Goal: Task Accomplishment & Management: Complete application form

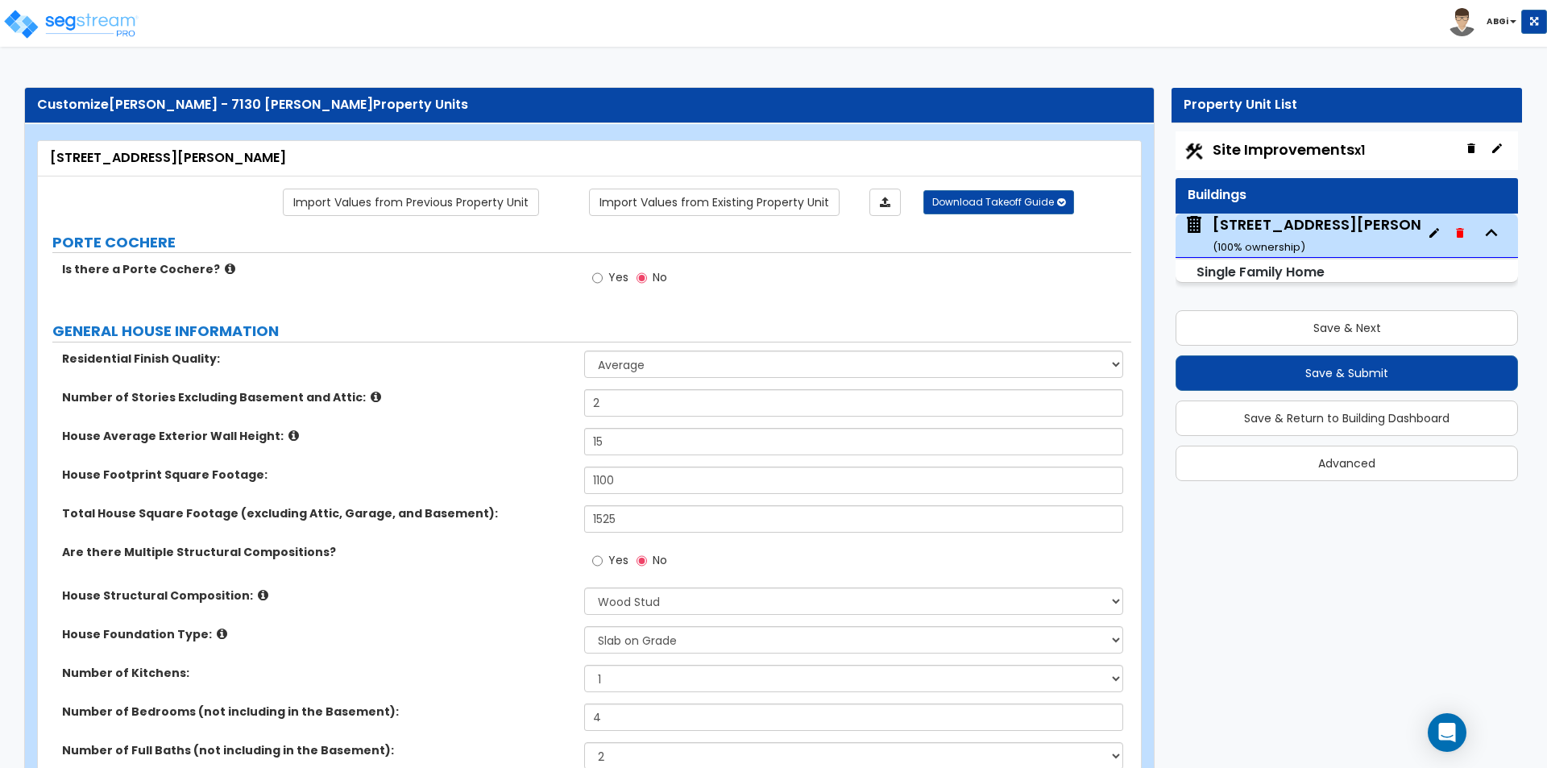
select select "1"
select select "7"
select select "3"
select select "2"
select select "1"
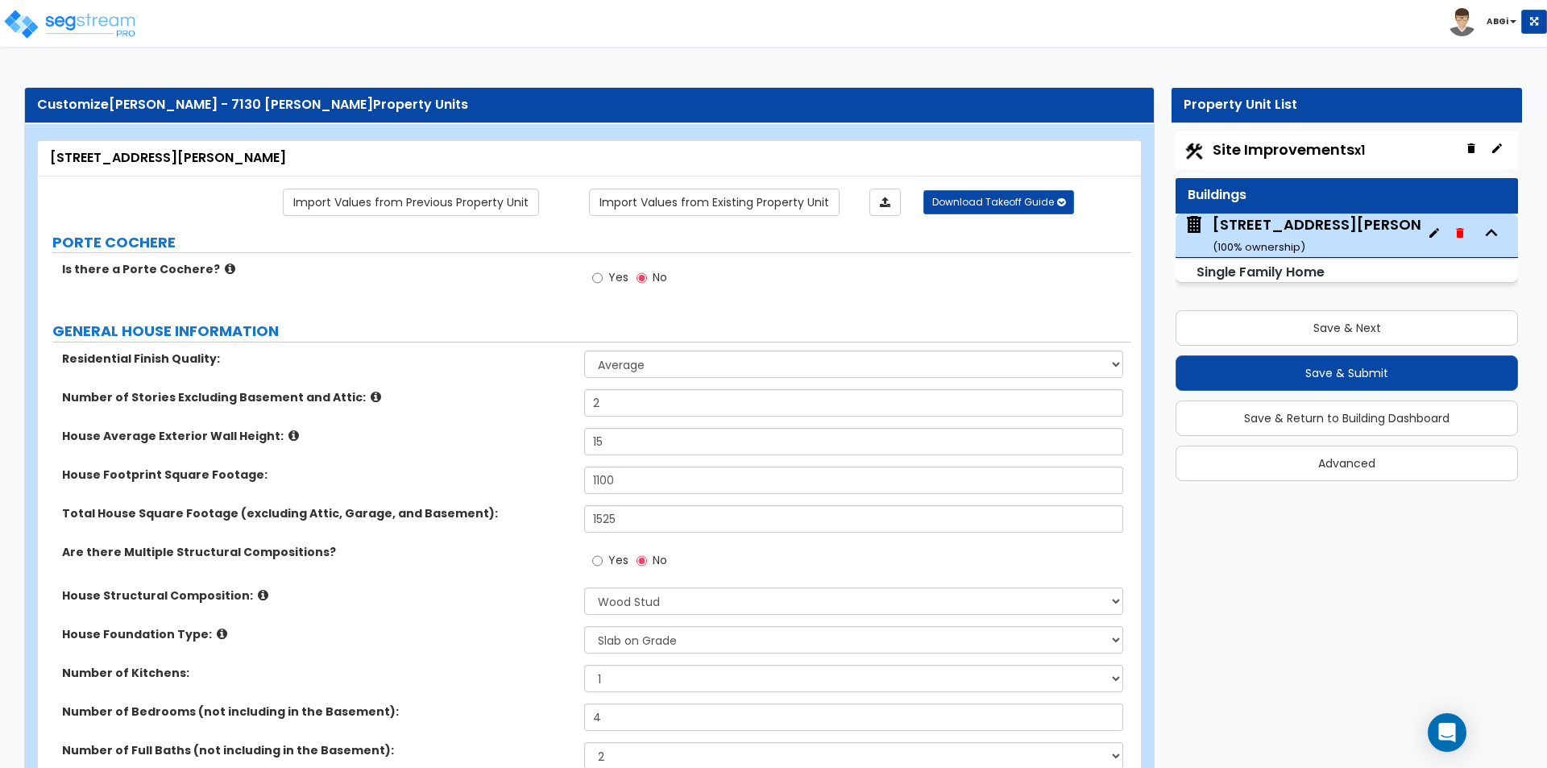
select select "1"
select select "7"
select select "1"
select select "2"
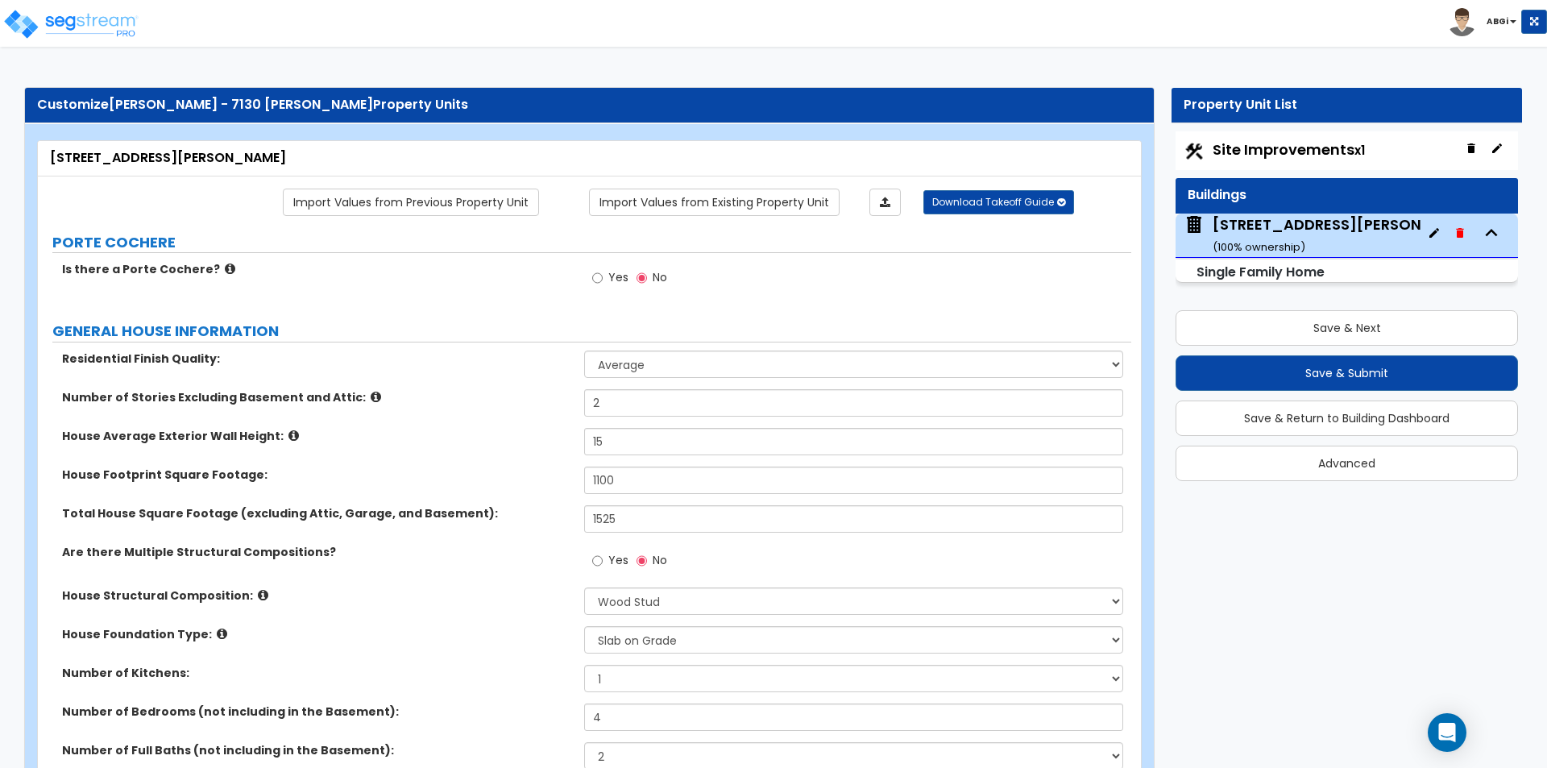
select select "1"
select select "2"
select select "1"
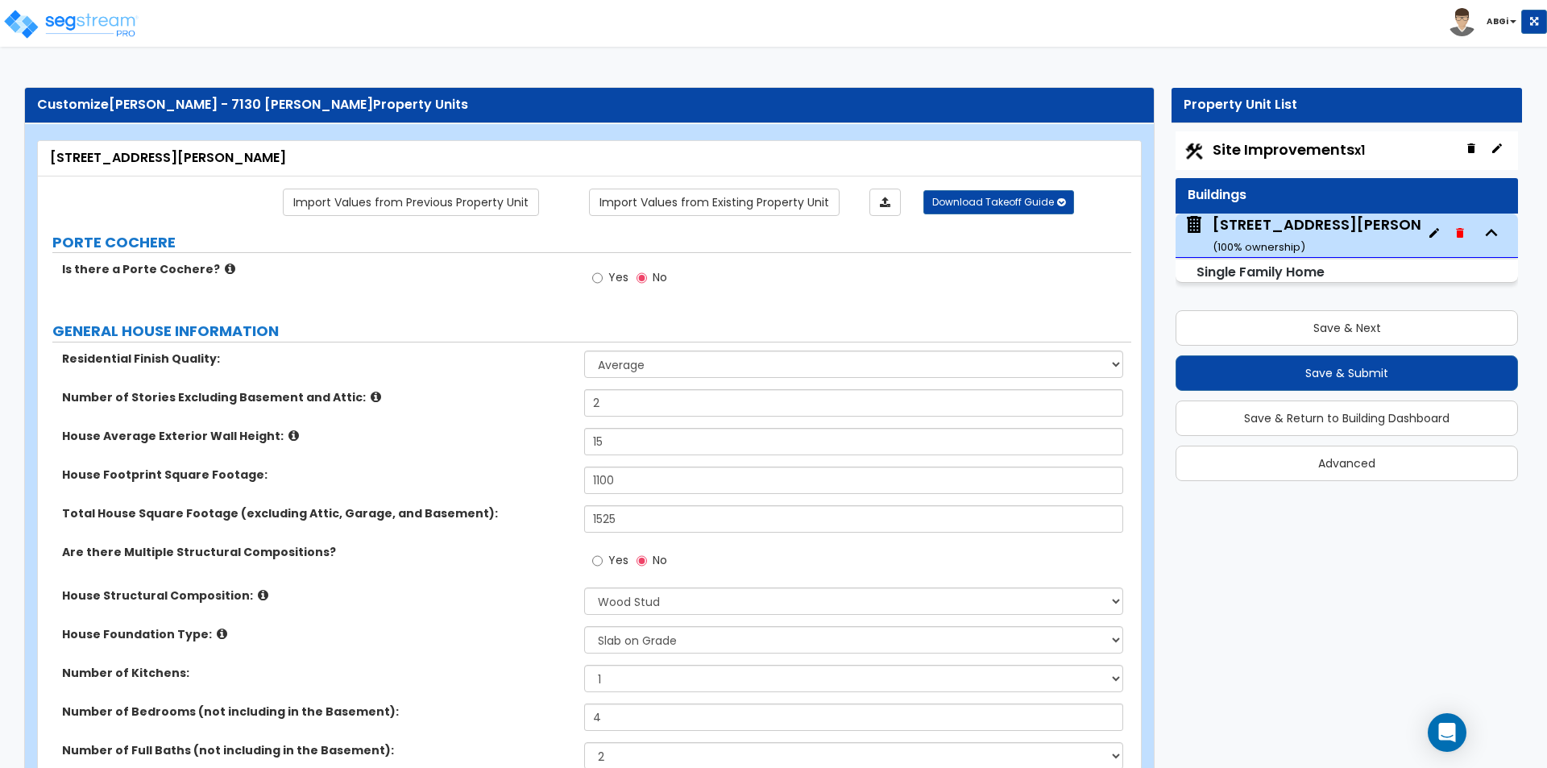
select select "2"
select select "1"
select select "3"
select select "5"
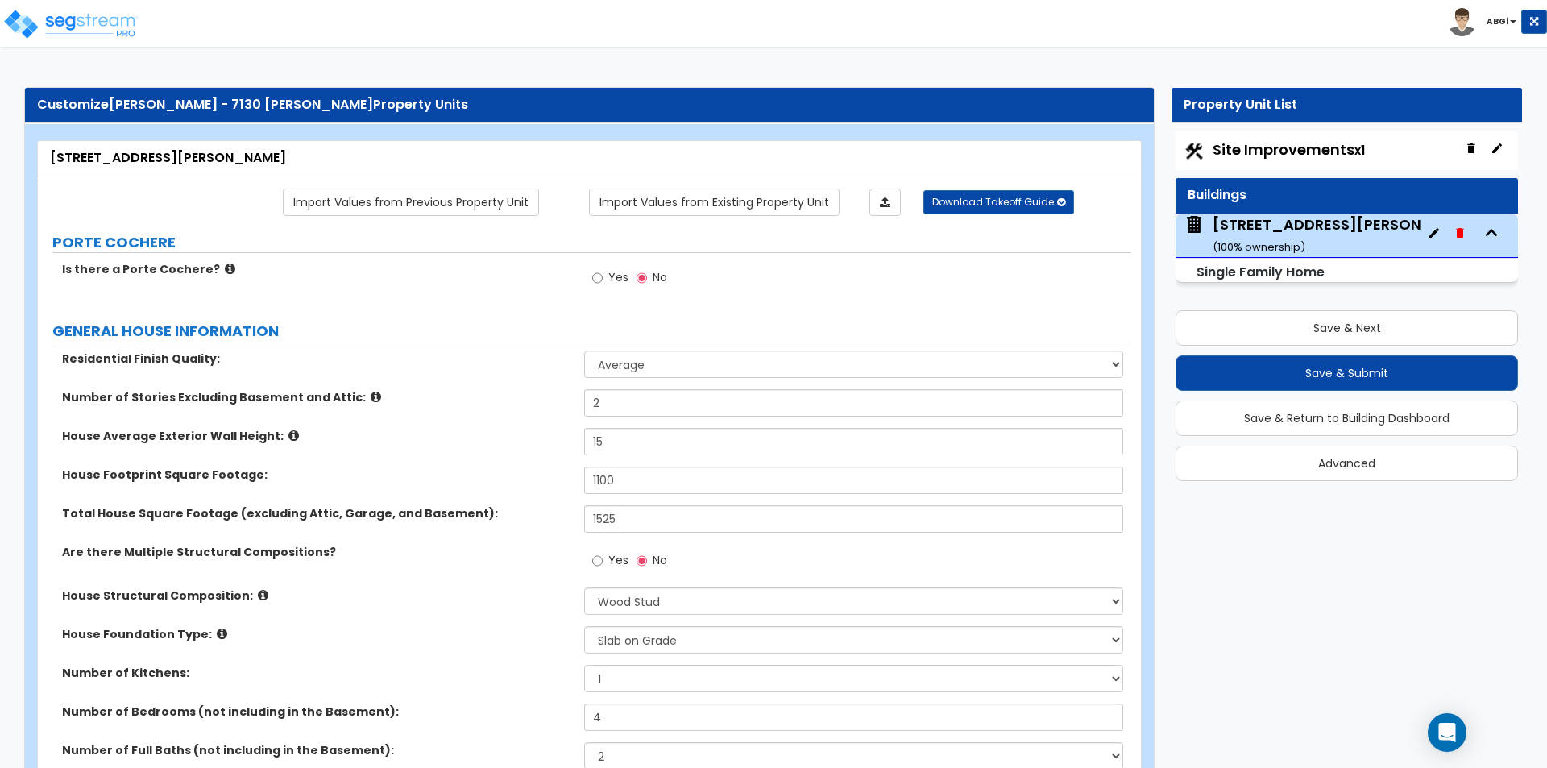
select select "3"
select select "1"
select select "2"
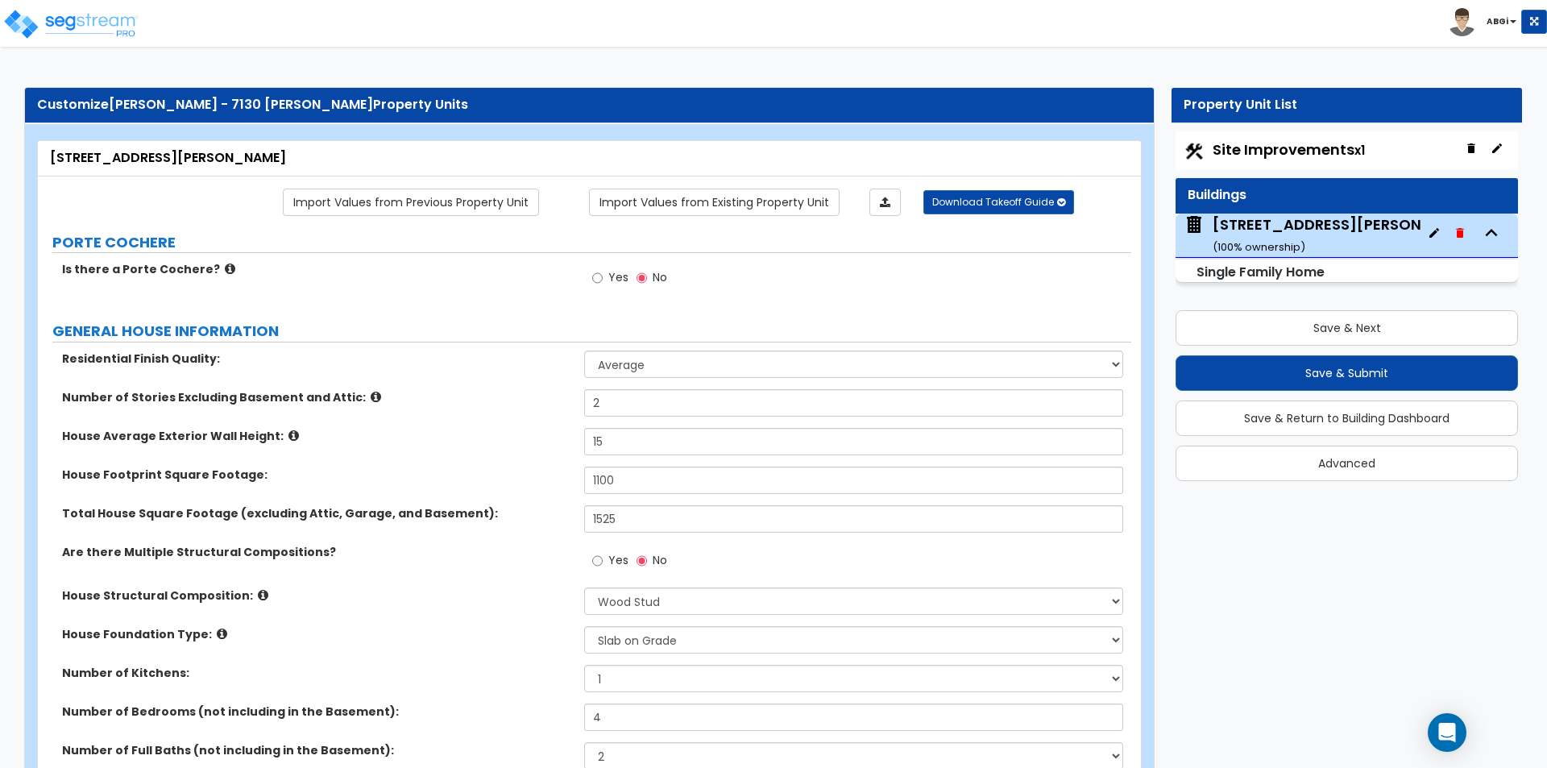
select select "3"
select select "6"
select select "1"
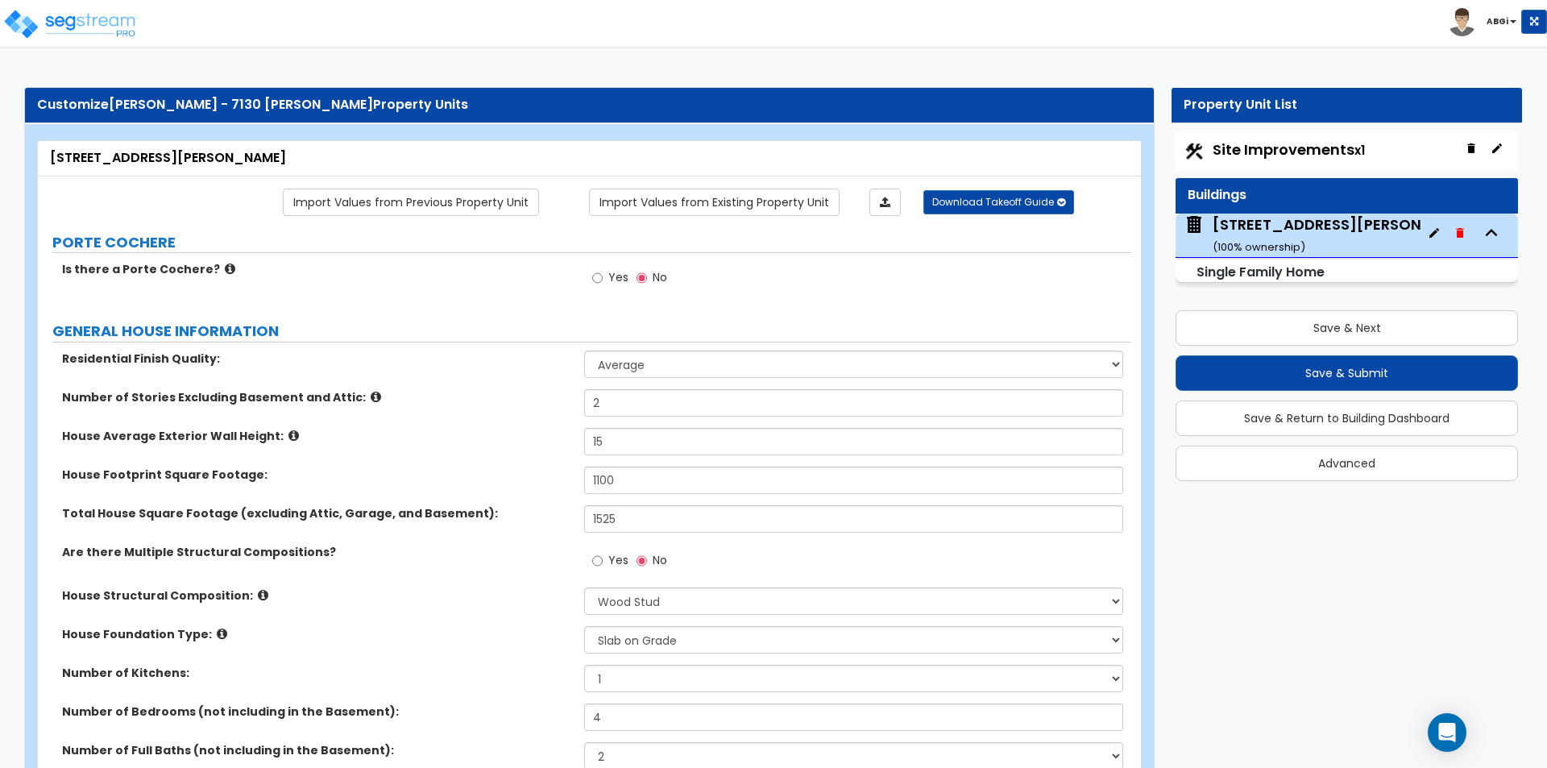
select select "2"
select select "1"
select select "2"
select select "1"
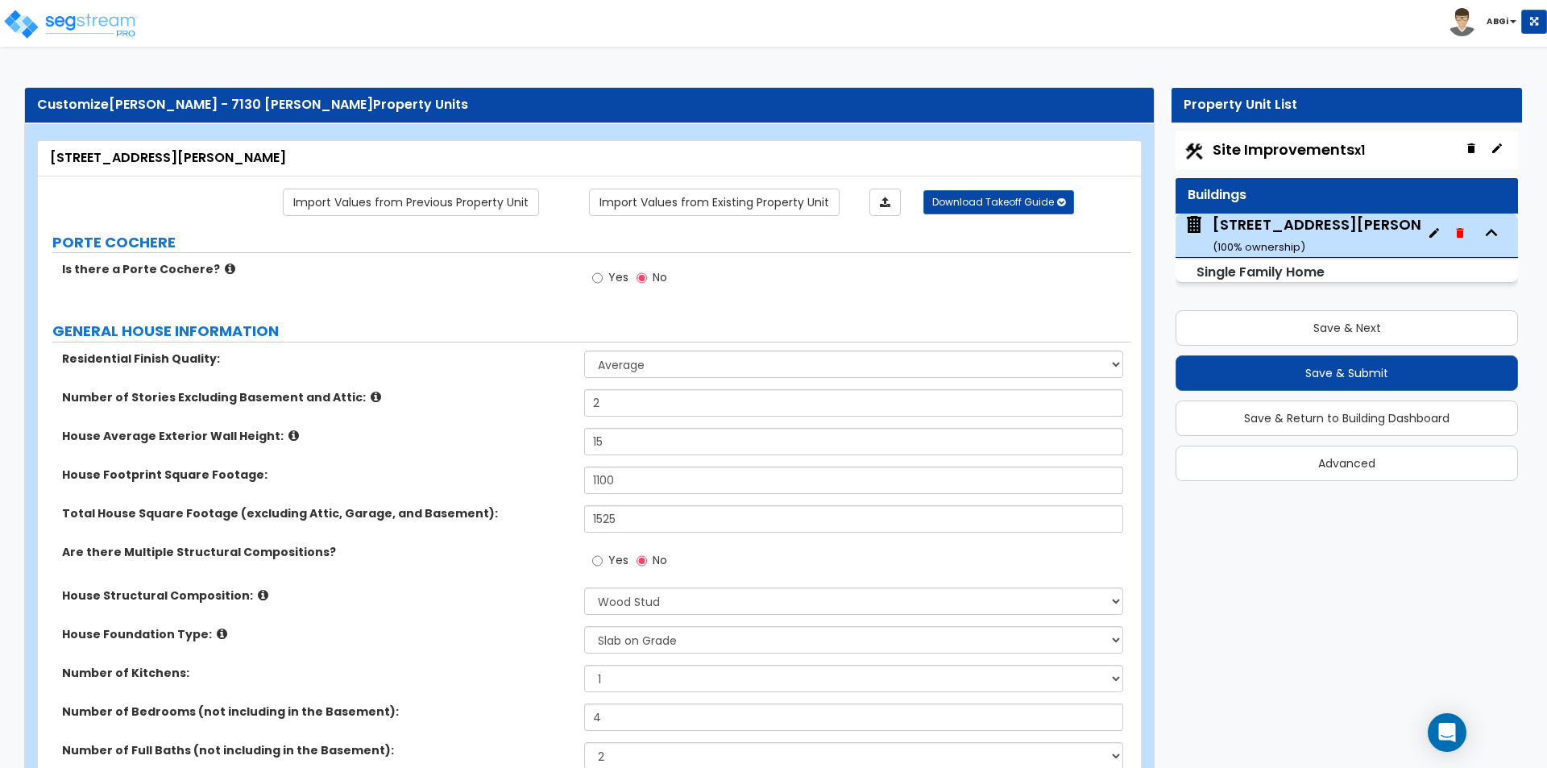
select select "2"
select select "1"
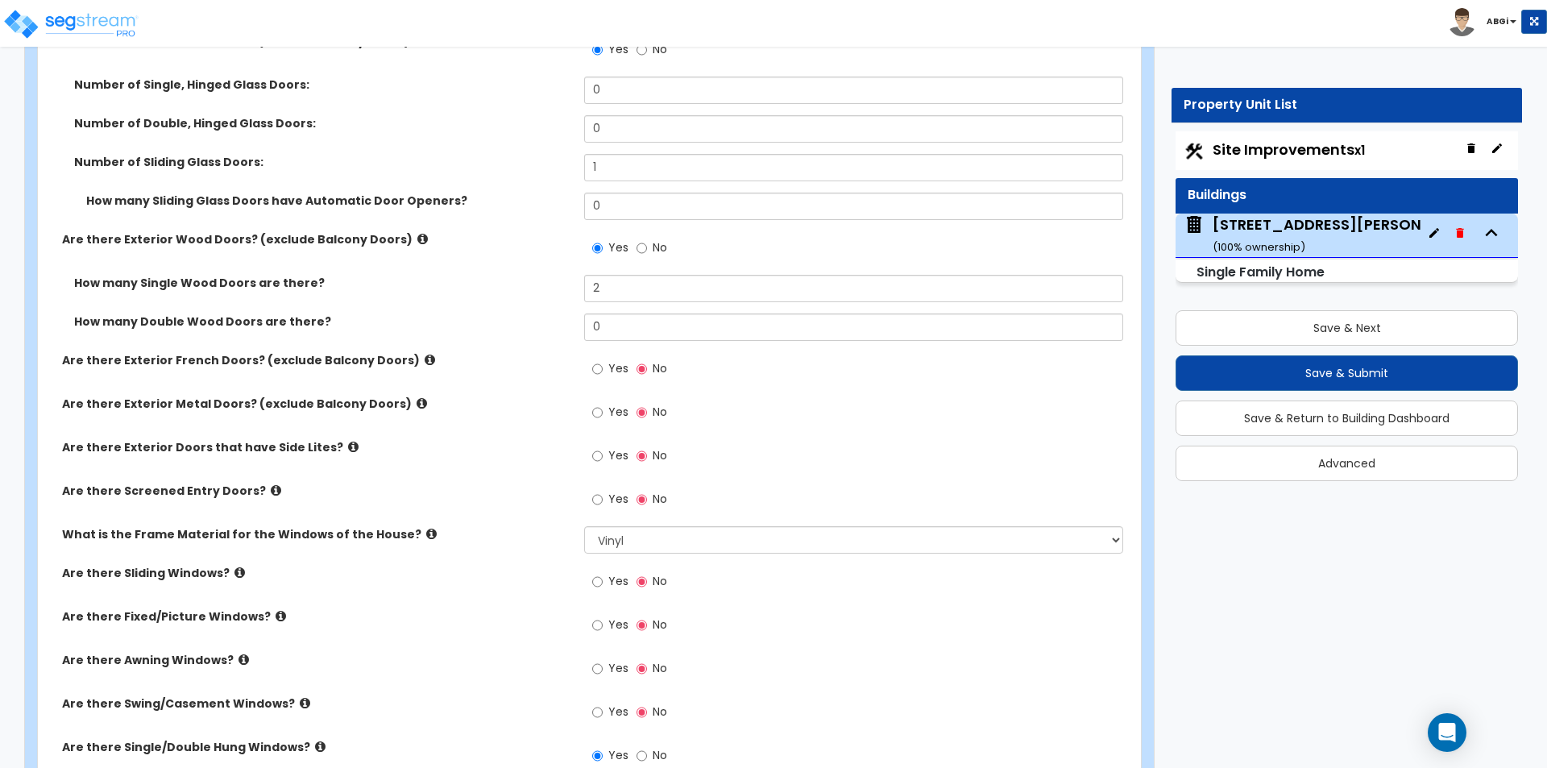
scroll to position [2418, 0]
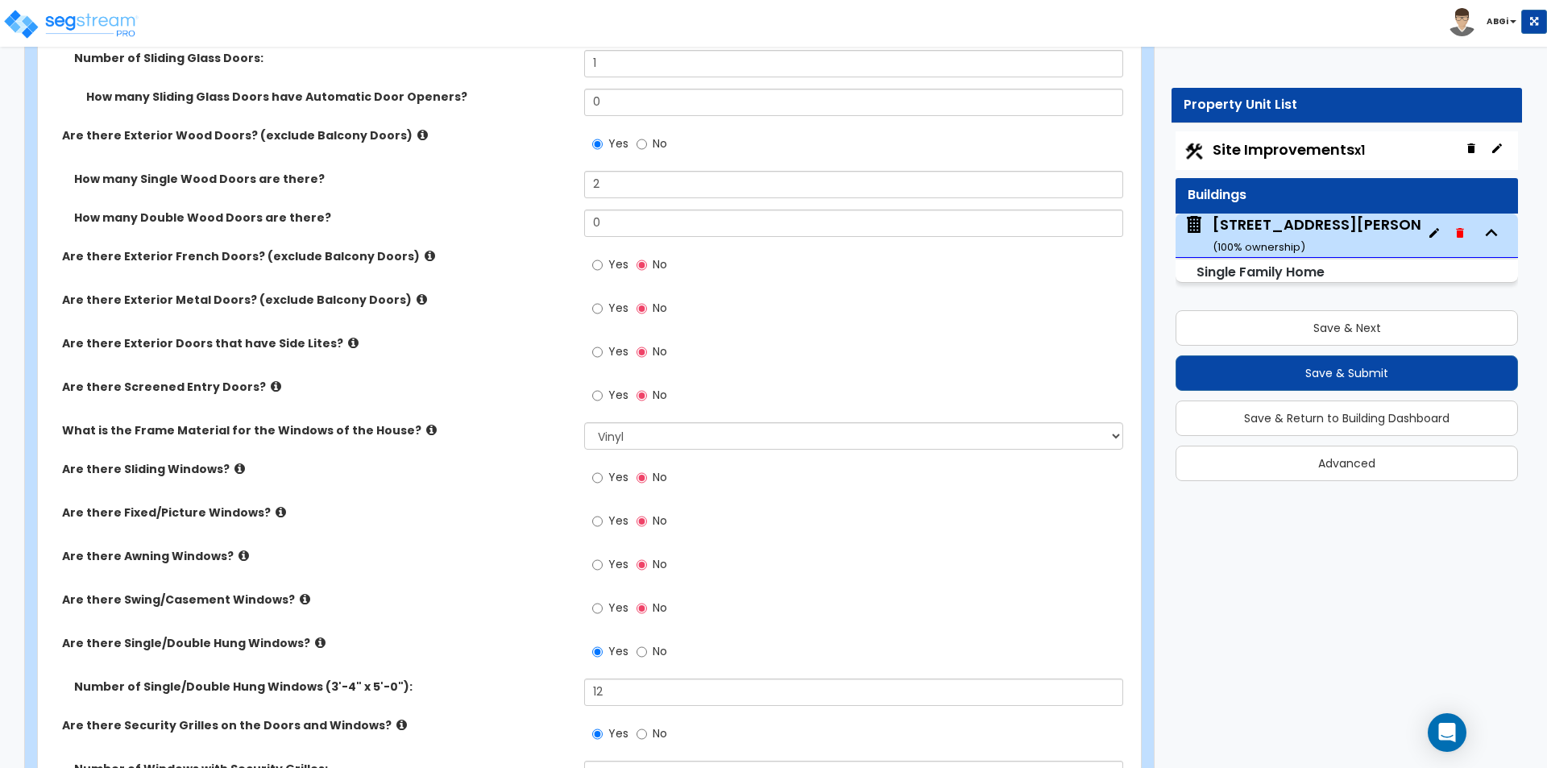
click at [271, 383] on icon at bounding box center [276, 386] width 10 height 12
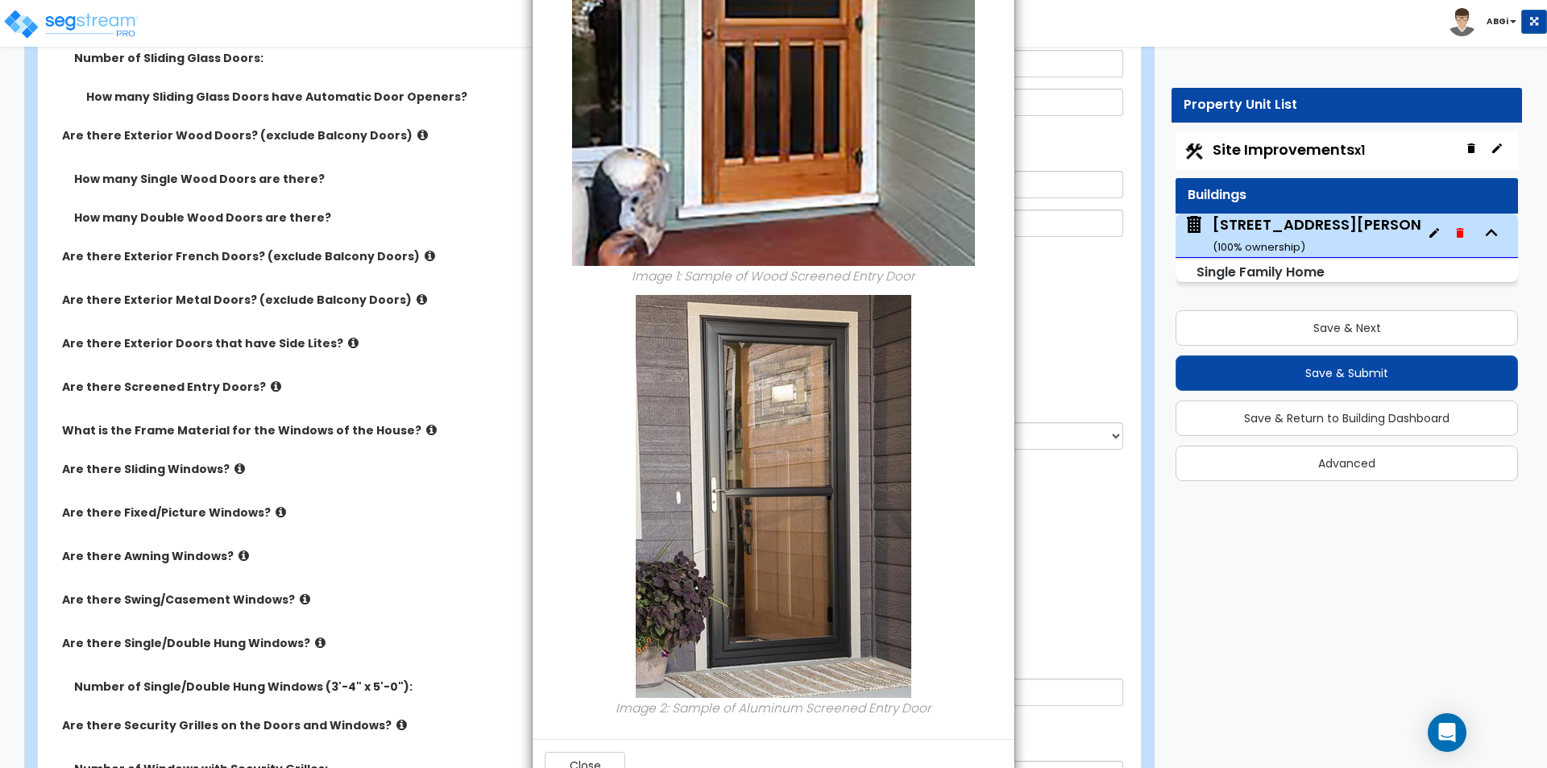
scroll to position [349, 0]
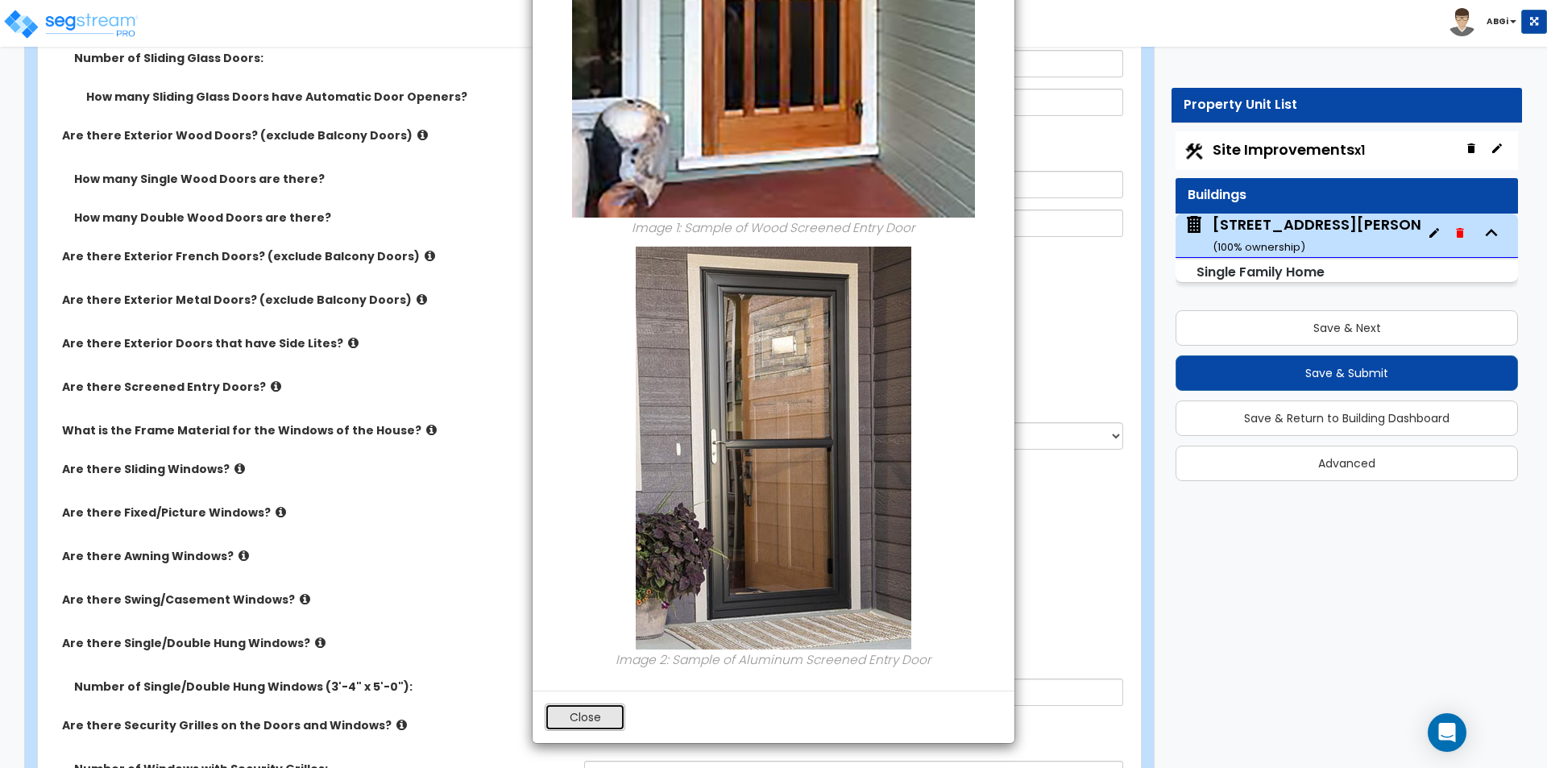
click at [580, 710] on button "Close" at bounding box center [585, 717] width 81 height 27
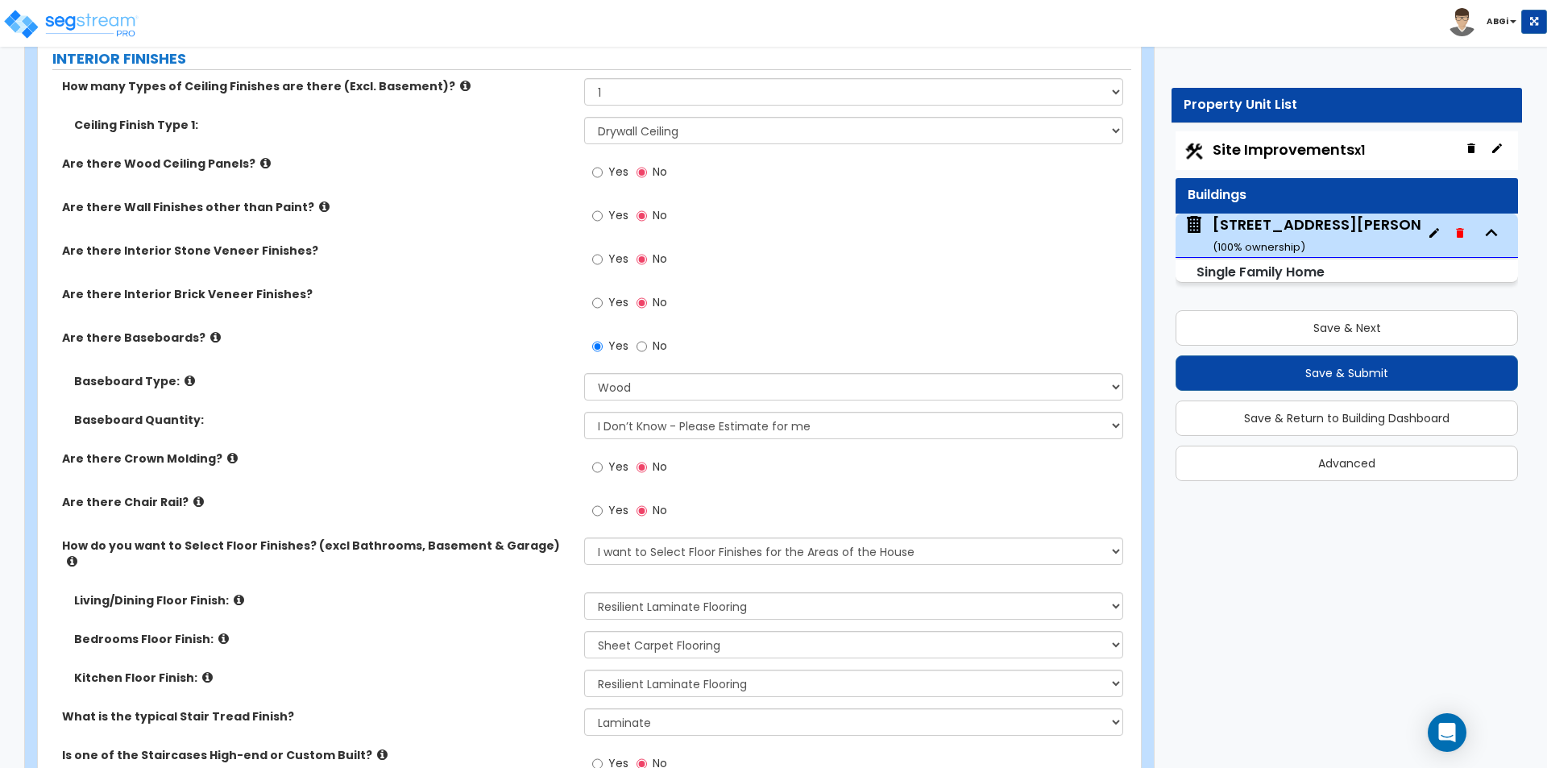
scroll to position [3304, 0]
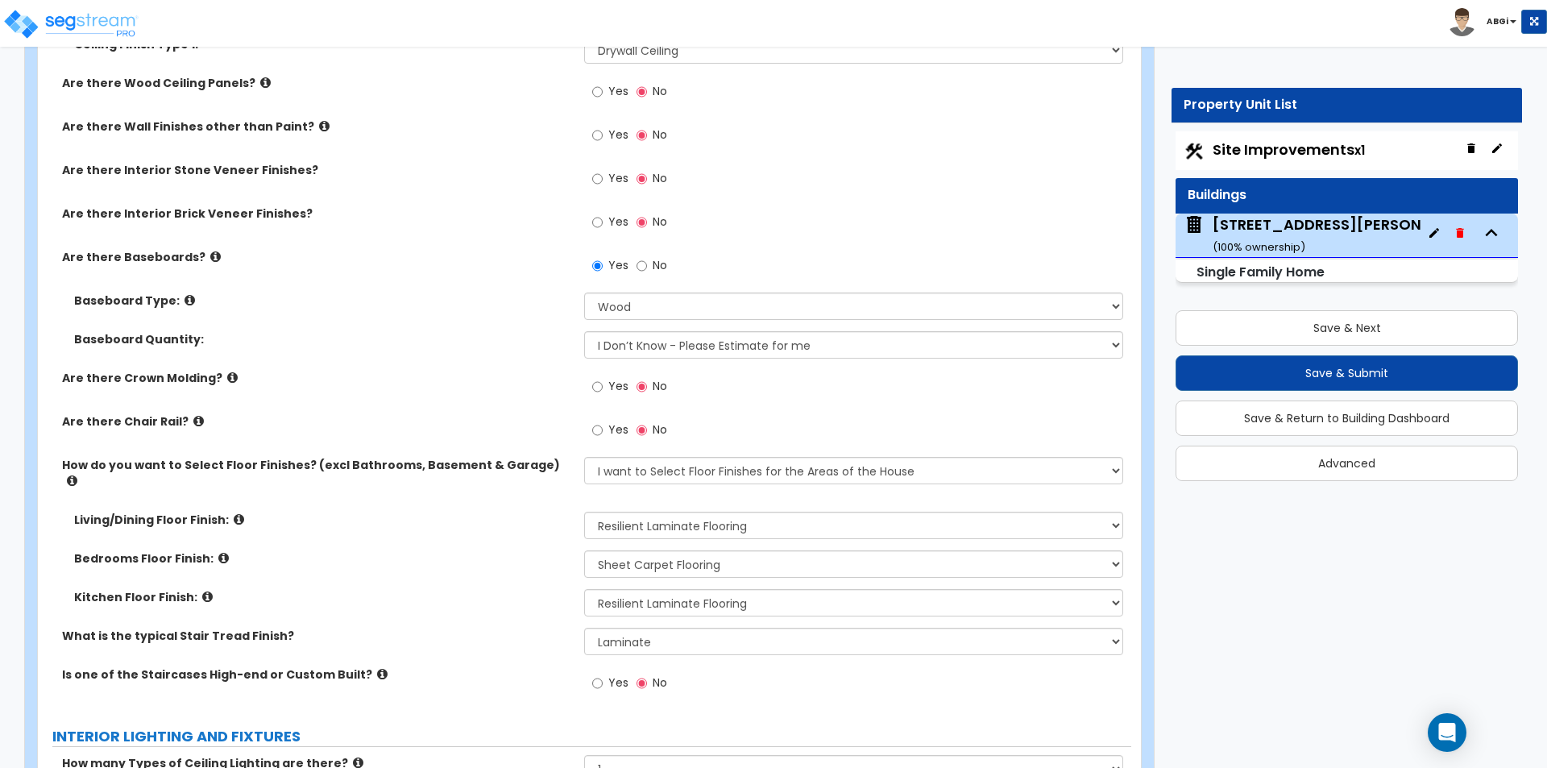
click at [193, 421] on icon at bounding box center [198, 421] width 10 height 12
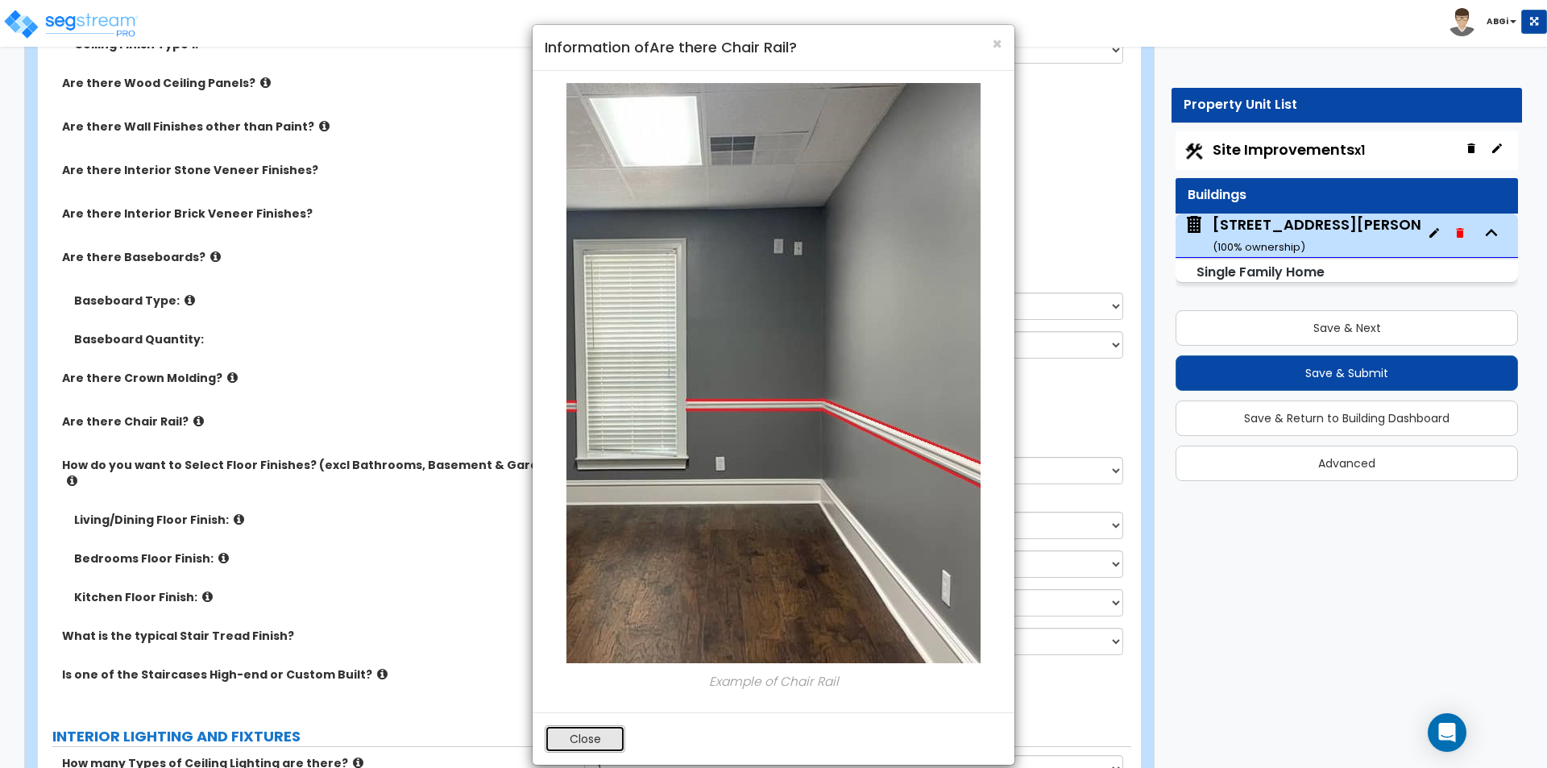
click at [592, 746] on button "Close" at bounding box center [585, 738] width 81 height 27
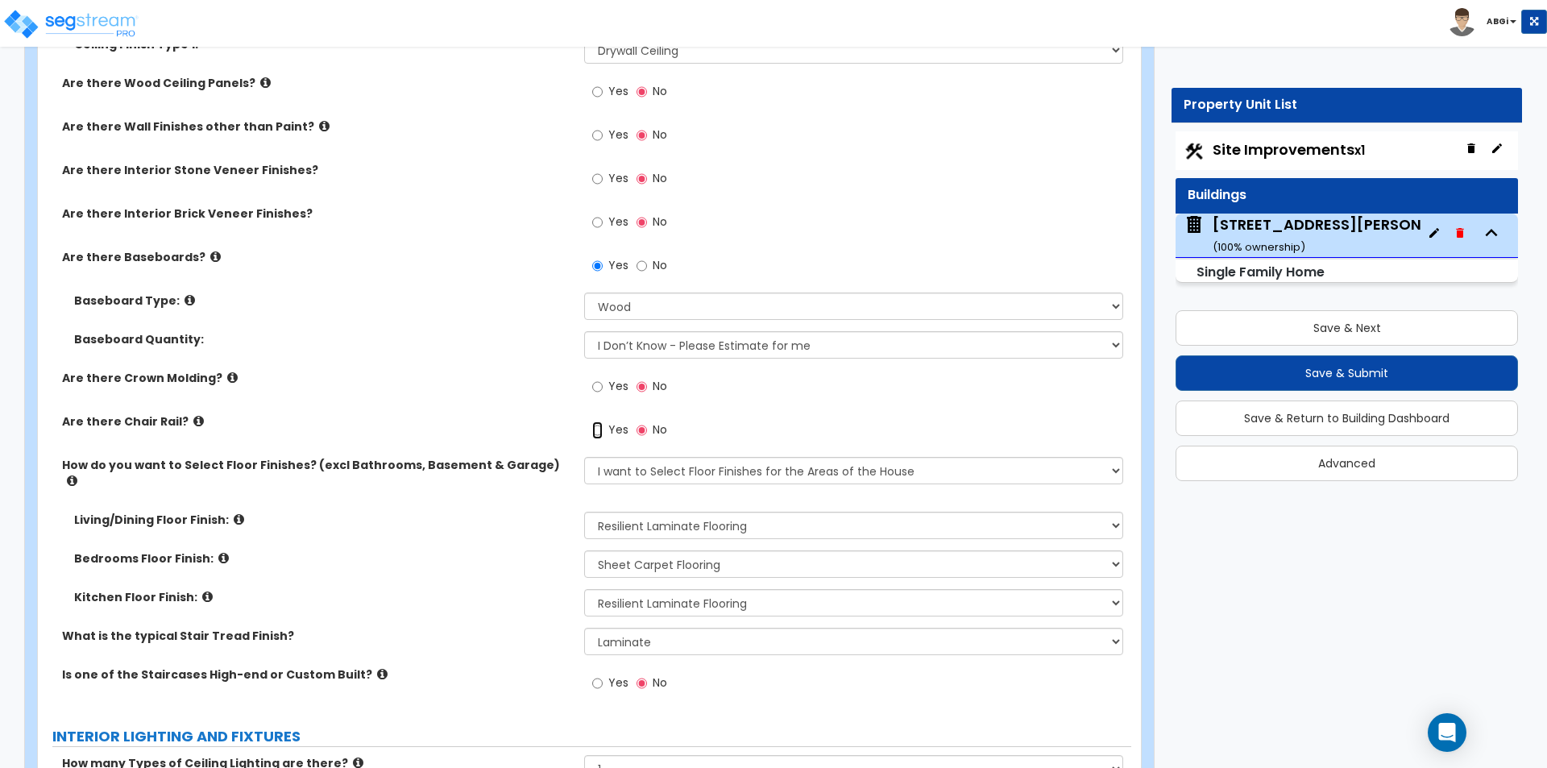
click at [594, 430] on input "Yes" at bounding box center [597, 430] width 10 height 18
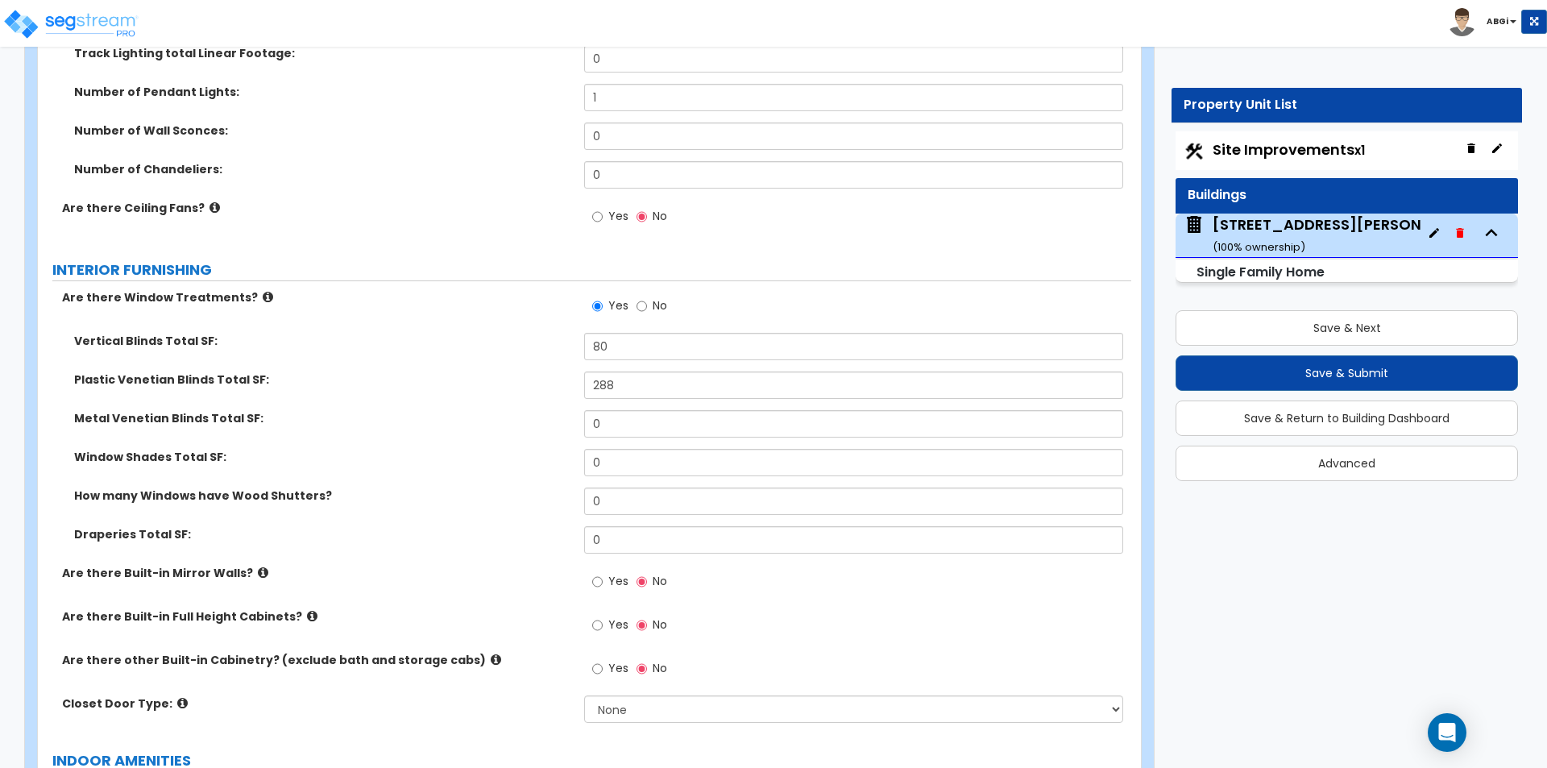
scroll to position [4271, 0]
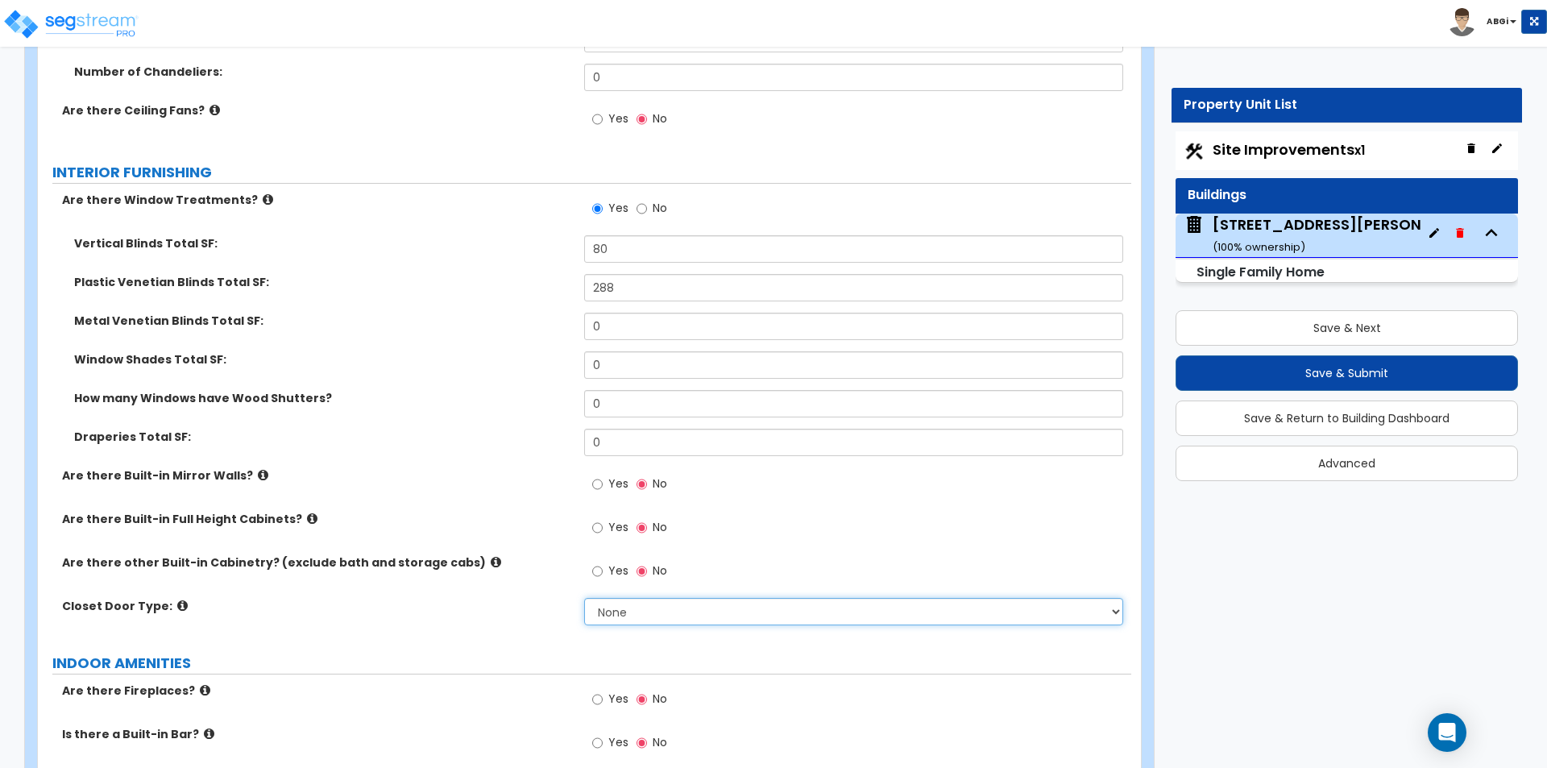
click at [637, 603] on select "None Bi-fold Louvered Doors Bi-fold Panel Doors Sliding Doors Hinged Wood Door" at bounding box center [853, 611] width 538 height 27
select select "3"
click at [584, 598] on select "None Bi-fold Louvered Doors Bi-fold Panel Doors Sliding Doors Hinged Wood Door" at bounding box center [853, 611] width 538 height 27
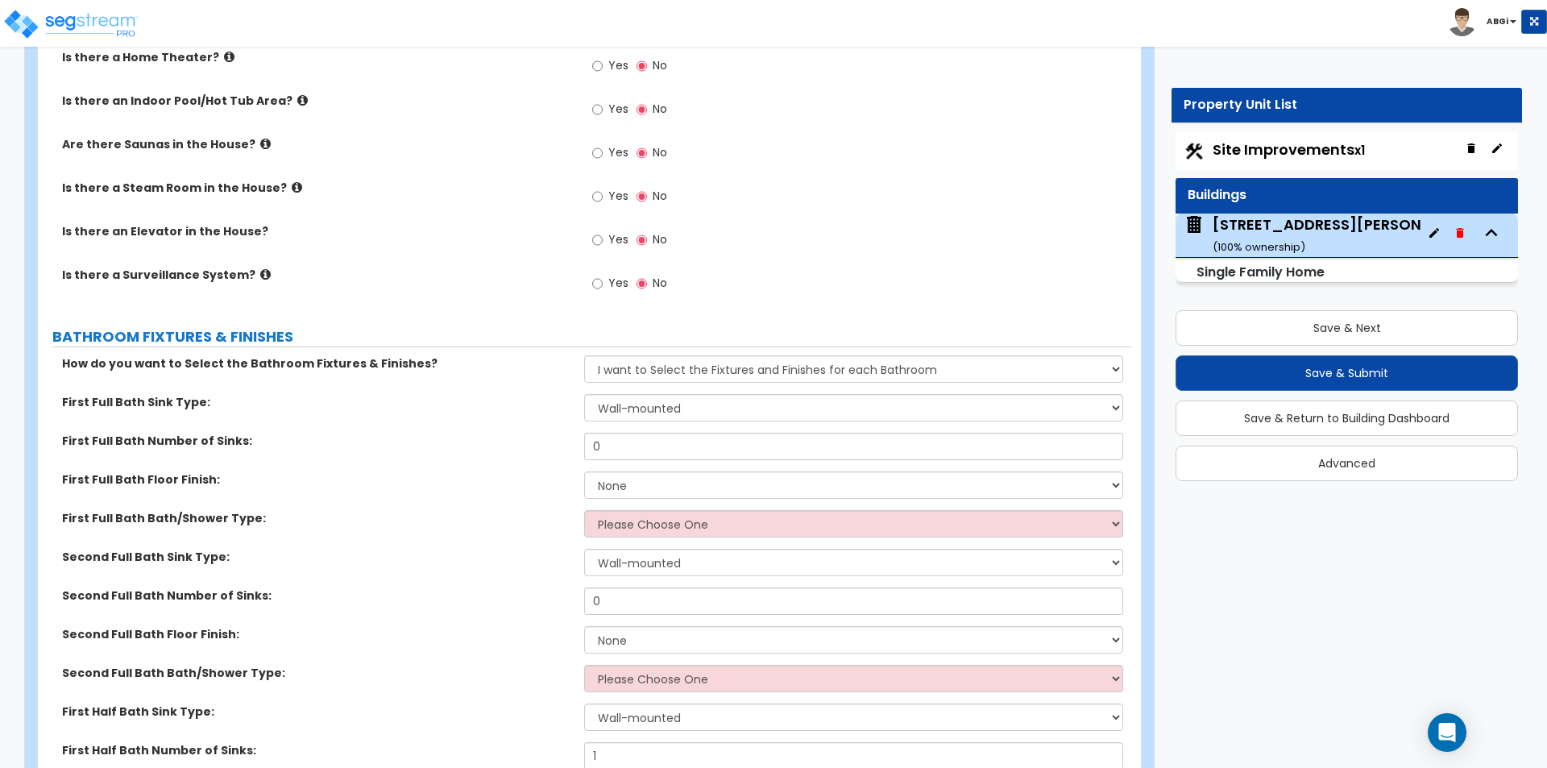
scroll to position [4997, 0]
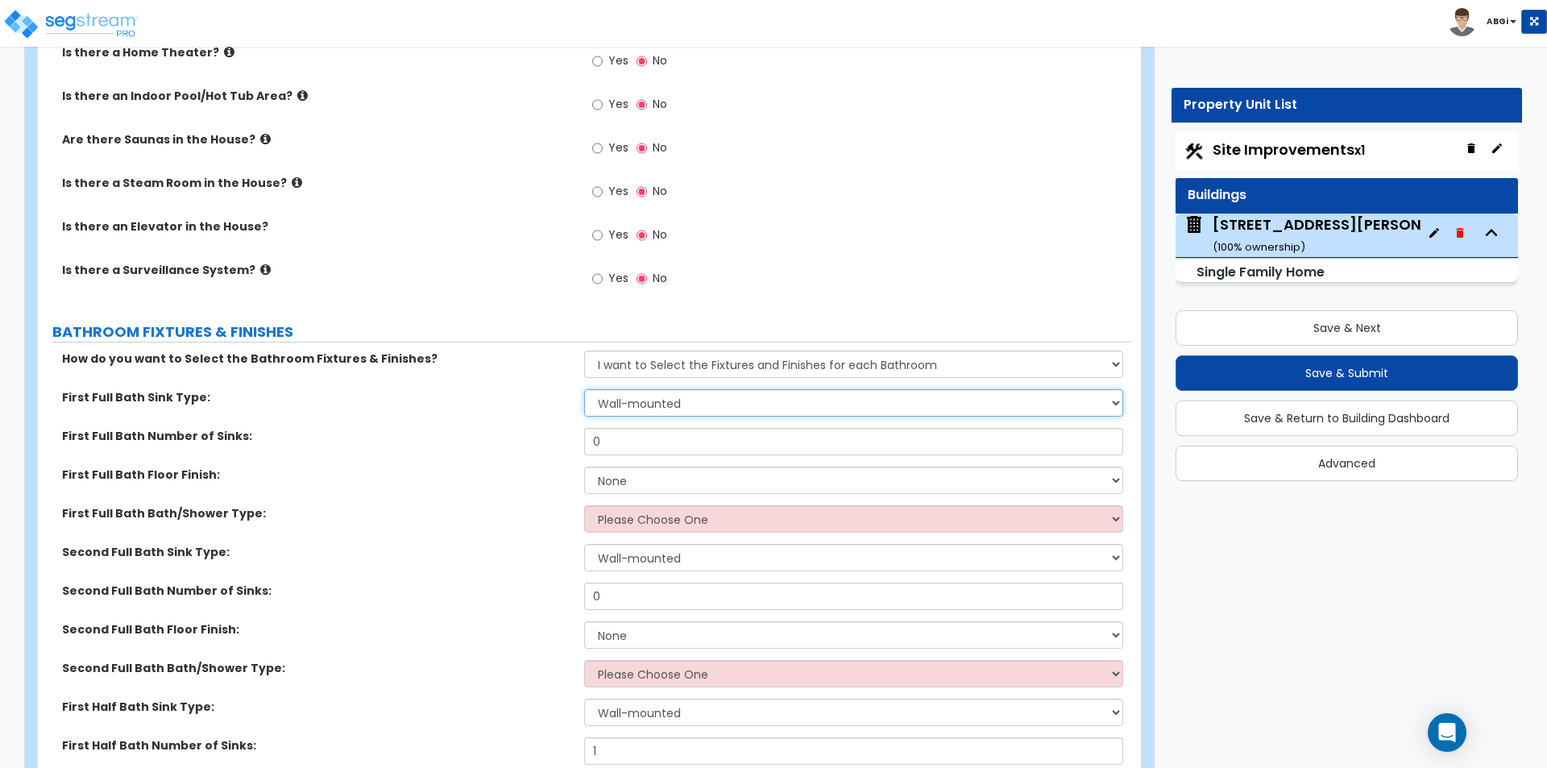
click at [644, 392] on select "Wall-mounted Pedestal-mounted Vanity-mounted" at bounding box center [853, 402] width 538 height 27
select select "3"
click at [584, 389] on select "Wall-mounted Pedestal-mounted Vanity-mounted" at bounding box center [853, 402] width 538 height 27
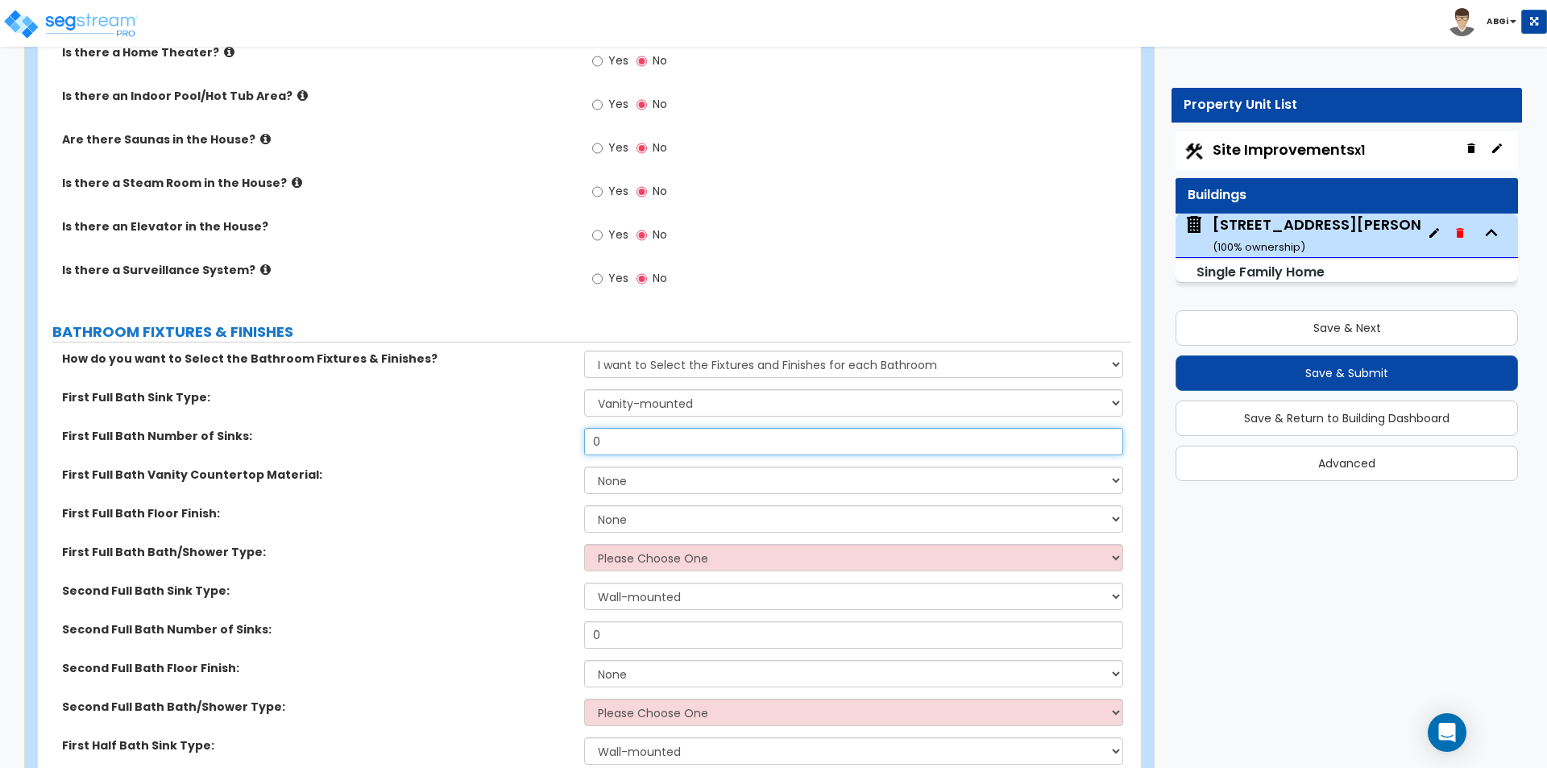
click at [633, 437] on input "0" at bounding box center [853, 441] width 538 height 27
type input "1"
click at [602, 470] on select "None Plastic Laminate Solid Surface Stone Quartz Marble Tile Wood Stainless Ste…" at bounding box center [853, 480] width 538 height 27
select select "3"
click at [584, 467] on select "None Plastic Laminate Solid Surface Stone Quartz Marble Tile Wood Stainless Ste…" at bounding box center [853, 480] width 538 height 27
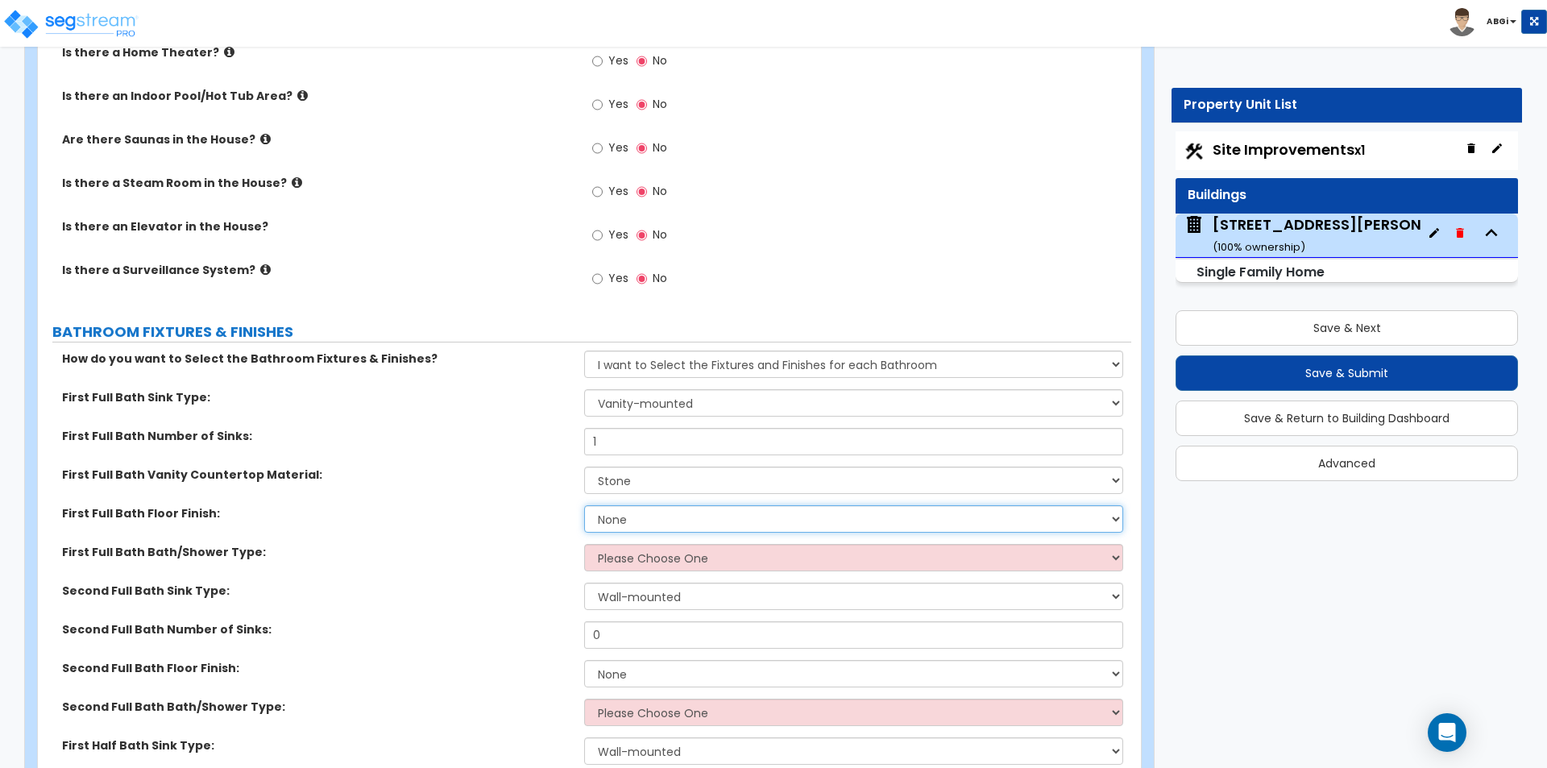
click at [648, 508] on select "None Tile Flooring Hardwood Flooring Resilient Laminate Flooring VCT Flooring S…" at bounding box center [853, 518] width 538 height 27
select select "3"
click at [584, 505] on select "None Tile Flooring Hardwood Flooring Resilient Laminate Flooring VCT Flooring S…" at bounding box center [853, 518] width 538 height 27
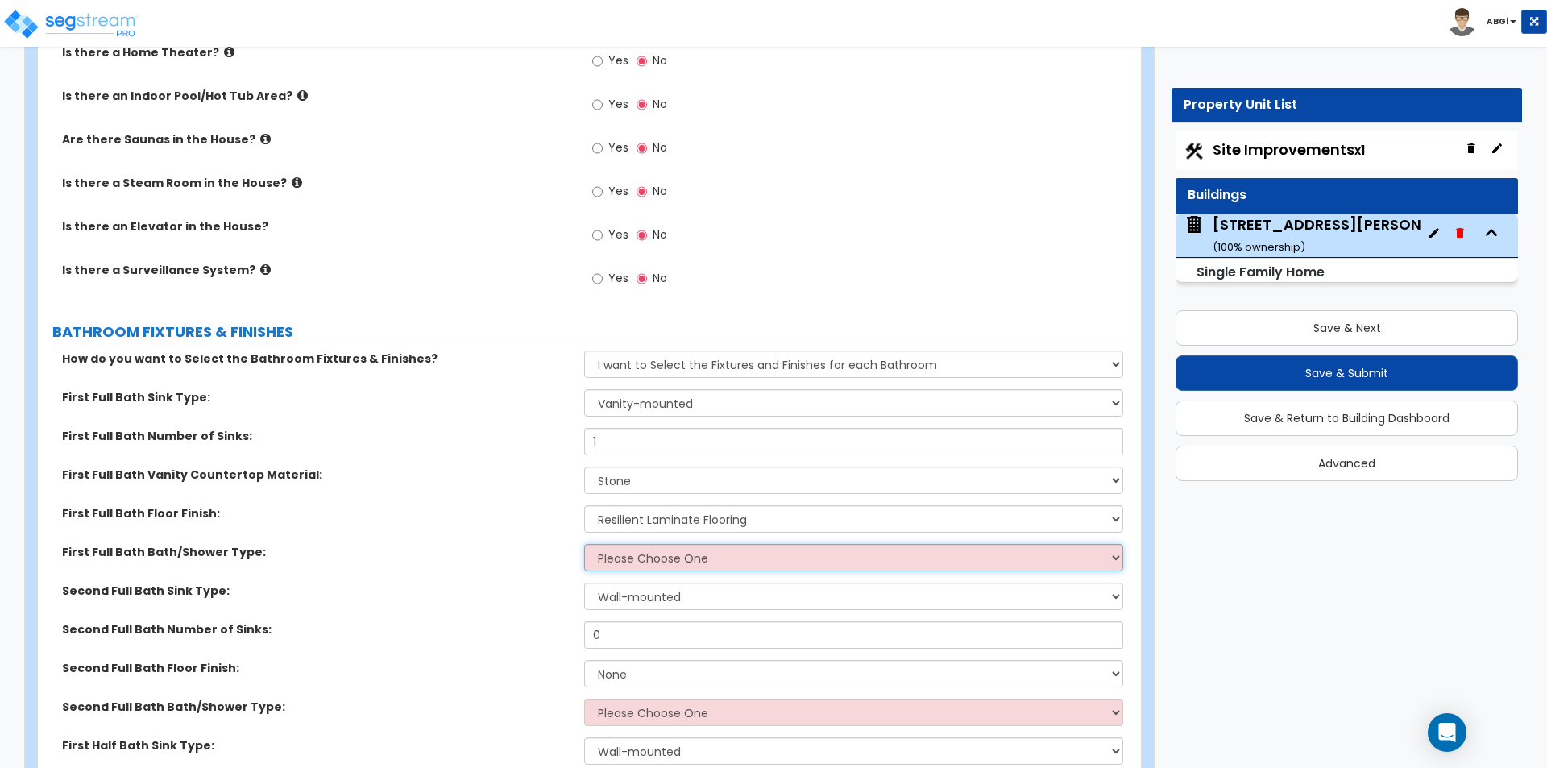
click at [661, 544] on select "Please Choose One Standalone Shower Bathtub - Shower Combo" at bounding box center [853, 557] width 538 height 27
select select "1"
click at [584, 544] on select "Please Choose One Standalone Shower Bathtub - Shower Combo" at bounding box center [853, 557] width 538 height 27
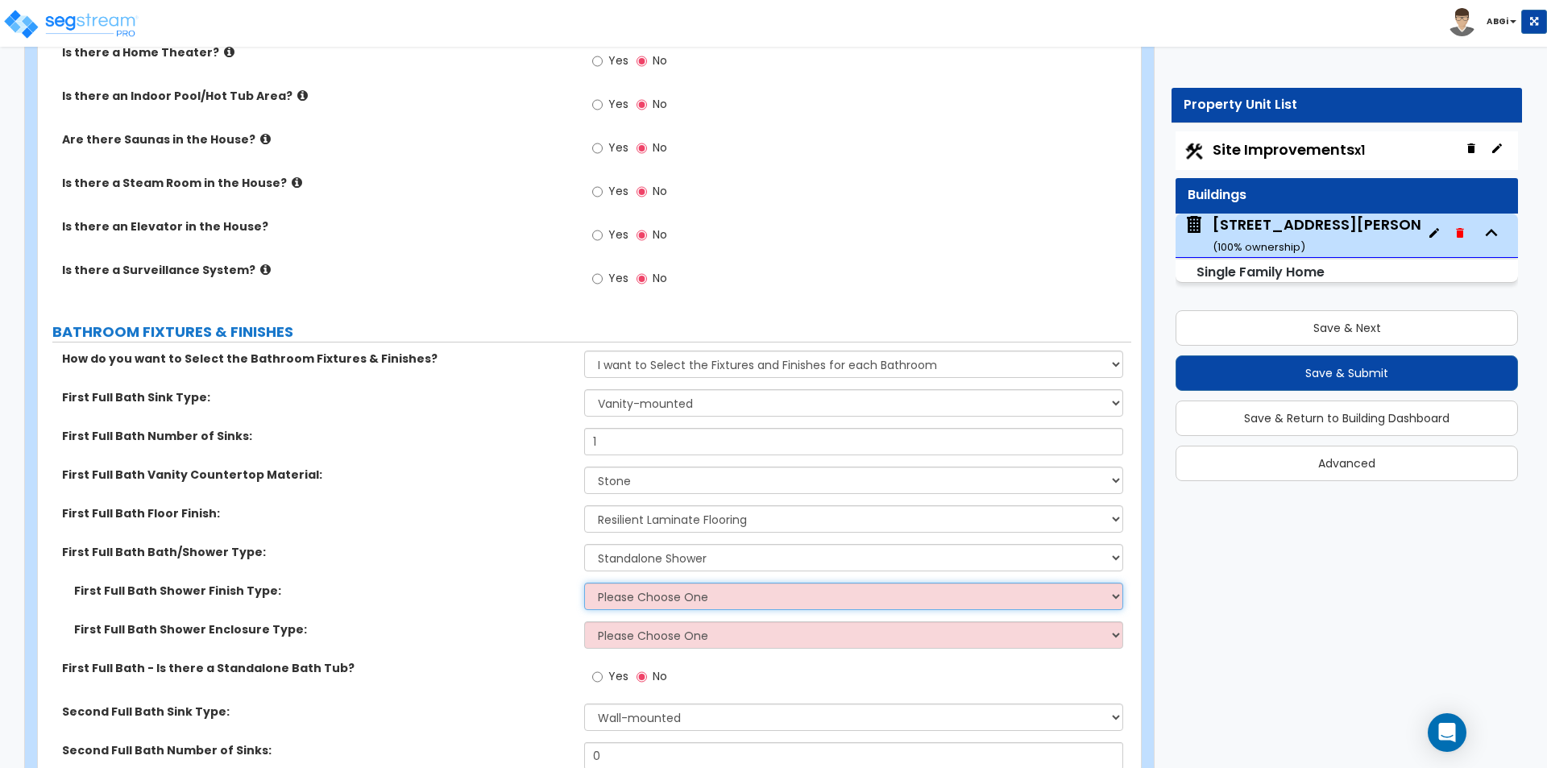
click at [668, 587] on select "Please Choose One Plastic Tile Stone" at bounding box center [853, 596] width 538 height 27
select select "2"
click at [584, 583] on select "Please Choose One Plastic Tile Stone" at bounding box center [853, 596] width 538 height 27
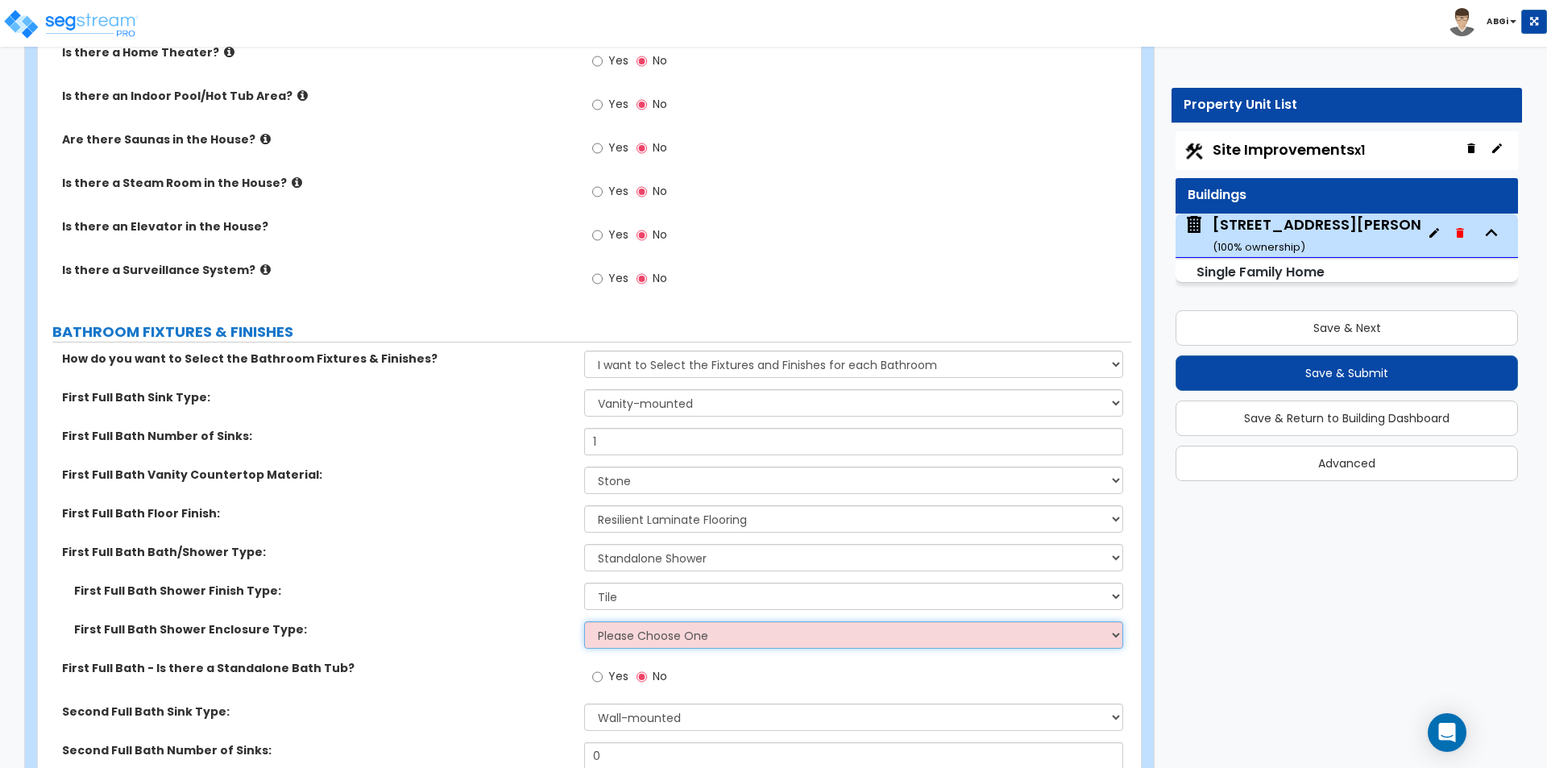
click at [674, 624] on select "Please Choose One Curtain & Rod Glass Sliding Doors Glass Hinged Doors" at bounding box center [853, 634] width 538 height 27
select select "3"
click at [584, 621] on select "Please Choose One Curtain & Rod Glass Sliding Doors Glass Hinged Doors" at bounding box center [853, 634] width 538 height 27
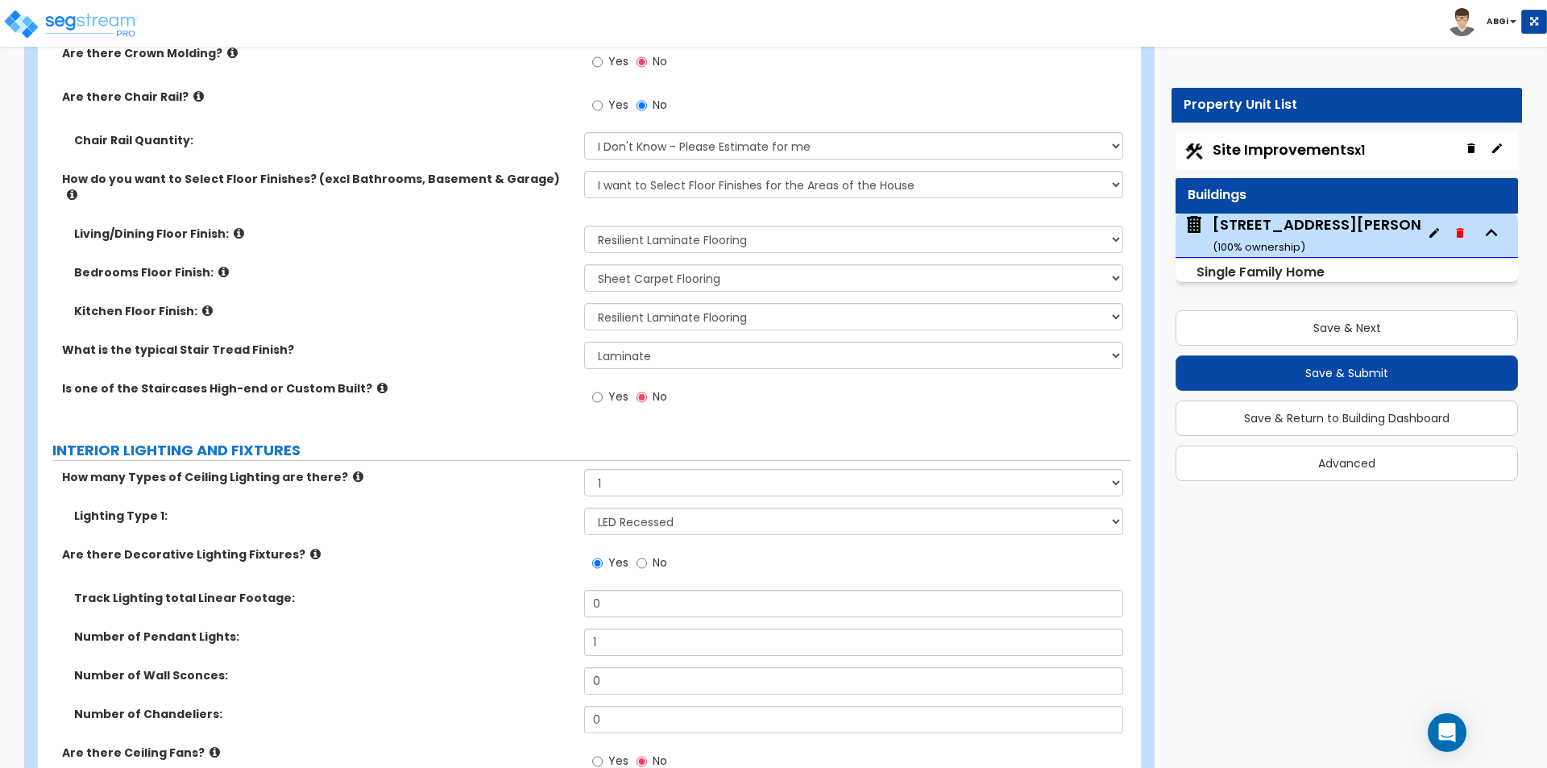
scroll to position [3626, 0]
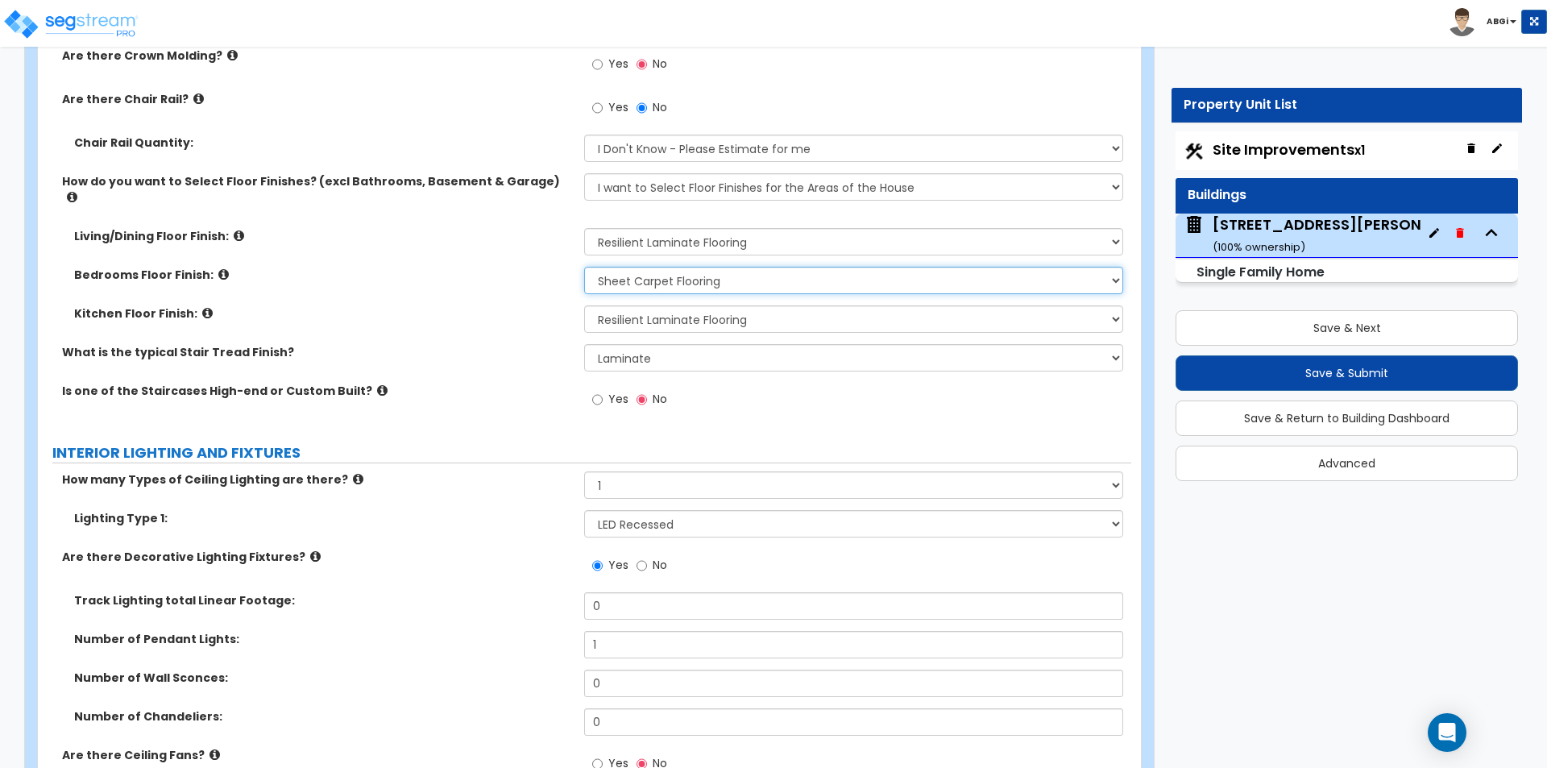
click at [689, 271] on select "None Tile Flooring Hardwood Flooring Resilient Laminate Flooring VCT Flooring S…" at bounding box center [853, 280] width 538 height 27
click at [584, 267] on select "None Tile Flooring Hardwood Flooring Resilient Laminate Flooring VCT Flooring S…" at bounding box center [853, 280] width 538 height 27
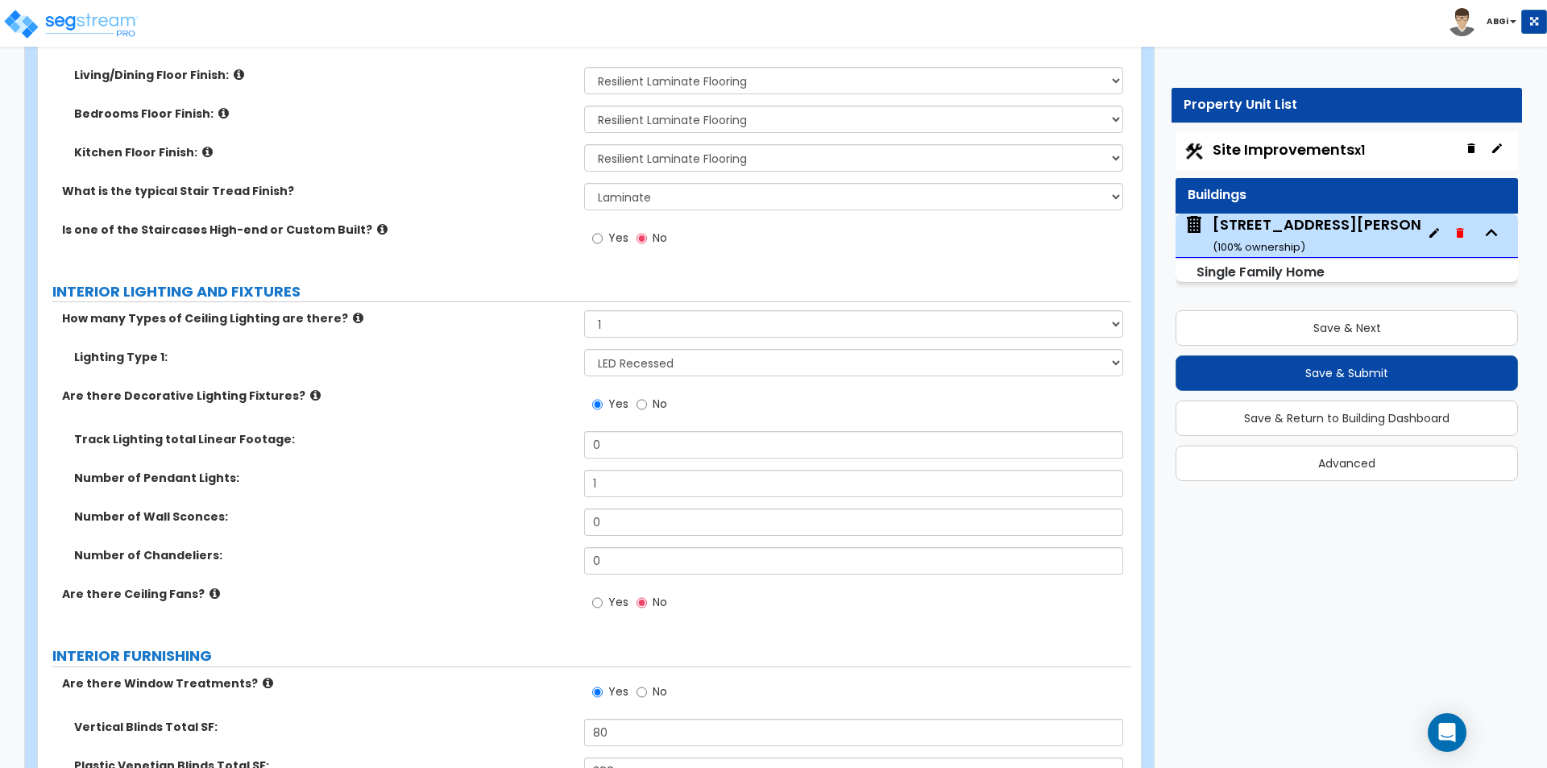
scroll to position [3707, 0]
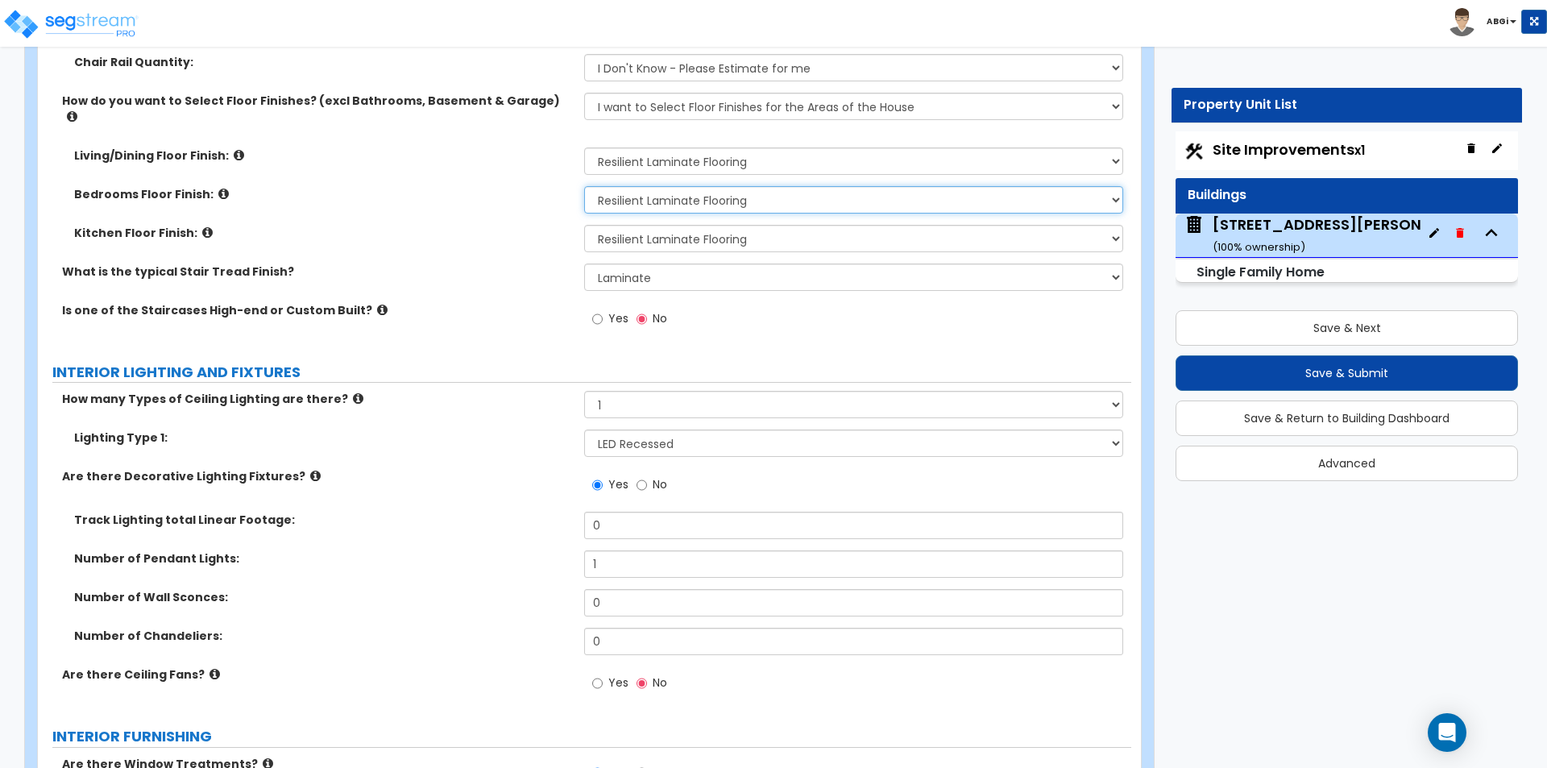
click at [650, 186] on select "None Tile Flooring Hardwood Flooring Resilient Laminate Flooring VCT Flooring S…" at bounding box center [853, 199] width 538 height 27
select select "7"
click at [584, 186] on select "None Tile Flooring Hardwood Flooring Resilient Laminate Flooring VCT Flooring S…" at bounding box center [853, 199] width 538 height 27
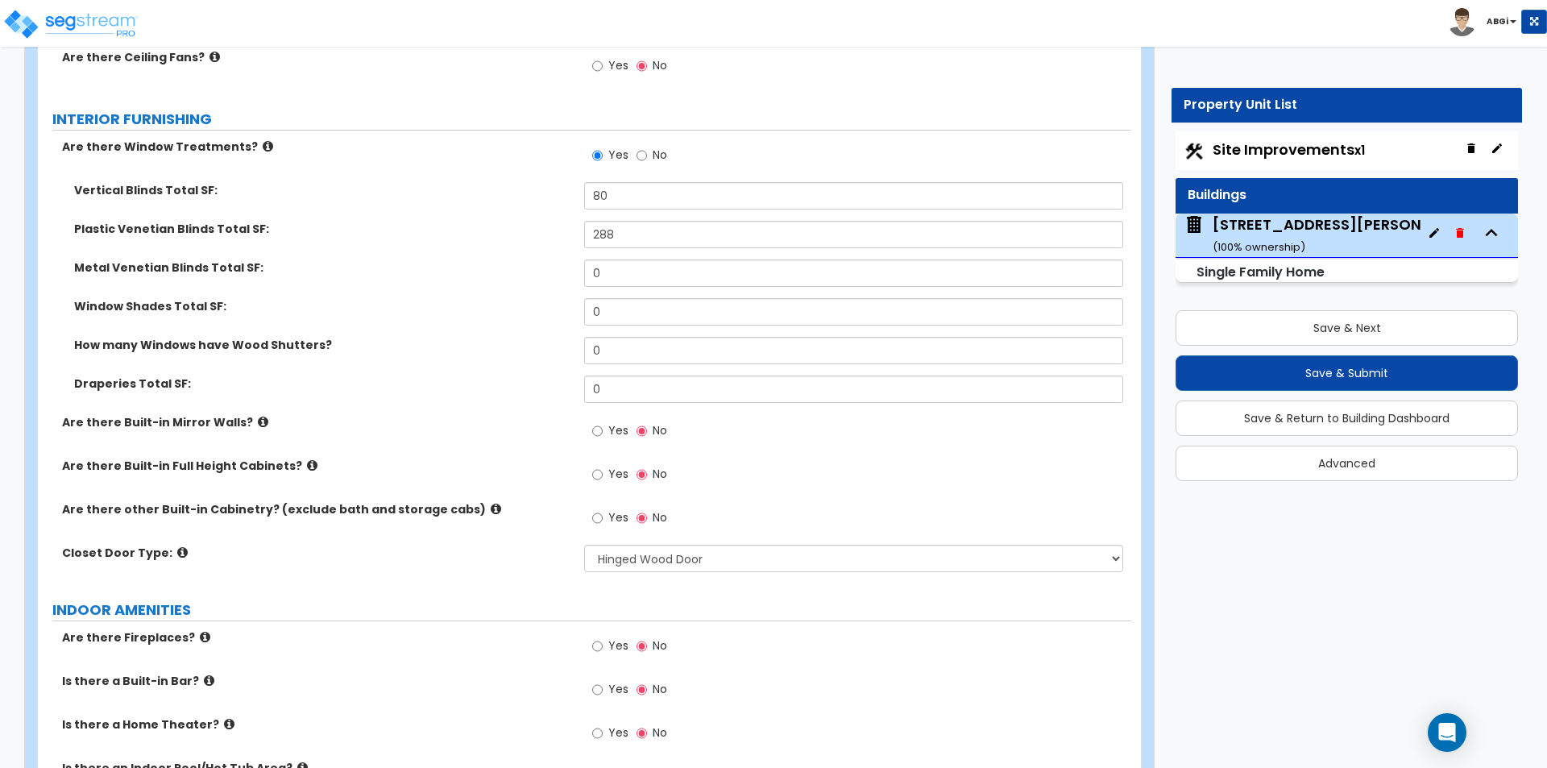
scroll to position [4352, 0]
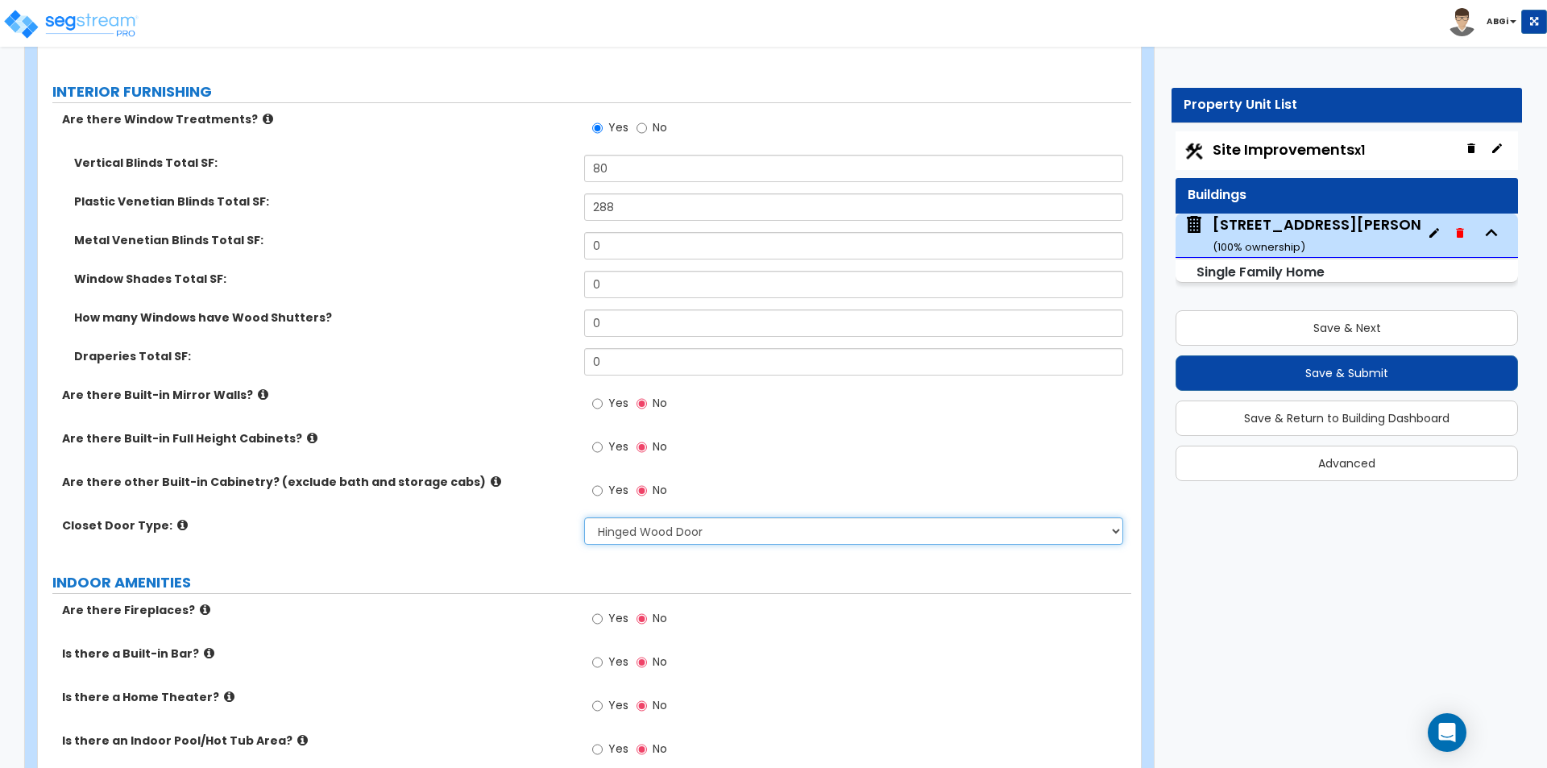
click at [619, 522] on select "None Bi-fold Louvered Doors Bi-fold Panel Doors Sliding Doors Hinged Wood Door" at bounding box center [853, 530] width 538 height 27
select select "2"
click at [584, 517] on select "None Bi-fold Louvered Doors Bi-fold Panel Doors Sliding Doors Hinged Wood Door" at bounding box center [853, 530] width 538 height 27
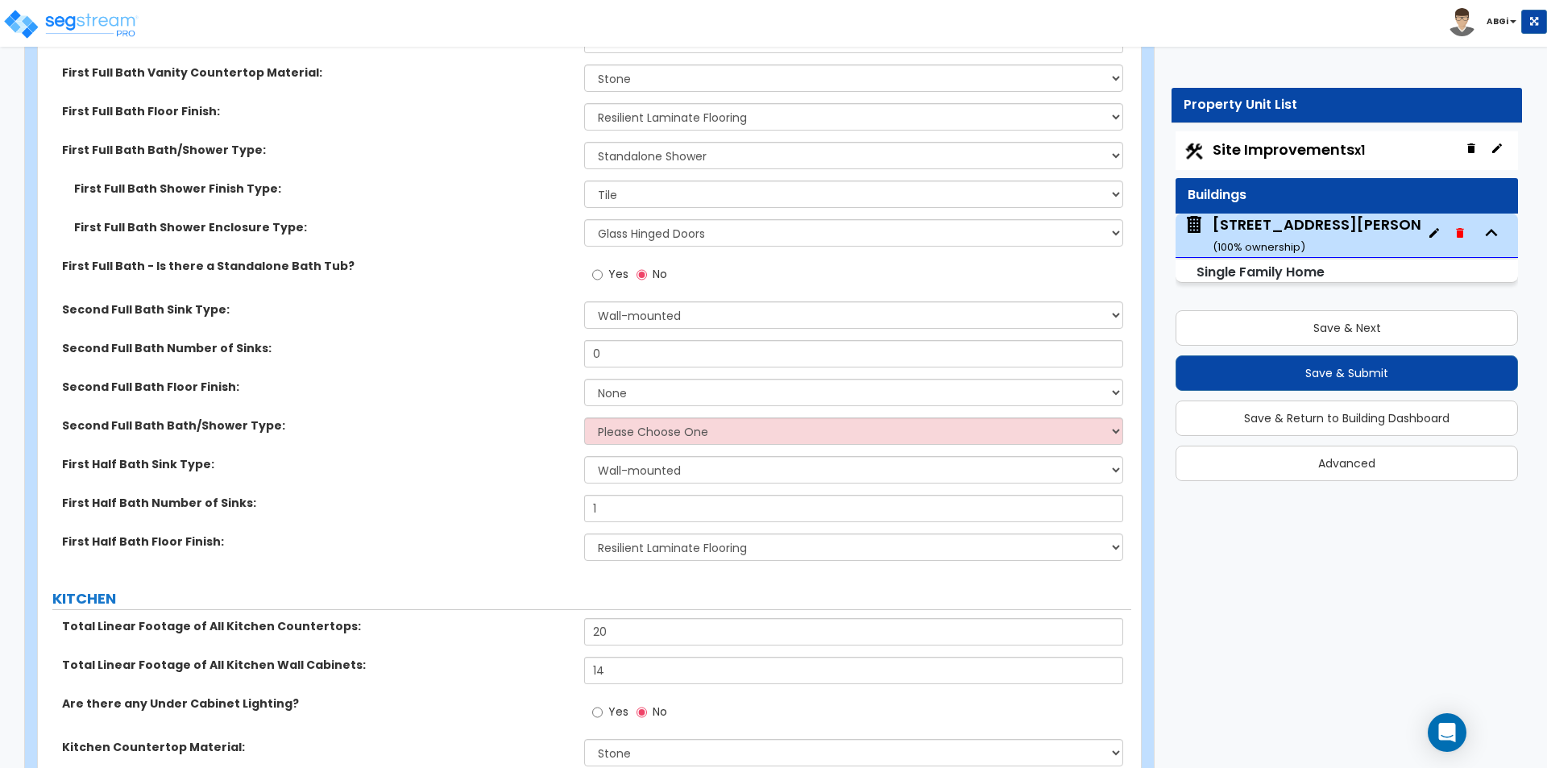
scroll to position [5399, 0]
click at [649, 301] on select "Wall-mounted Pedestal-mounted Vanity-mounted" at bounding box center [853, 314] width 538 height 27
select select "3"
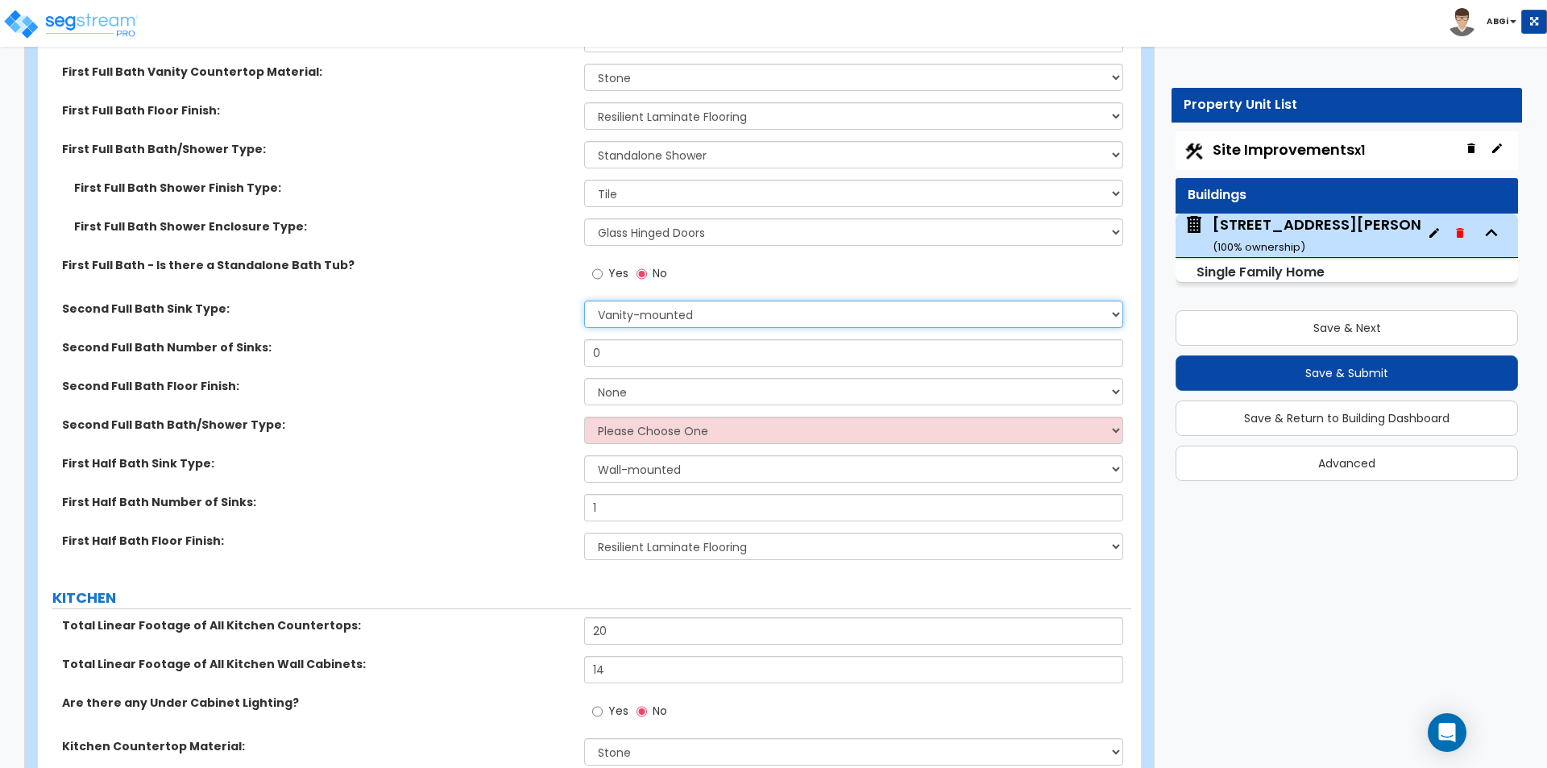
click at [584, 301] on select "Wall-mounted Pedestal-mounted Vanity-mounted" at bounding box center [853, 314] width 538 height 27
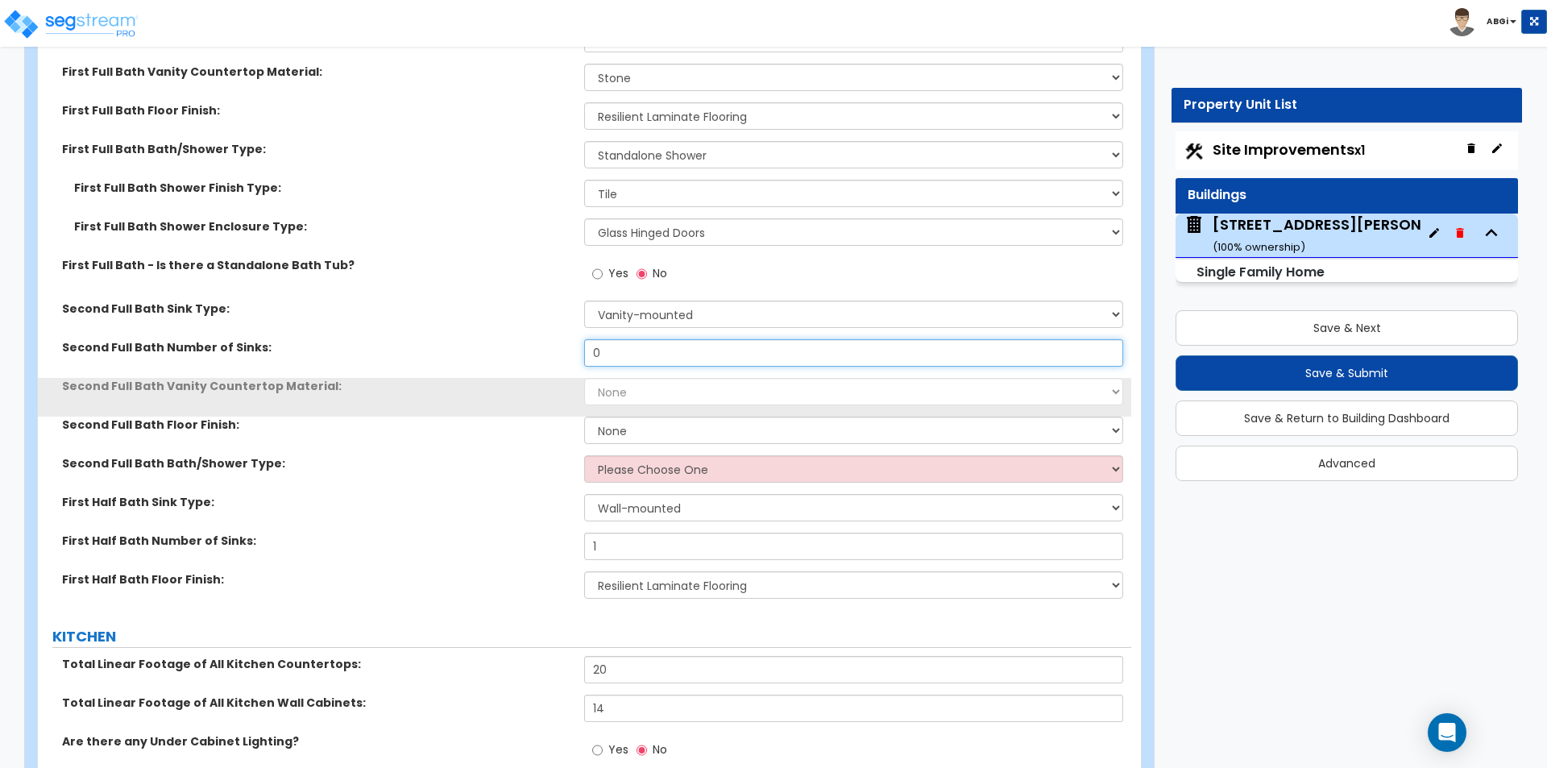
click at [644, 339] on input "0" at bounding box center [853, 352] width 538 height 27
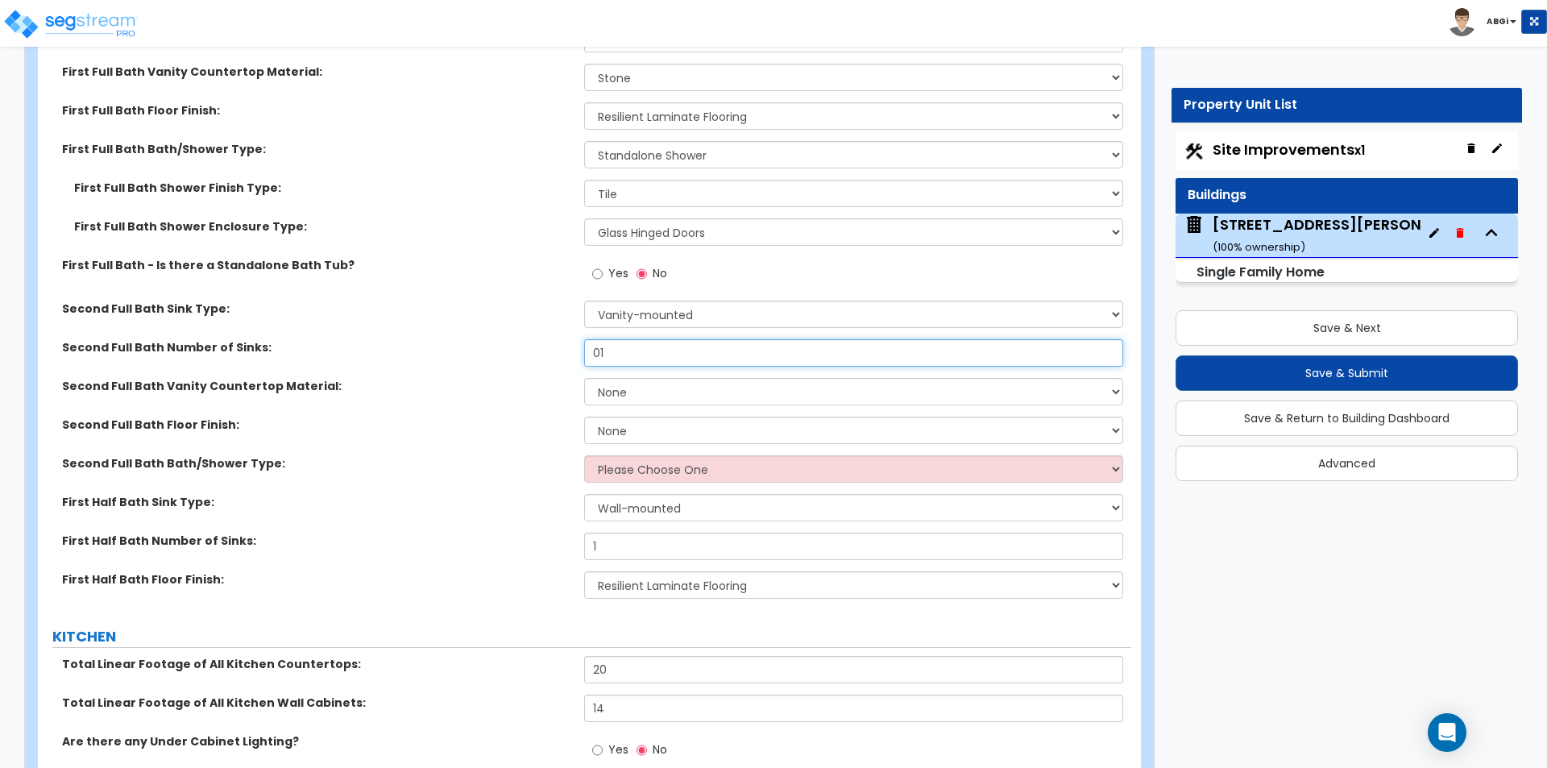
type input "1"
click at [667, 378] on select "None Plastic Laminate Solid Surface Stone Quartz Marble Tile Wood Stainless Ste…" at bounding box center [853, 391] width 538 height 27
select select "3"
click at [584, 378] on select "None Plastic Laminate Solid Surface Stone Quartz Marble Tile Wood Stainless Ste…" at bounding box center [853, 391] width 538 height 27
click at [660, 418] on select "None Tile Flooring Hardwood Flooring Resilient Laminate Flooring VCT Flooring S…" at bounding box center [853, 430] width 538 height 27
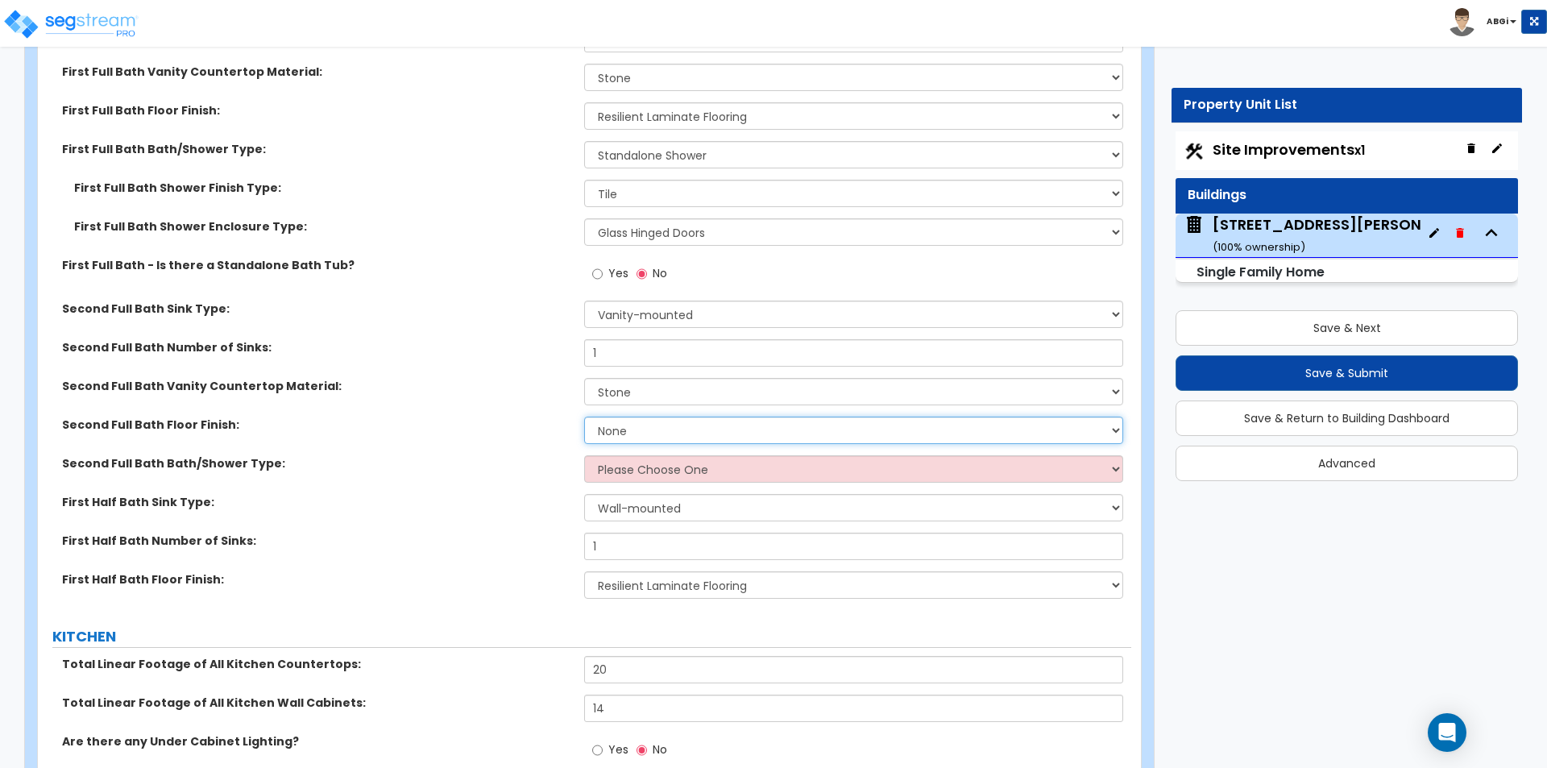
select select "3"
click at [584, 417] on select "None Tile Flooring Hardwood Flooring Resilient Laminate Flooring VCT Flooring S…" at bounding box center [853, 430] width 538 height 27
click at [663, 456] on select "Please Choose One Standalone Shower Bathtub - Shower Combo" at bounding box center [853, 468] width 538 height 27
select select "2"
click at [584, 455] on select "Please Choose One Standalone Shower Bathtub - Shower Combo" at bounding box center [853, 468] width 538 height 27
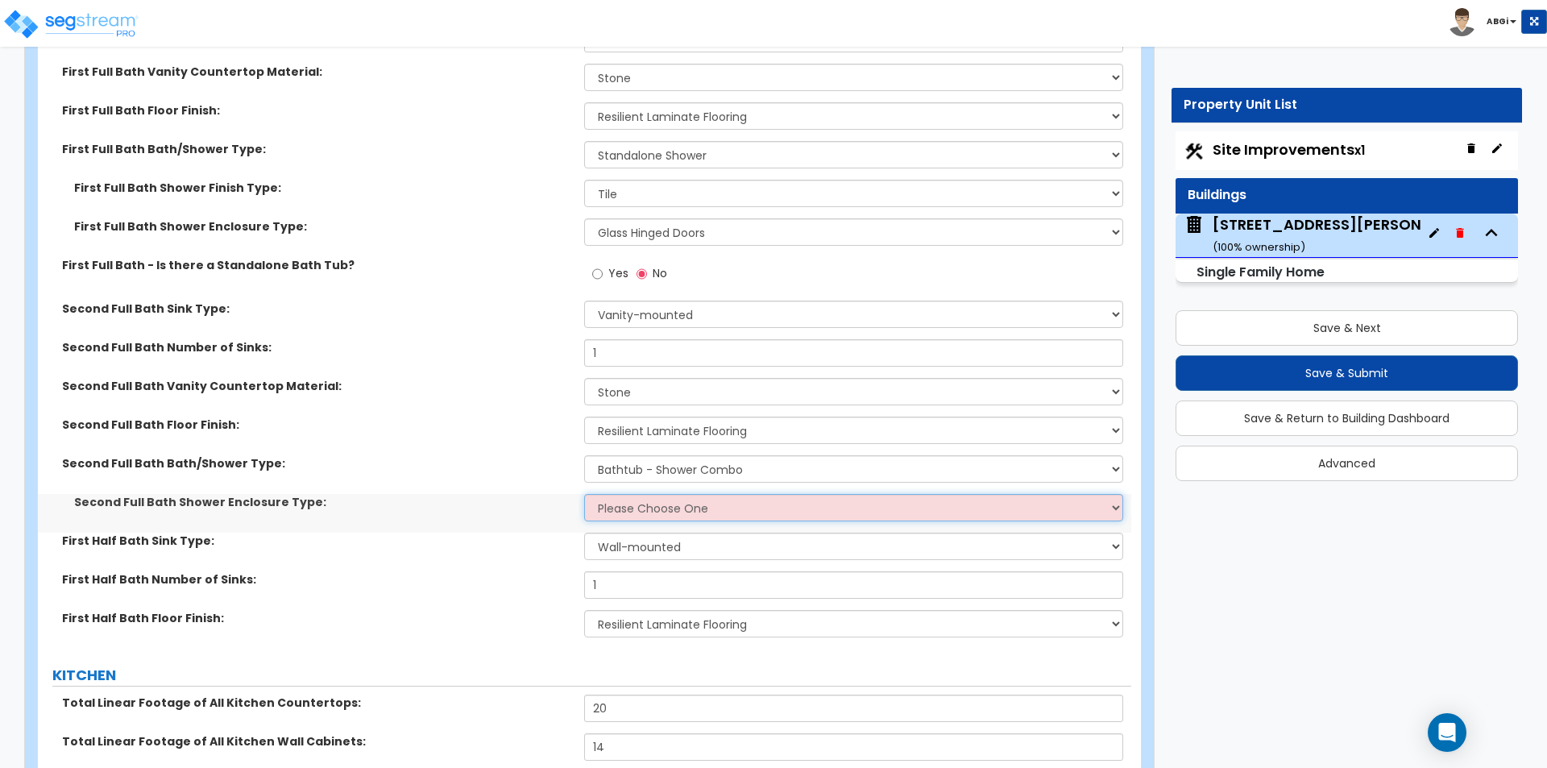
click at [670, 495] on select "Please Choose One Curtain & Rod Glass Sliding Doors Glass Hinged Doors" at bounding box center [853, 507] width 538 height 27
click at [584, 494] on select "Please Choose One Curtain & Rod Glass Sliding Doors Glass Hinged Doors" at bounding box center [853, 507] width 538 height 27
click at [670, 494] on select "Please Choose One Curtain & Rod Glass Sliding Doors Glass Hinged Doors" at bounding box center [853, 507] width 538 height 27
select select "2"
click at [584, 494] on select "Please Choose One Curtain & Rod Glass Sliding Doors Glass Hinged Doors" at bounding box center [853, 507] width 538 height 27
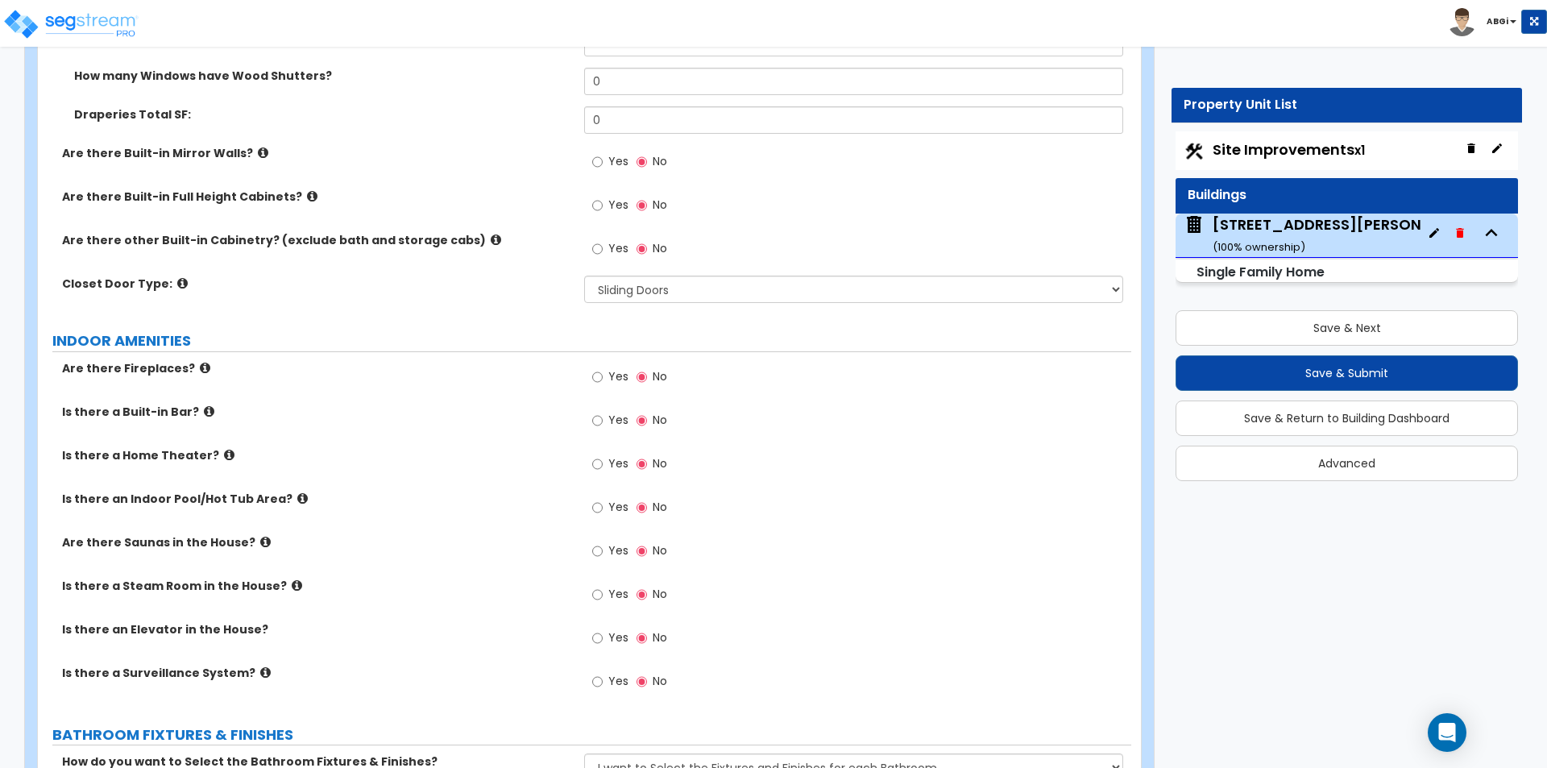
scroll to position [4513, 0]
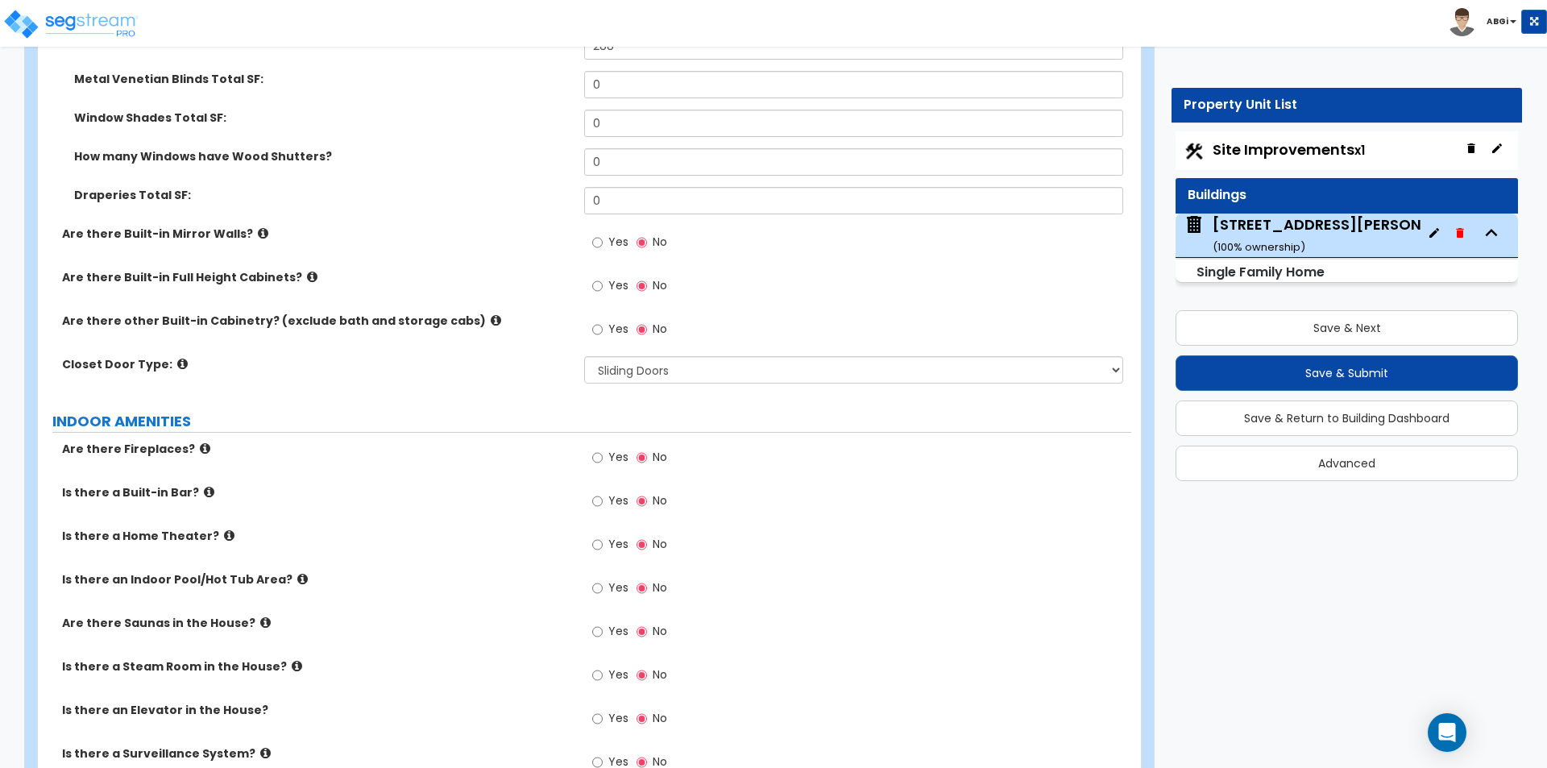
click at [491, 314] on icon at bounding box center [496, 320] width 10 height 12
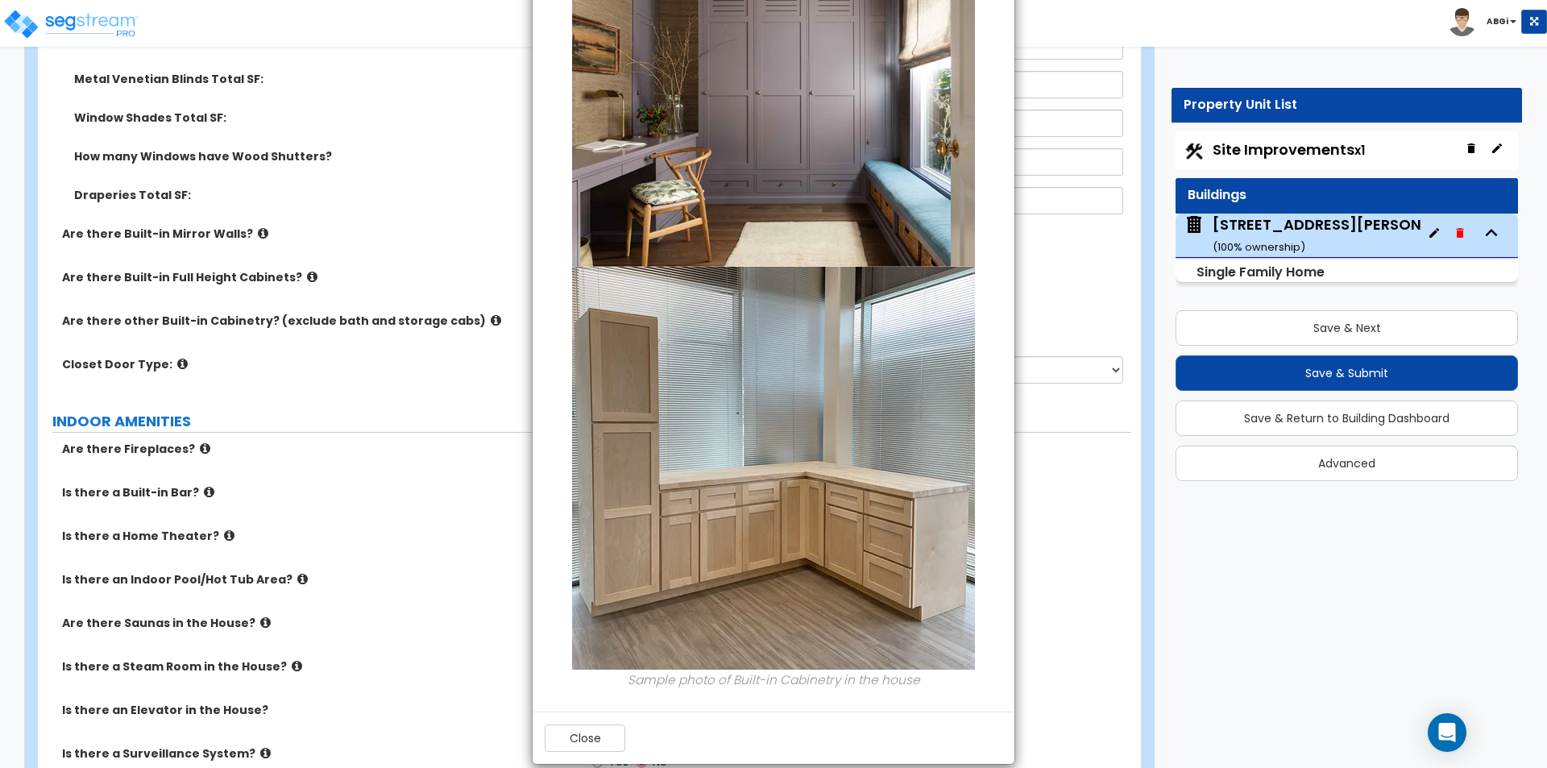
scroll to position [186, 0]
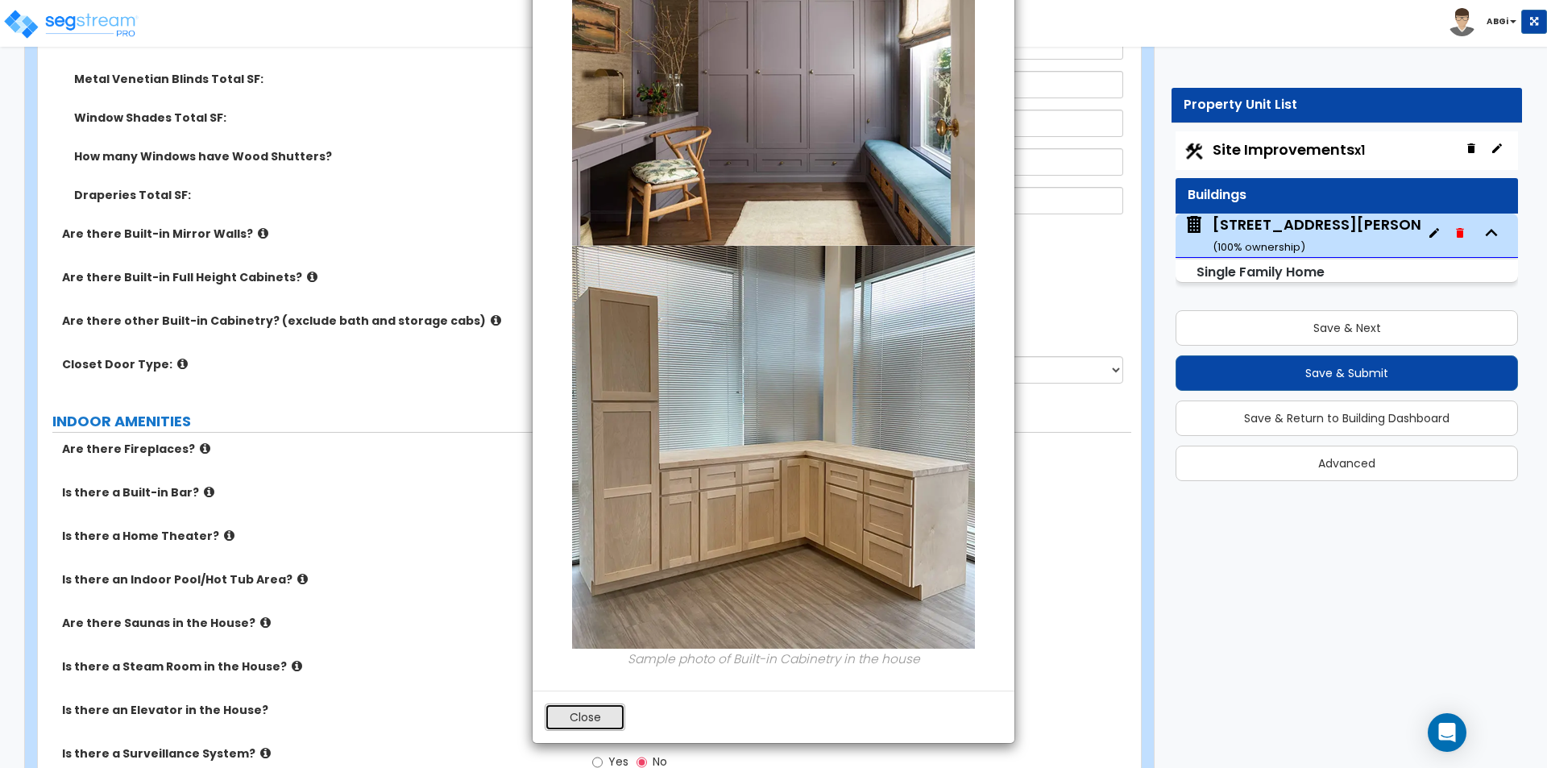
click at [595, 720] on button "Close" at bounding box center [585, 717] width 81 height 27
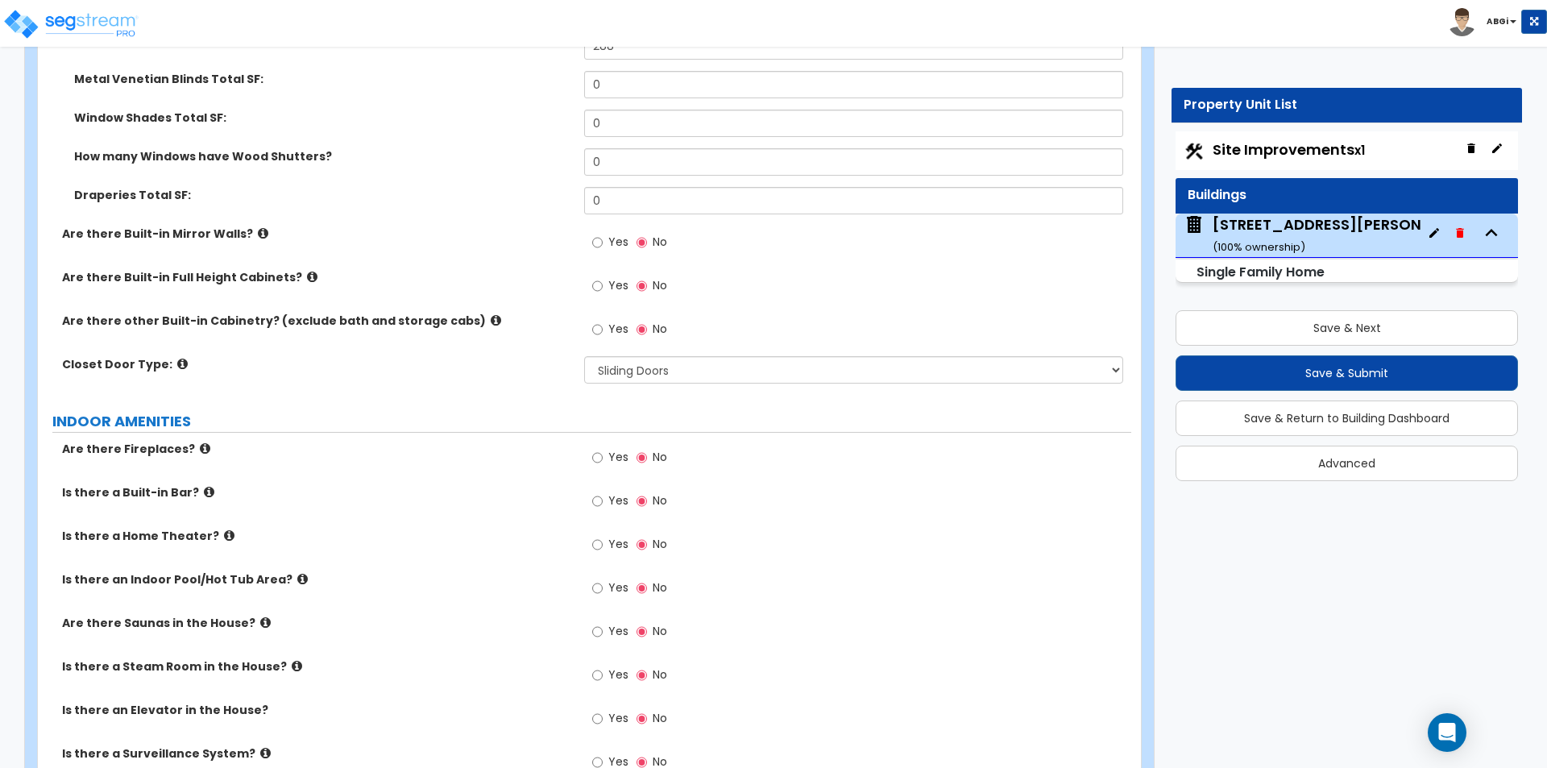
click at [307, 271] on icon at bounding box center [312, 277] width 10 height 12
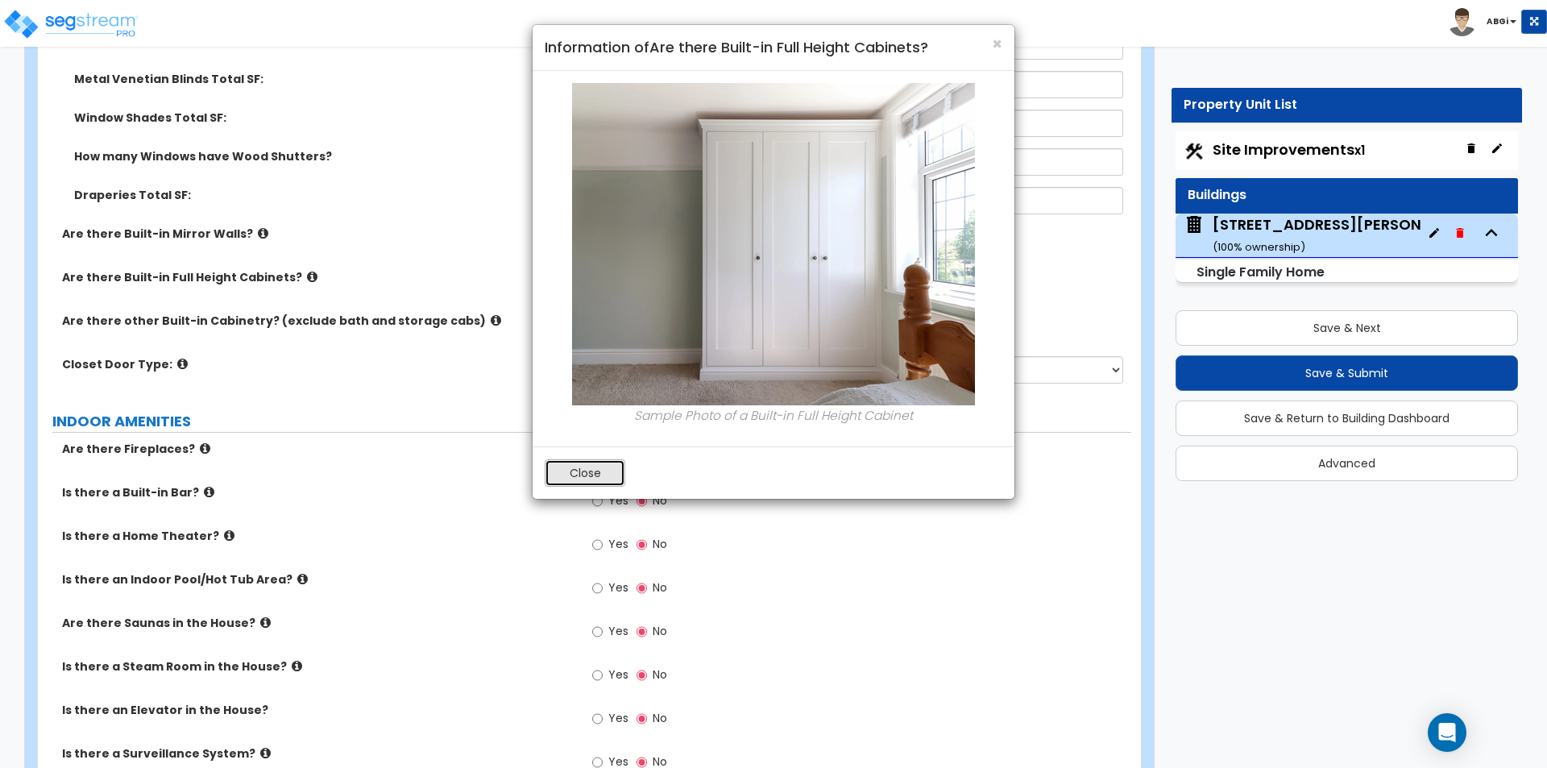
click at [561, 468] on button "Close" at bounding box center [585, 472] width 81 height 27
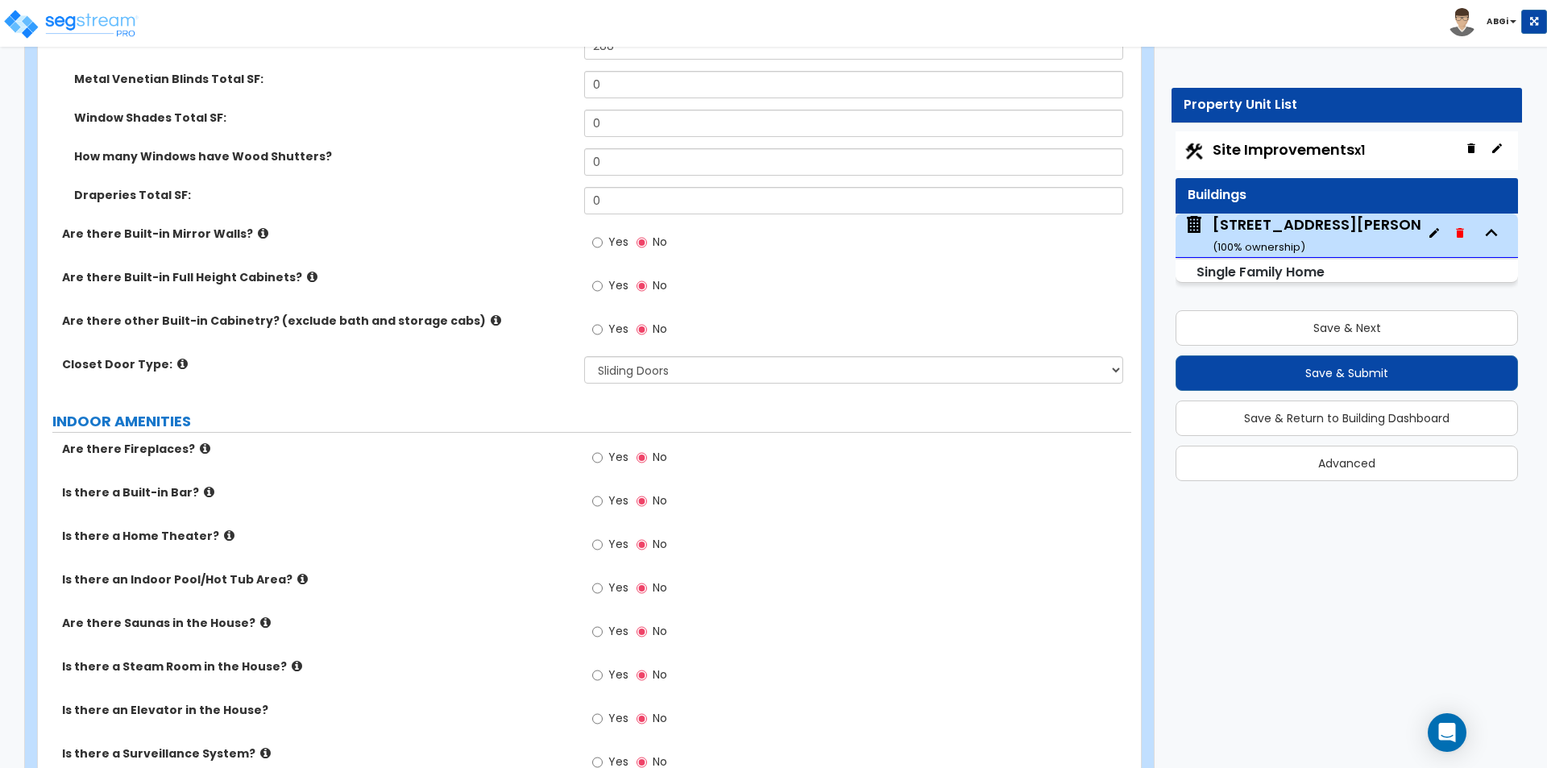
click at [258, 227] on icon at bounding box center [263, 233] width 10 height 12
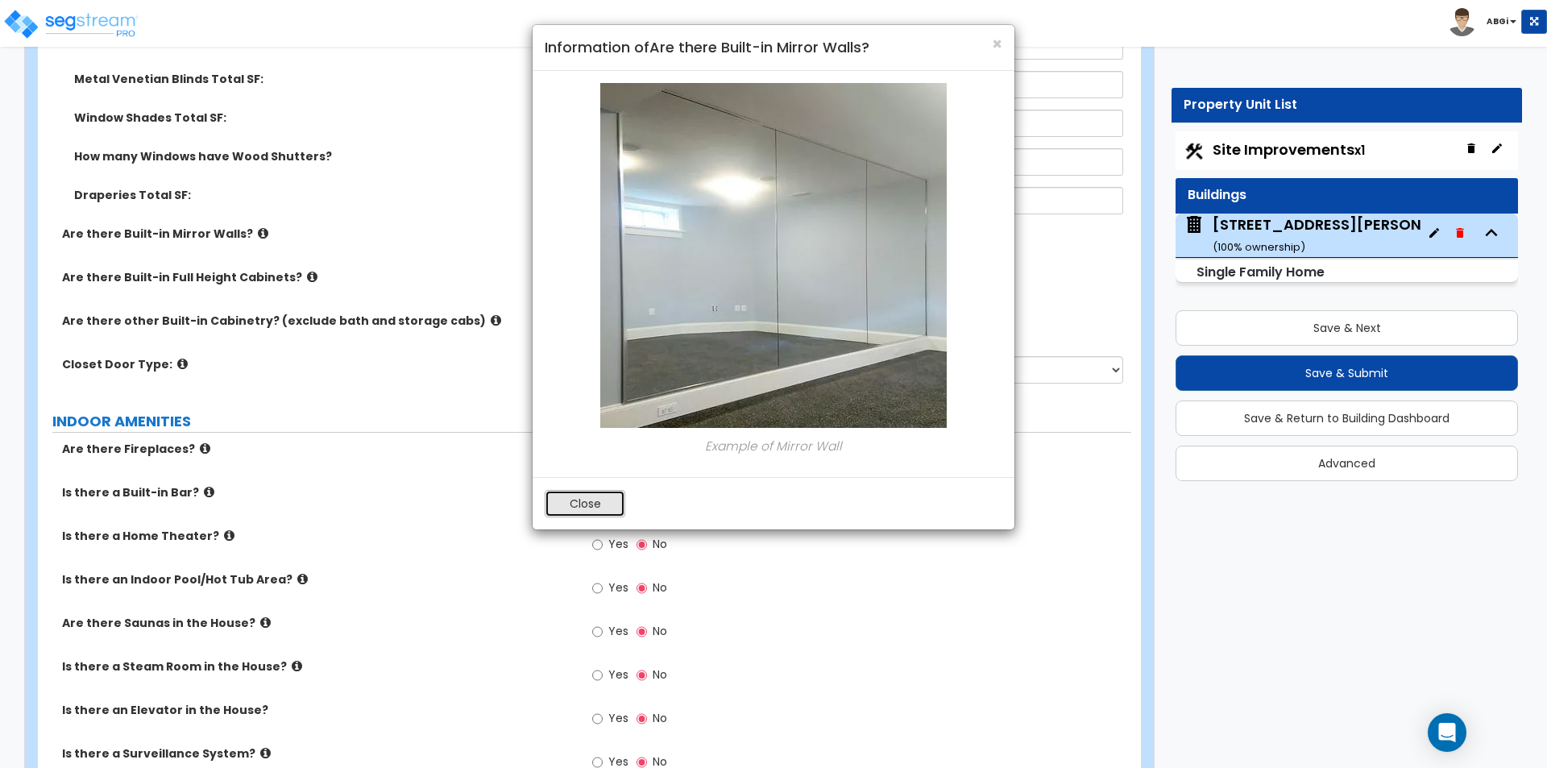
click at [572, 496] on button "Close" at bounding box center [585, 503] width 81 height 27
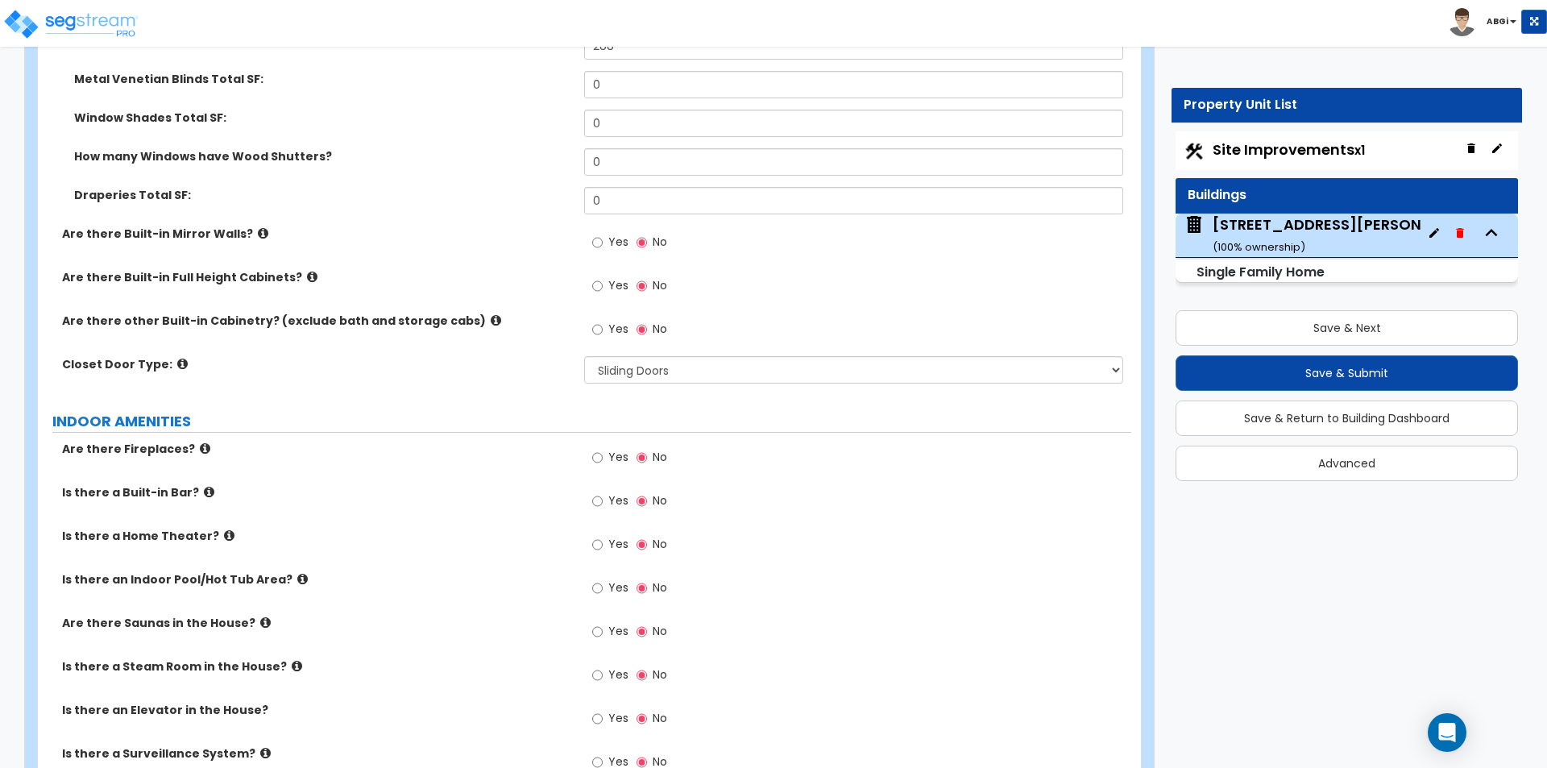
click at [307, 271] on icon at bounding box center [312, 277] width 10 height 12
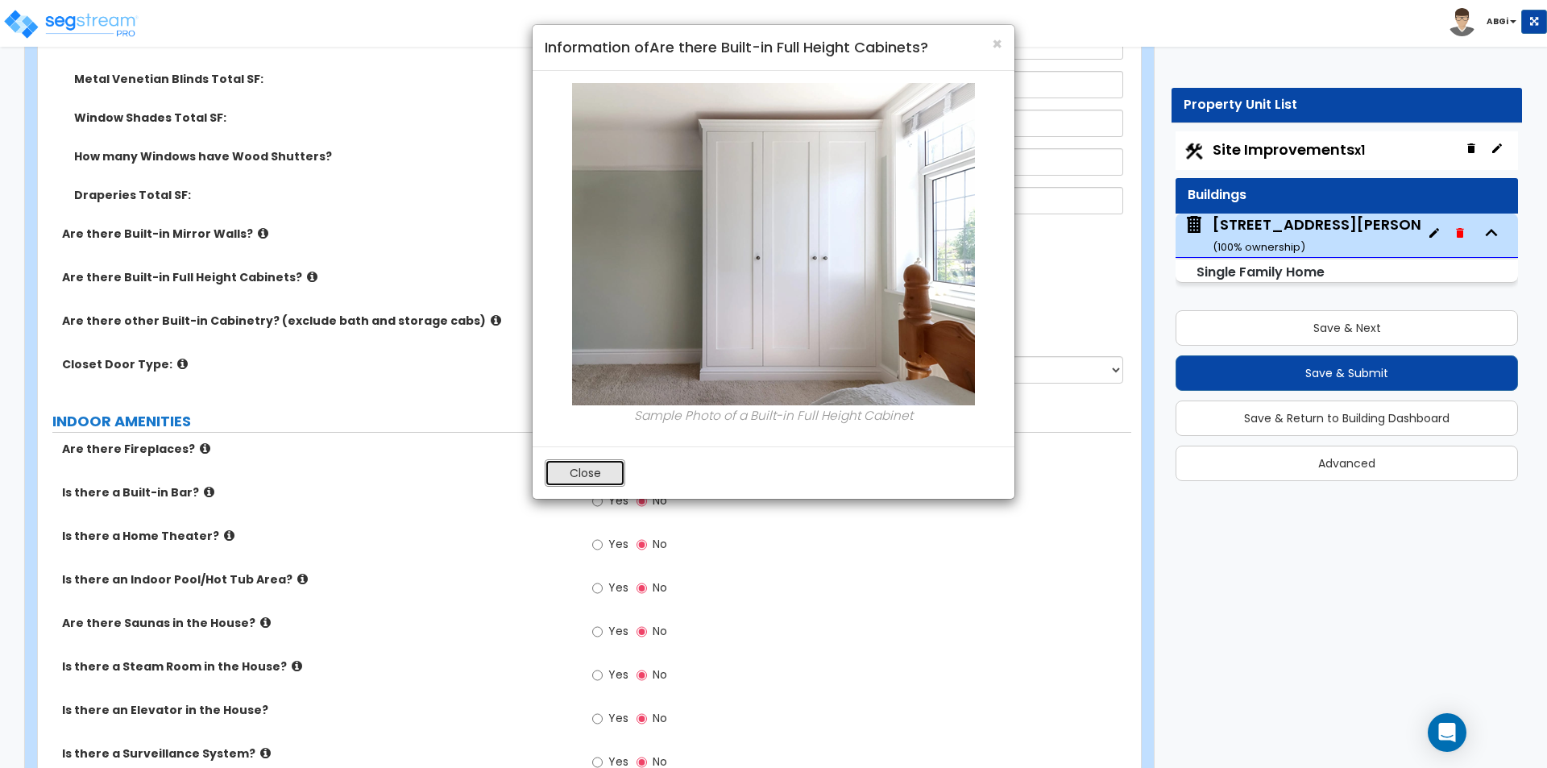
click at [571, 470] on button "Close" at bounding box center [585, 472] width 81 height 27
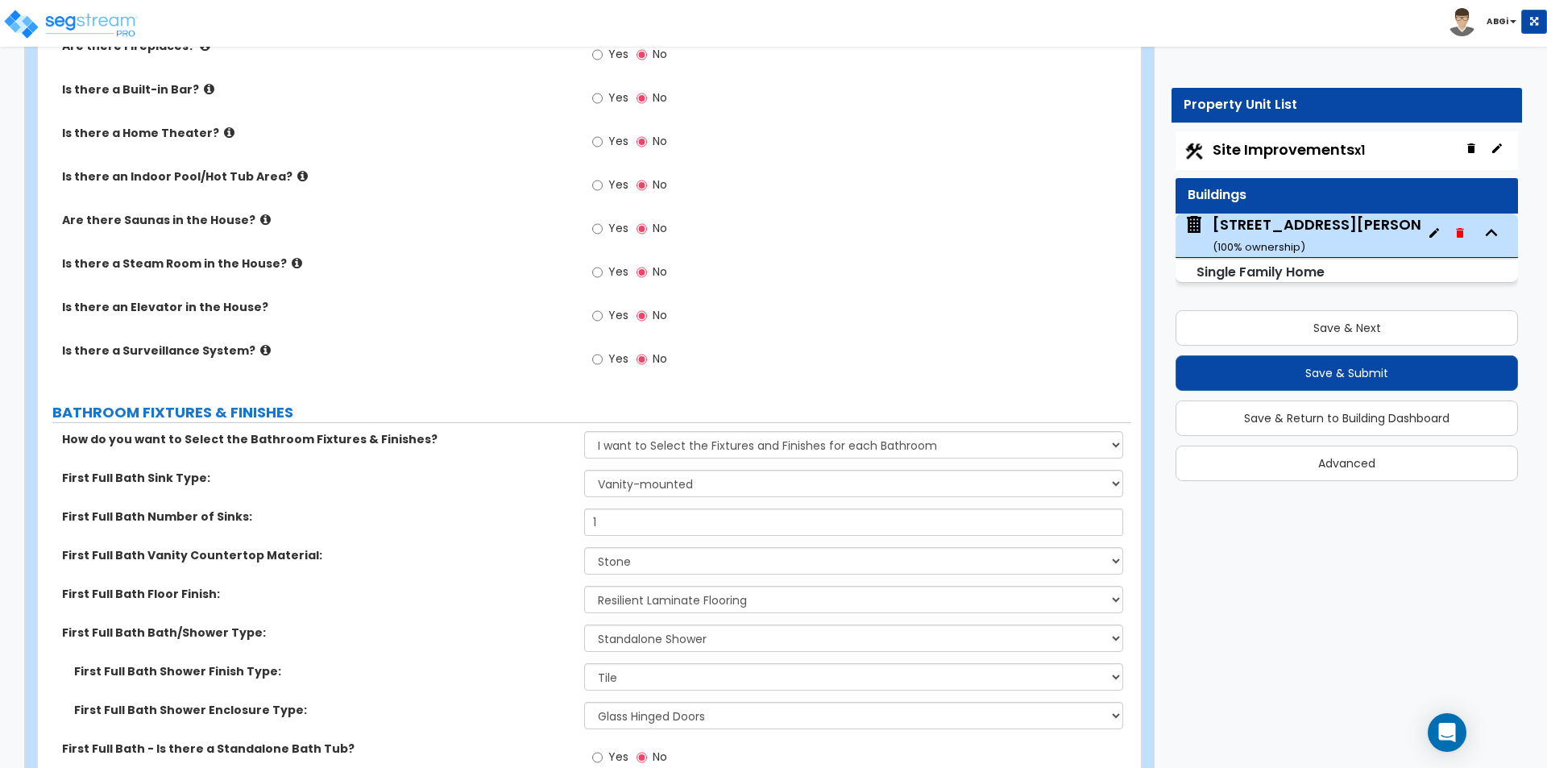
scroll to position [5238, 0]
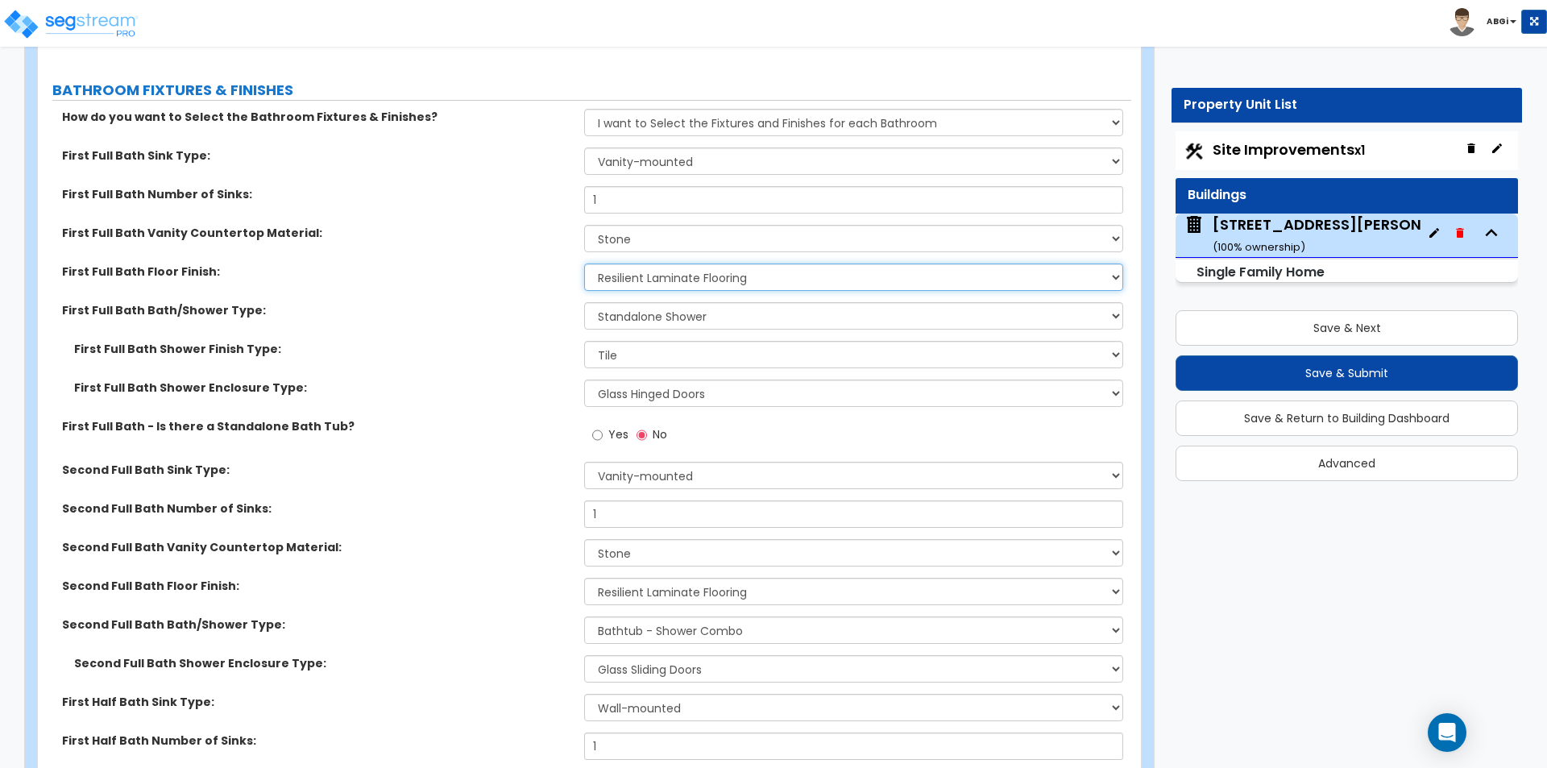
click at [638, 264] on select "None Tile Flooring Hardwood Flooring Resilient Laminate Flooring VCT Flooring S…" at bounding box center [853, 277] width 538 height 27
select select "5"
click at [584, 264] on select "None Tile Flooring Hardwood Flooring Resilient Laminate Flooring VCT Flooring S…" at bounding box center [853, 277] width 538 height 27
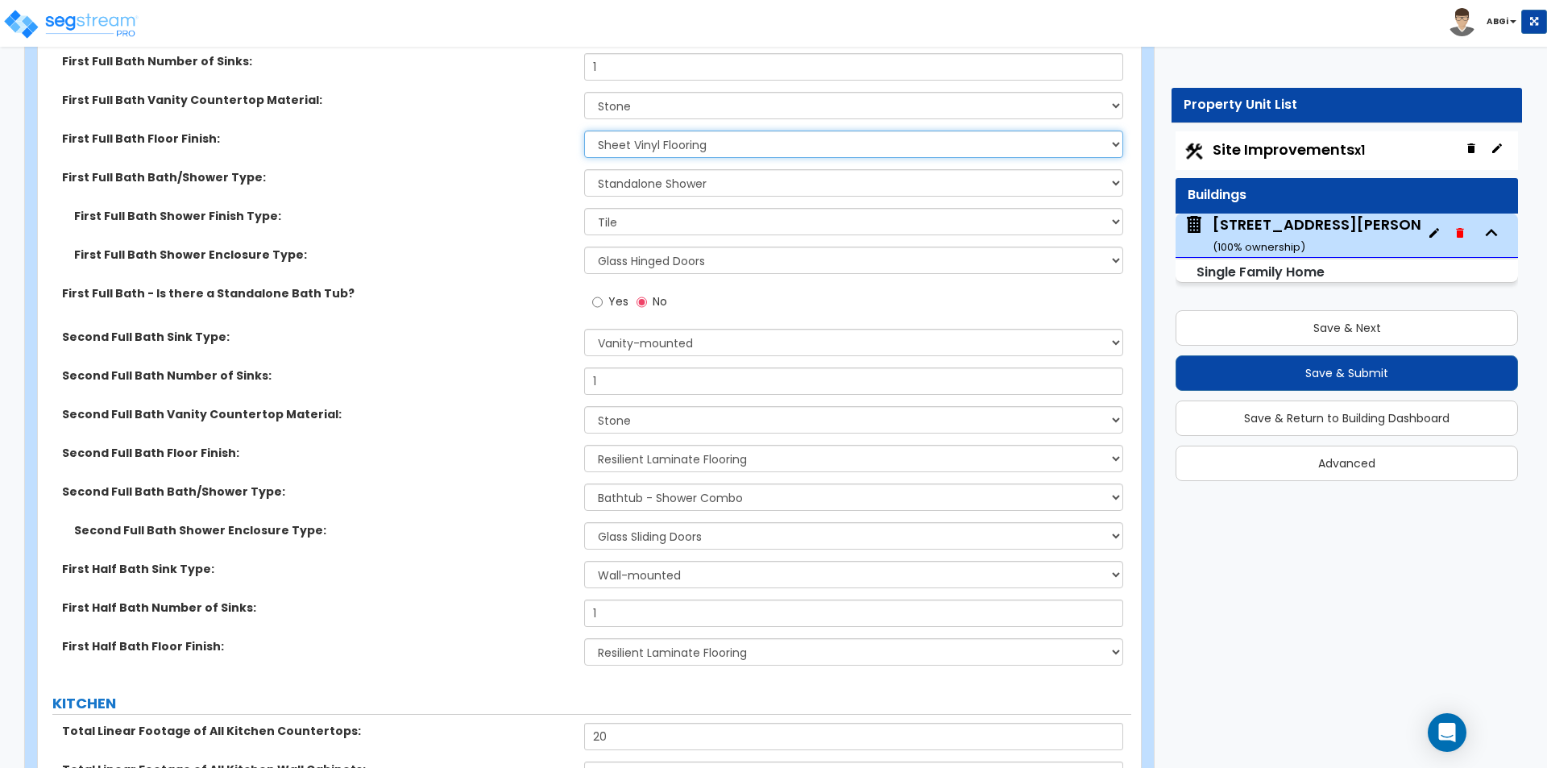
scroll to position [5399, 0]
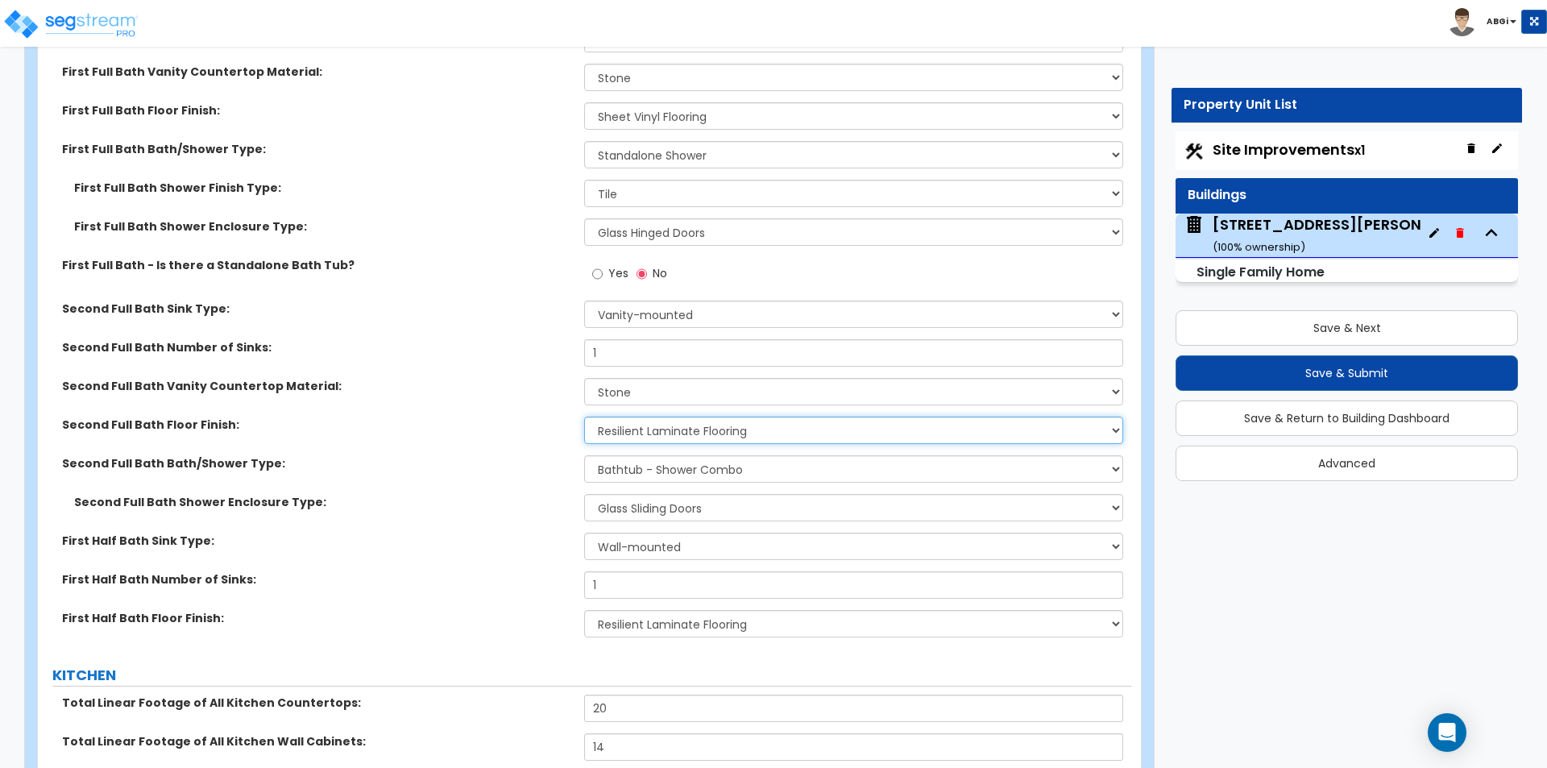
click at [622, 417] on select "None Tile Flooring Hardwood Flooring Resilient Laminate Flooring VCT Flooring S…" at bounding box center [853, 430] width 538 height 27
select select "5"
click at [584, 417] on select "None Tile Flooring Hardwood Flooring Resilient Laminate Flooring VCT Flooring S…" at bounding box center [853, 430] width 538 height 27
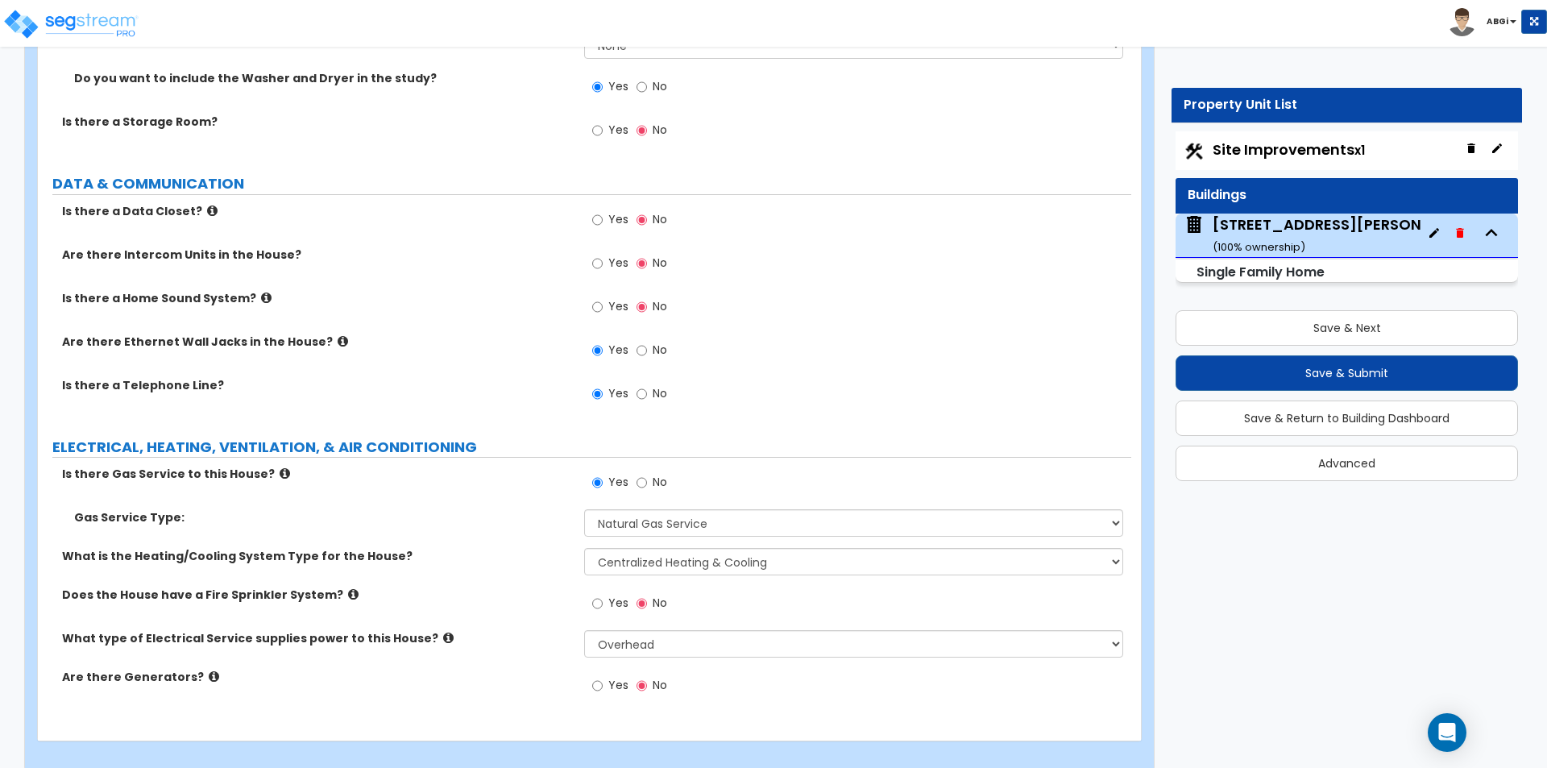
scroll to position [7196, 0]
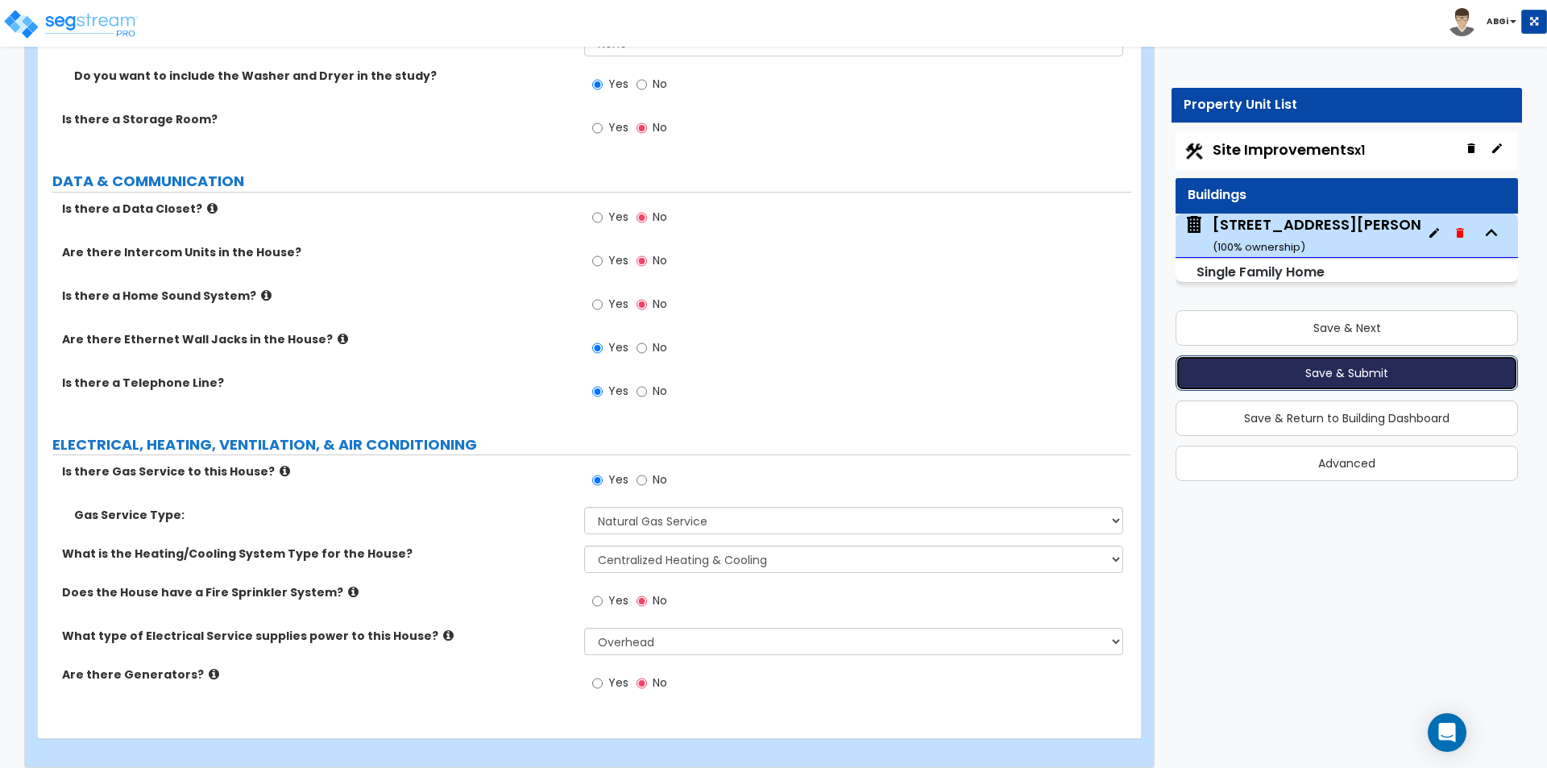
click at [1341, 374] on button "Save & Submit" at bounding box center [1347, 372] width 343 height 35
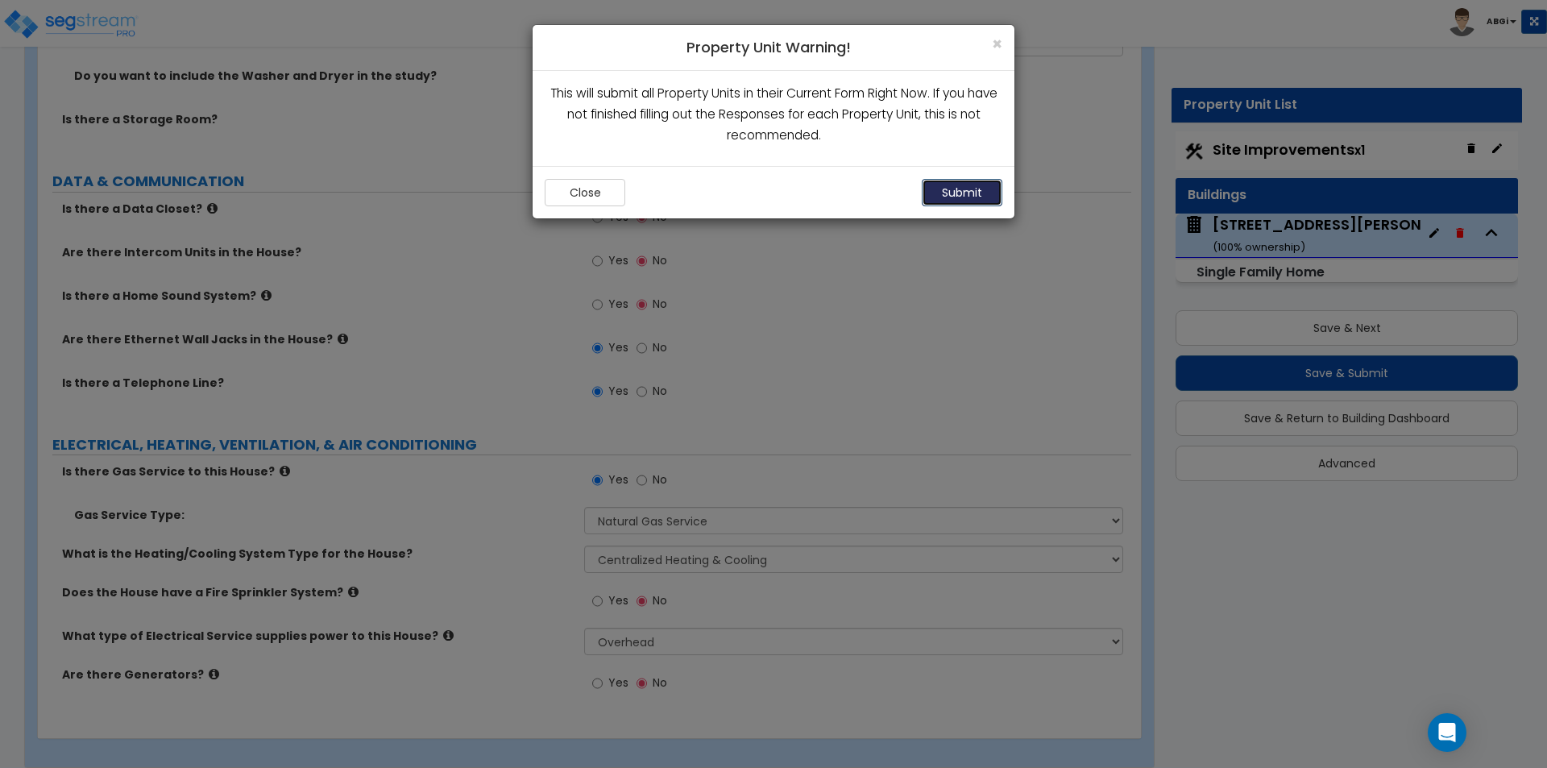
click at [940, 197] on button "Submit" at bounding box center [962, 192] width 81 height 27
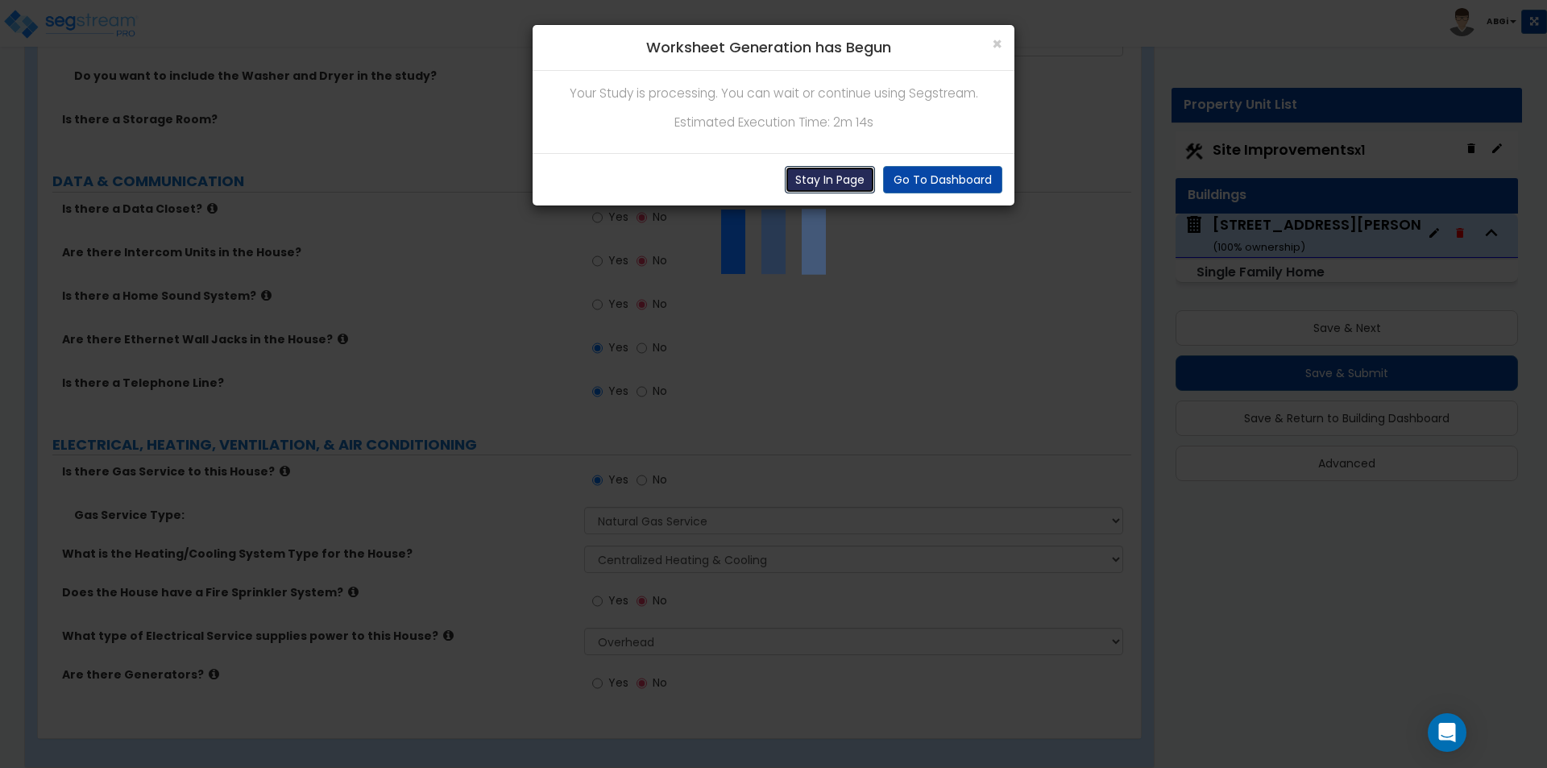
drag, startPoint x: 812, startPoint y: 186, endPoint x: 808, endPoint y: 261, distance: 75.1
click at [812, 185] on button "Stay In Page" at bounding box center [830, 179] width 90 height 27
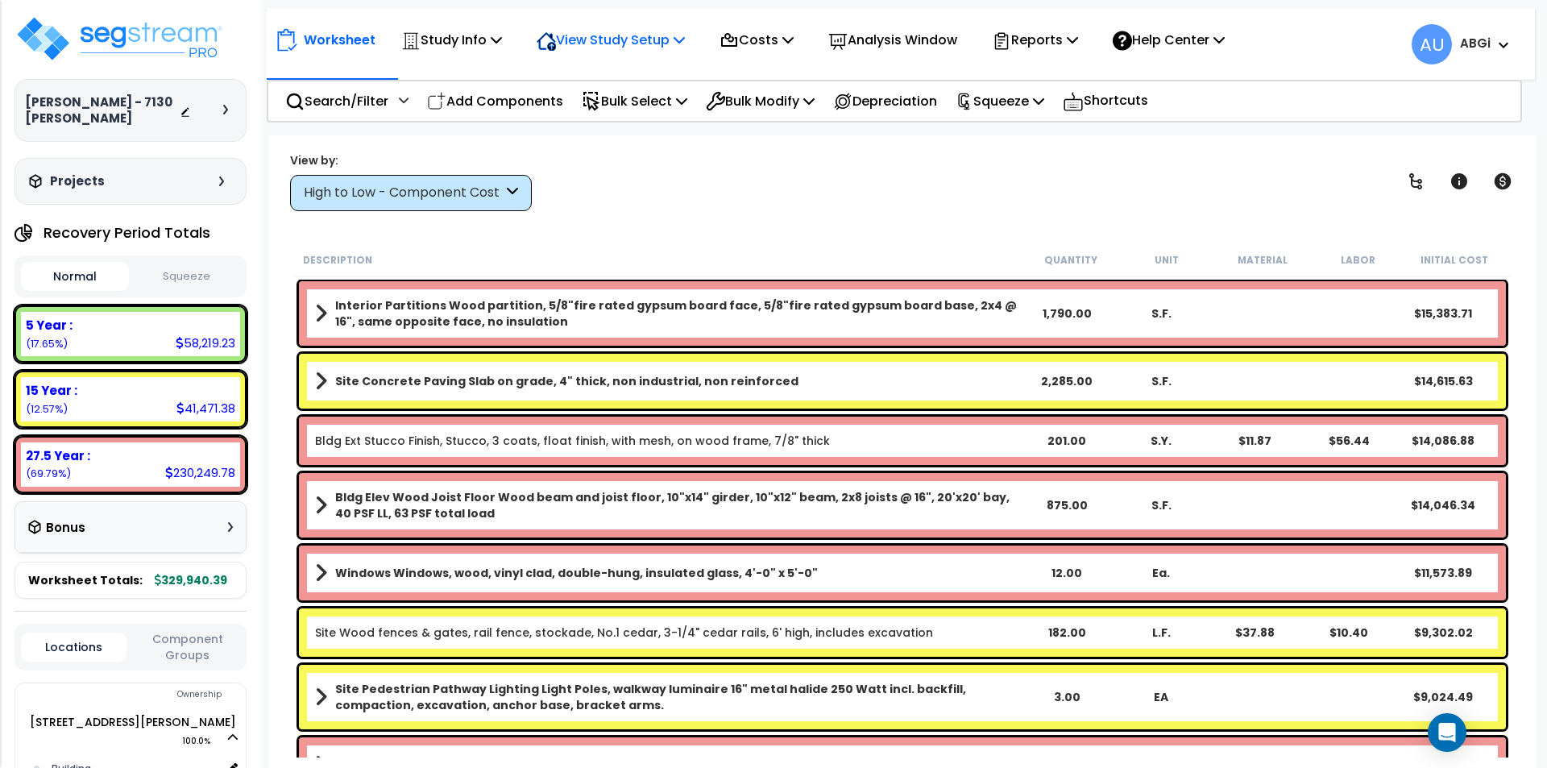
click at [679, 44] on p "View Study Setup" at bounding box center [611, 40] width 148 height 22
click at [637, 100] on link "View Questionnaire" at bounding box center [609, 110] width 160 height 32
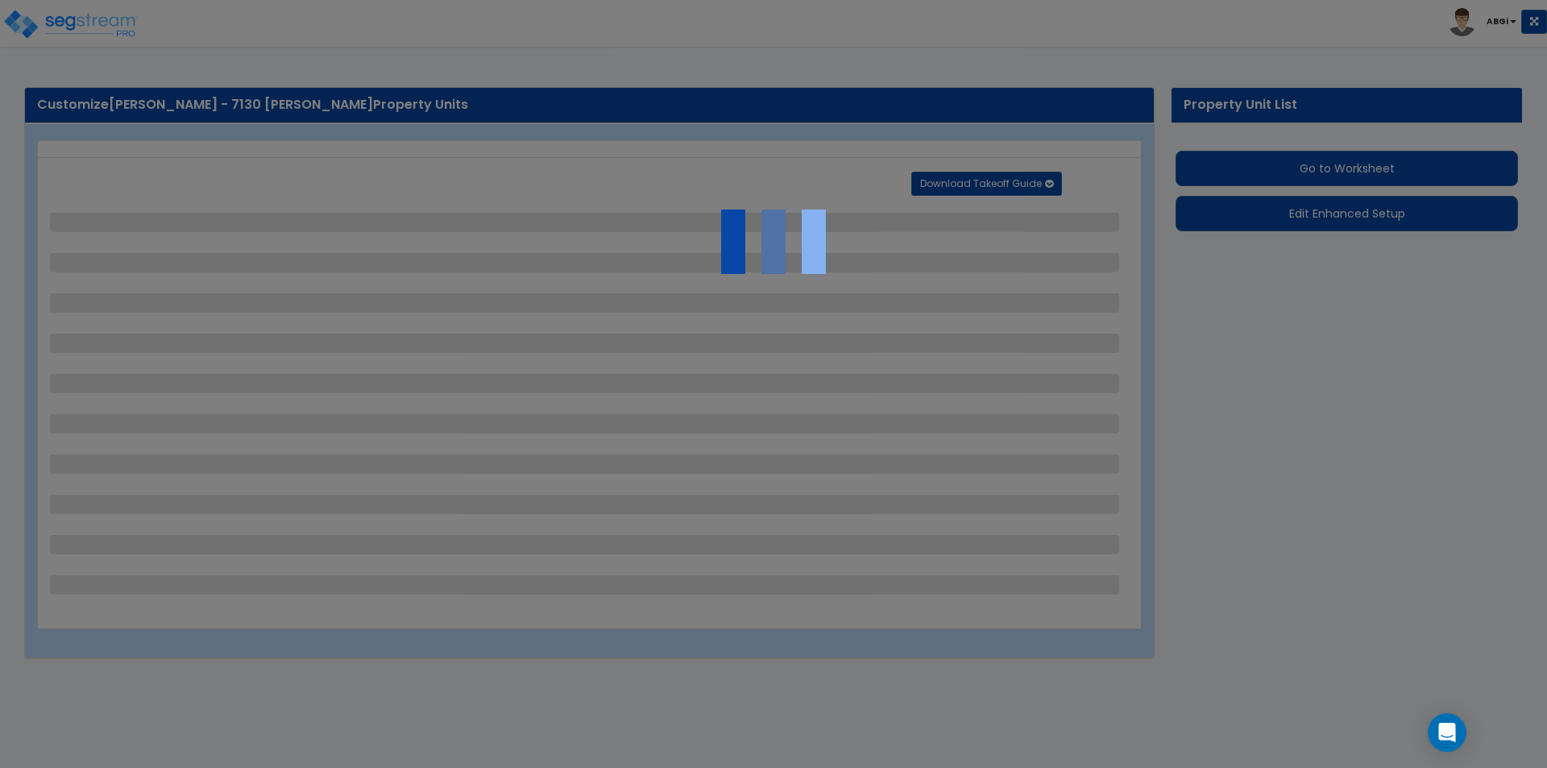
select select "2"
select select "1"
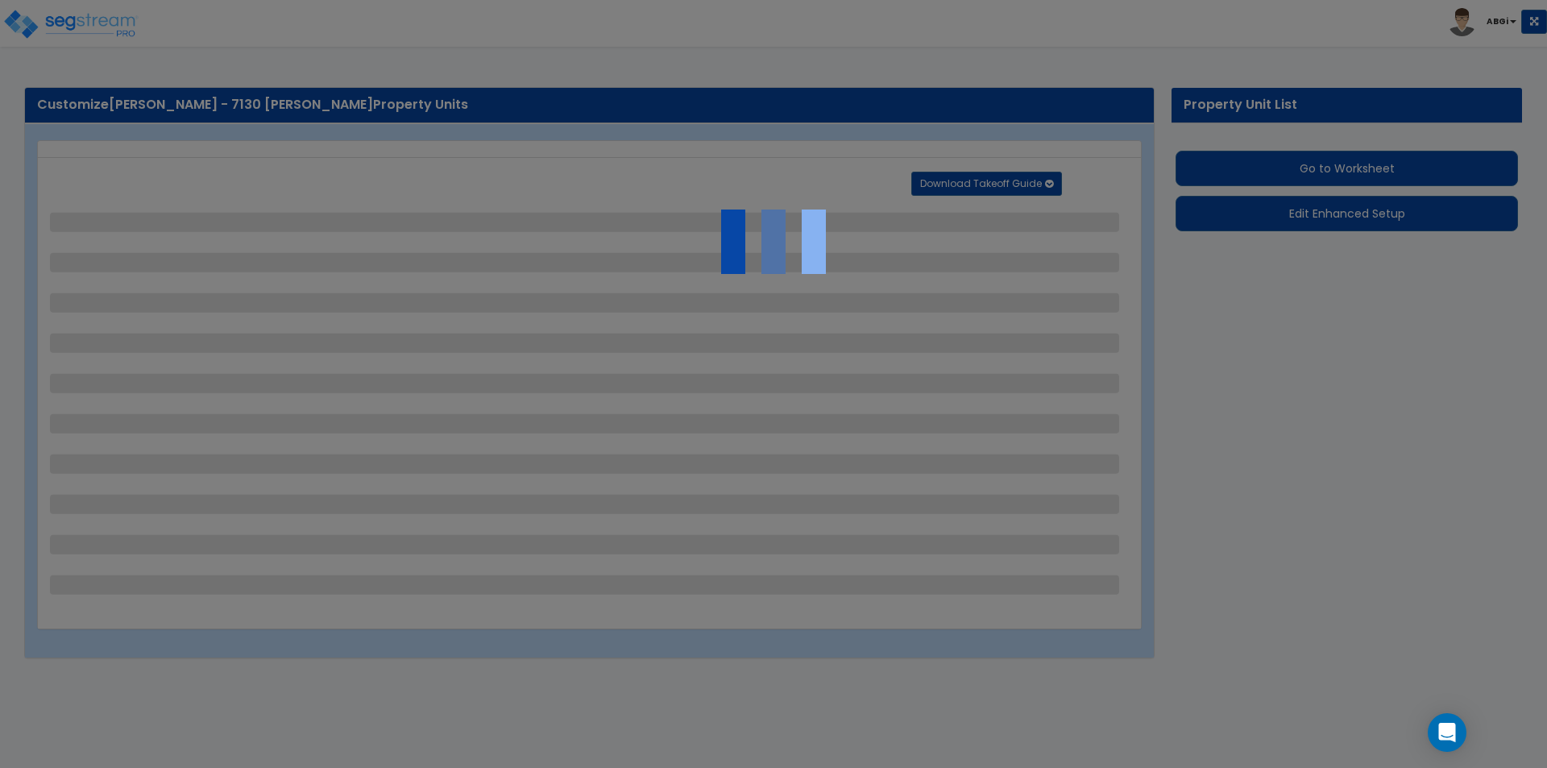
select select "1"
select select "9"
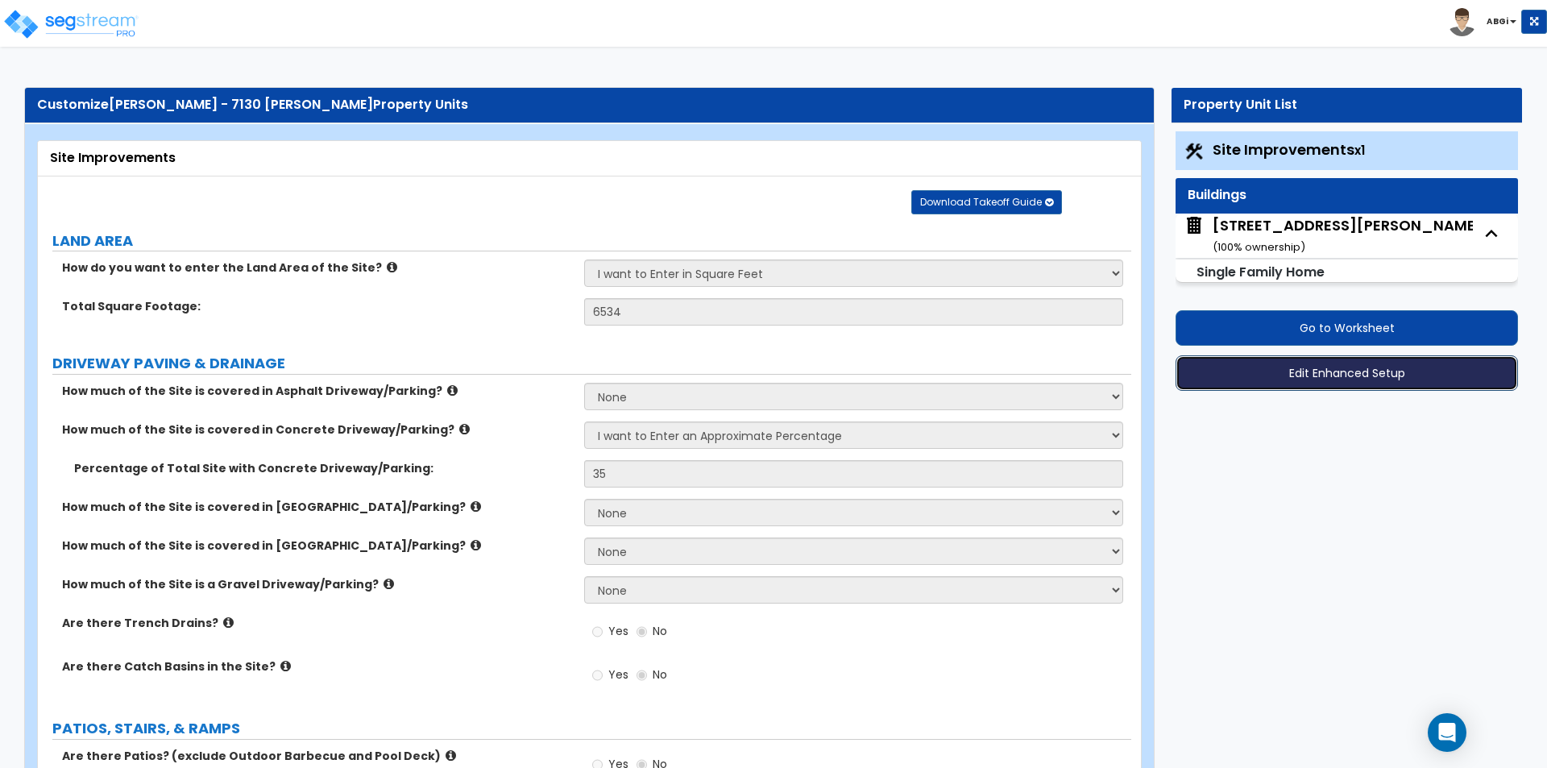
click at [1314, 368] on button "Edit Enhanced Setup" at bounding box center [1347, 372] width 343 height 35
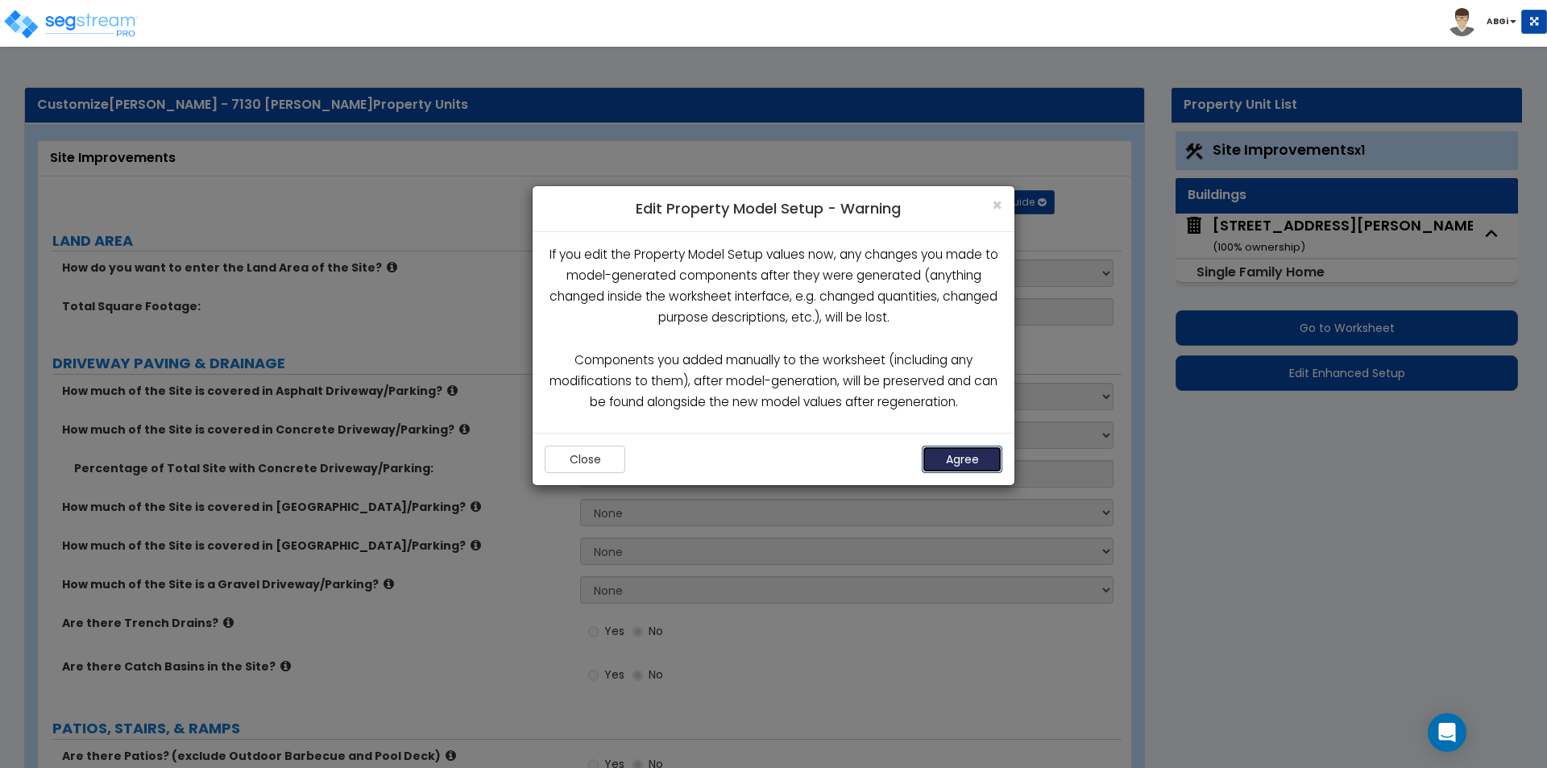
click at [983, 455] on button "Agree" at bounding box center [962, 459] width 81 height 27
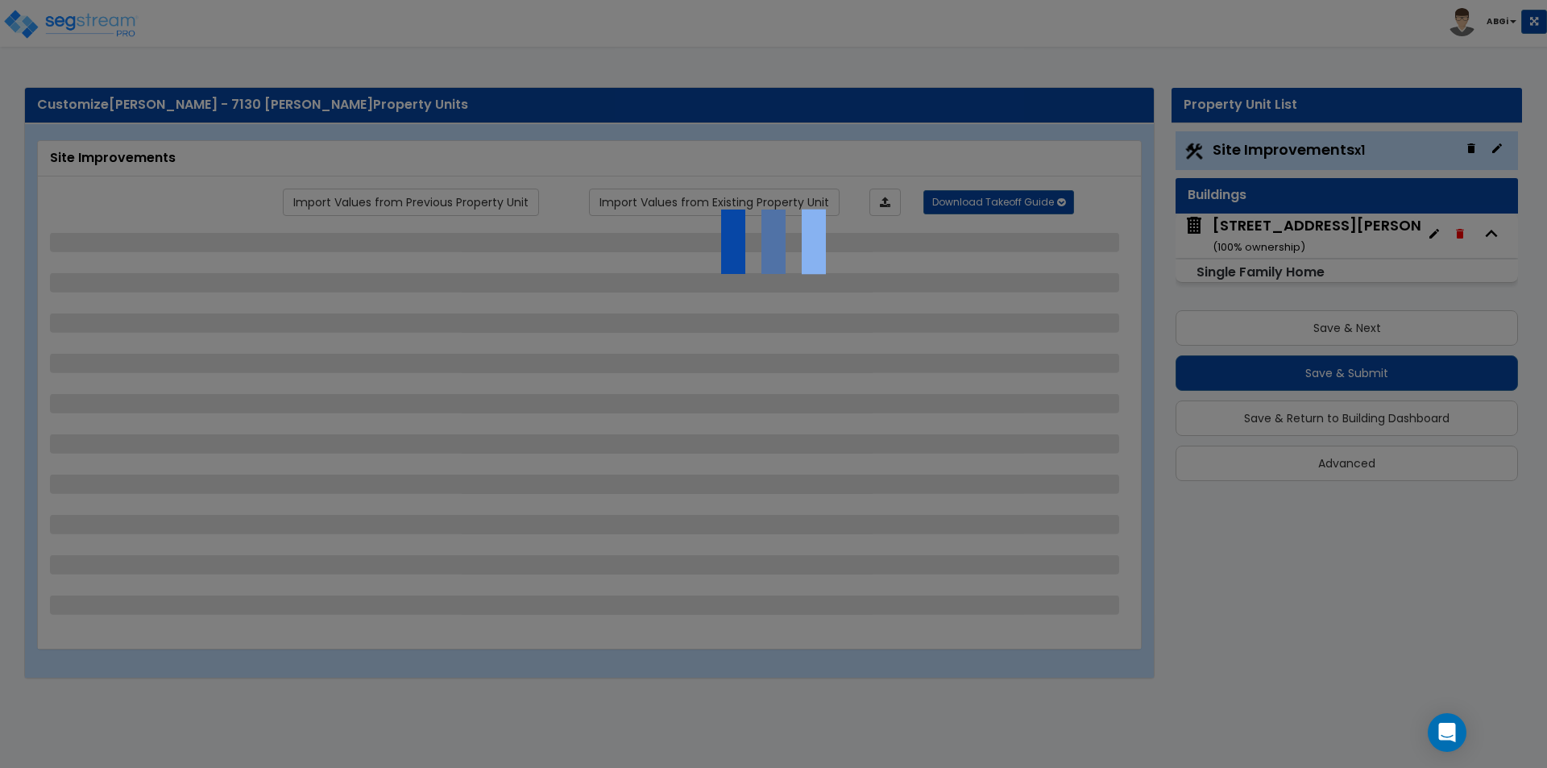
select select "2"
select select "1"
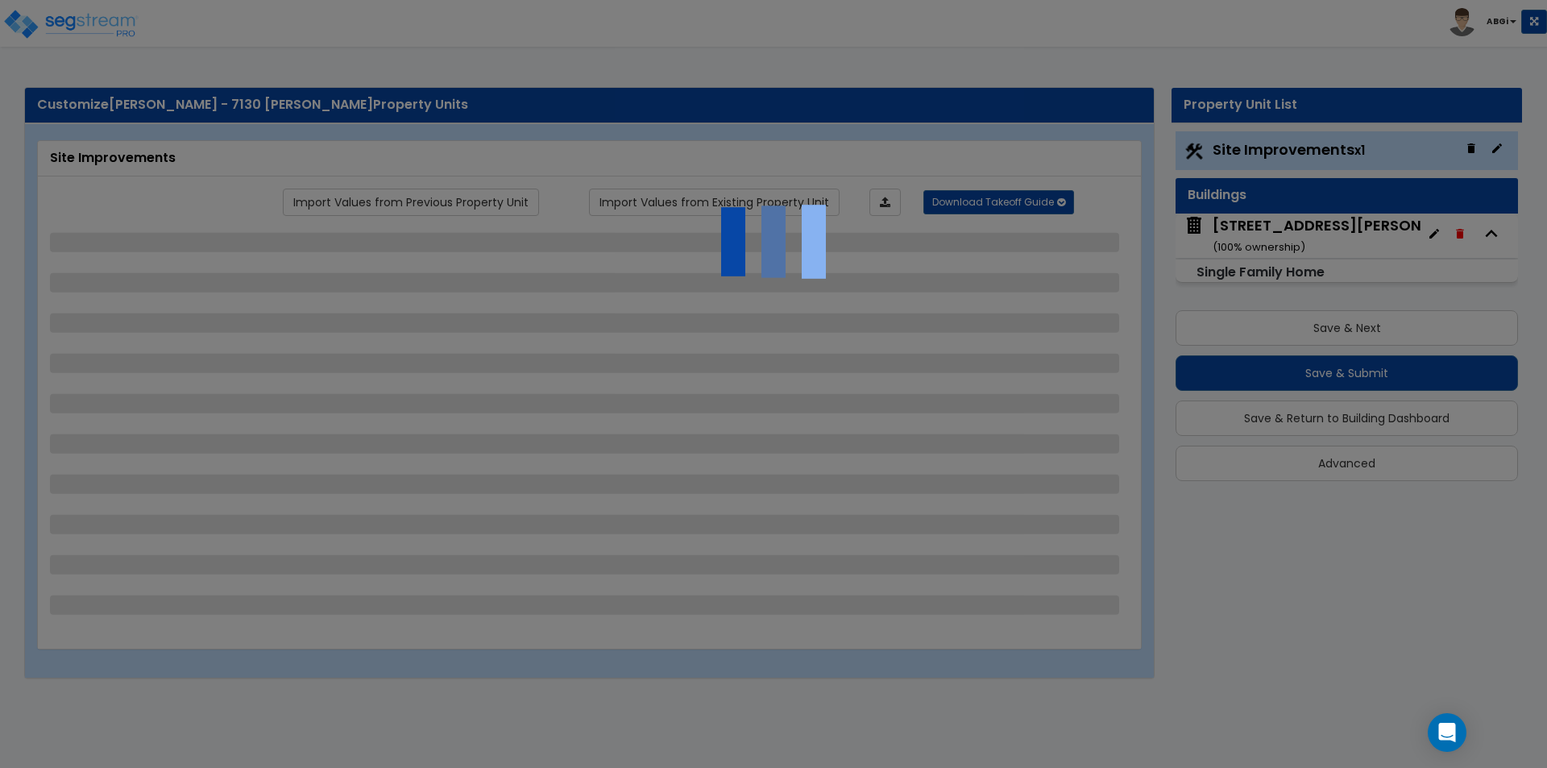
select select "1"
select select "9"
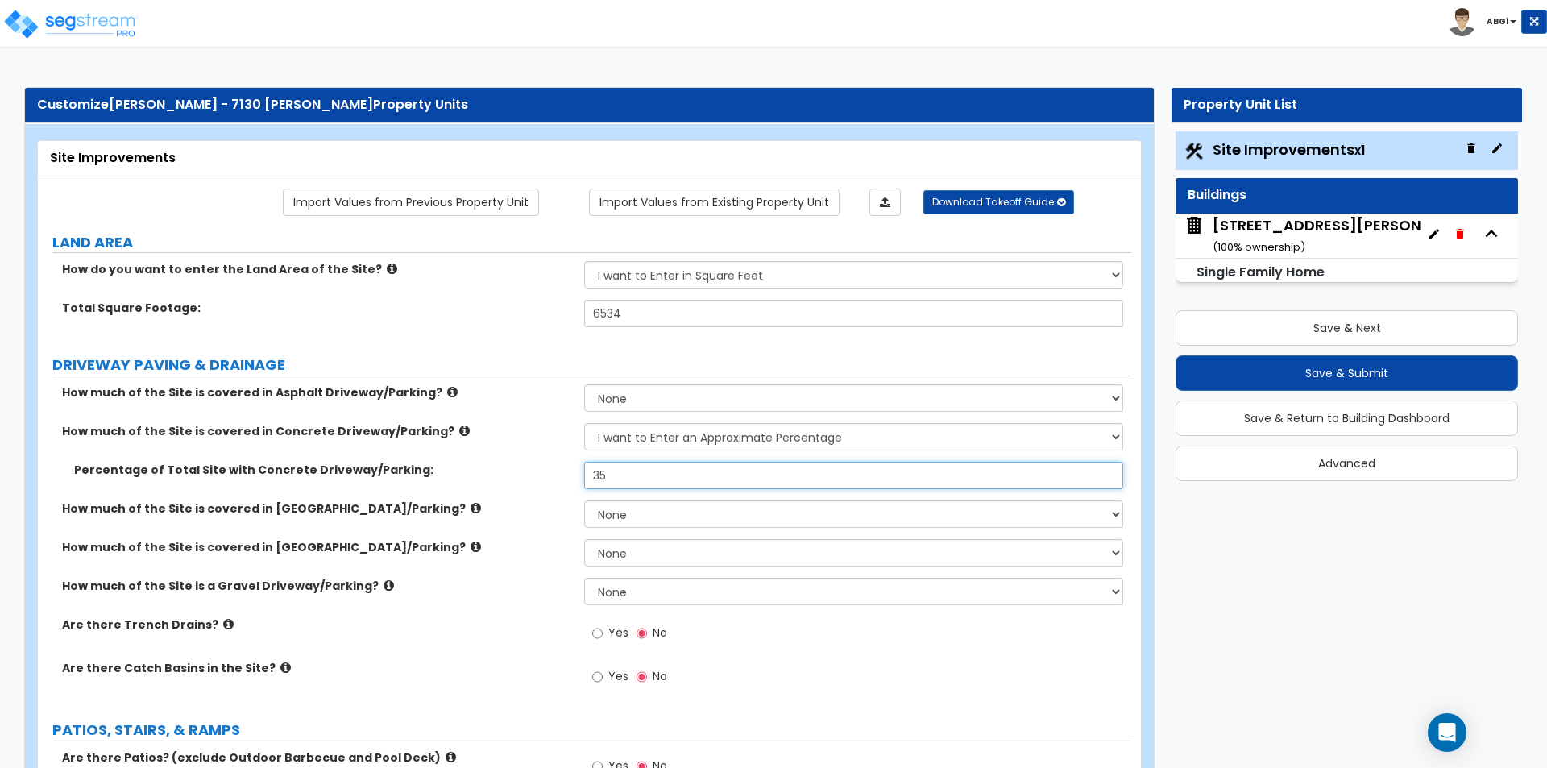
click at [604, 479] on input "35" at bounding box center [853, 475] width 538 height 27
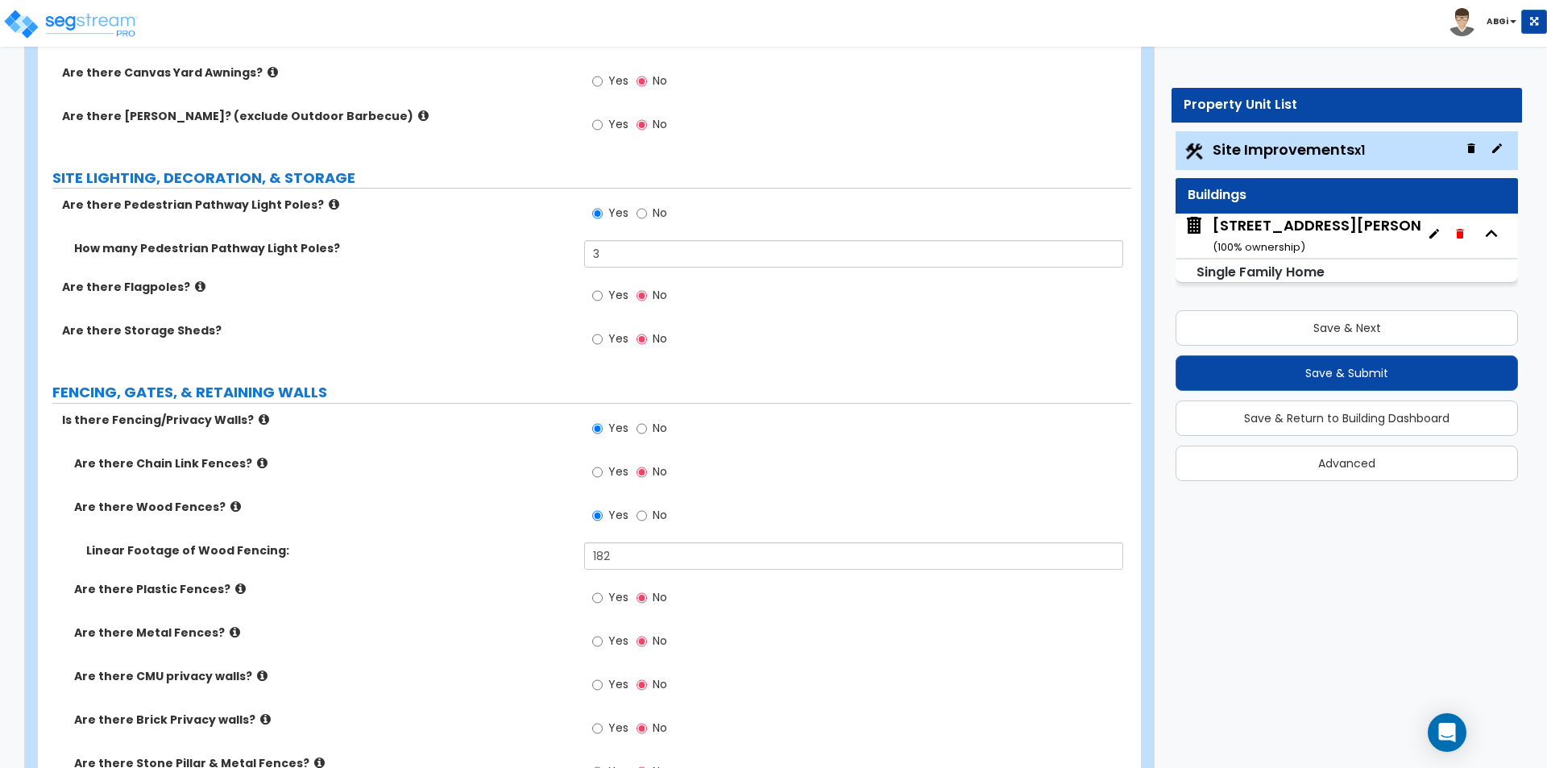
scroll to position [1692, 0]
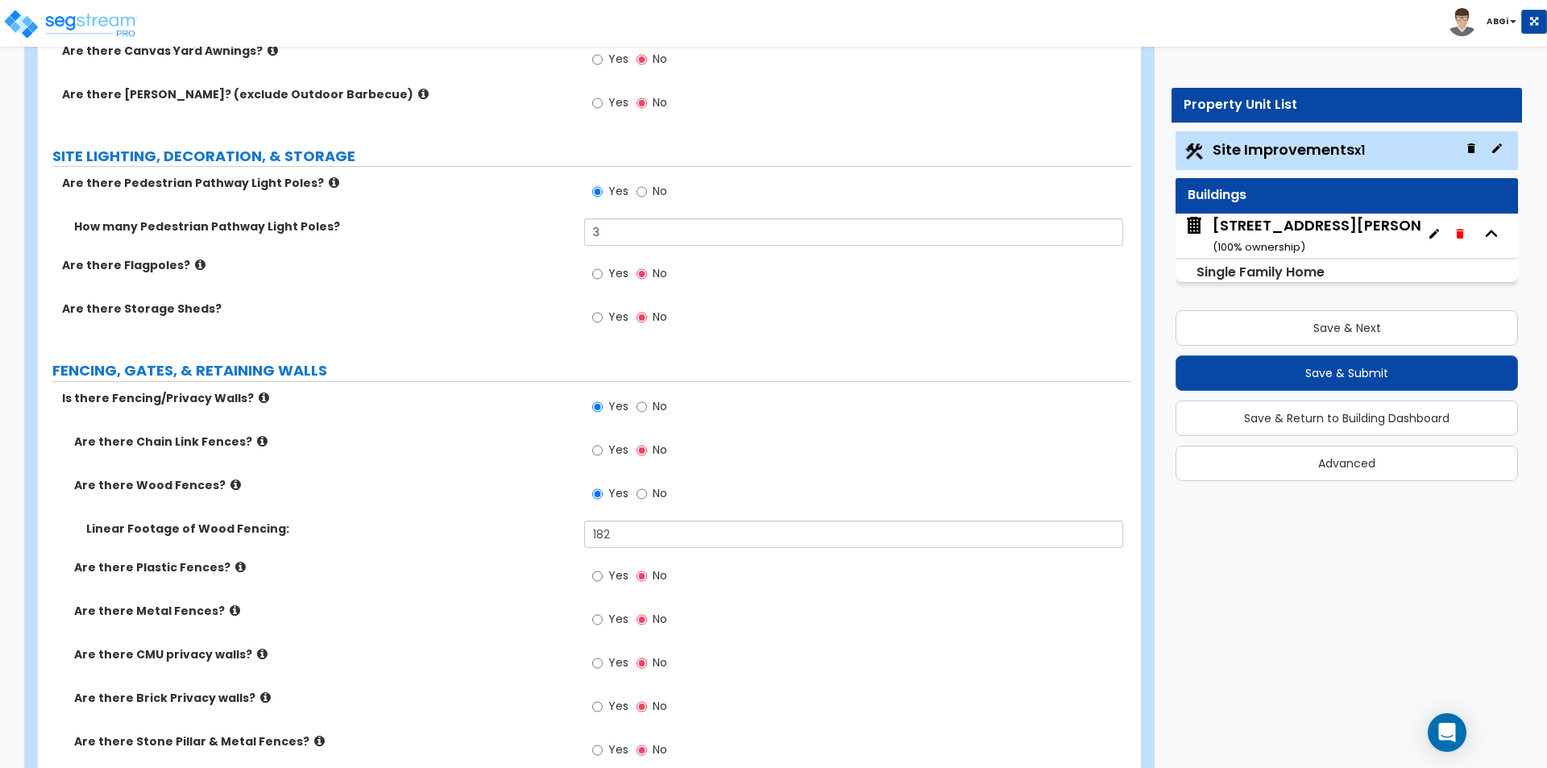
type input "38"
click at [615, 536] on input "182" at bounding box center [853, 534] width 538 height 27
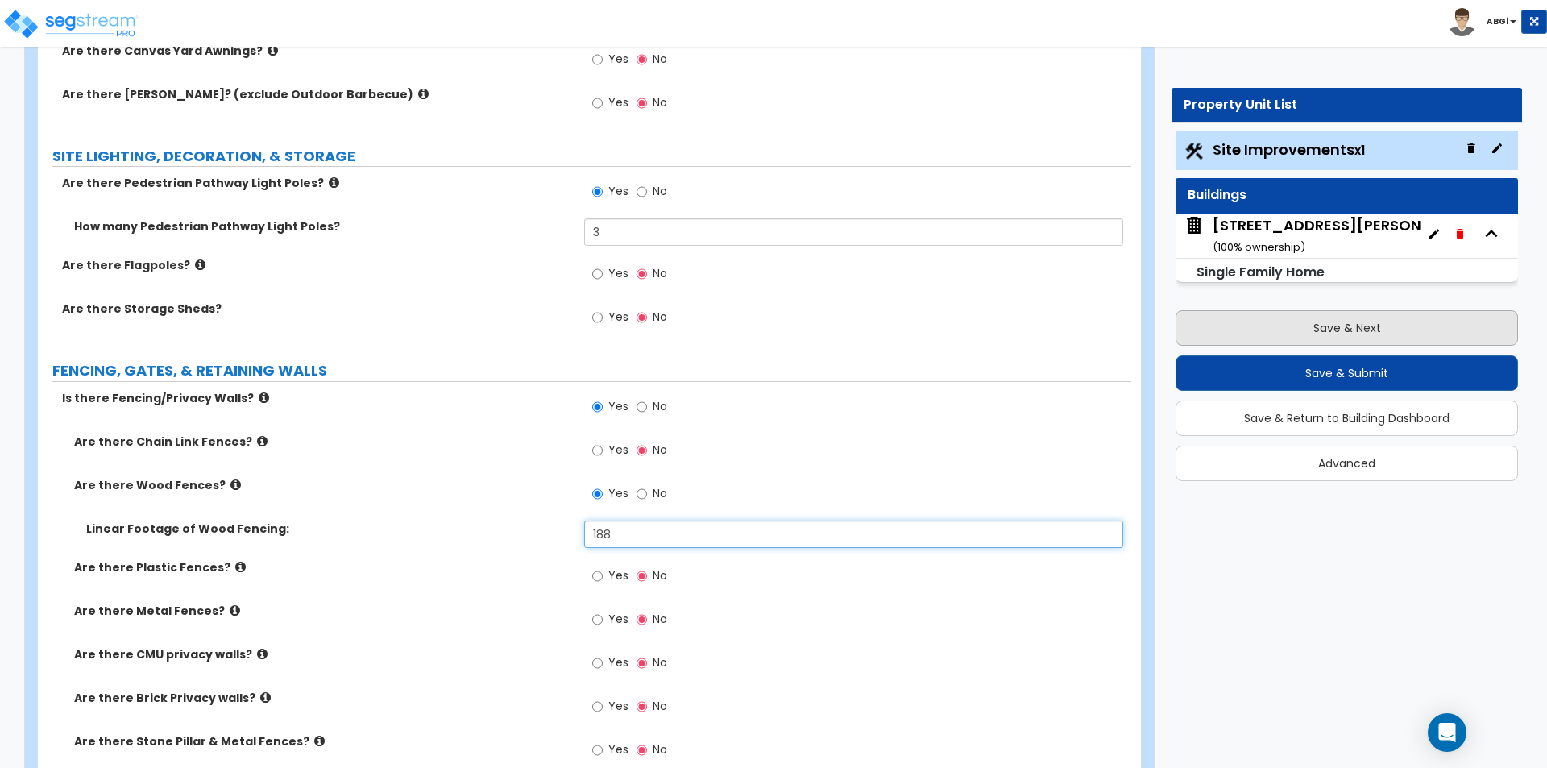
type input "188"
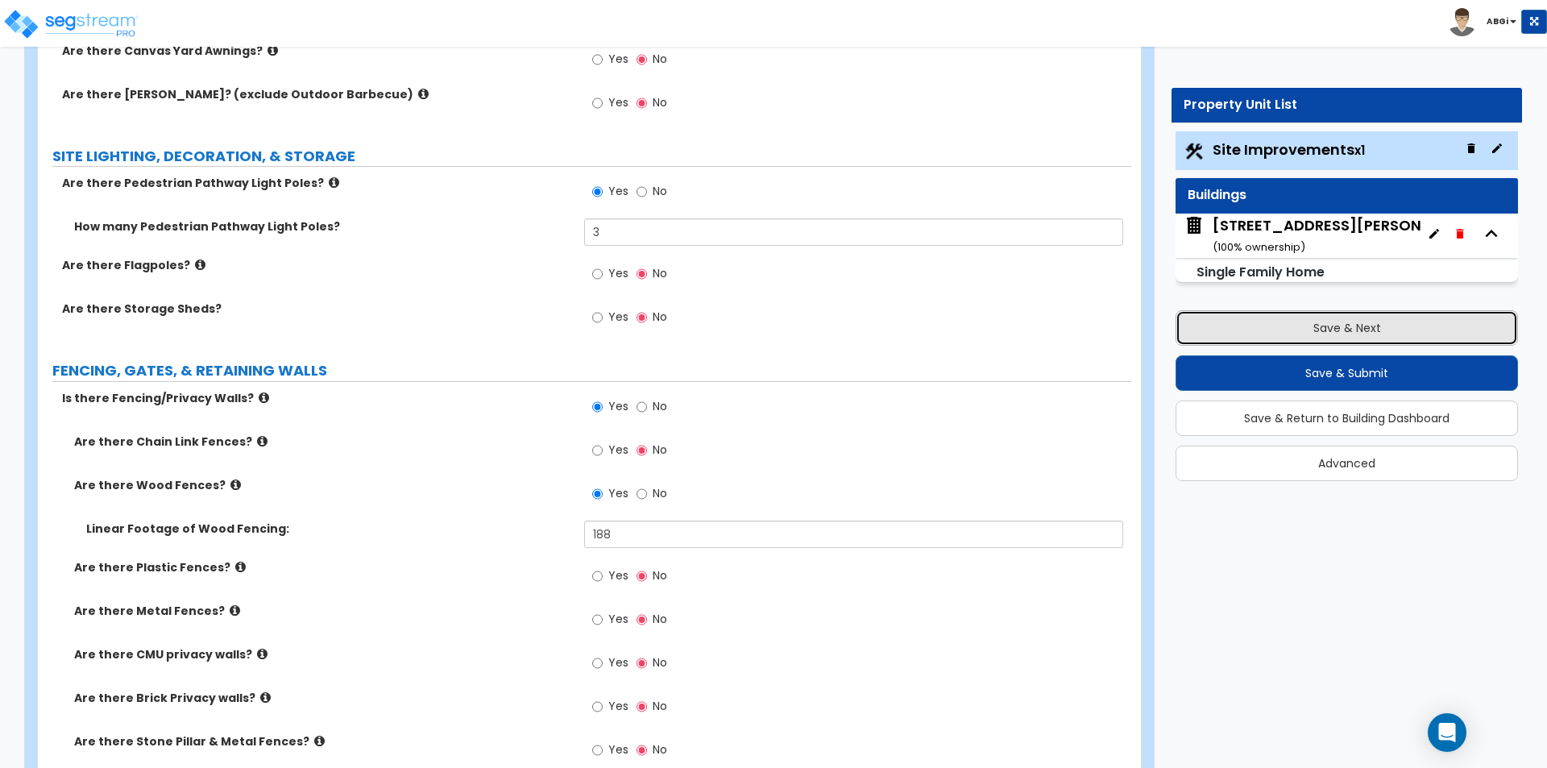
click at [1344, 321] on button "Save & Next" at bounding box center [1347, 327] width 343 height 35
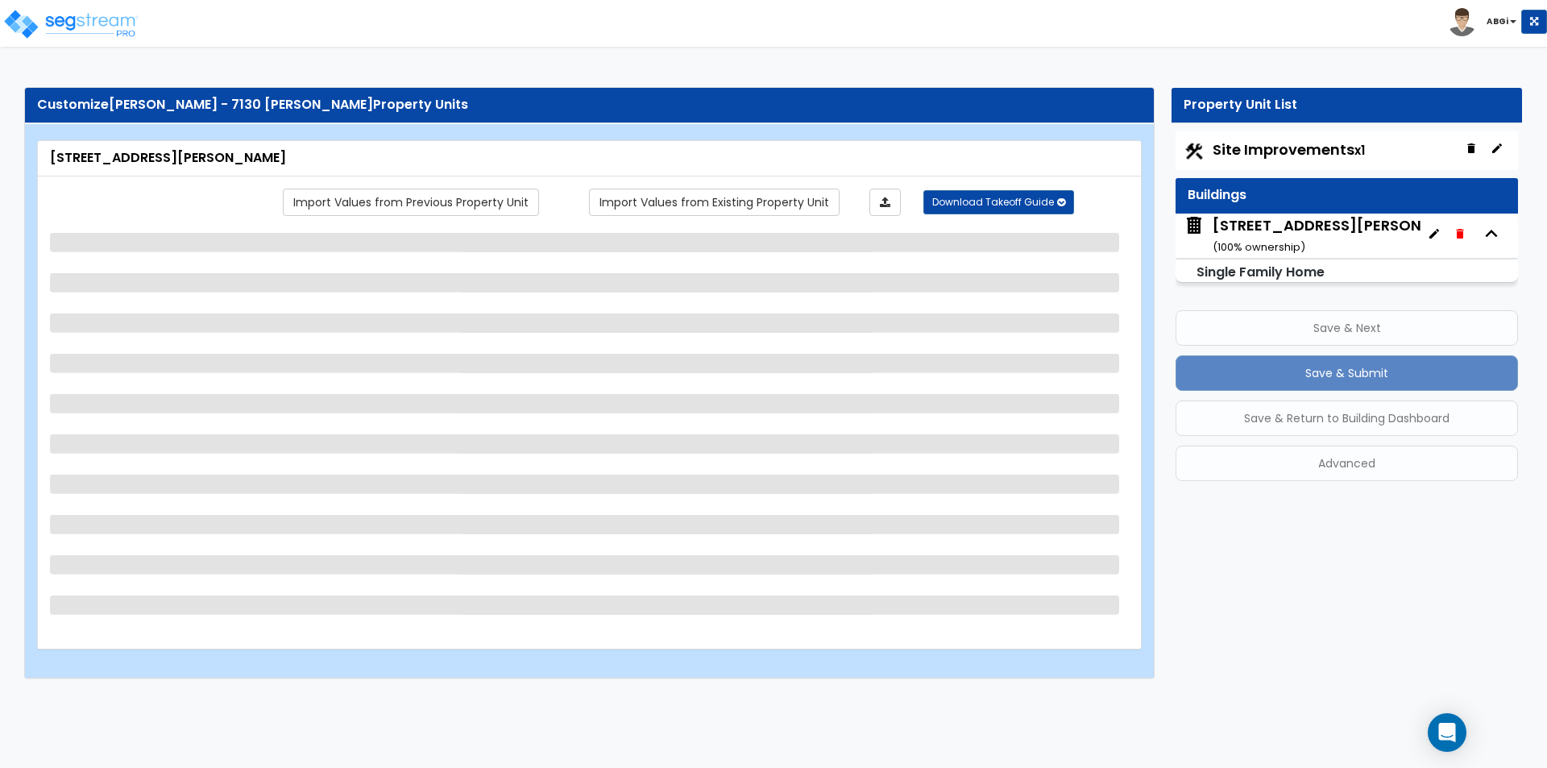
scroll to position [0, 0]
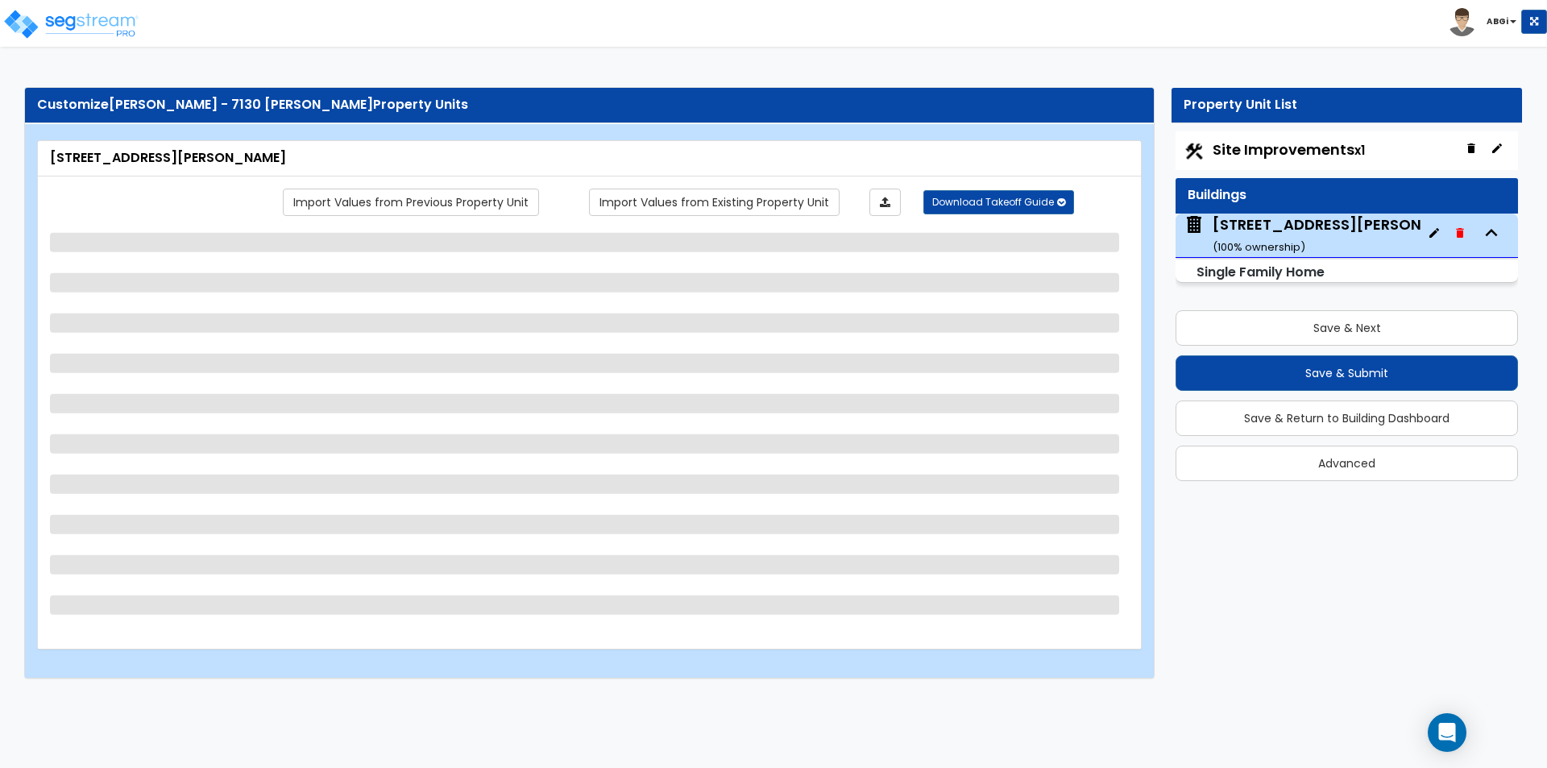
select select "1"
select select "7"
select select "3"
select select "2"
select select "1"
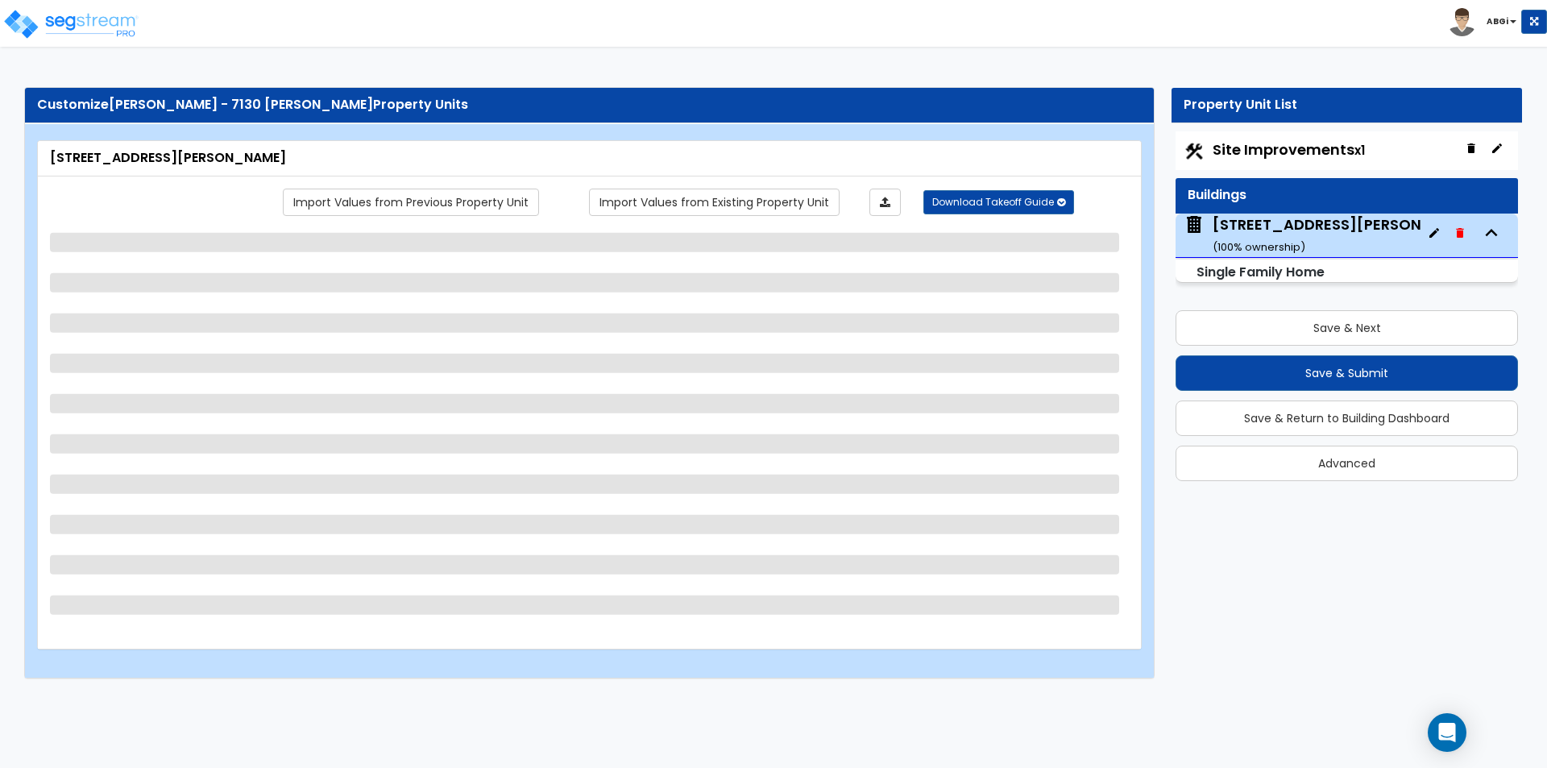
select select "1"
select select "7"
select select "1"
select select "2"
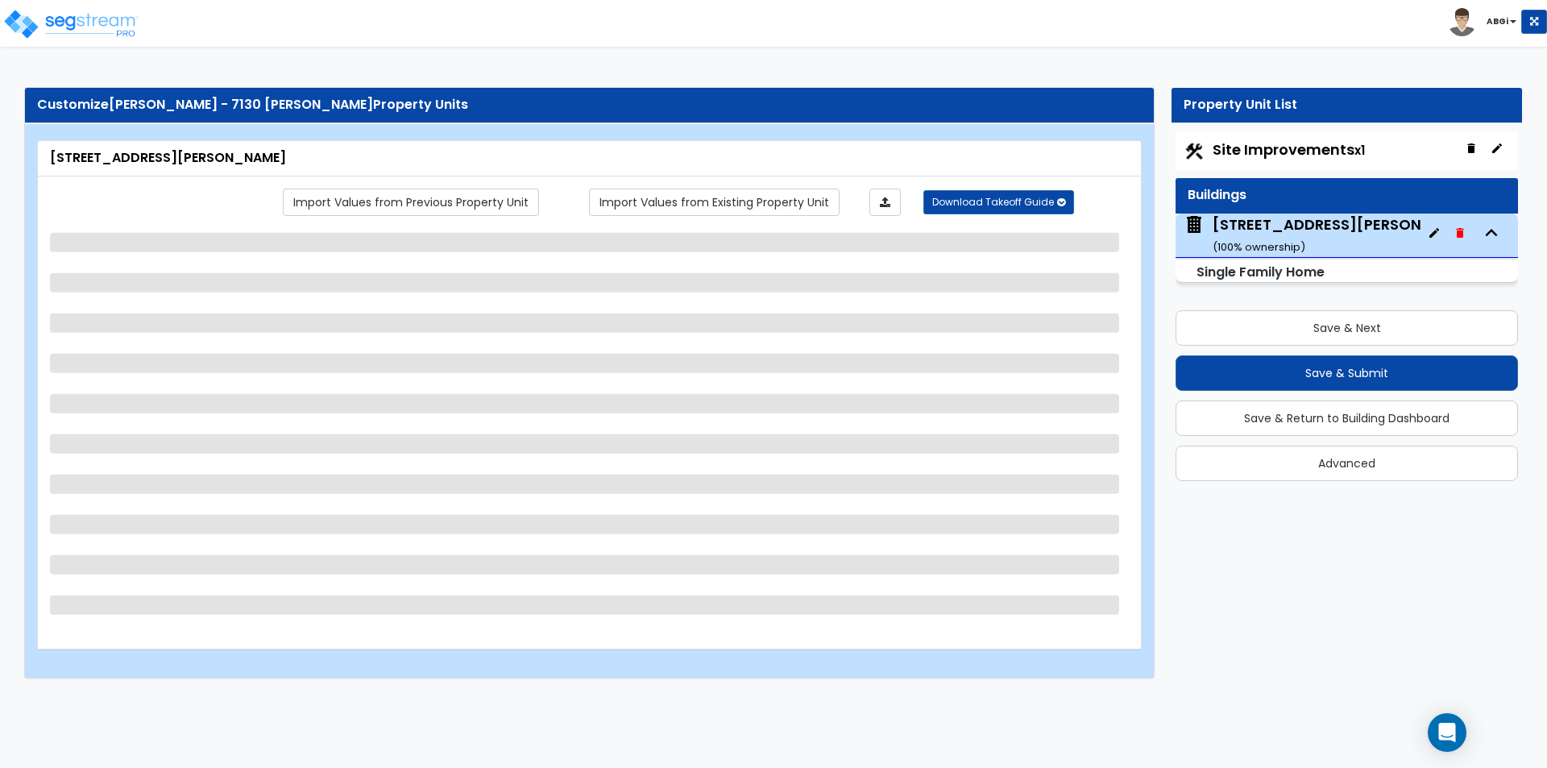
select select "1"
select select "3"
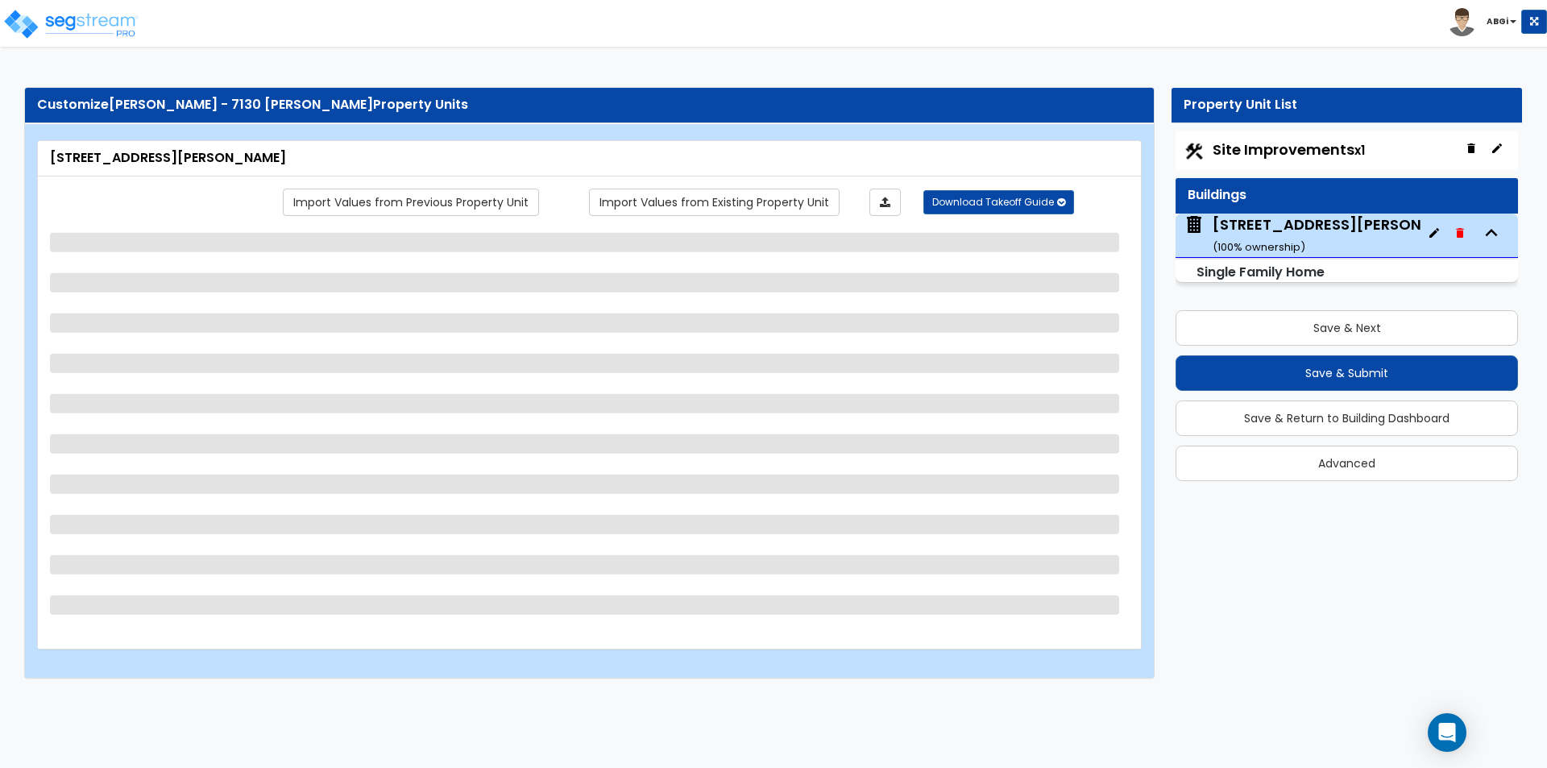
select select "7"
select select "3"
select select "1"
select select "2"
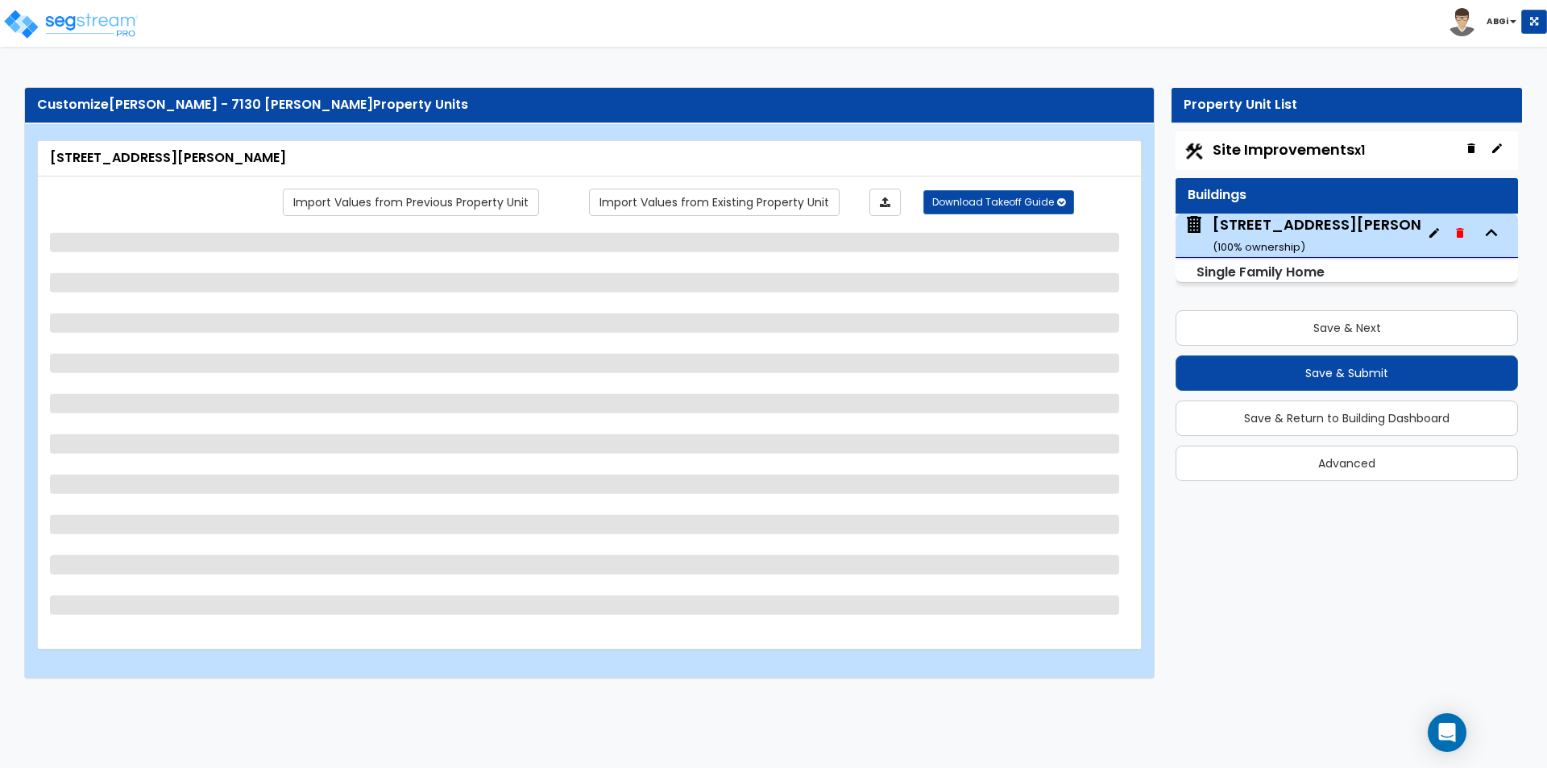
select select "2"
select select "3"
select select "5"
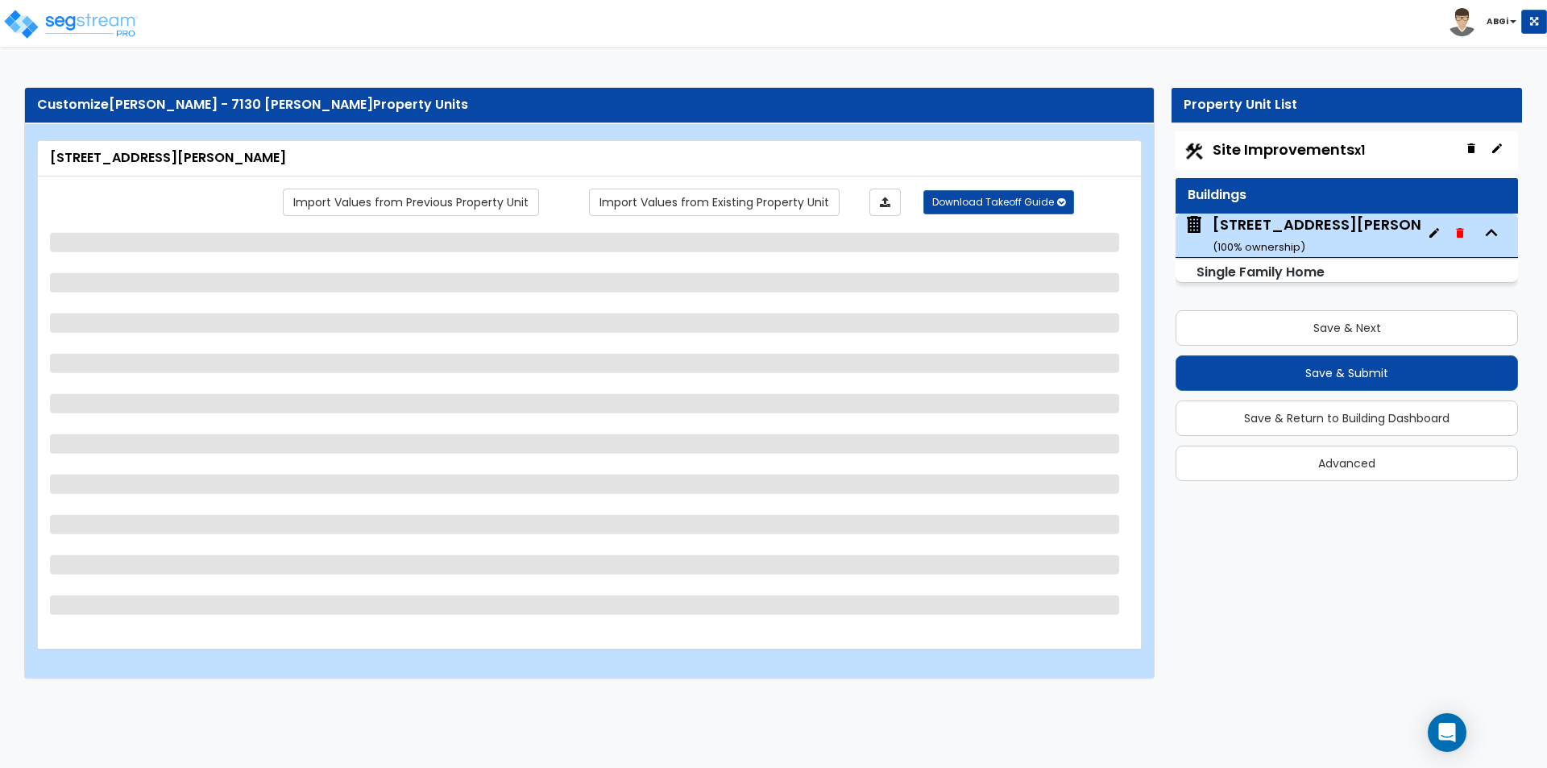
select select "1"
select select "2"
select select "3"
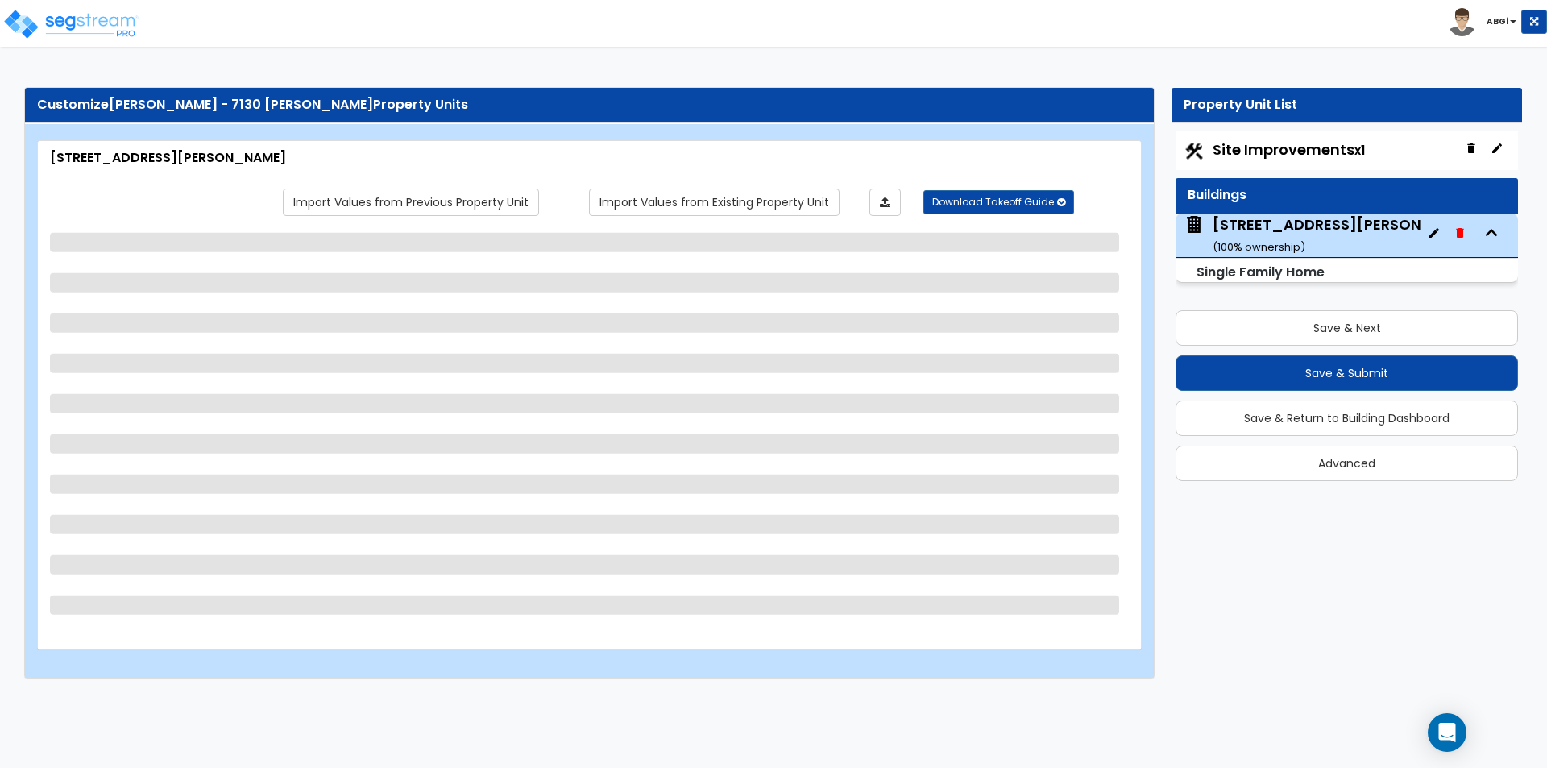
select select "5"
select select "2"
select select "3"
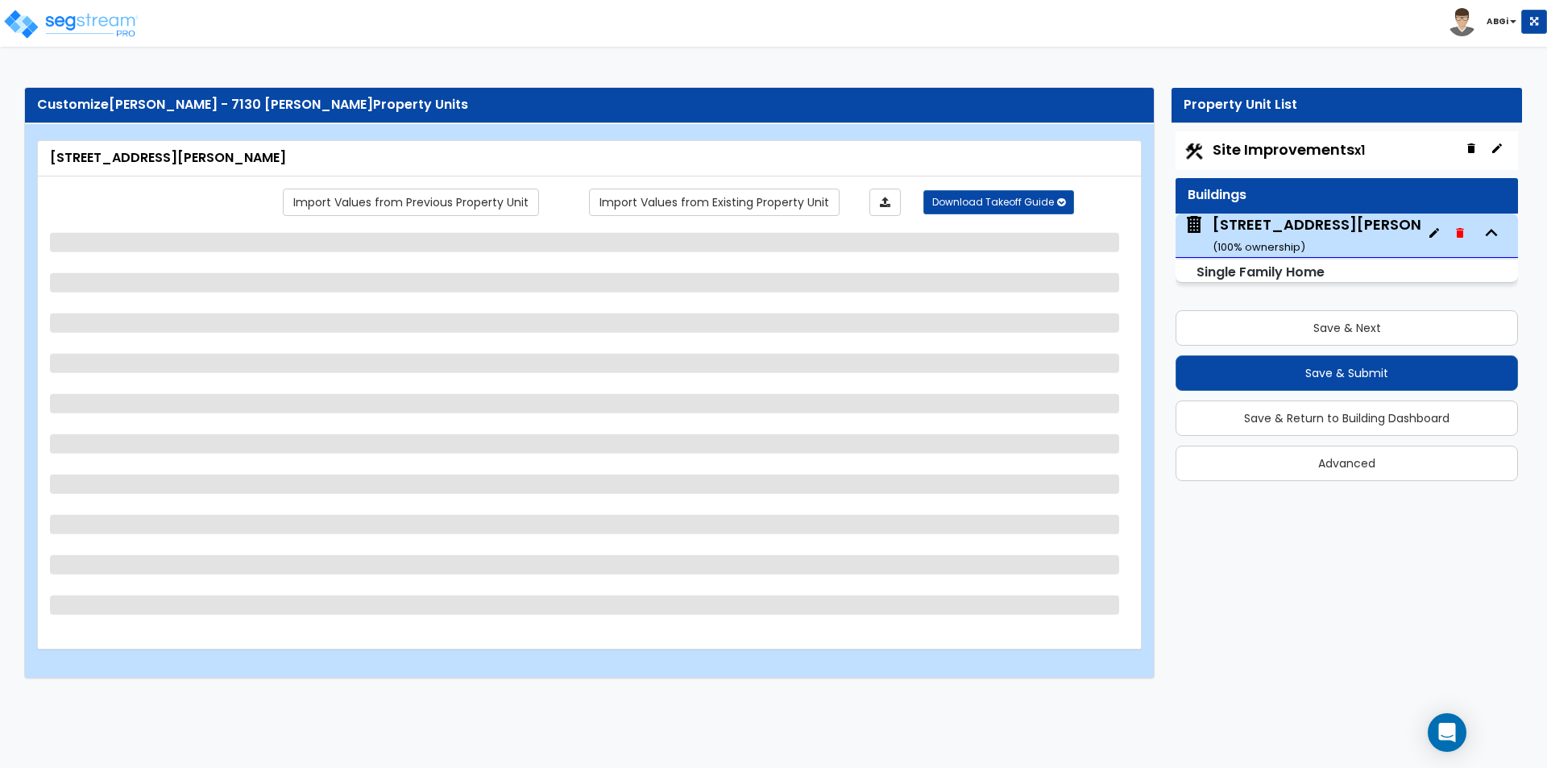
select select "6"
select select "1"
select select "2"
select select "1"
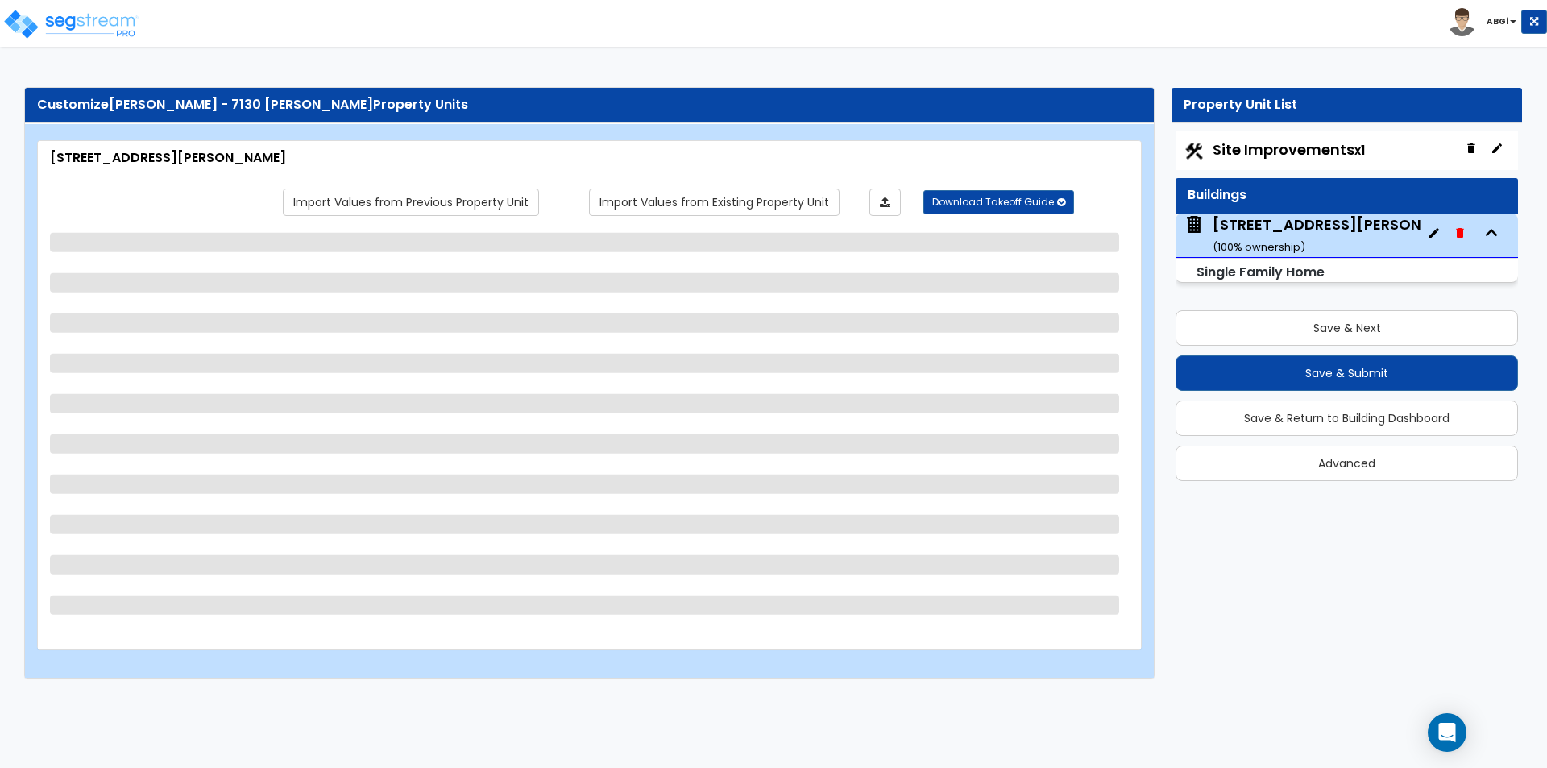
select select "1"
select select "2"
select select "1"
select select "2"
select select "1"
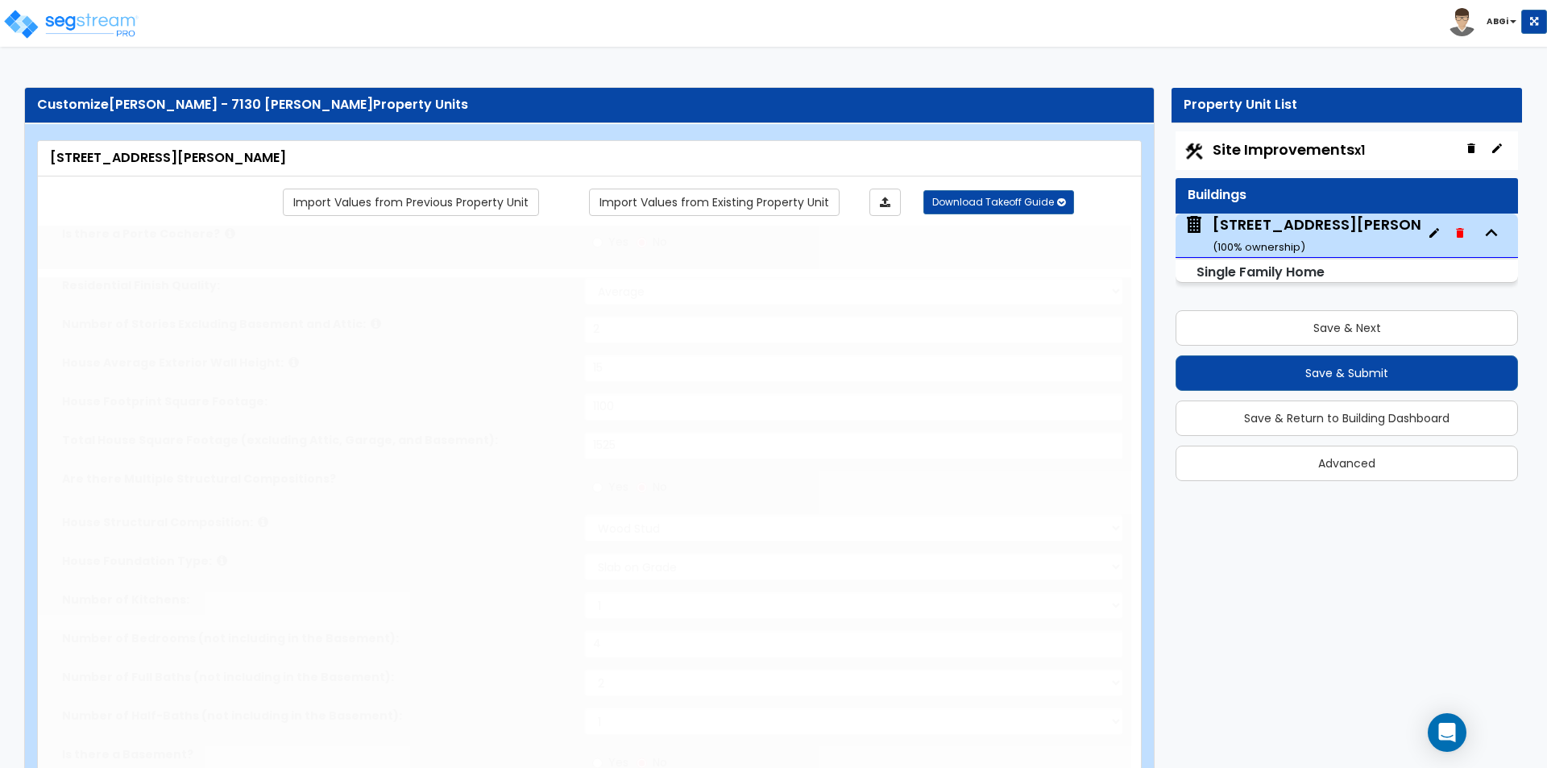
type input "8"
select select "1"
select select "2"
type input "1"
select select "2"
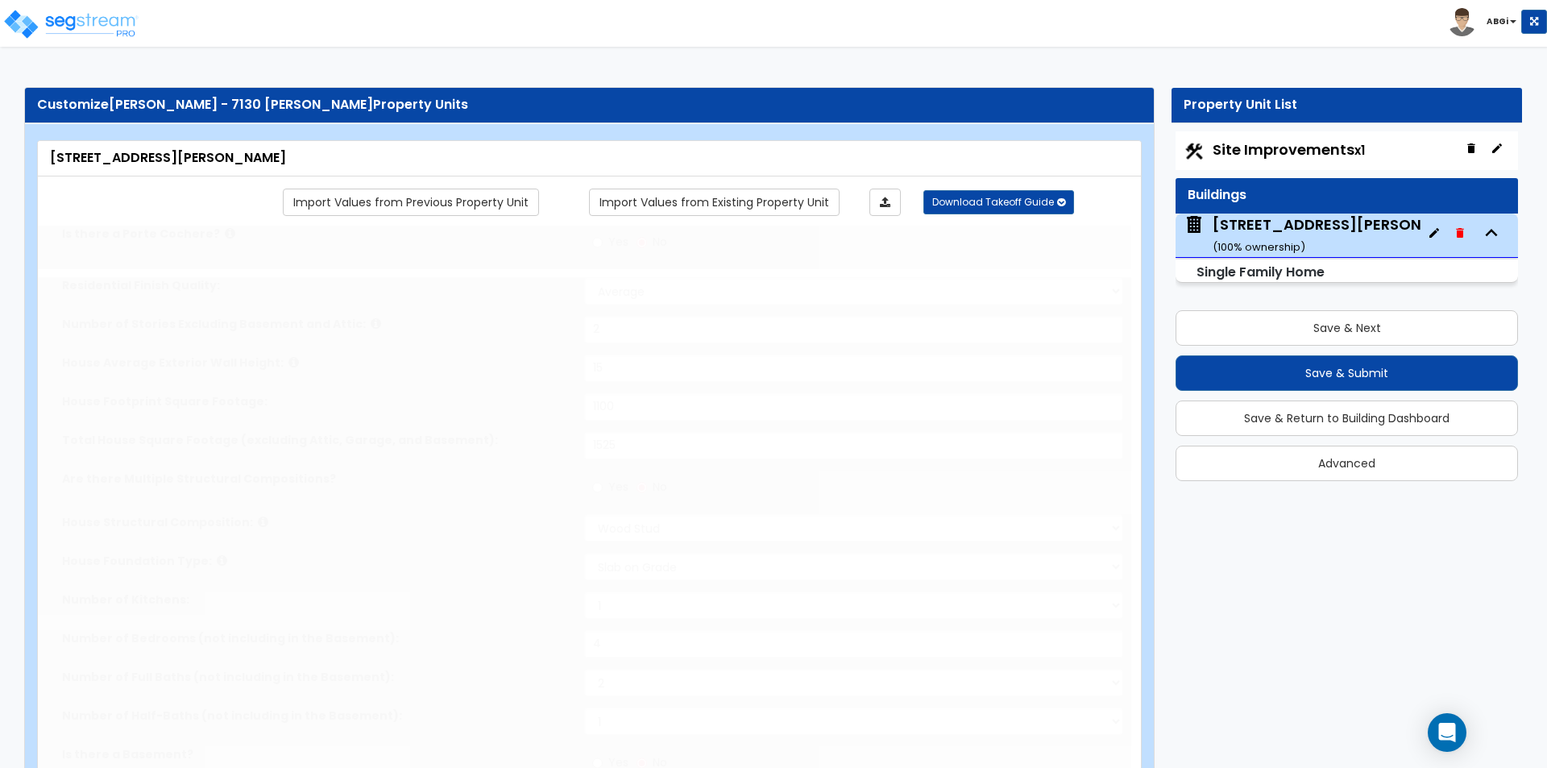
select select "2"
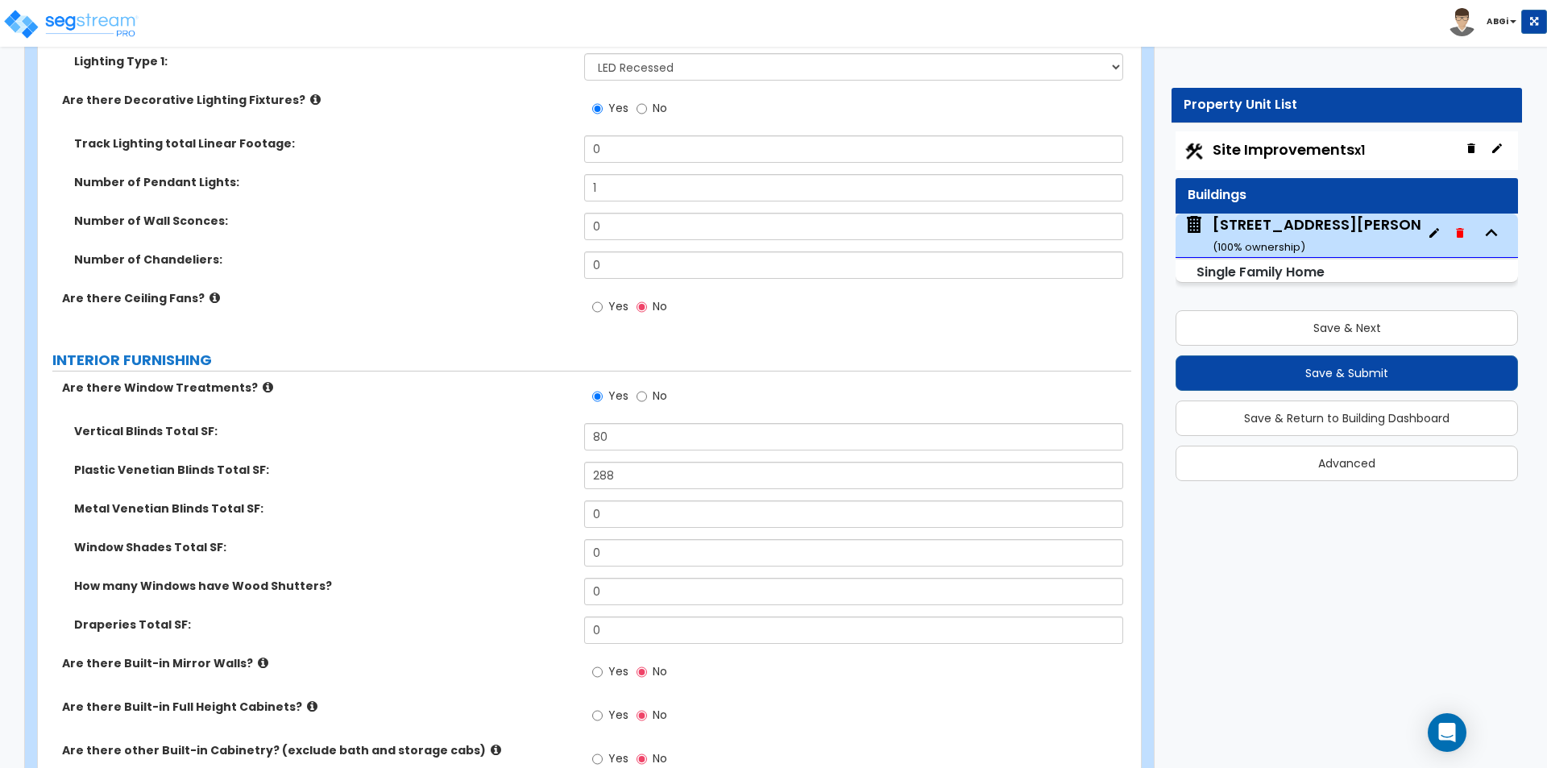
scroll to position [4110, 0]
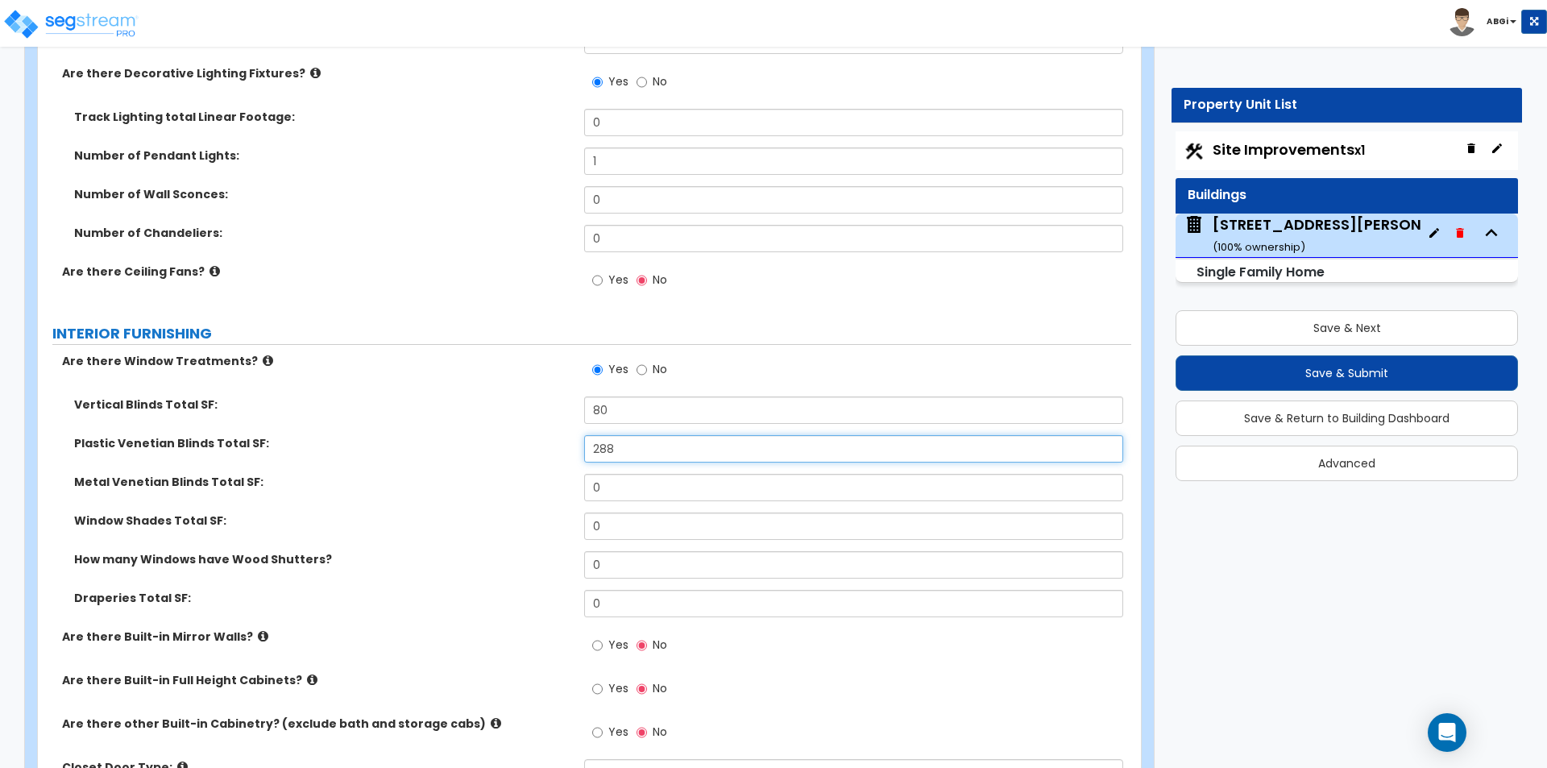
click at [634, 438] on input "288" at bounding box center [853, 448] width 538 height 27
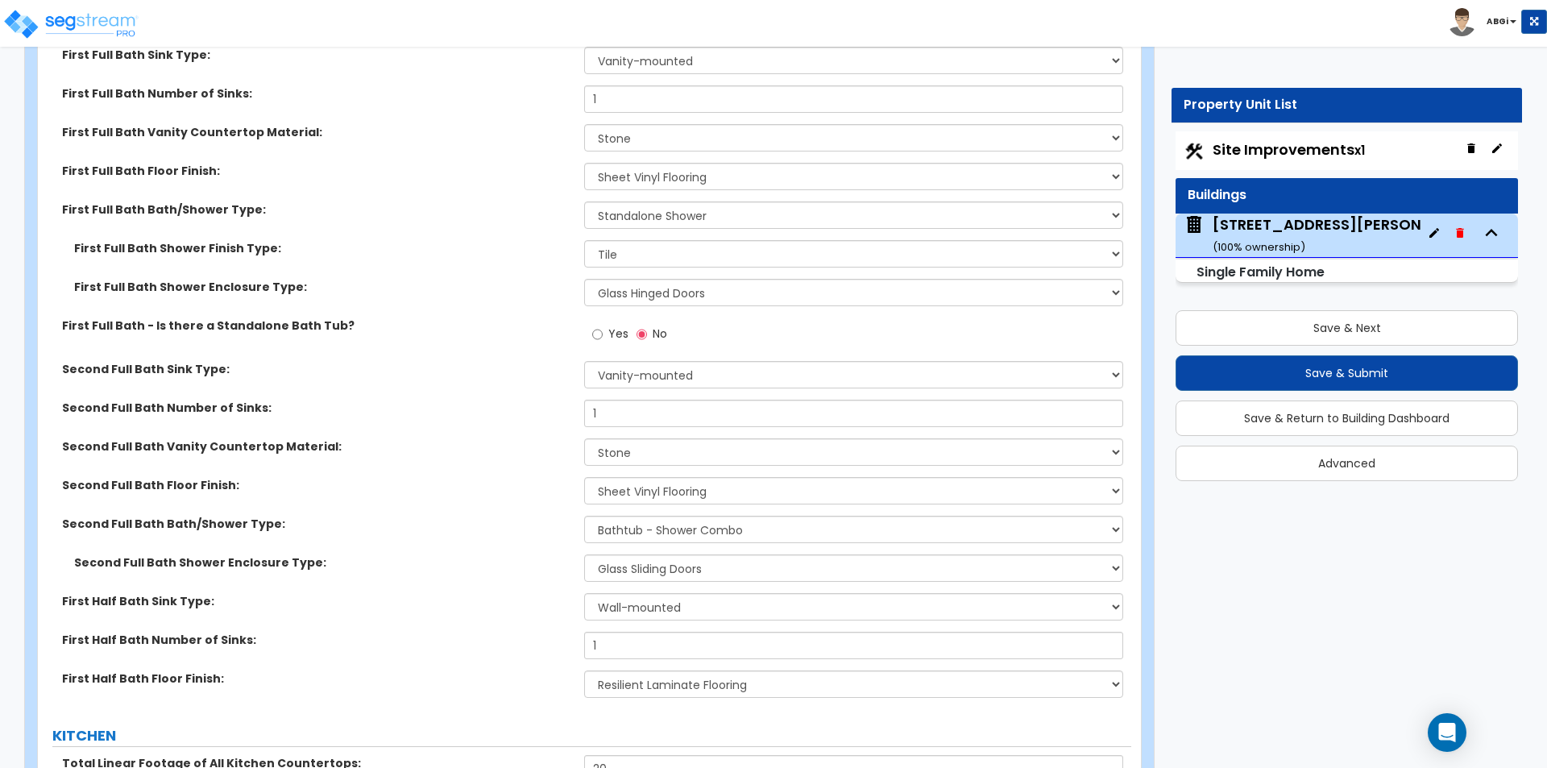
scroll to position [5480, 0]
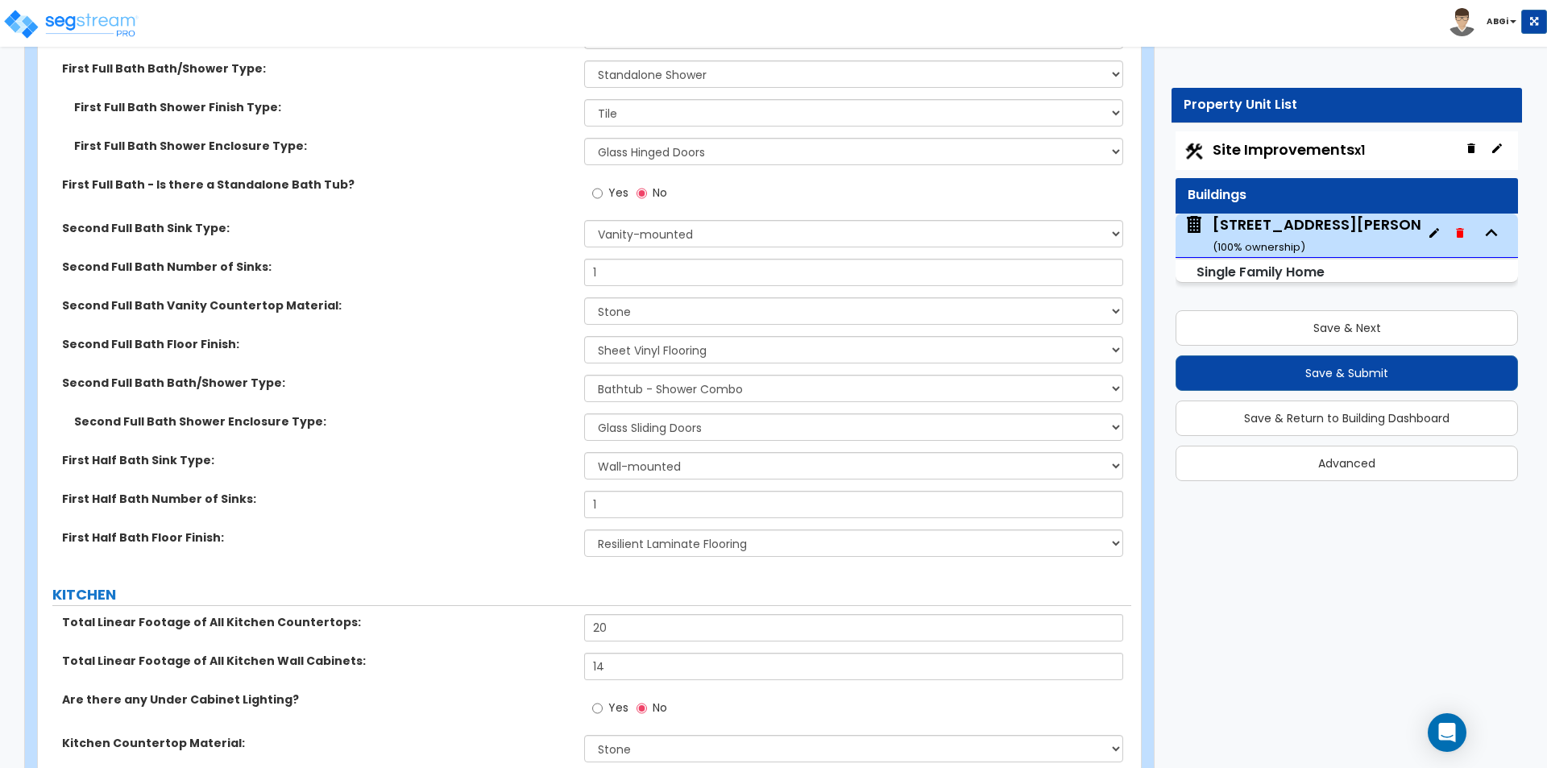
type input "312"
click at [621, 336] on select "None Tile Flooring Hardwood Flooring Resilient Laminate Flooring VCT Flooring S…" at bounding box center [853, 349] width 538 height 27
select select "3"
click at [584, 336] on select "None Tile Flooring Hardwood Flooring Resilient Laminate Flooring VCT Flooring S…" at bounding box center [853, 349] width 538 height 27
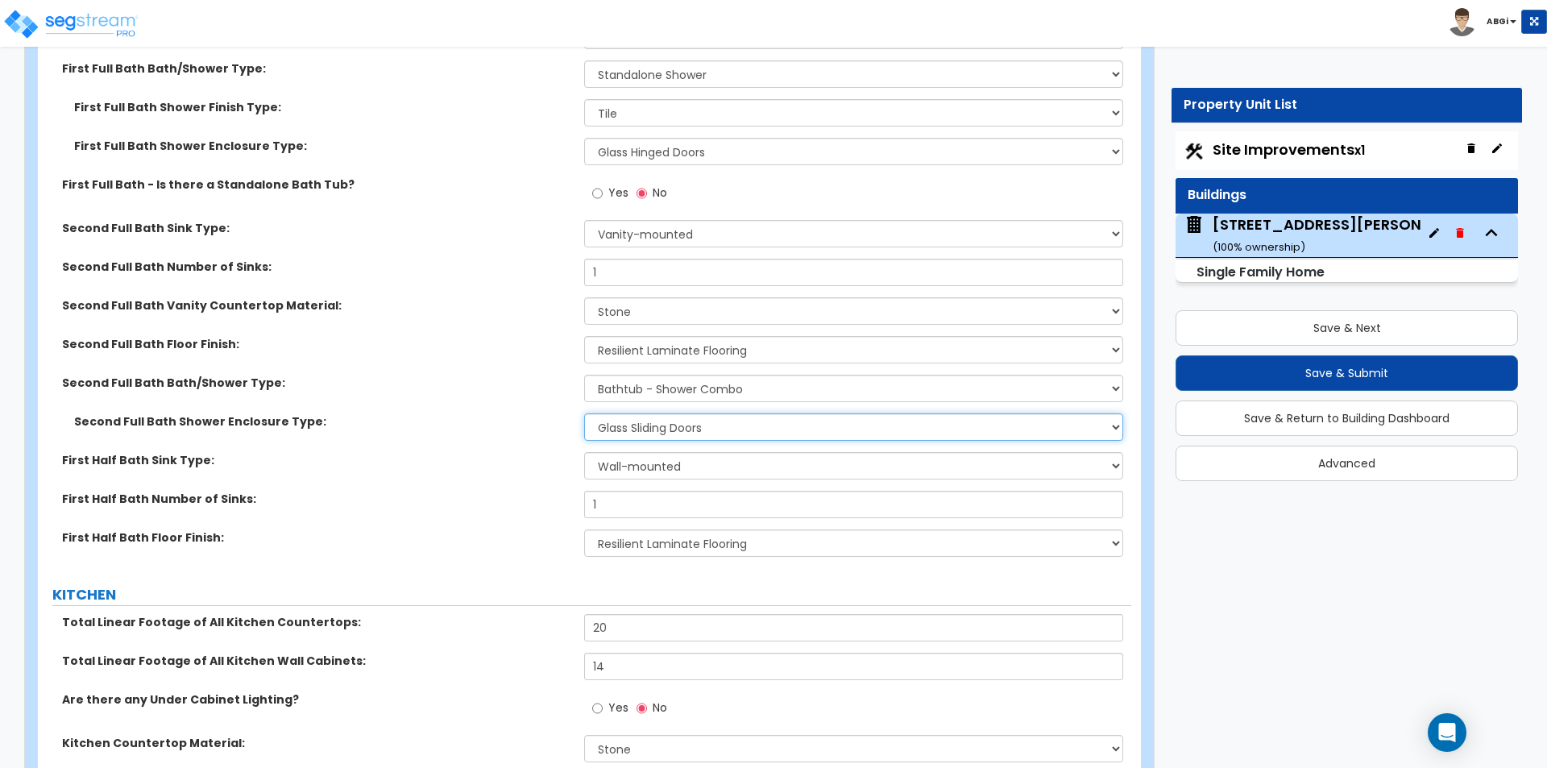
click at [650, 421] on select "Please Choose One Curtain & Rod Glass Sliding Doors Glass Hinged Doors" at bounding box center [853, 426] width 538 height 27
click at [538, 413] on label "Second Full Bath Shower Enclosure Type:" at bounding box center [323, 421] width 498 height 16
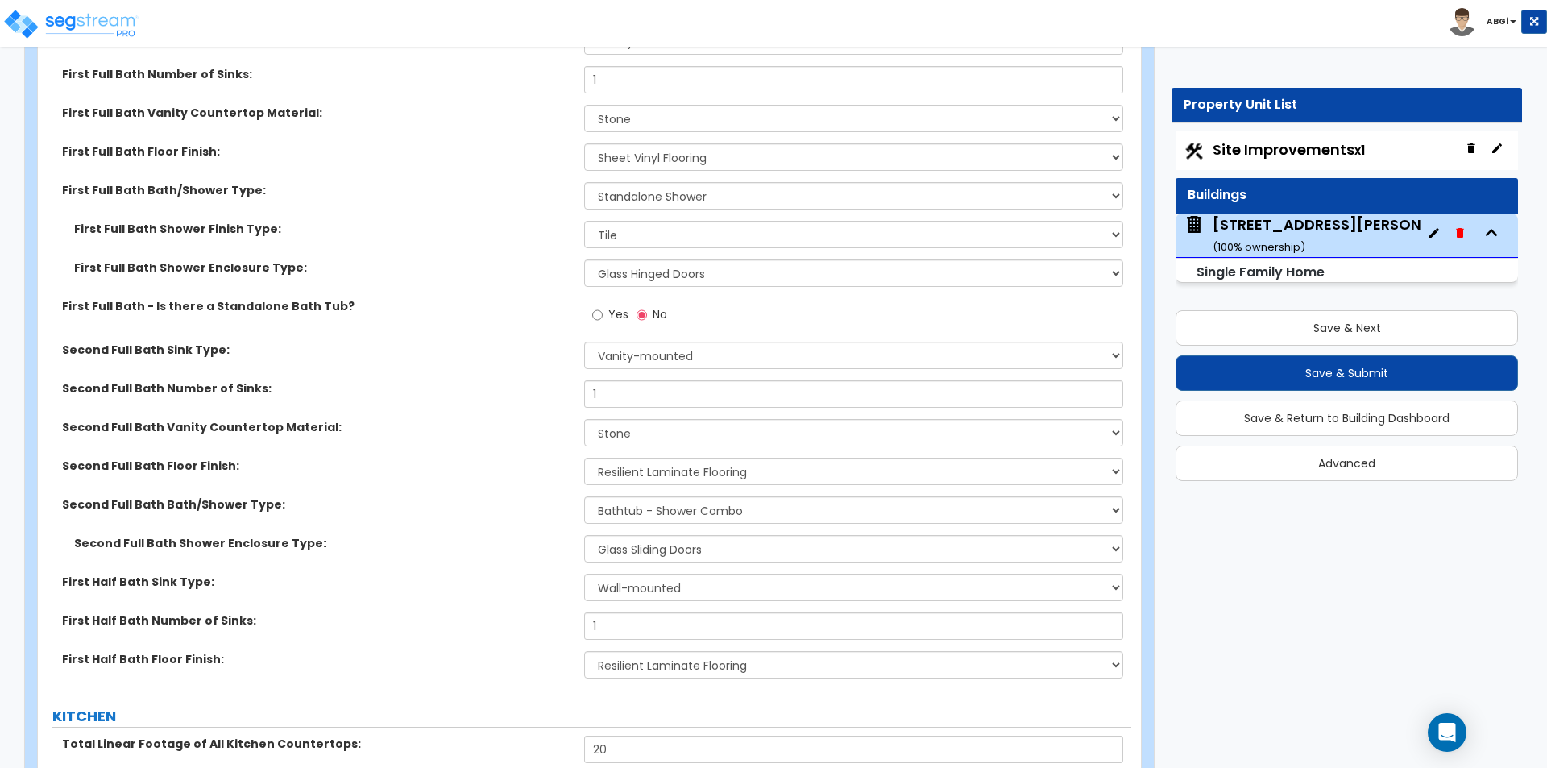
scroll to position [5319, 0]
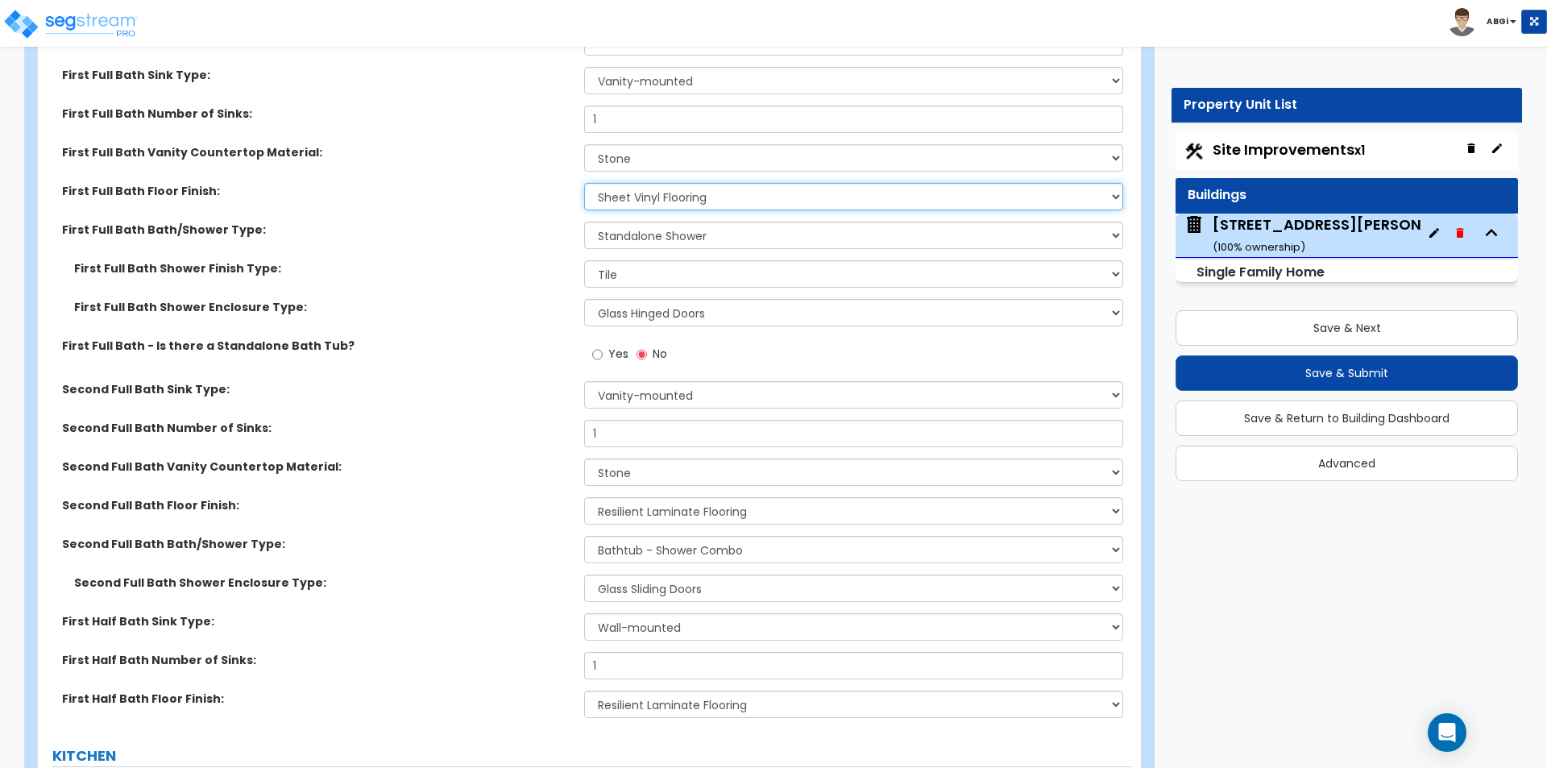
click at [667, 183] on select "None Tile Flooring Hardwood Flooring Resilient Laminate Flooring VCT Flooring S…" at bounding box center [853, 196] width 538 height 27
select select "3"
click at [584, 183] on select "None Tile Flooring Hardwood Flooring Resilient Laminate Flooring VCT Flooring S…" at bounding box center [853, 196] width 538 height 27
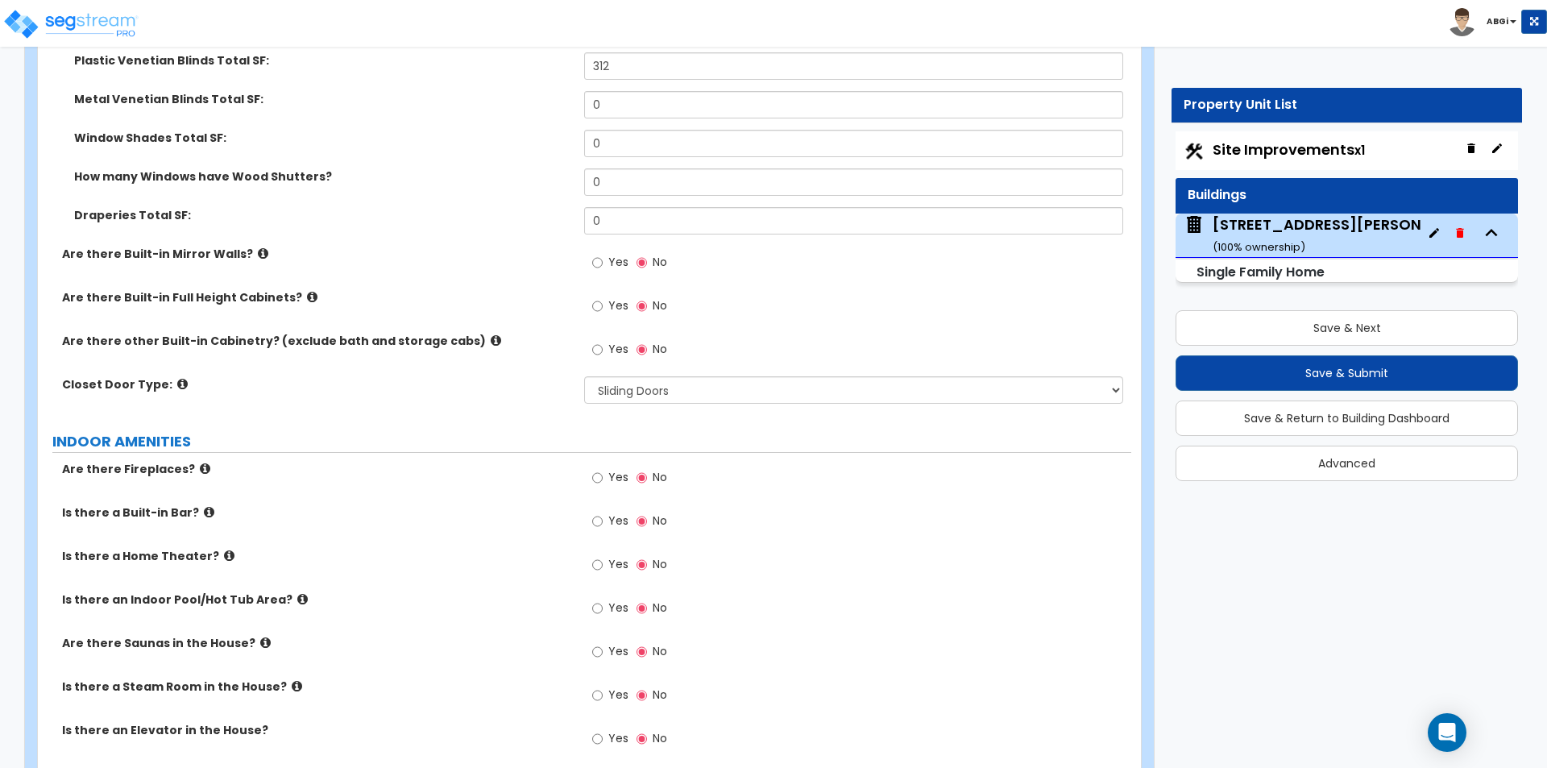
scroll to position [4456, 0]
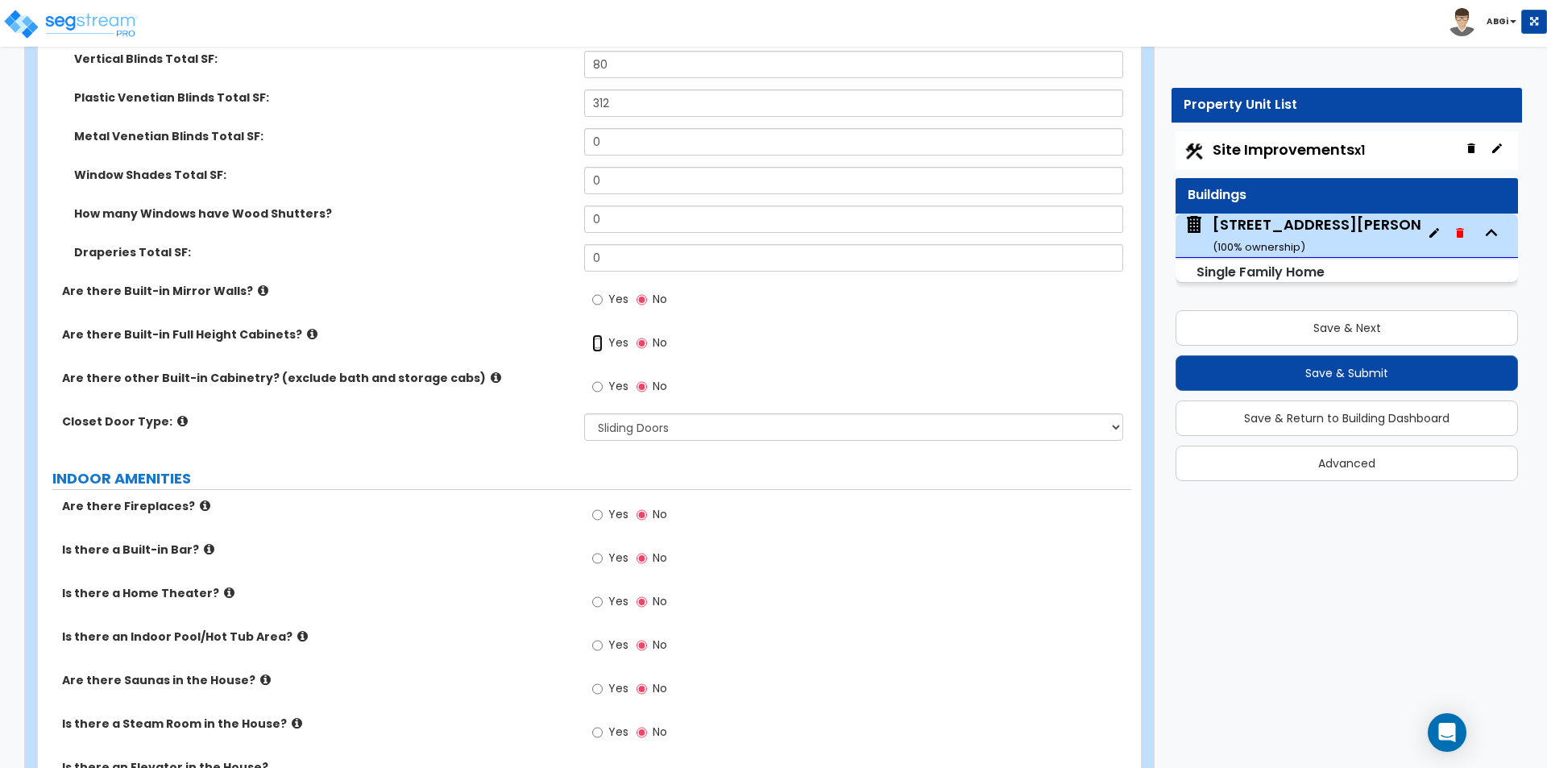
click at [595, 334] on input "Yes" at bounding box center [597, 343] width 10 height 18
radio input "true"
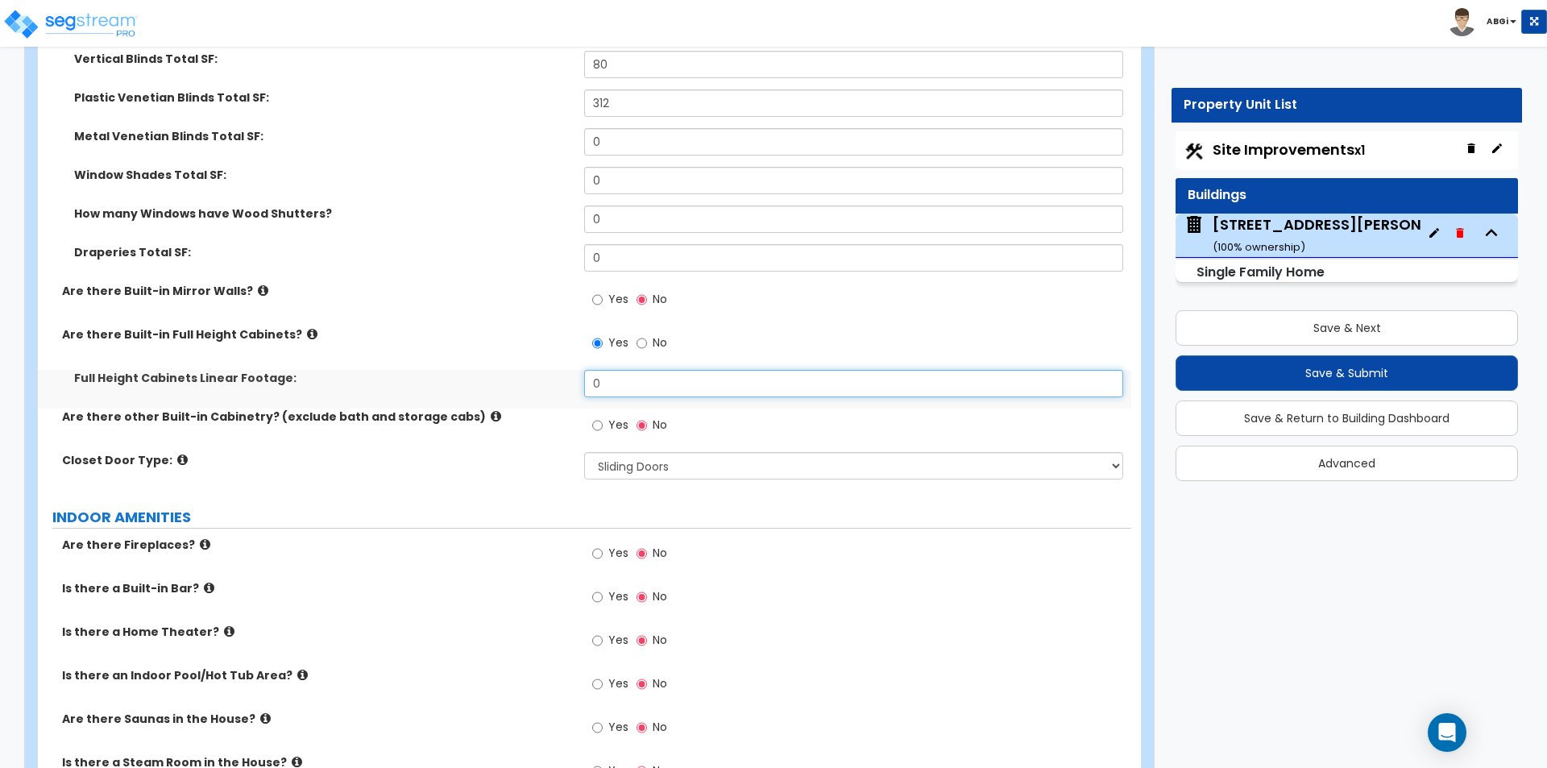
click at [609, 370] on input "0" at bounding box center [853, 383] width 538 height 27
type input "2"
type input "3"
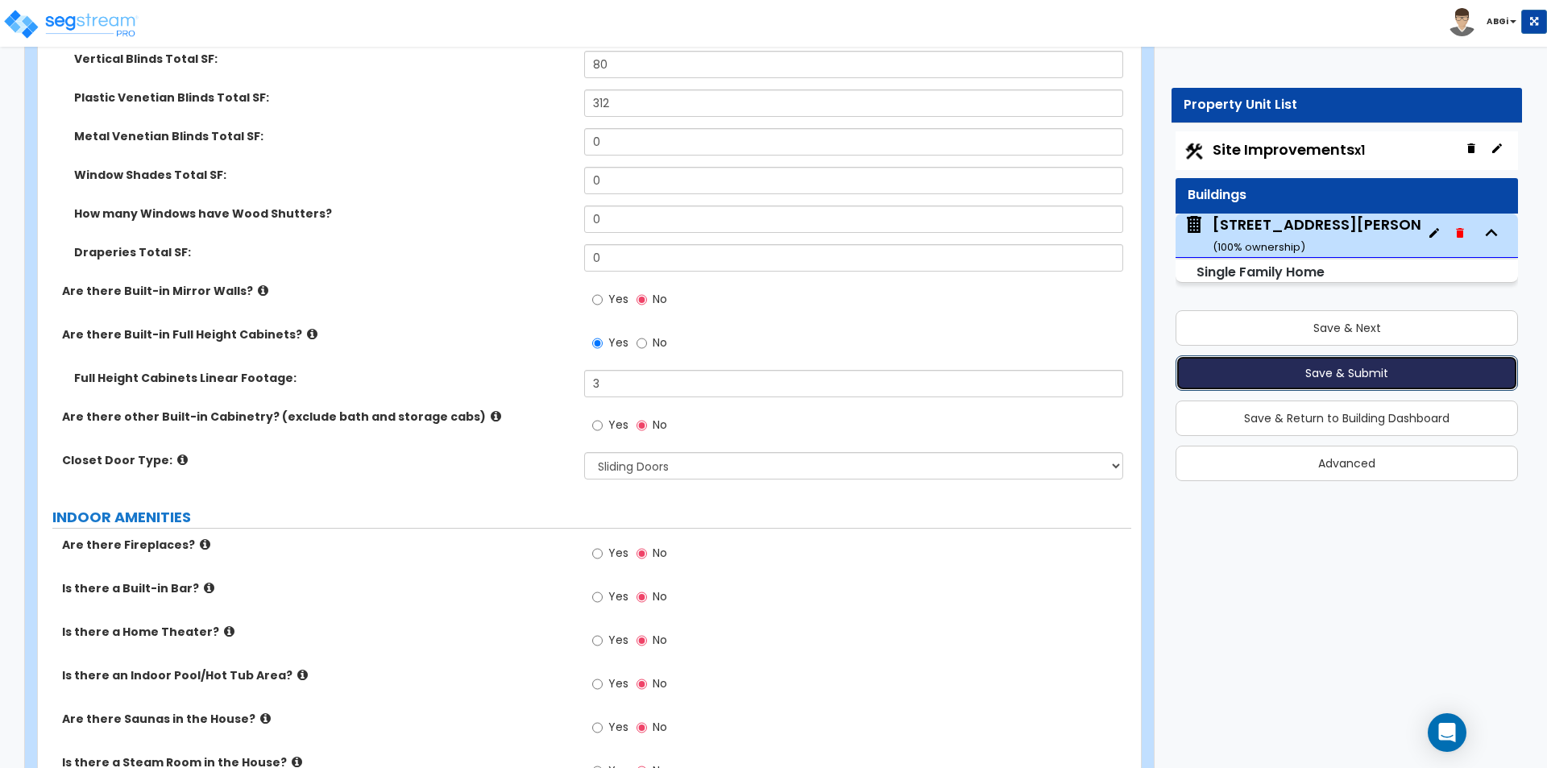
click at [1300, 378] on button "Save & Submit" at bounding box center [1347, 372] width 343 height 35
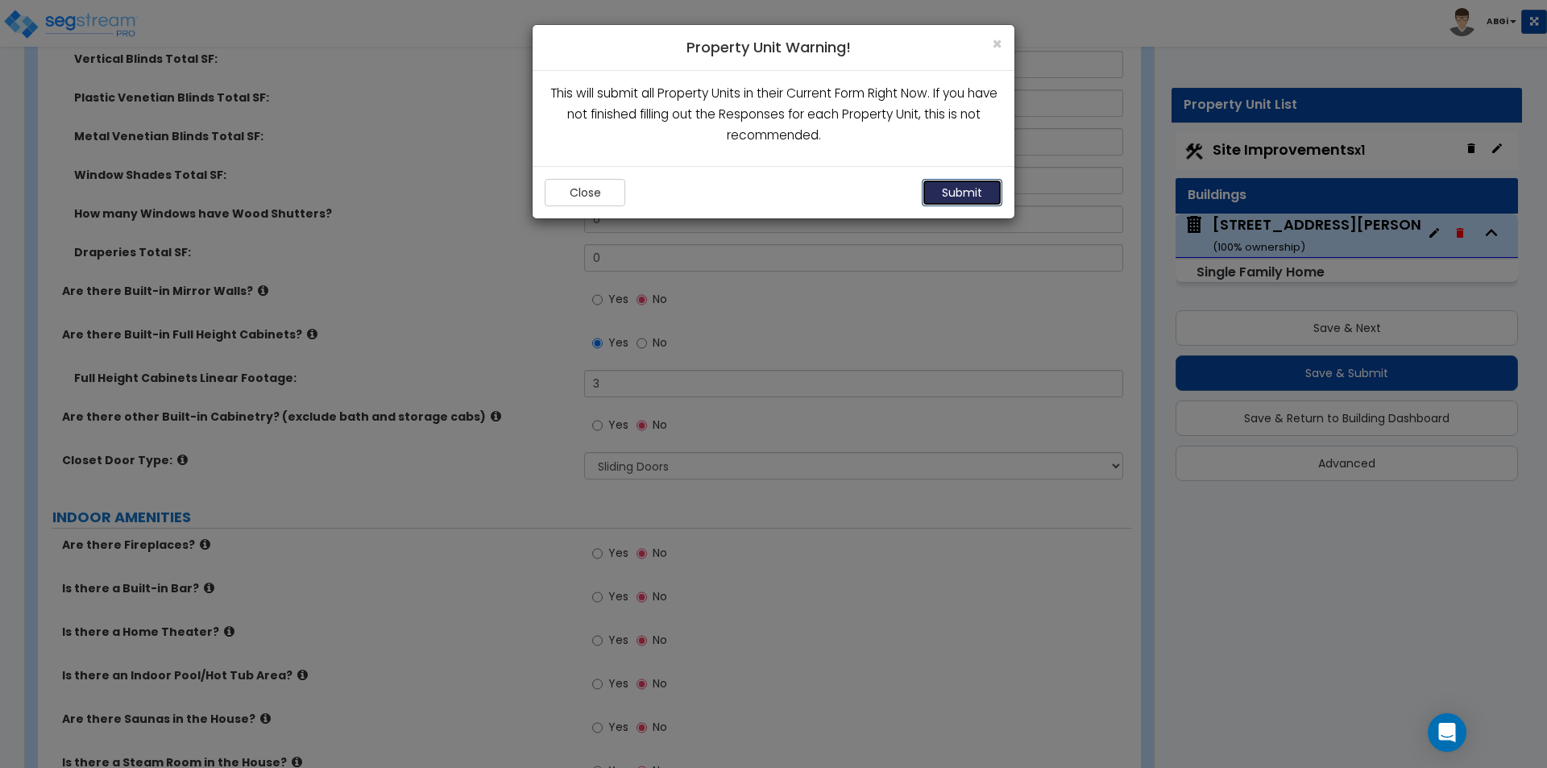
click at [983, 199] on button "Submit" at bounding box center [962, 192] width 81 height 27
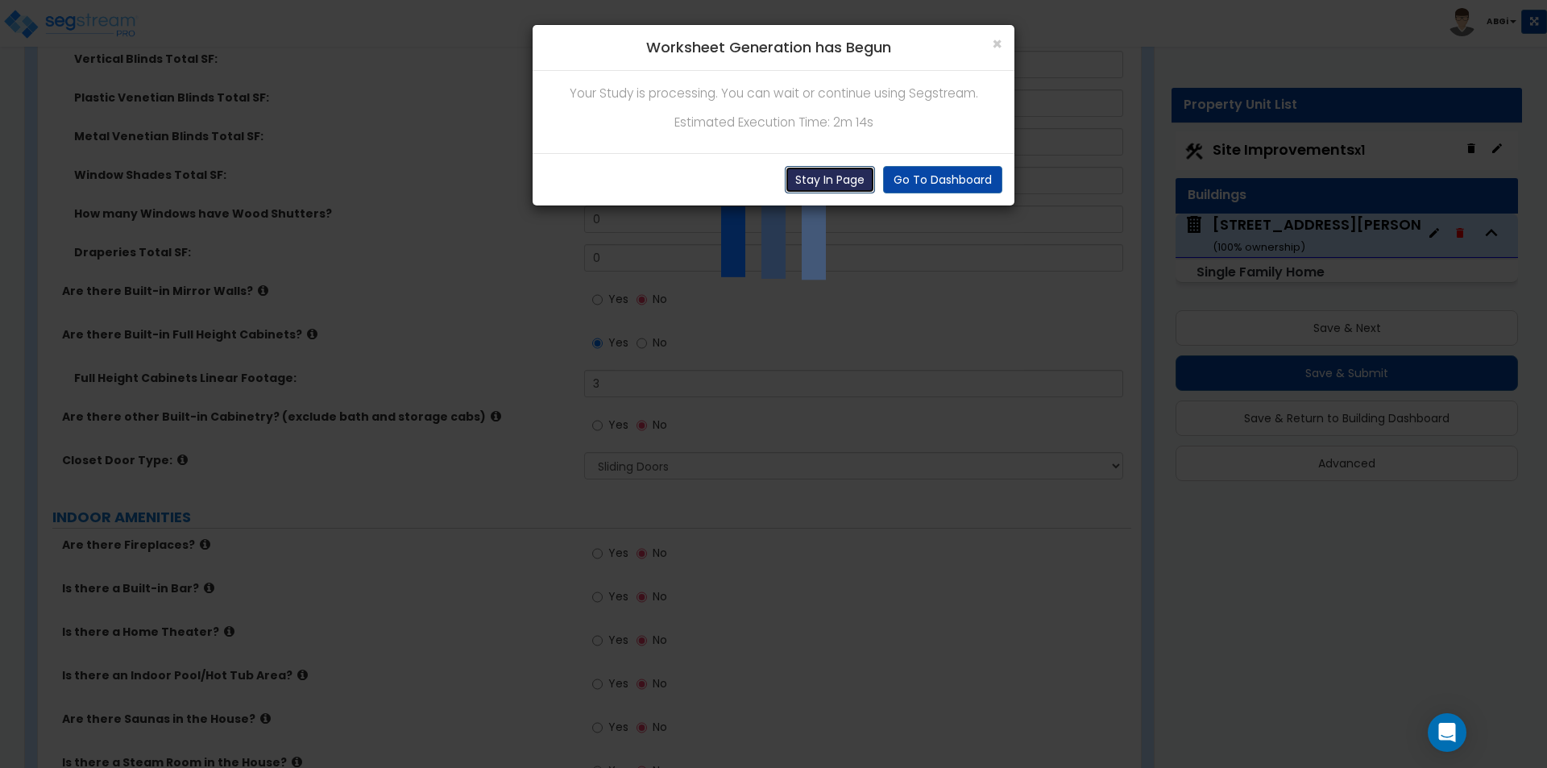
click at [846, 171] on button "Stay In Page" at bounding box center [830, 179] width 90 height 27
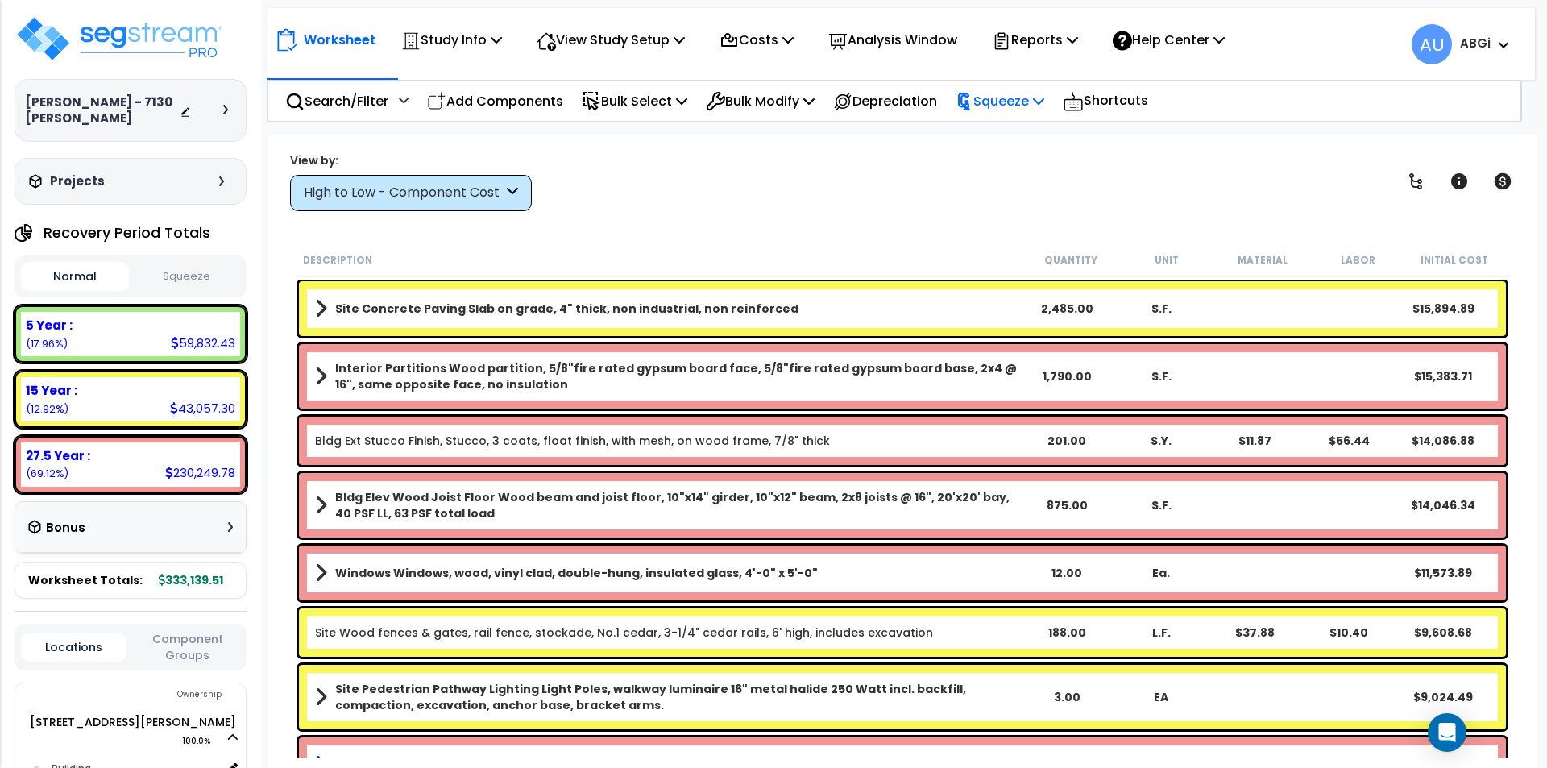
click at [1044, 103] on p "Squeeze" at bounding box center [1000, 101] width 89 height 22
click at [1011, 127] on link "Squeeze" at bounding box center [1028, 137] width 160 height 32
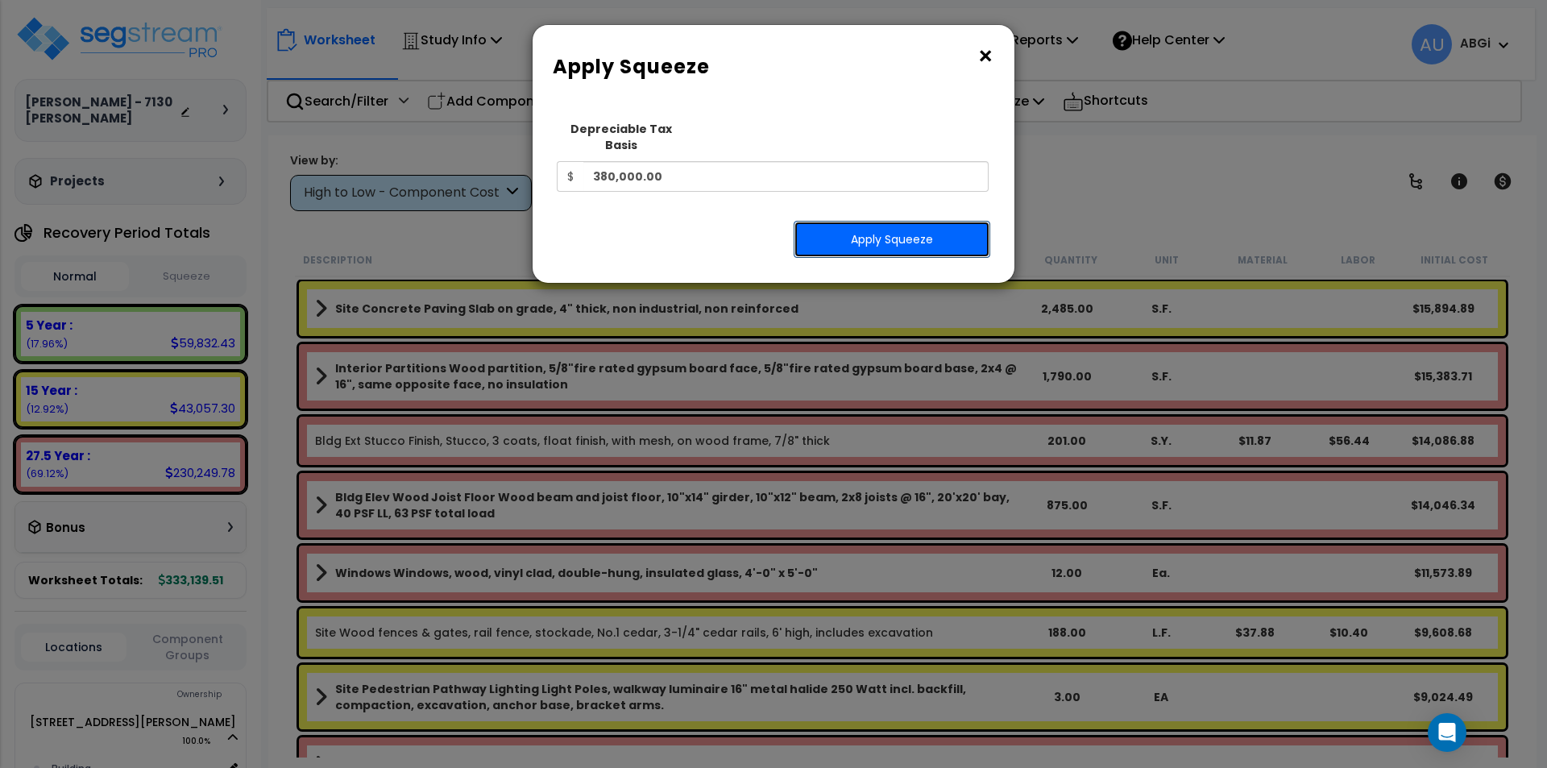
click at [871, 221] on button "Apply Squeeze" at bounding box center [892, 239] width 197 height 37
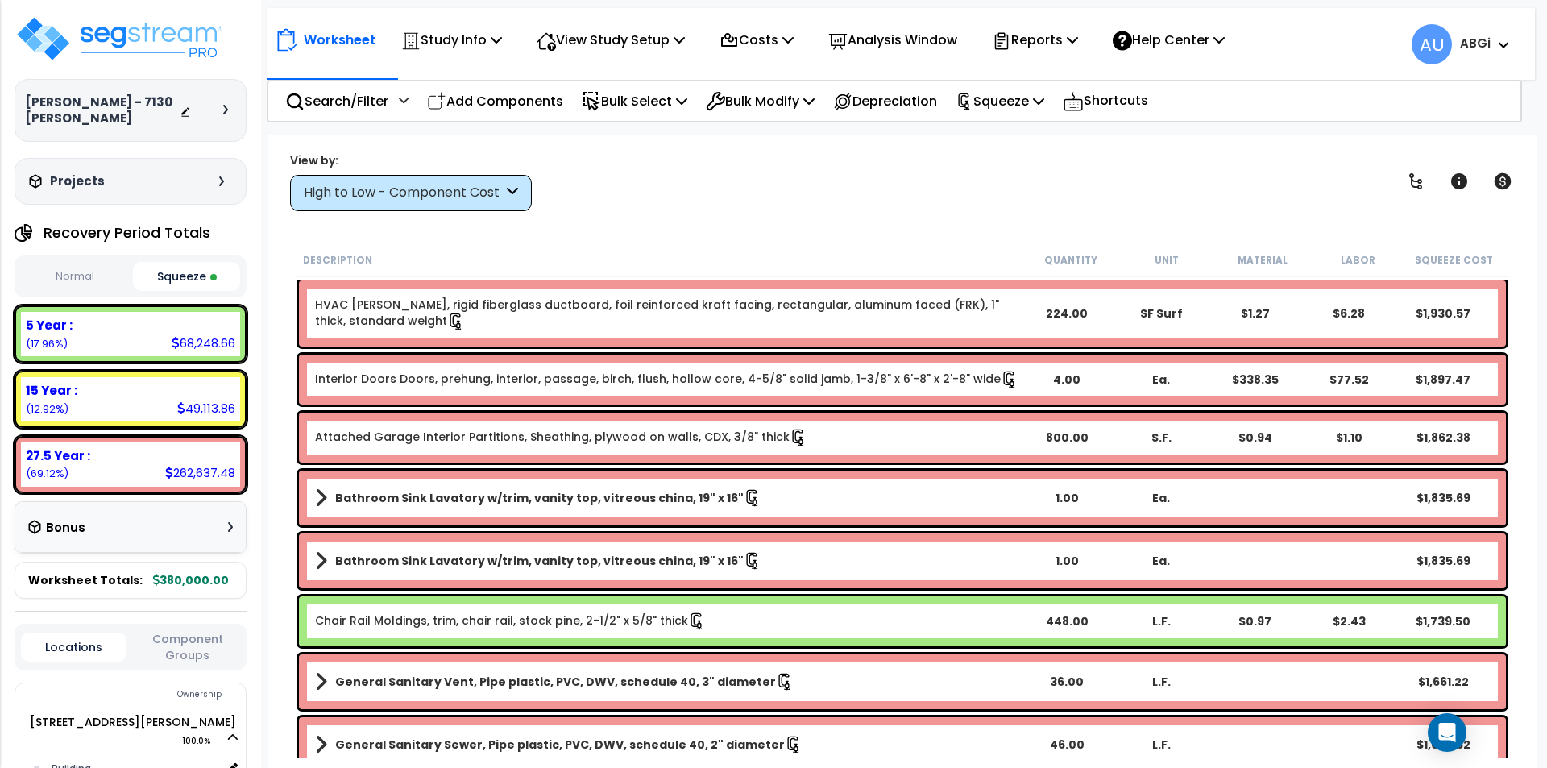
scroll to position [3788, 0]
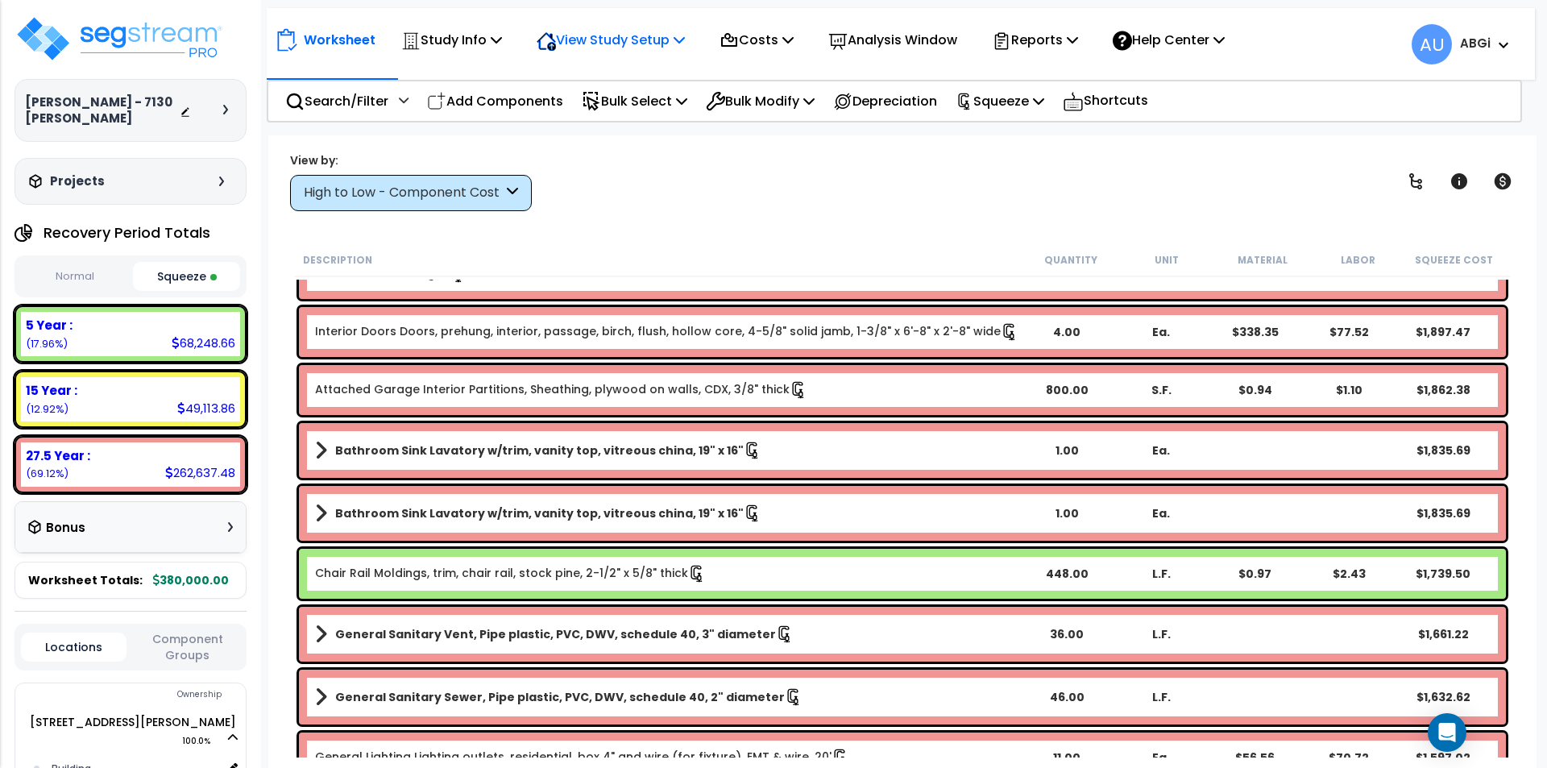
click at [670, 39] on p "View Study Setup" at bounding box center [611, 40] width 148 height 22
click at [617, 100] on link "View Questionnaire" at bounding box center [609, 110] width 160 height 32
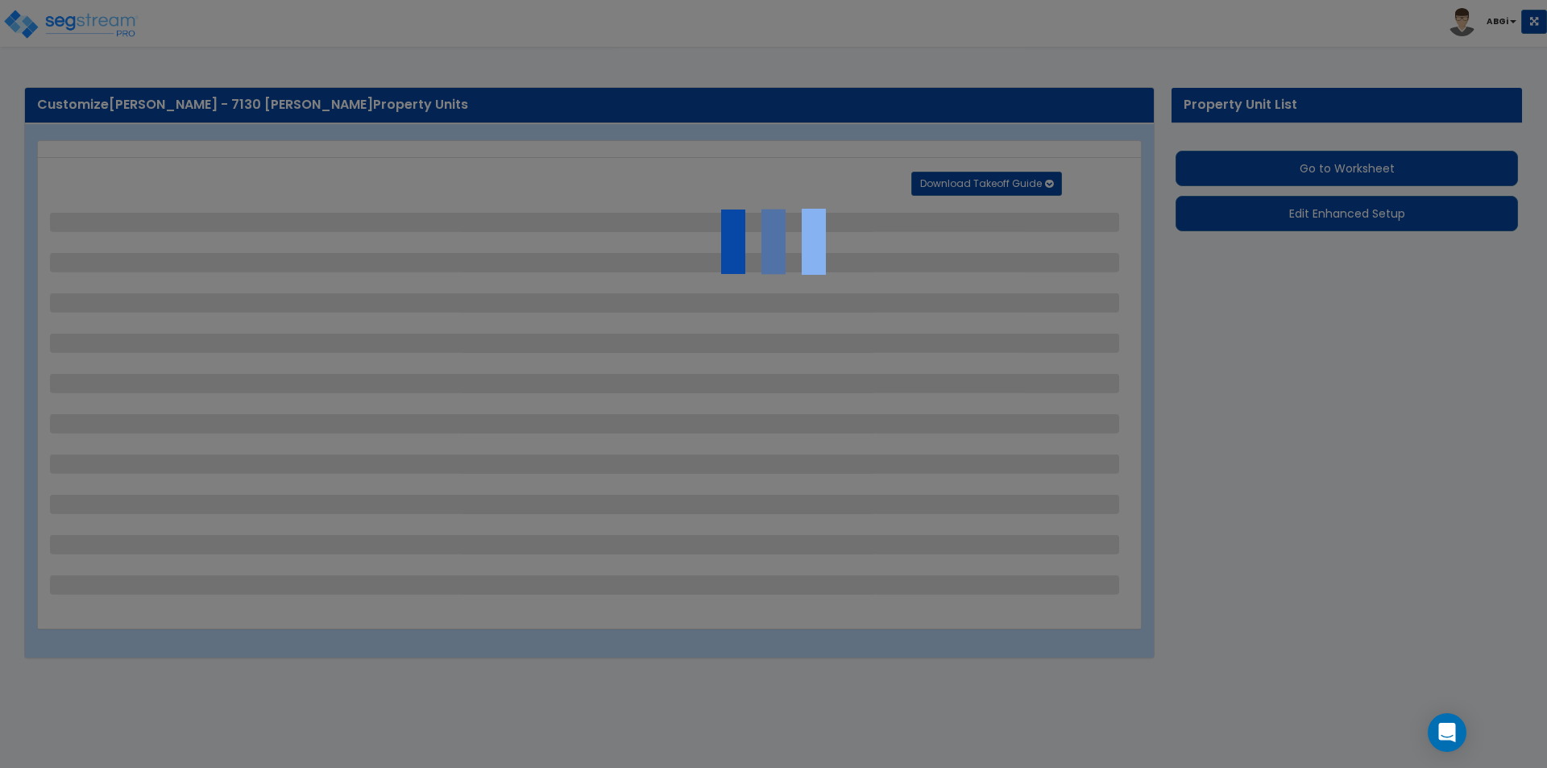
select select "2"
select select "1"
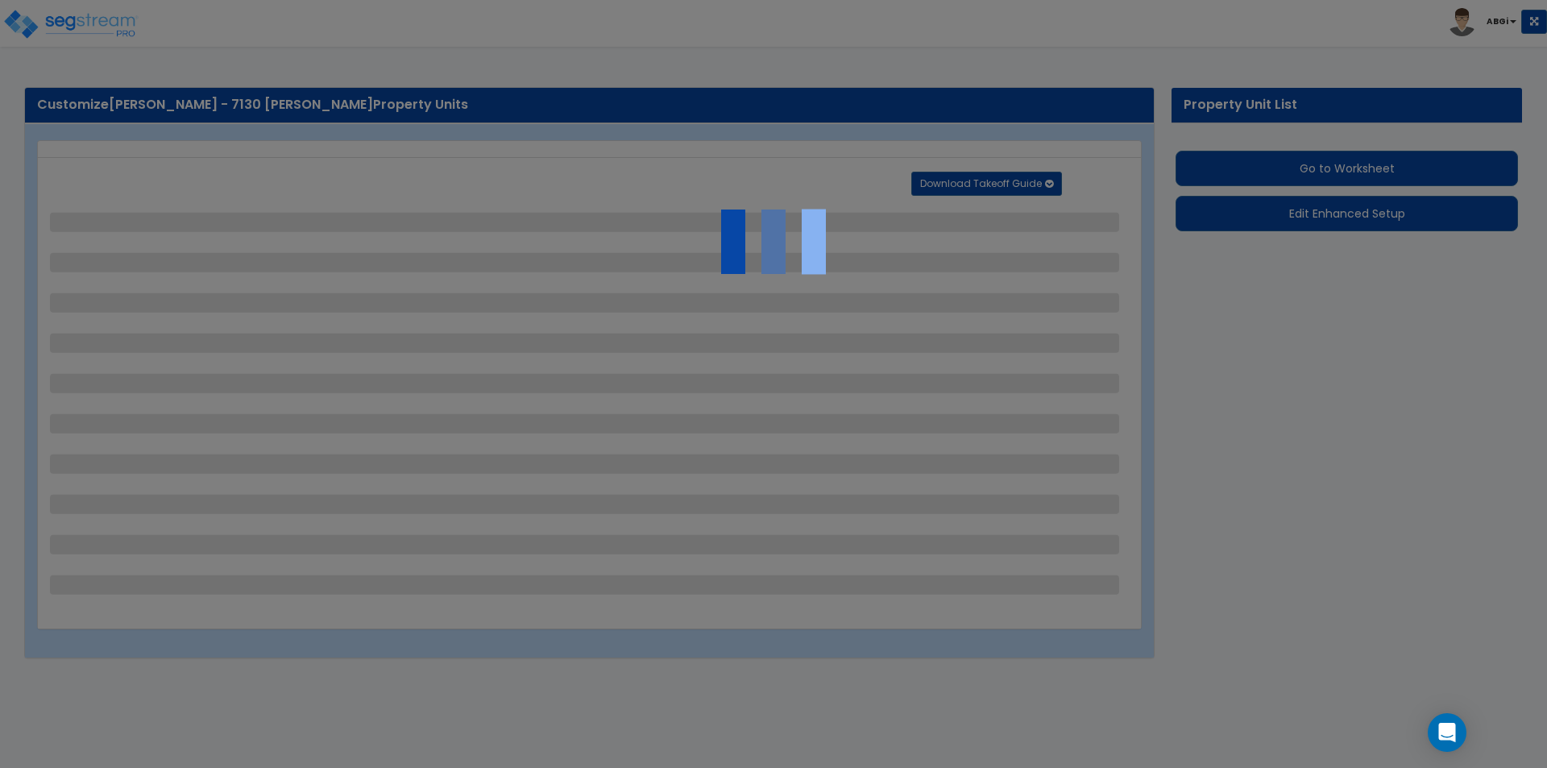
select select "1"
select select "9"
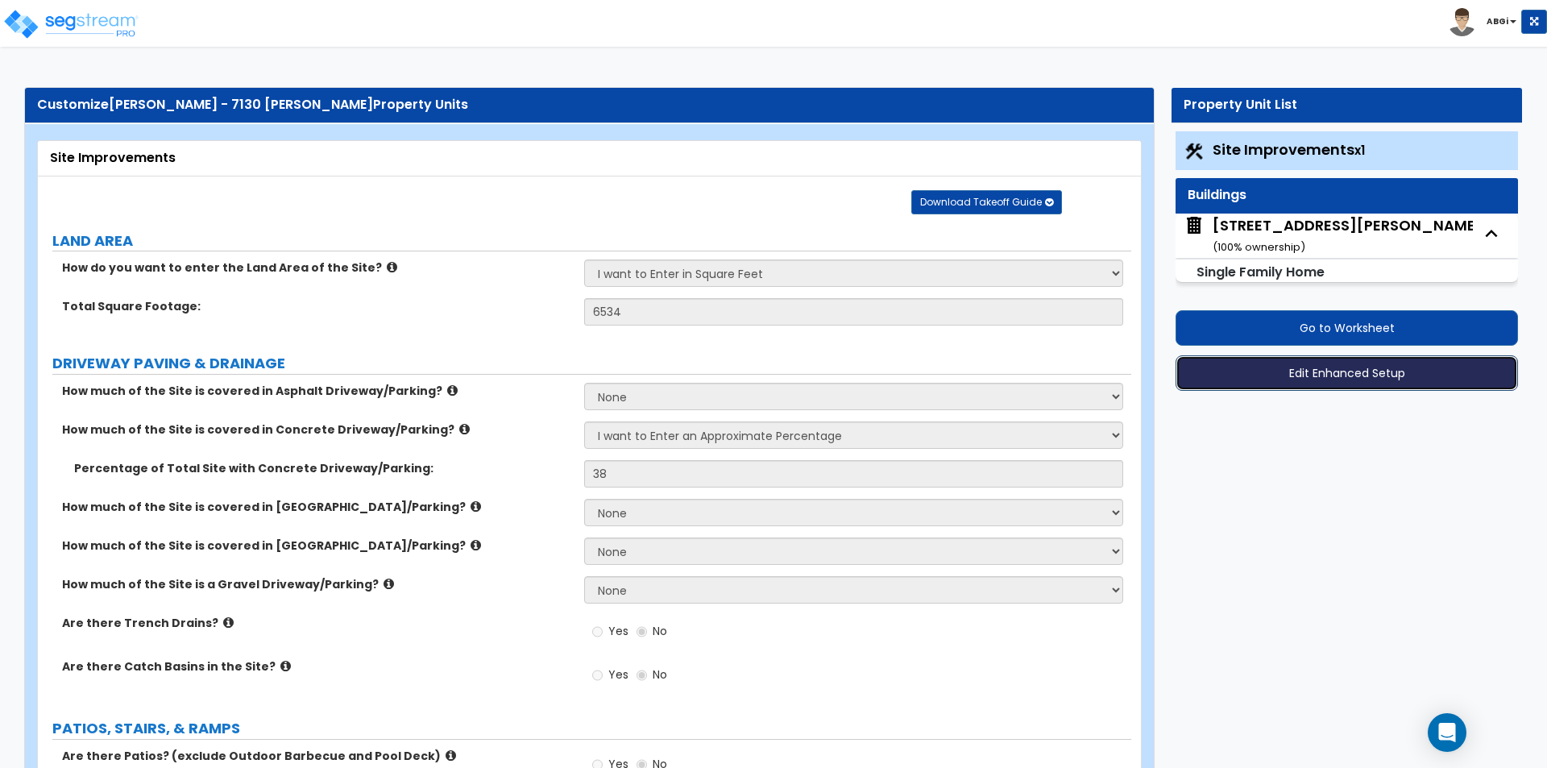
click at [1292, 363] on button "Edit Enhanced Setup" at bounding box center [1347, 372] width 343 height 35
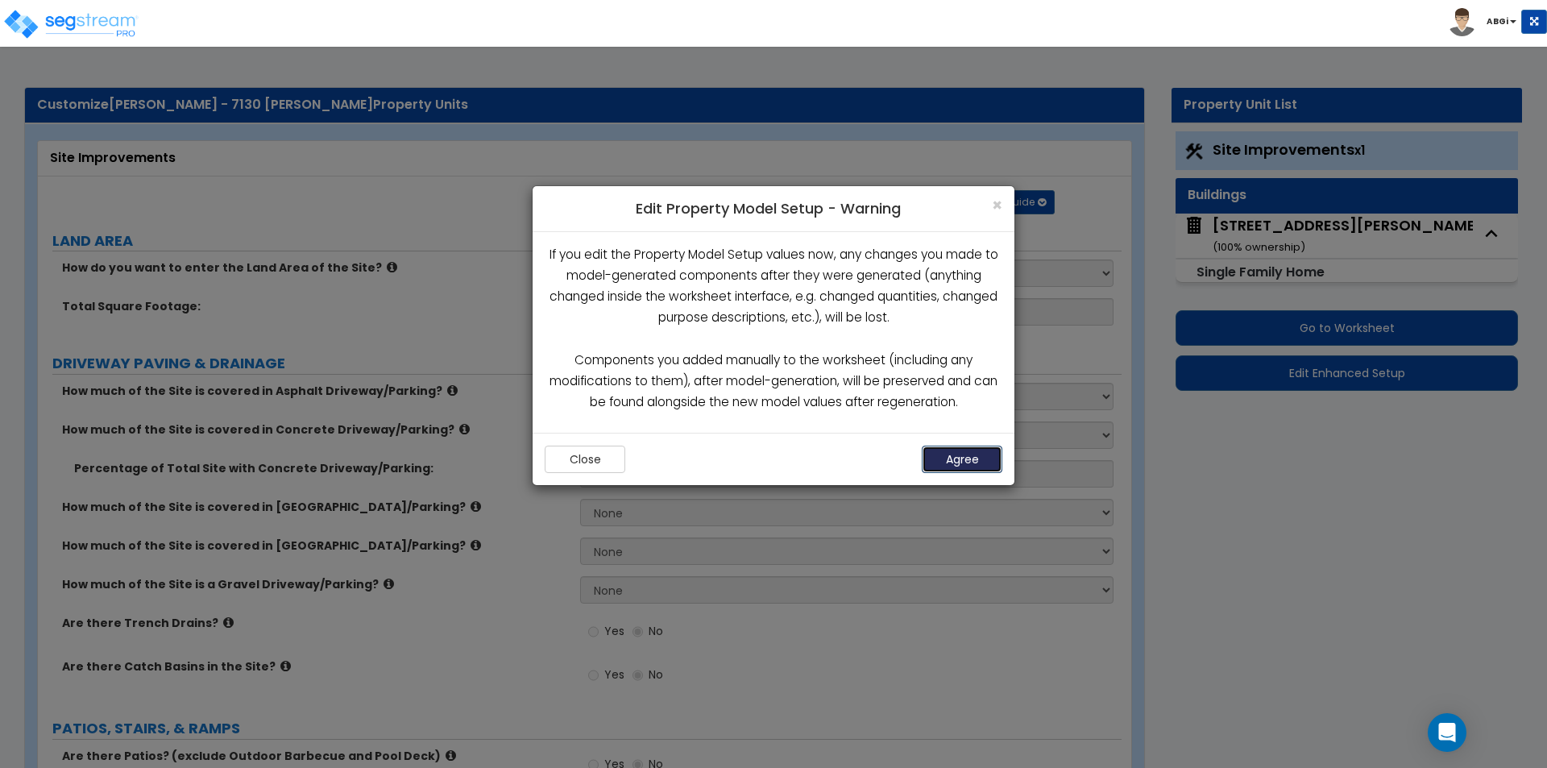
click at [942, 455] on button "Agree" at bounding box center [962, 459] width 81 height 27
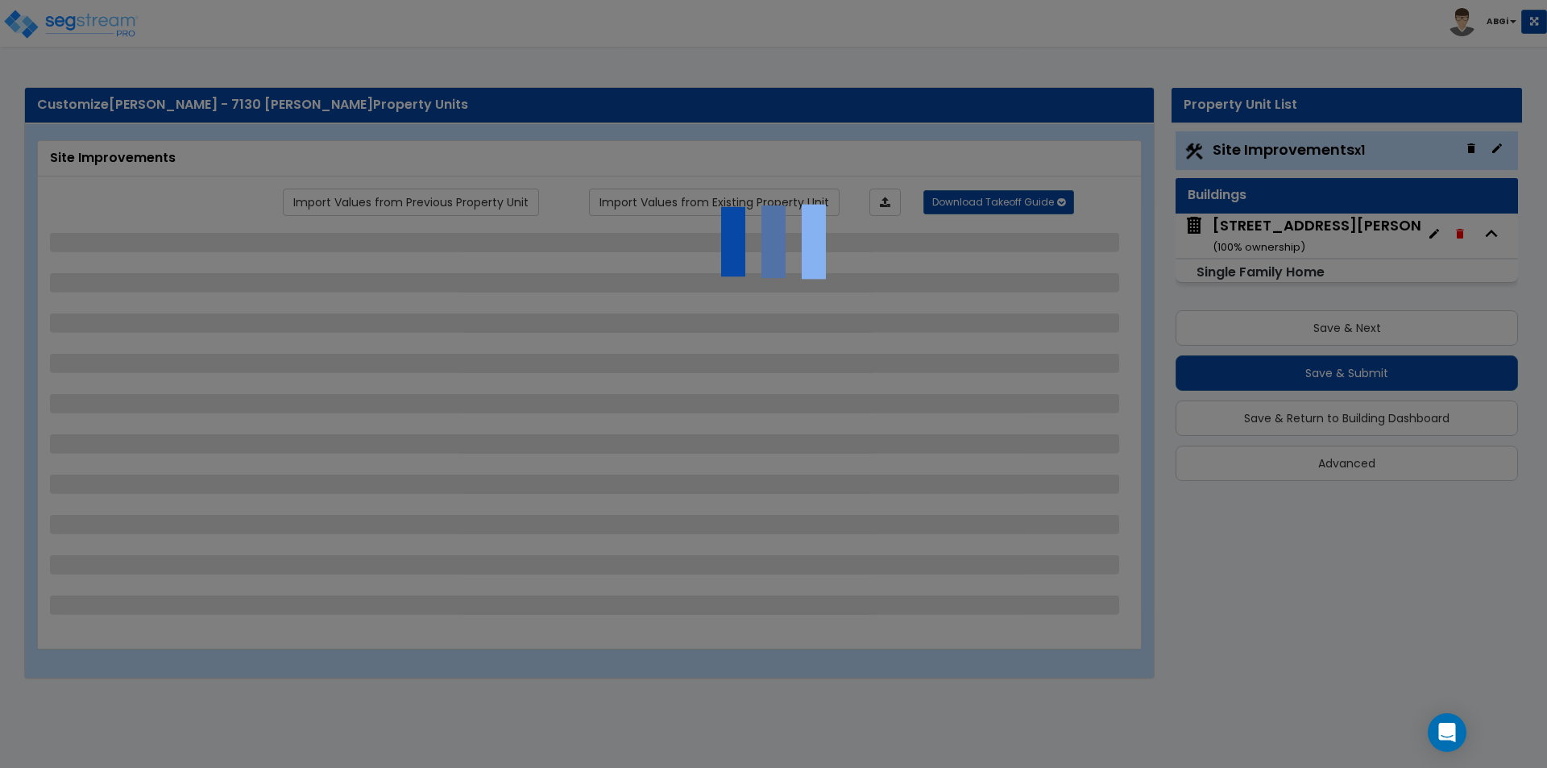
select select "2"
select select "1"
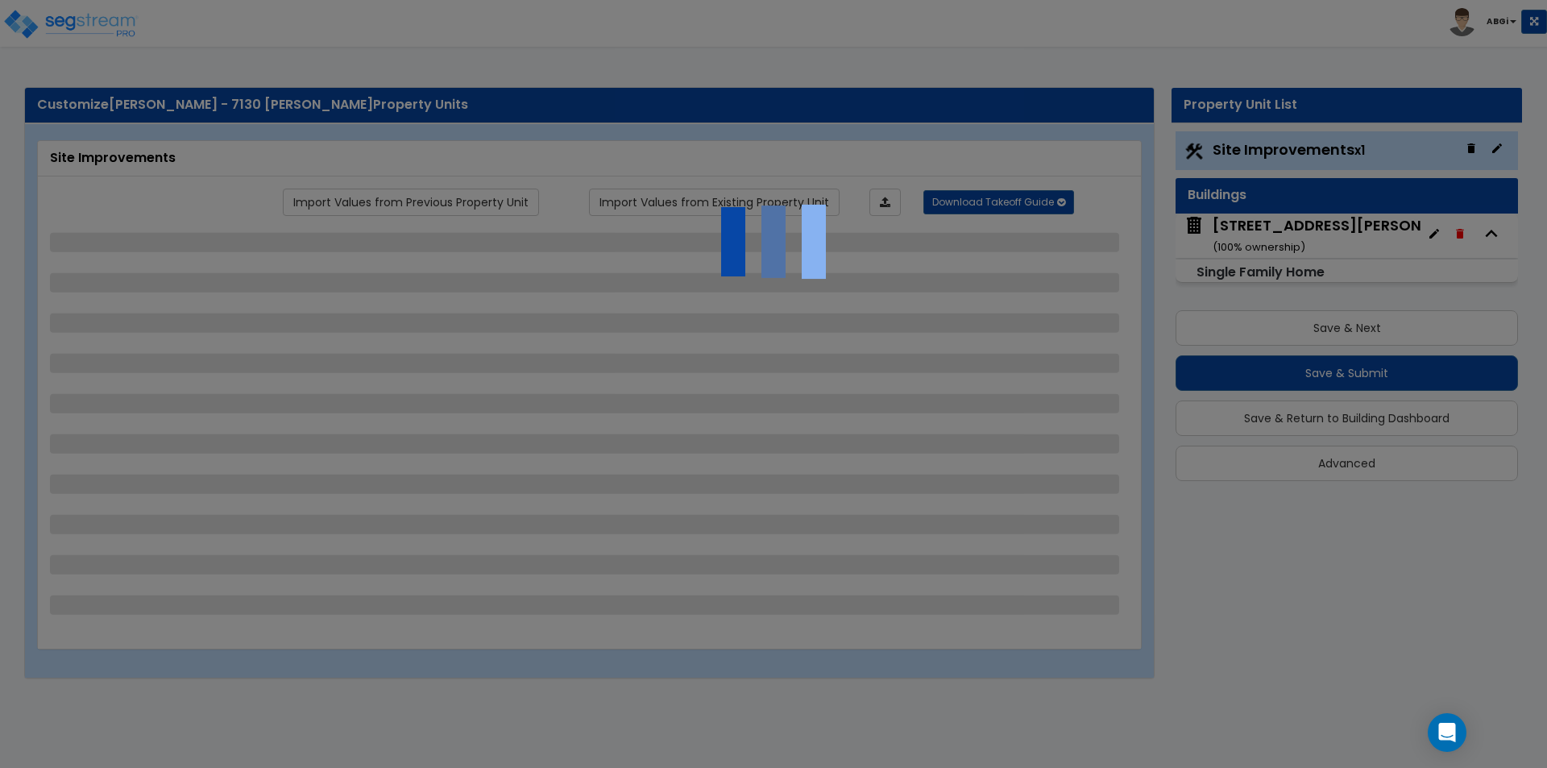
select select "1"
select select "9"
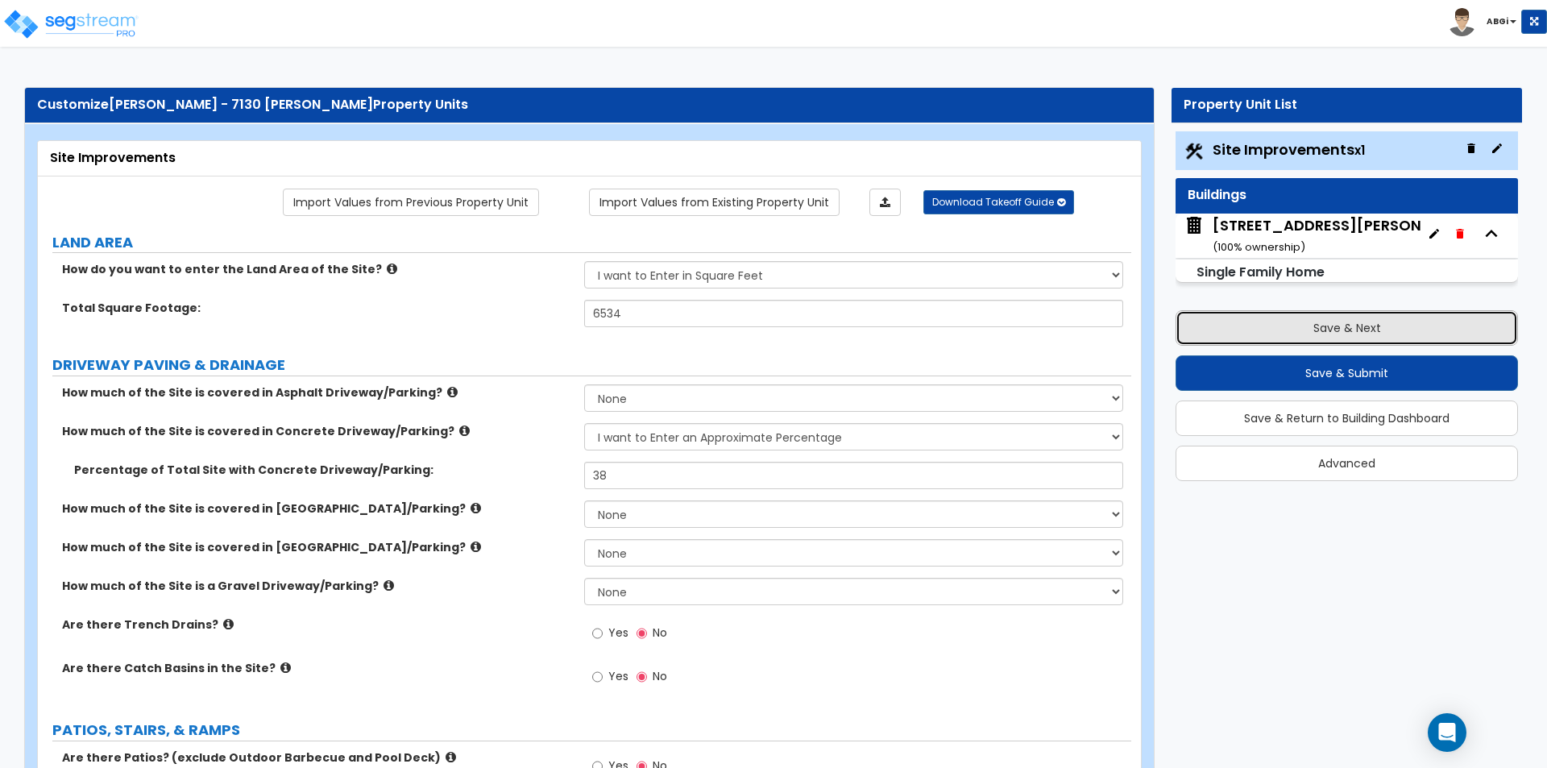
click at [1290, 338] on button "Save & Next" at bounding box center [1347, 327] width 343 height 35
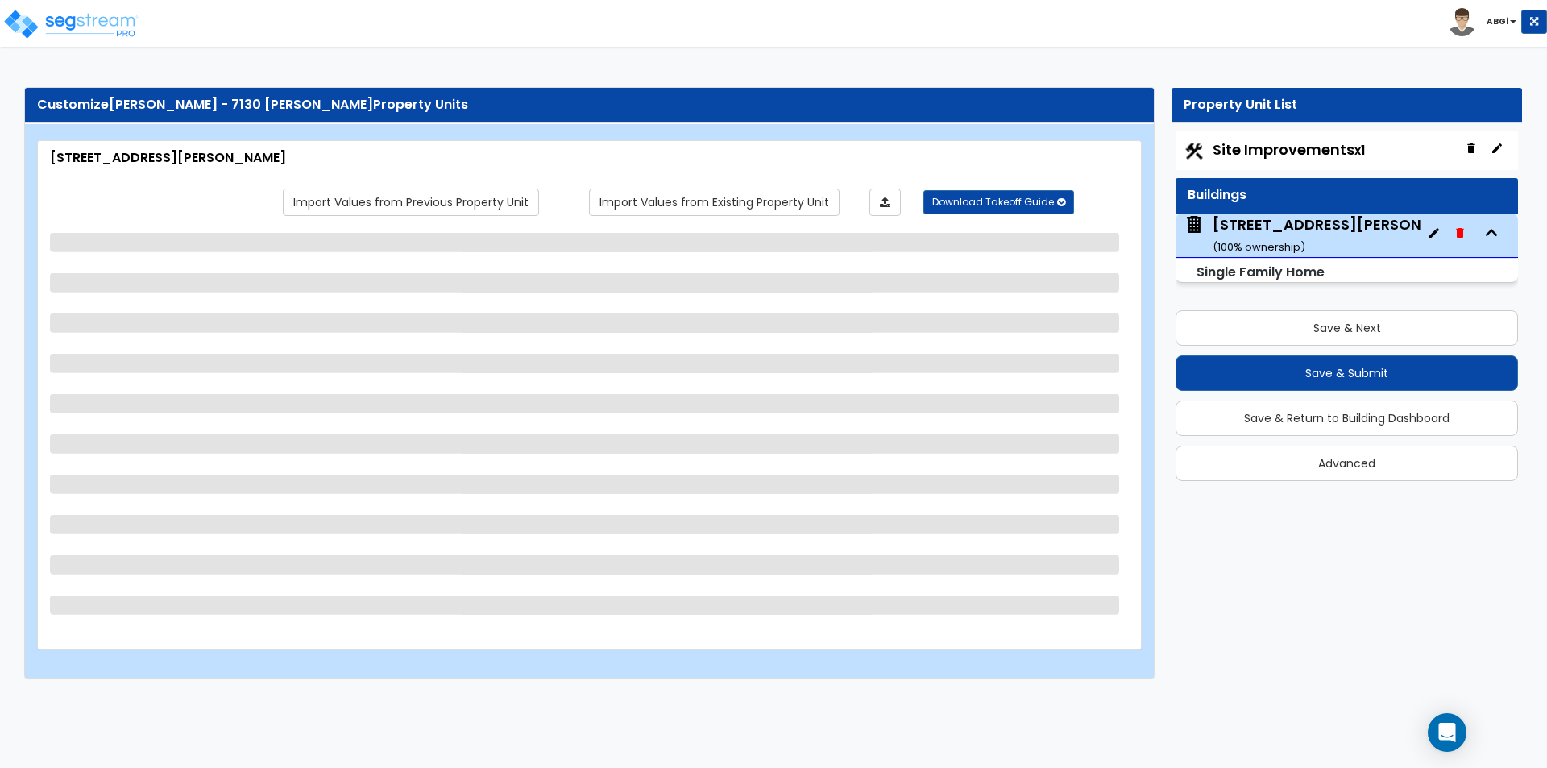
select select "1"
select select "7"
select select "3"
select select "2"
select select "1"
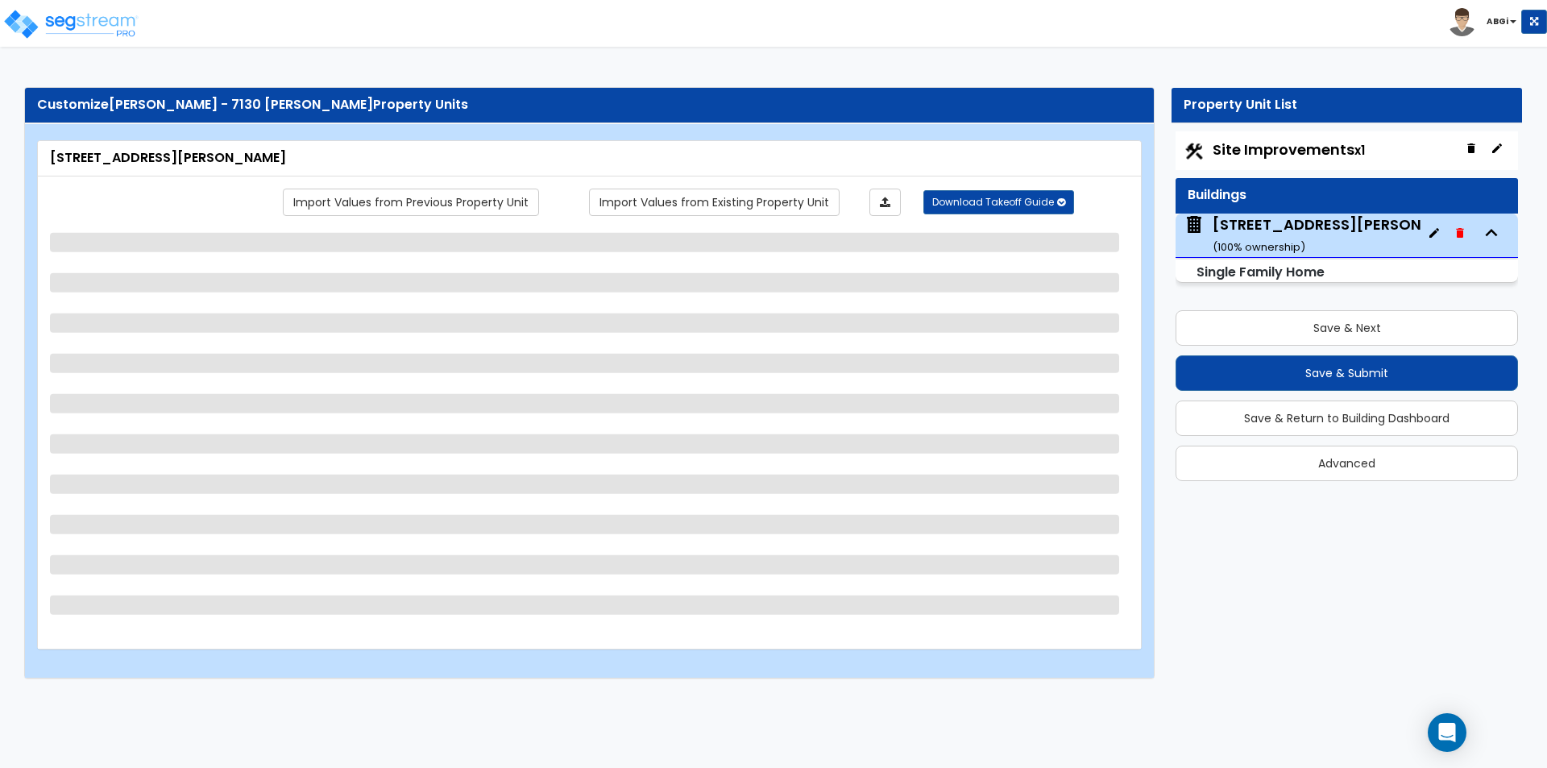
select select "1"
select select "7"
select select "1"
select select "2"
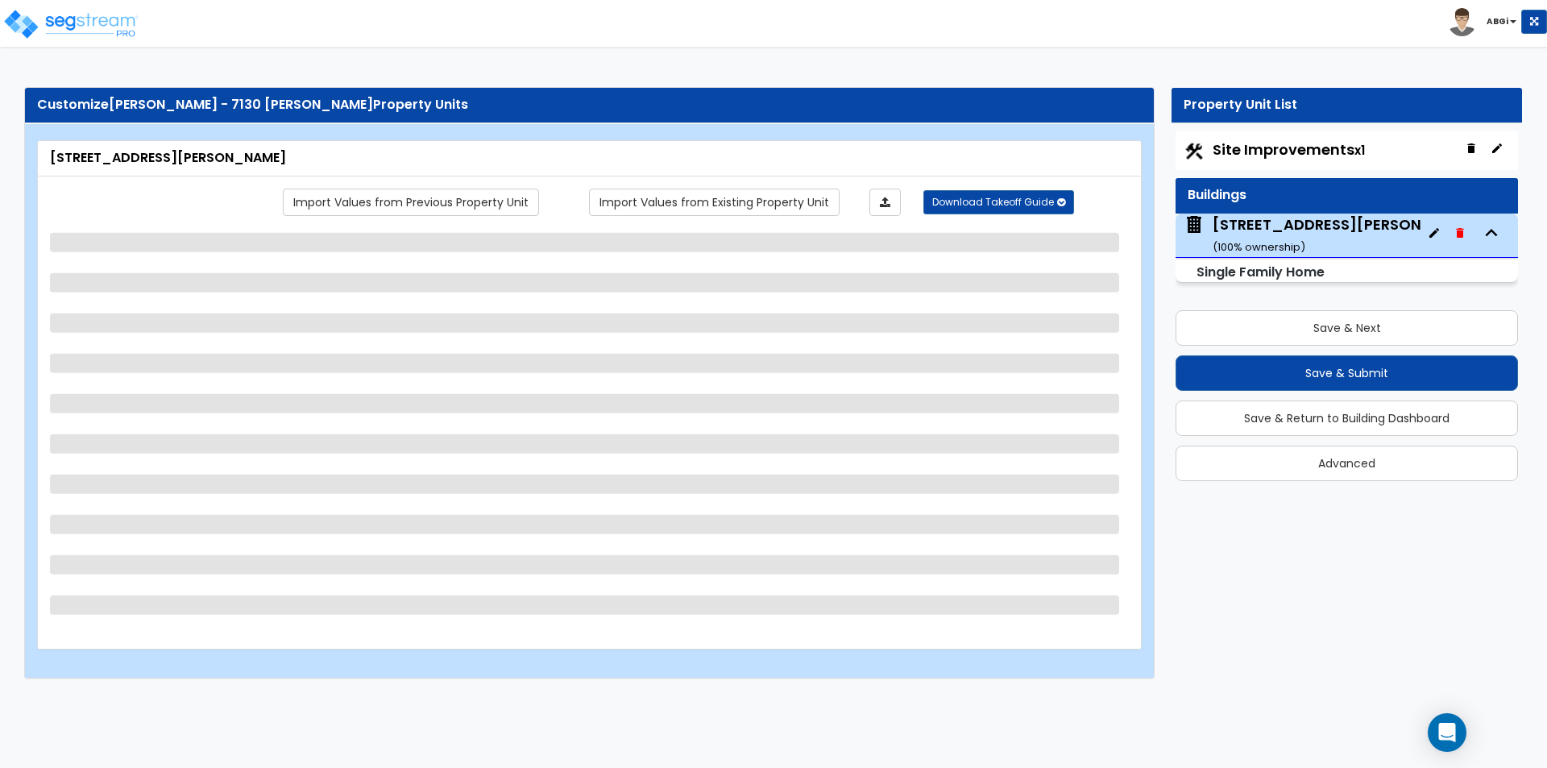
select select "1"
select select "3"
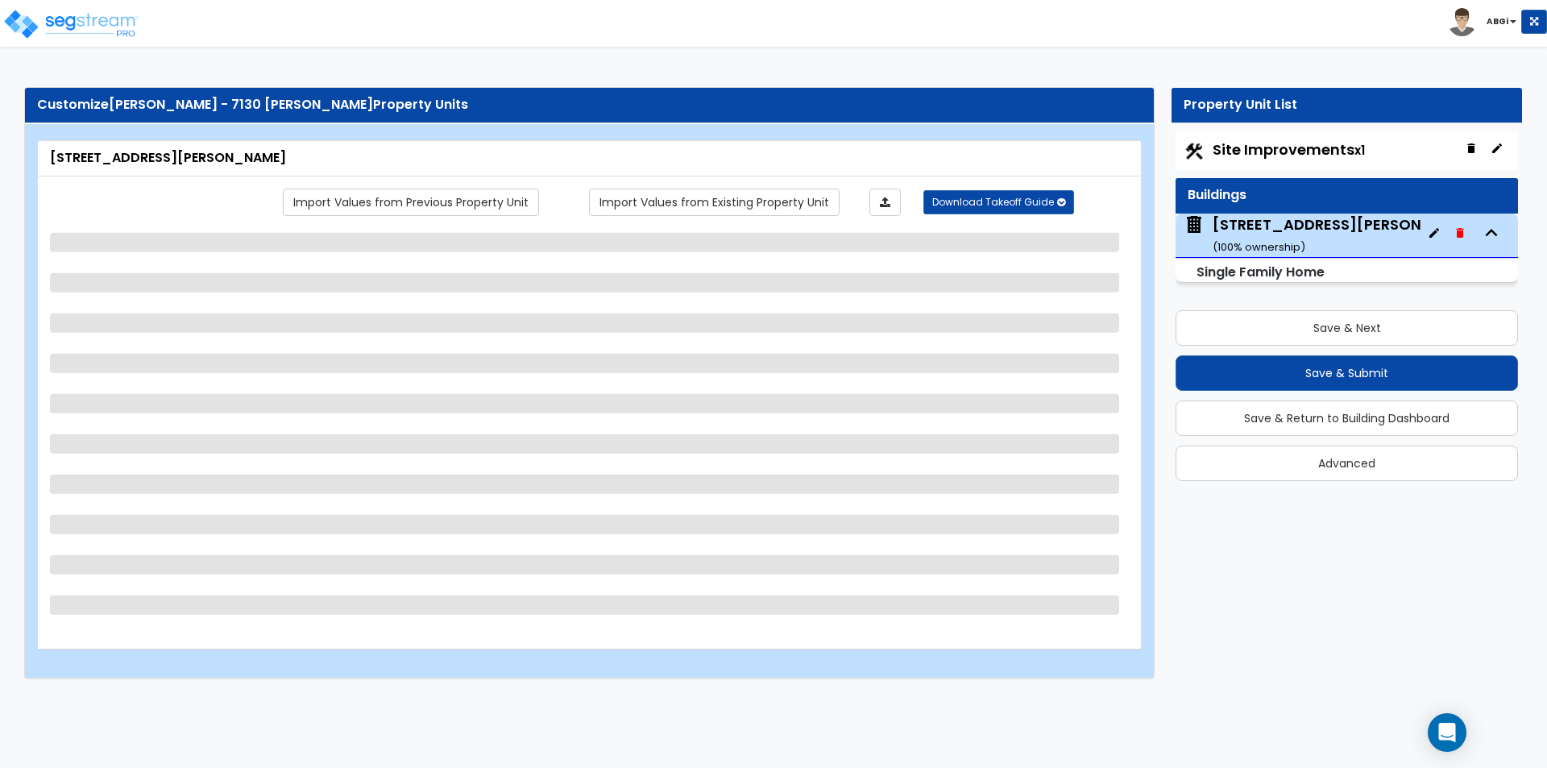
select select "7"
select select "3"
select select "1"
select select "2"
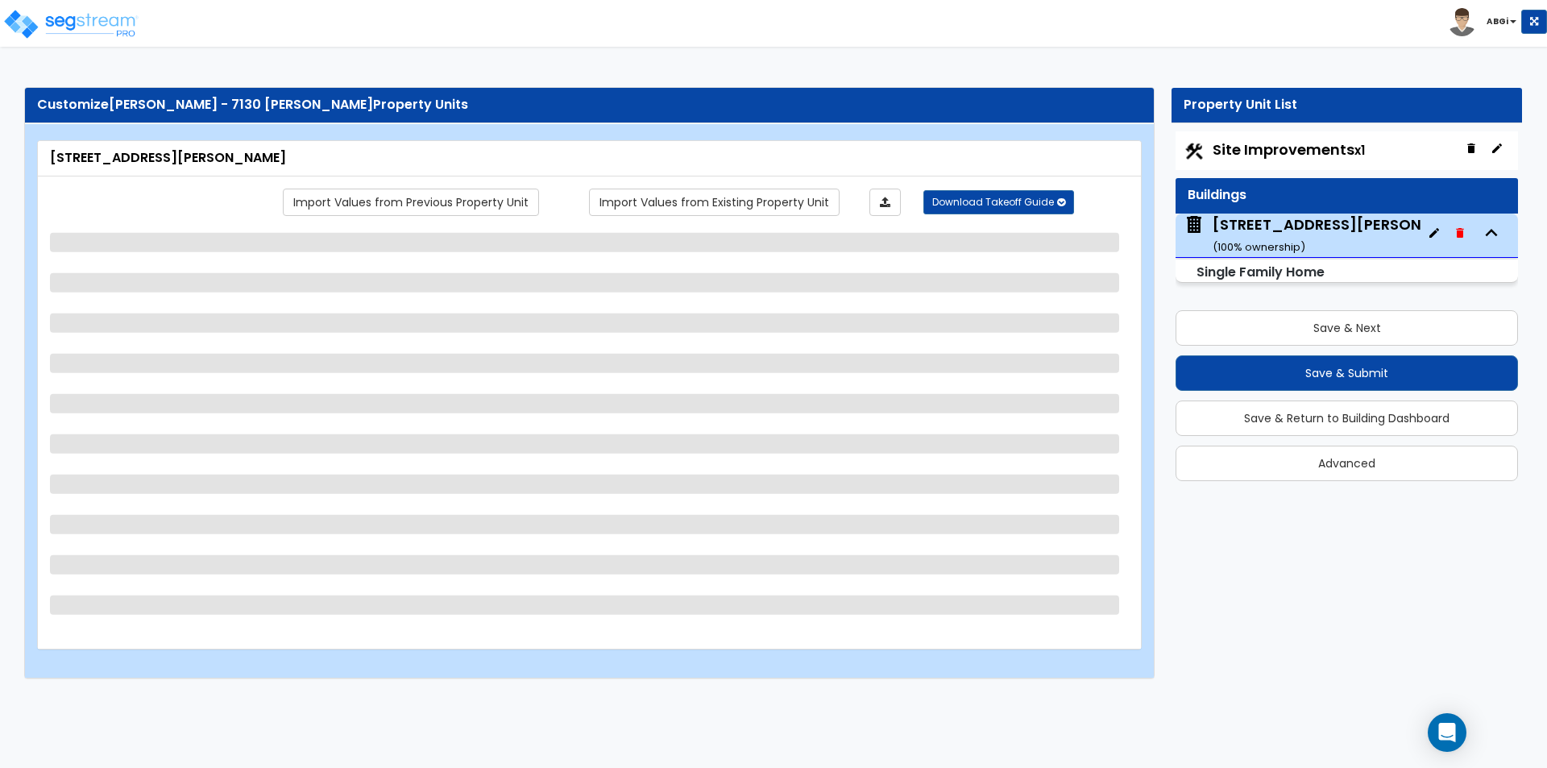
select select "2"
select select "3"
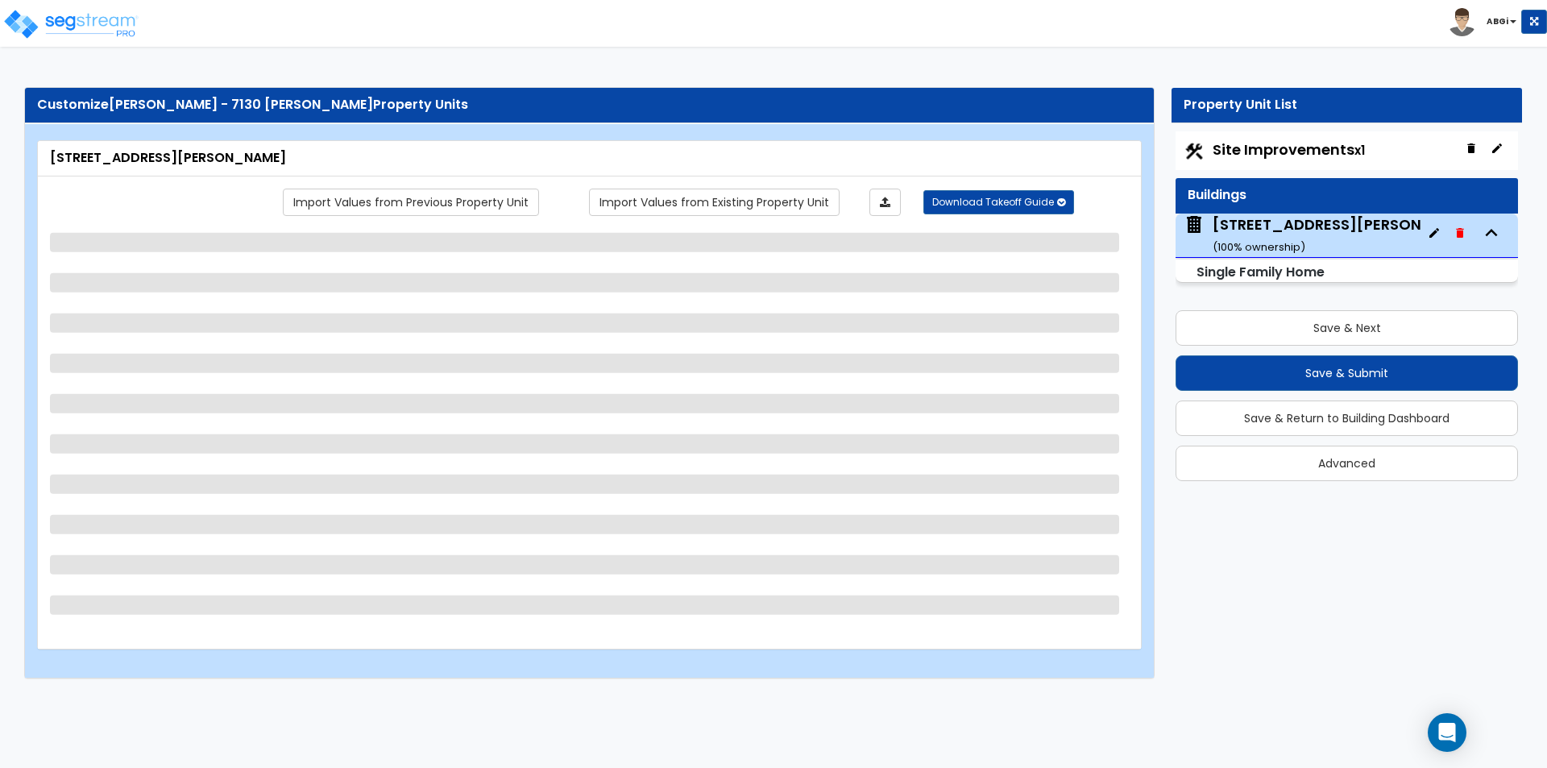
select select "1"
select select "2"
select select "3"
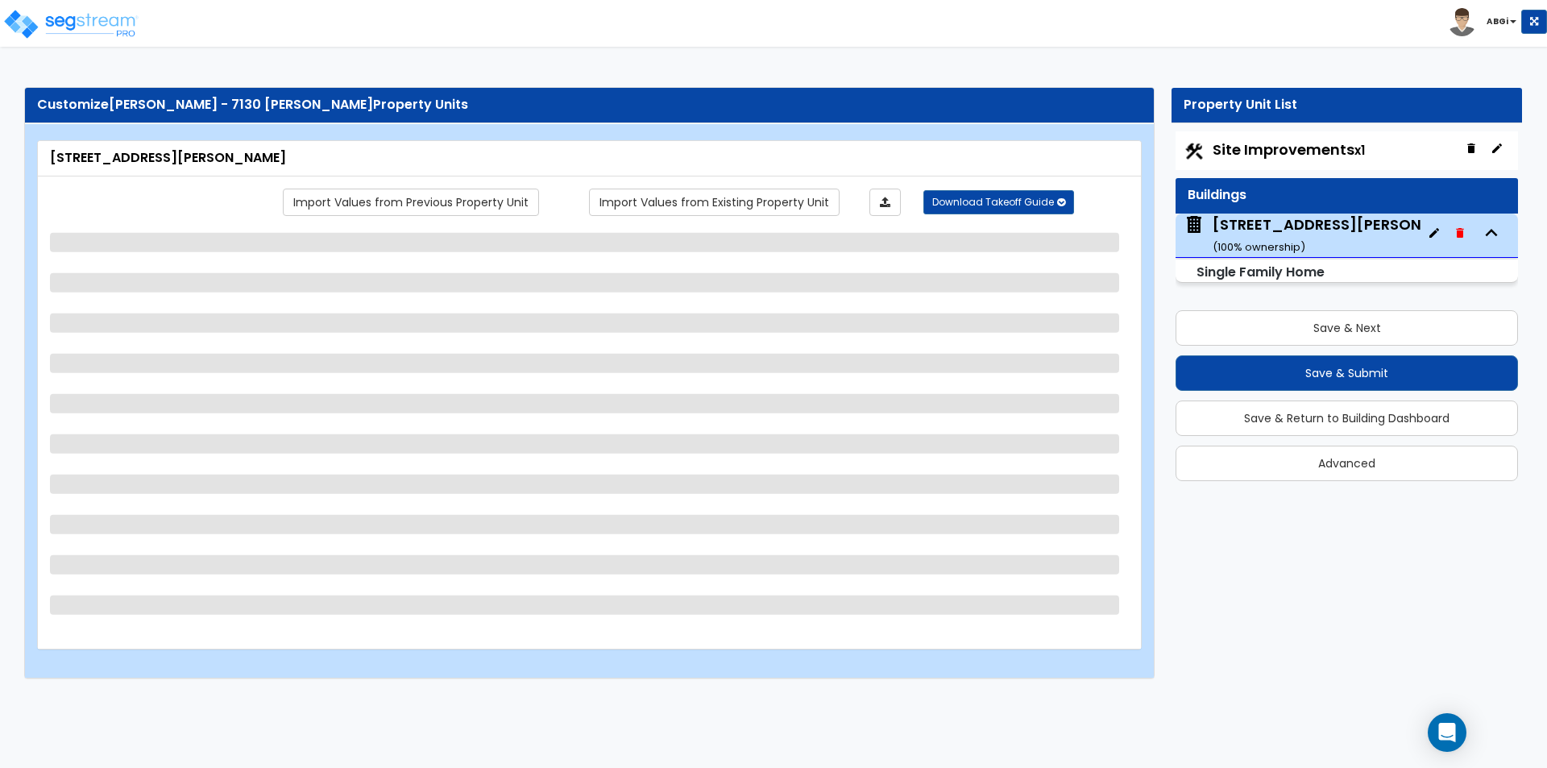
select select "3"
select select "2"
select select "3"
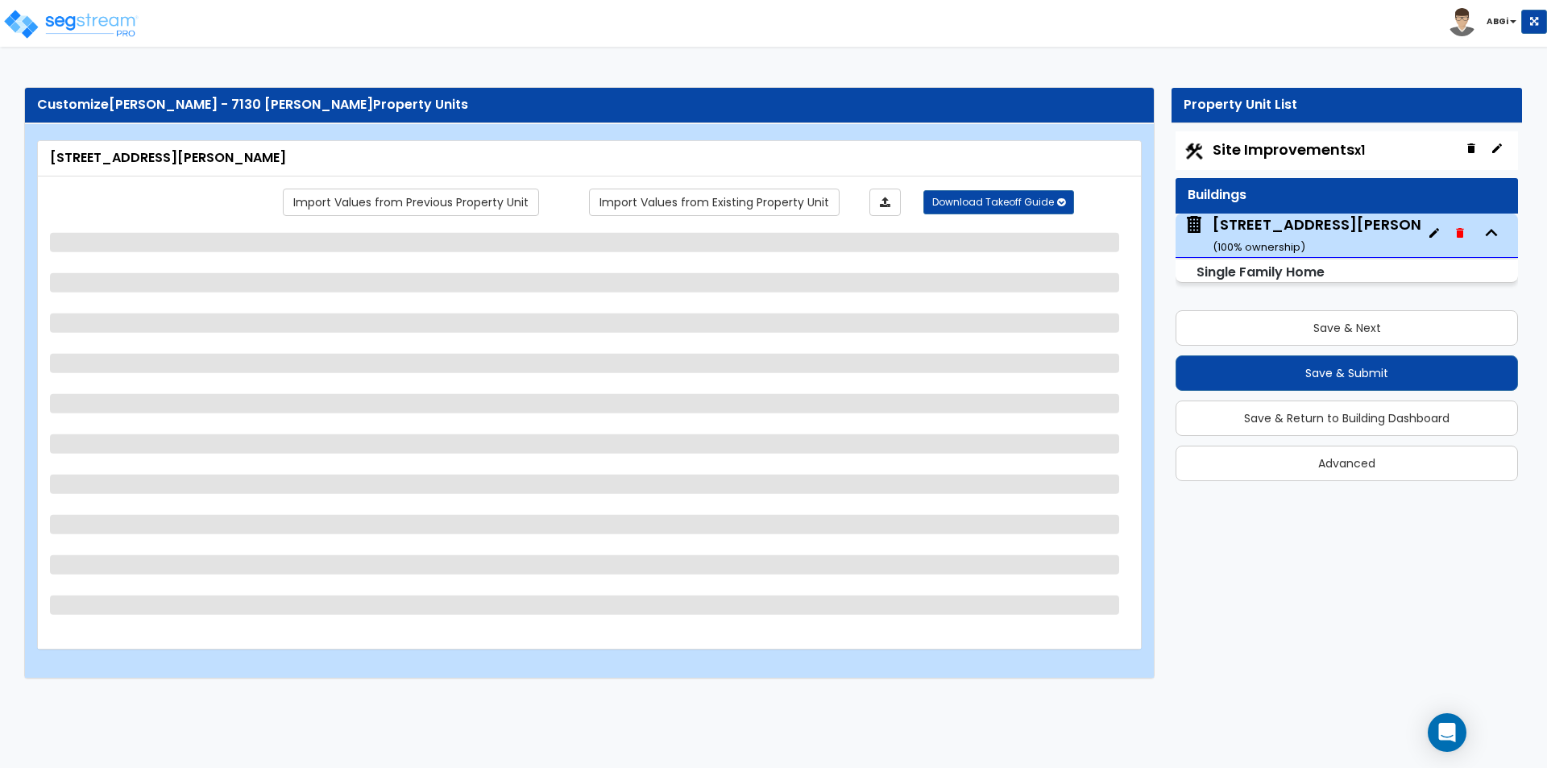
select select "6"
select select "1"
select select "2"
select select "1"
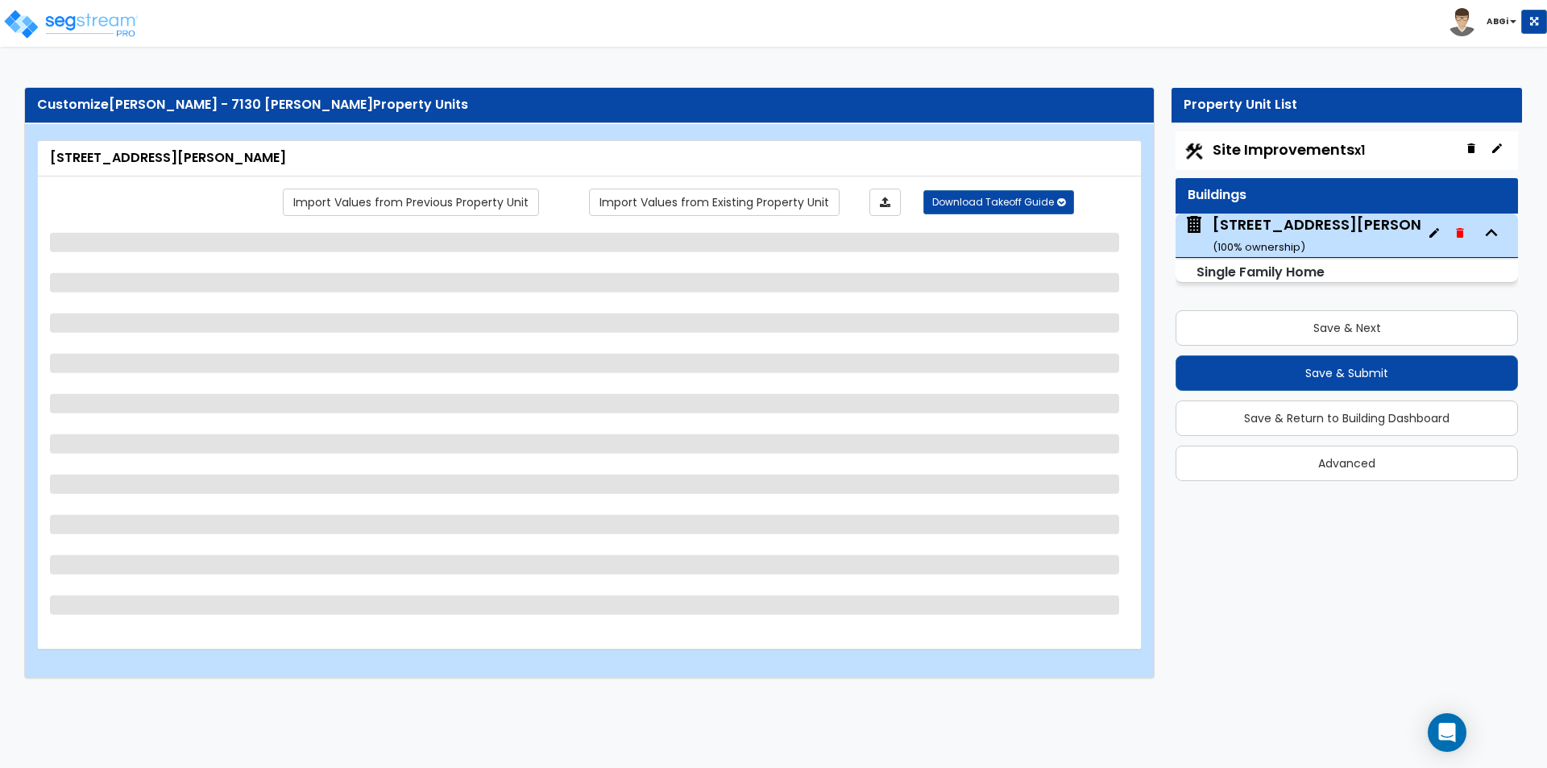
select select "1"
select select "2"
select select "1"
select select "2"
select select "1"
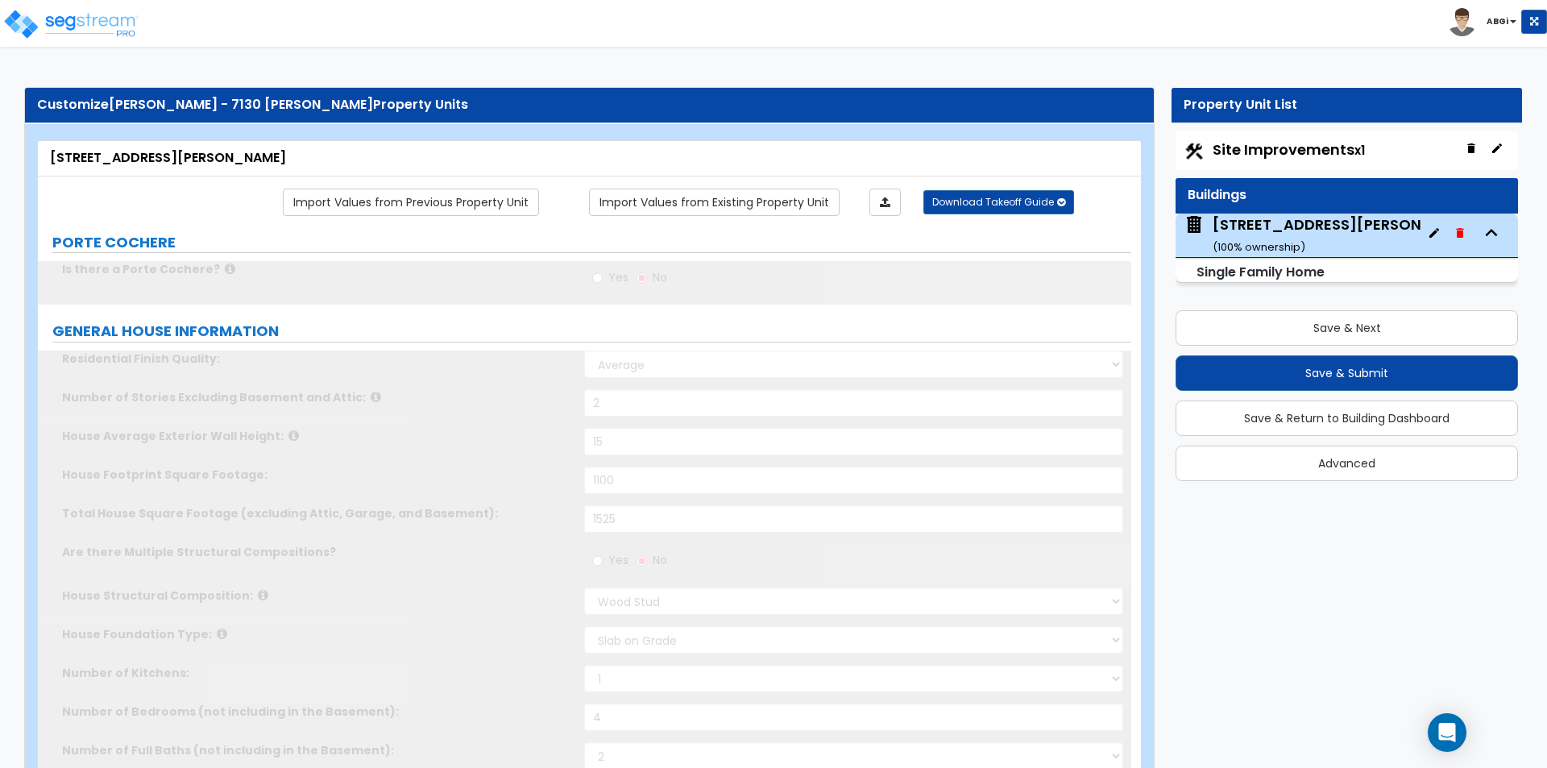
type input "8"
select select "1"
select select "2"
type input "1"
select select "2"
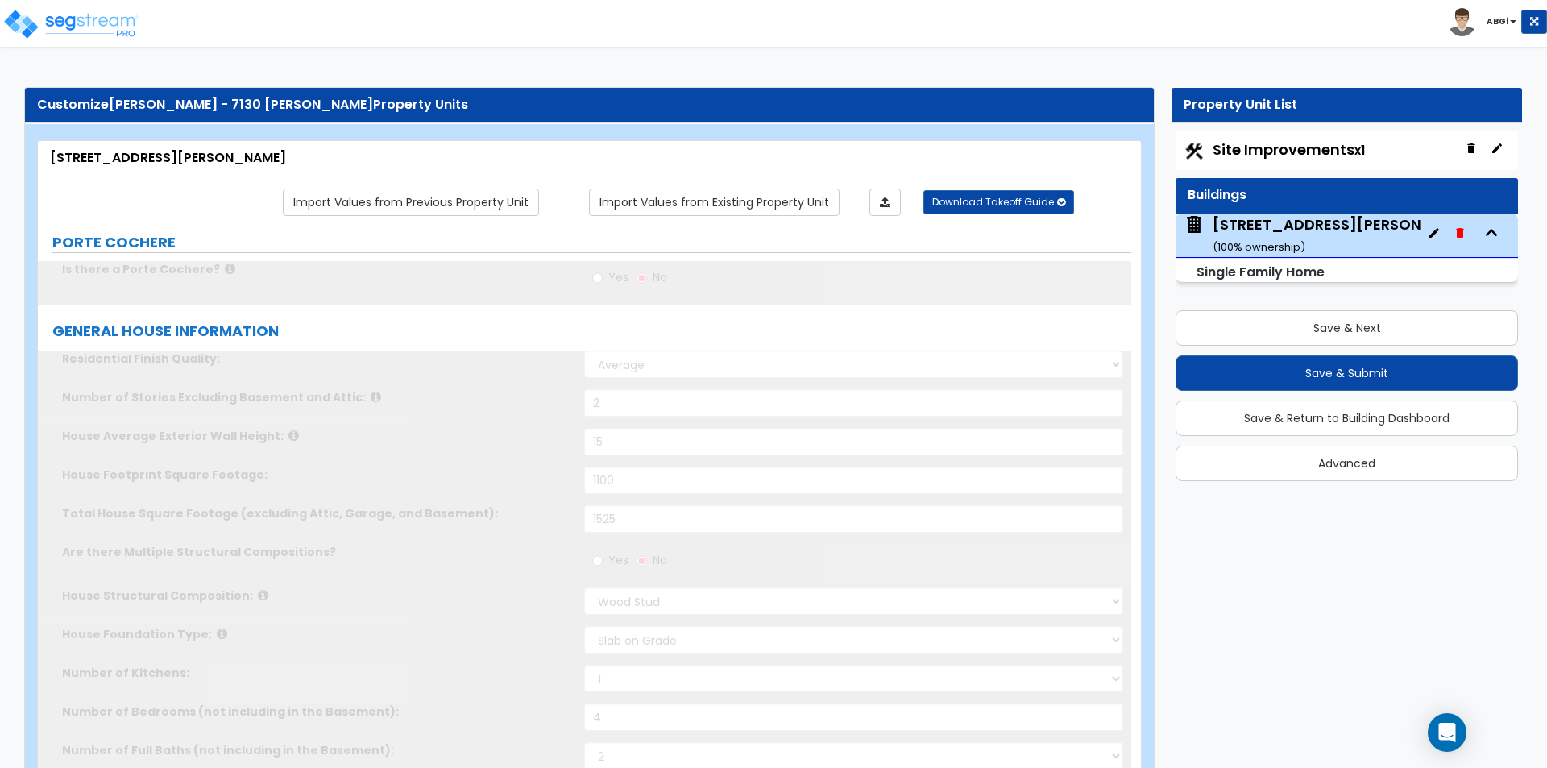
select select "2"
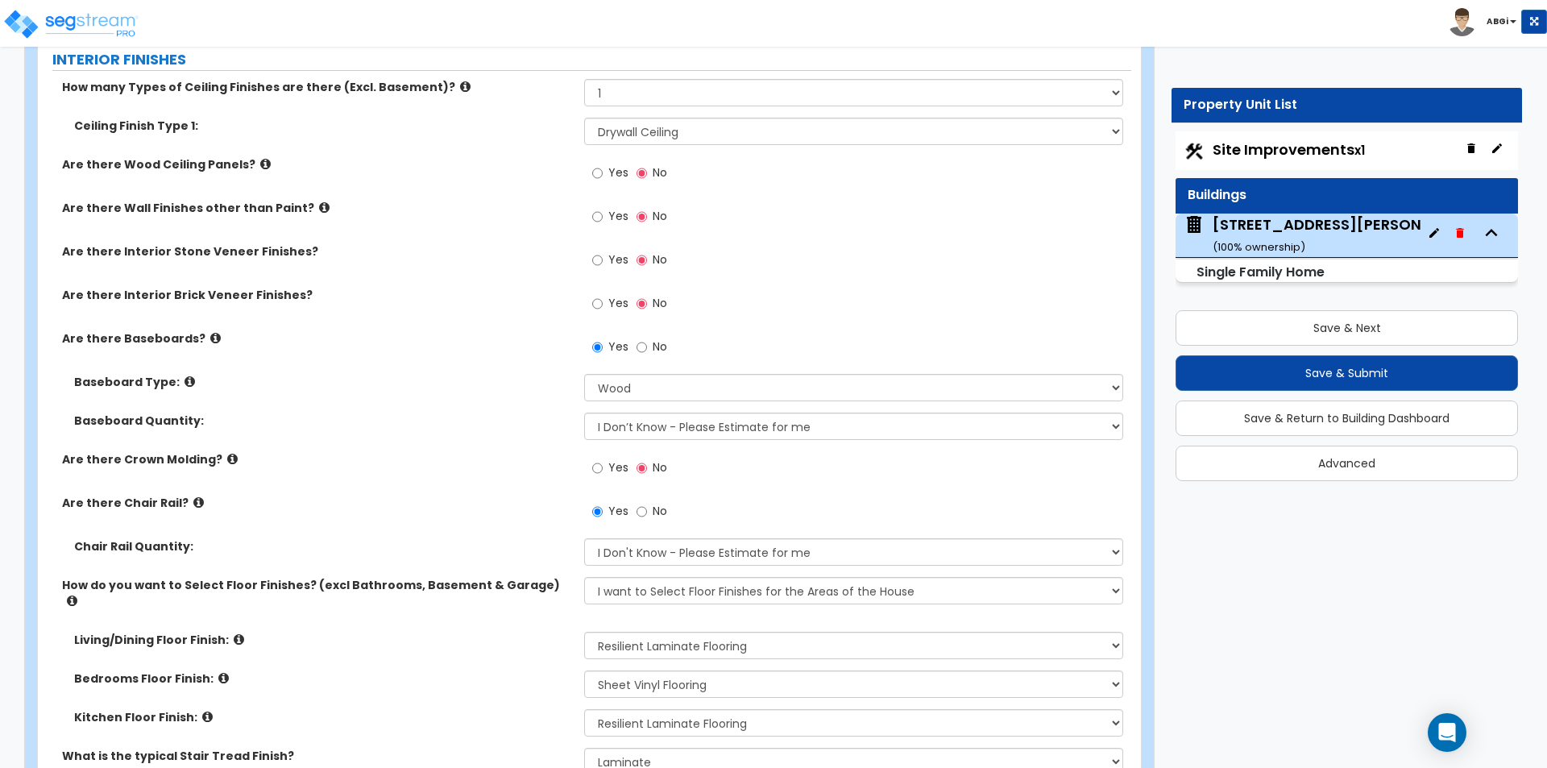
scroll to position [3224, 0]
click at [641, 515] on input "No" at bounding box center [642, 511] width 10 height 18
radio input "false"
radio input "true"
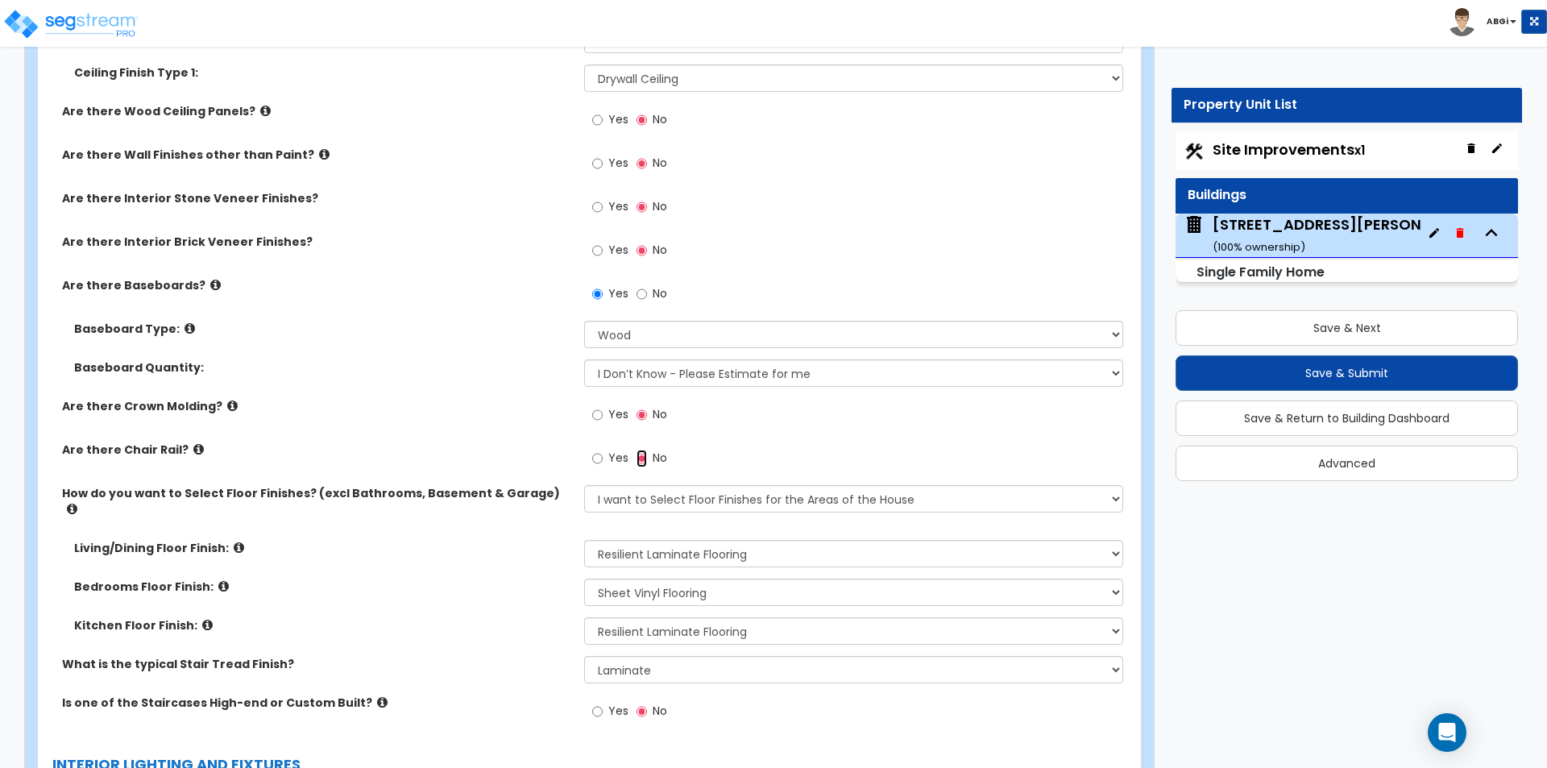
scroll to position [3304, 0]
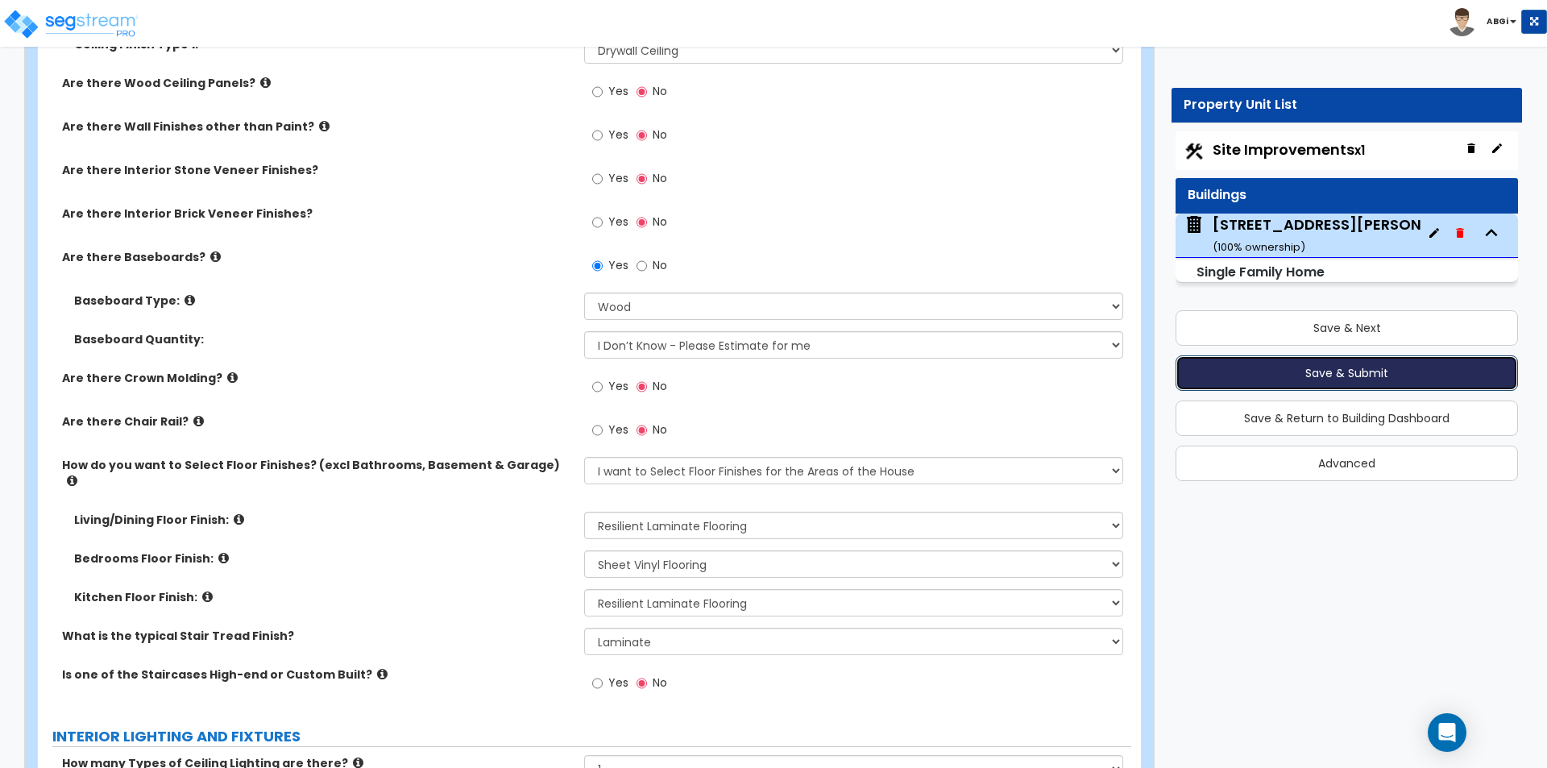
click at [1326, 371] on button "Save & Submit" at bounding box center [1347, 372] width 343 height 35
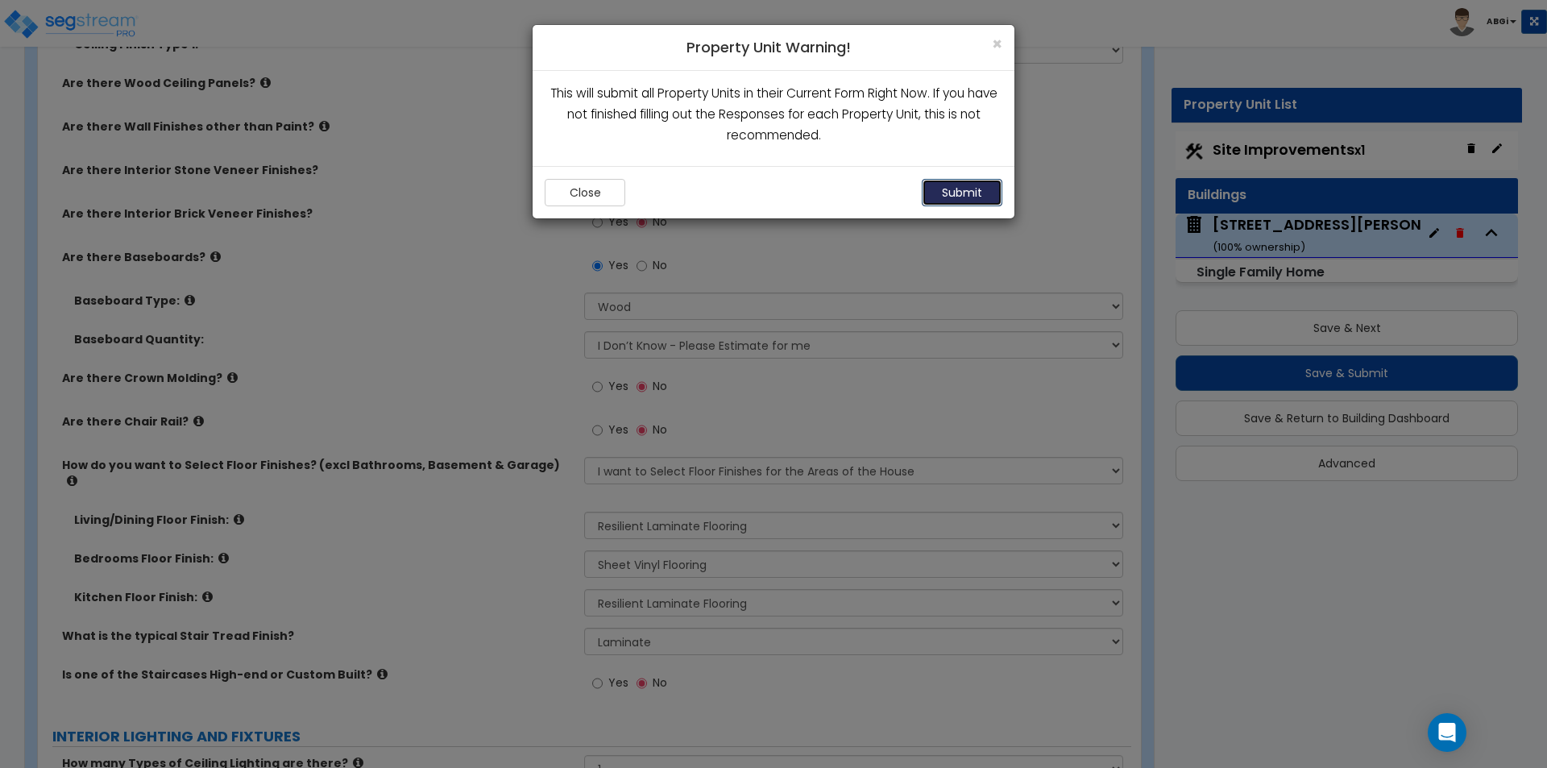
click at [937, 188] on button "Submit" at bounding box center [962, 192] width 81 height 27
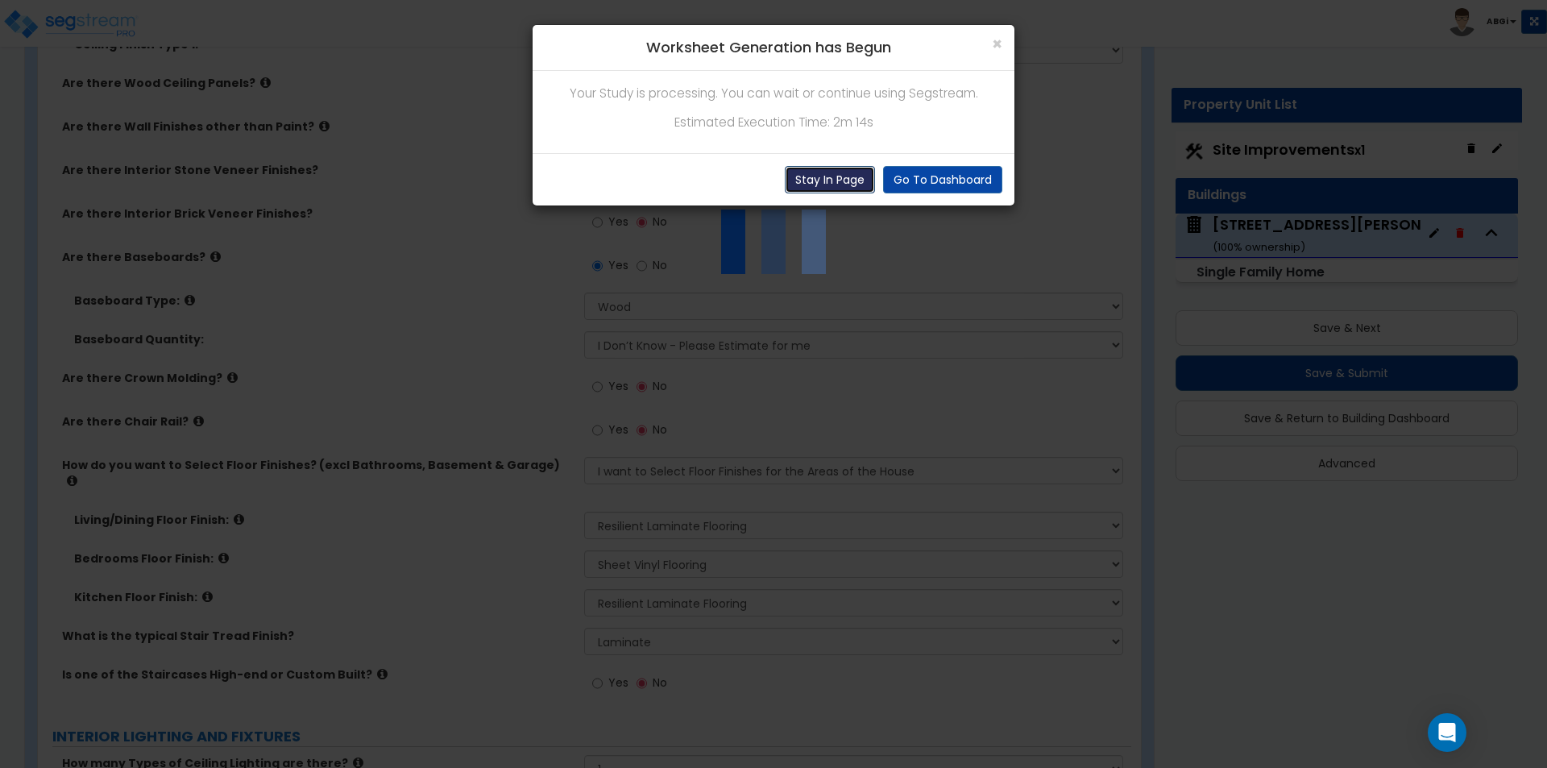
click at [829, 185] on button "Stay In Page" at bounding box center [830, 179] width 90 height 27
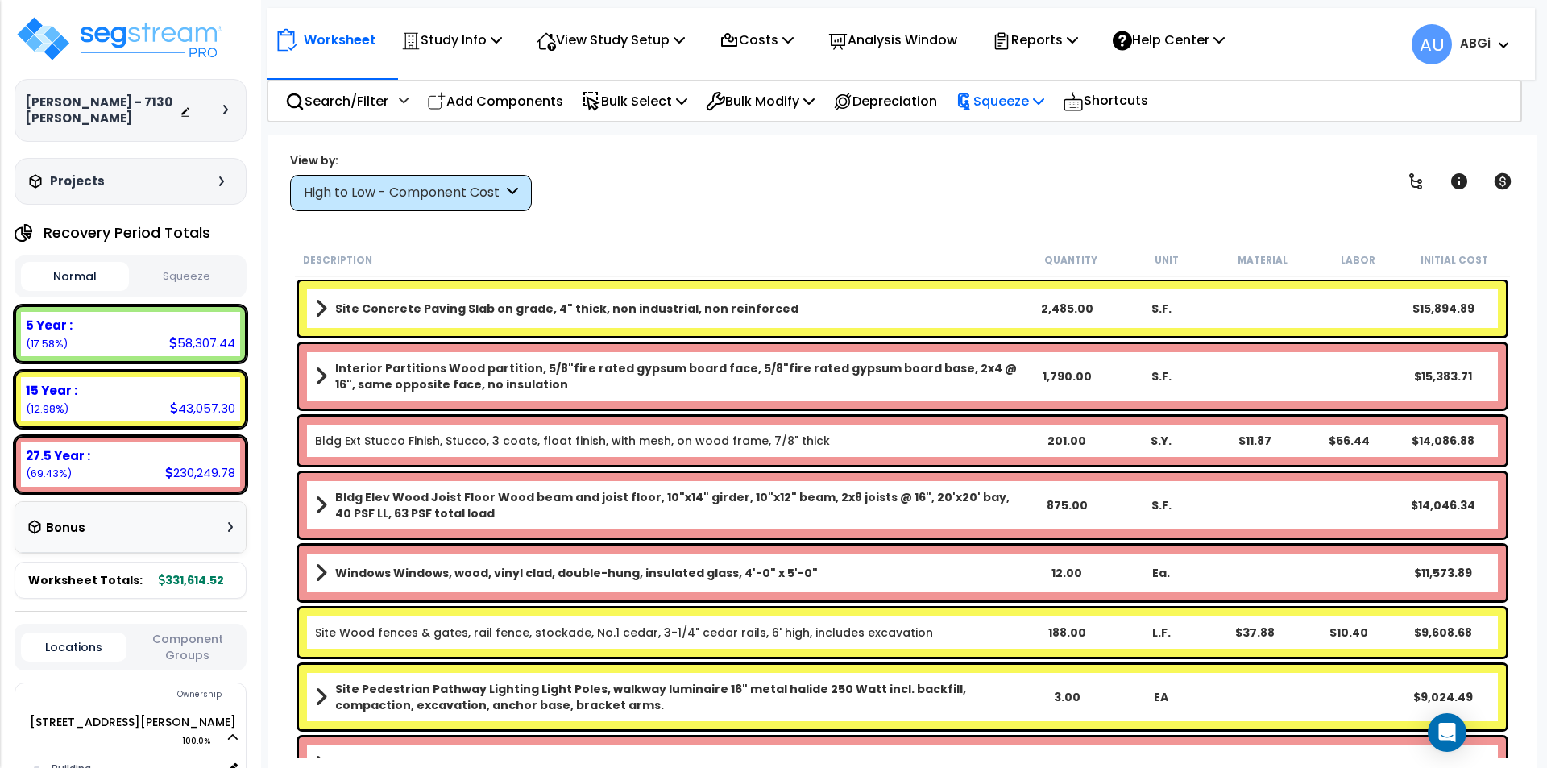
click at [1044, 90] on p "Squeeze" at bounding box center [1000, 101] width 89 height 22
click at [1015, 139] on link "Squeeze" at bounding box center [1028, 137] width 160 height 32
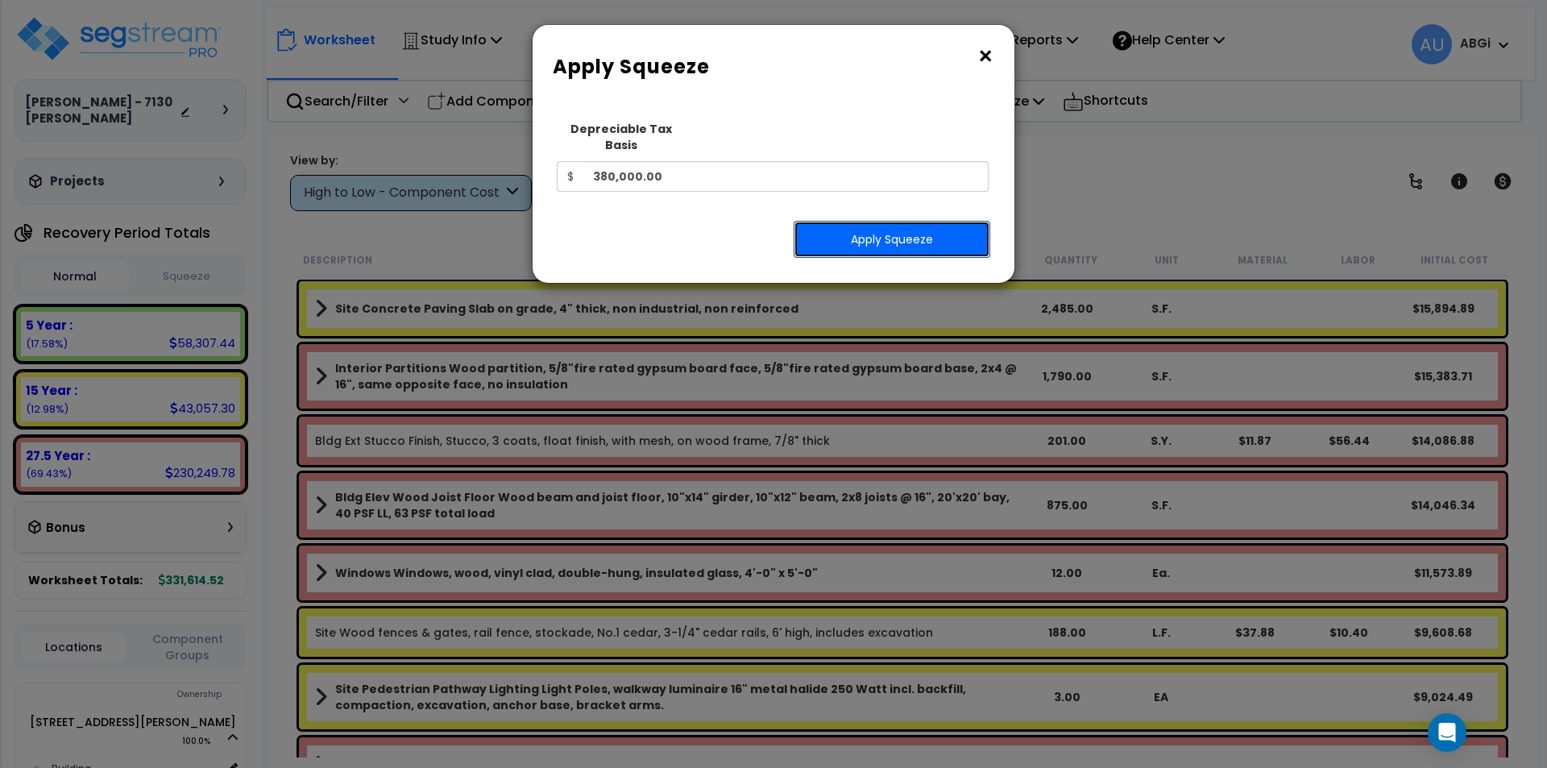
click at [883, 228] on button "Apply Squeeze" at bounding box center [892, 239] width 197 height 37
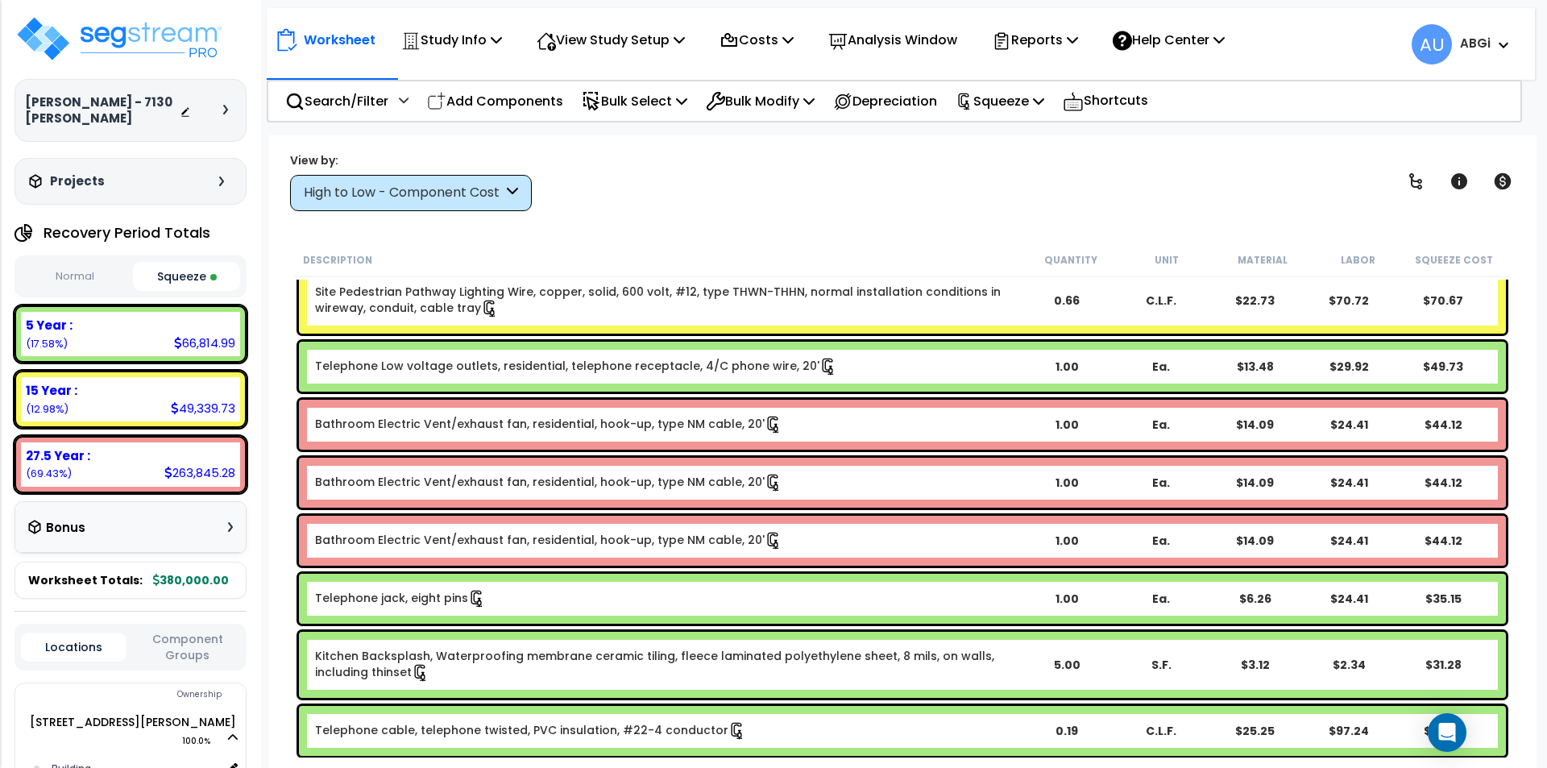
scroll to position [9356, 0]
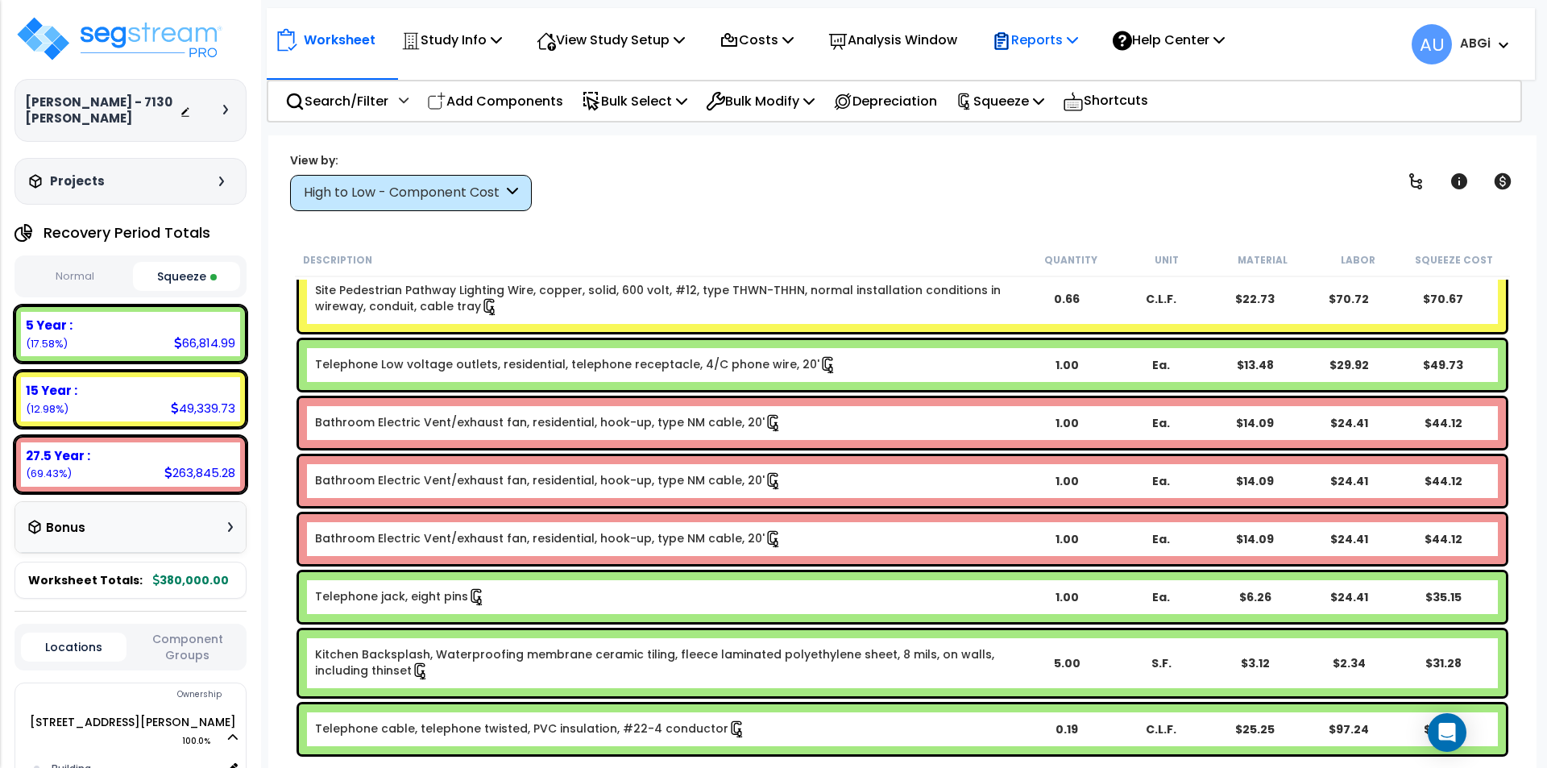
click at [1078, 42] on p "Reports" at bounding box center [1035, 40] width 86 height 22
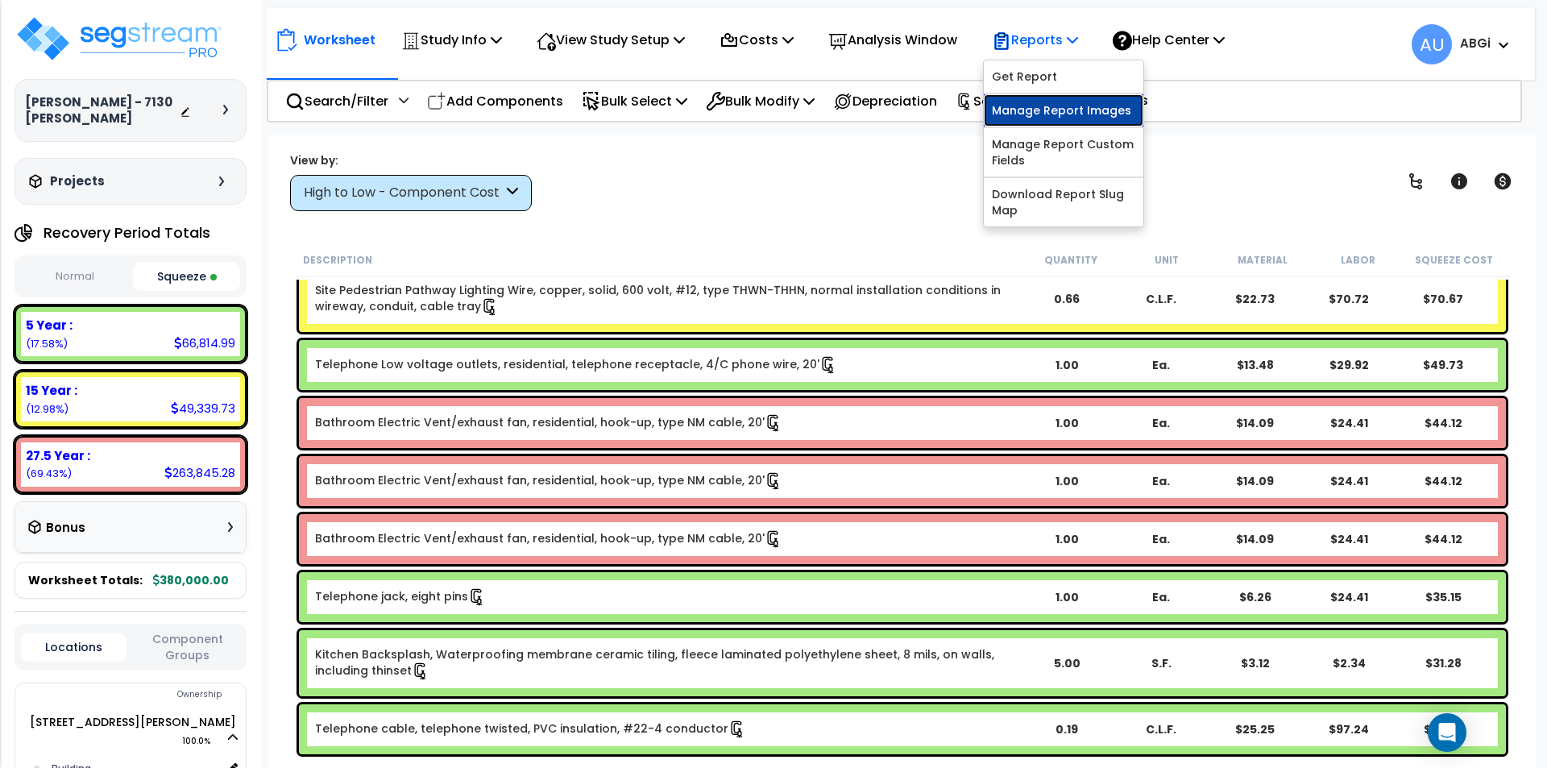
click at [1049, 116] on link "Manage Report Images" at bounding box center [1064, 110] width 160 height 32
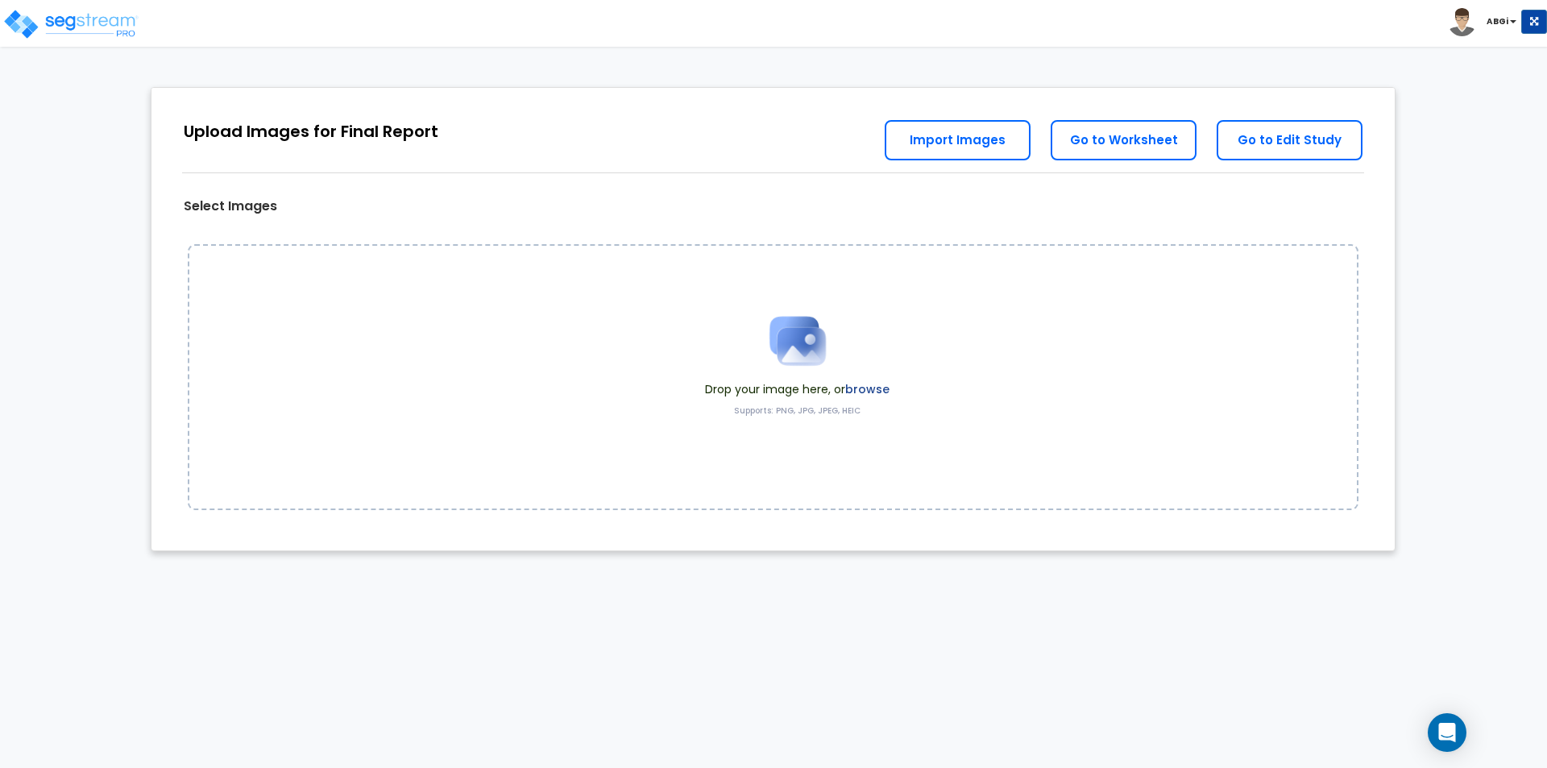
click at [814, 347] on img at bounding box center [798, 341] width 81 height 81
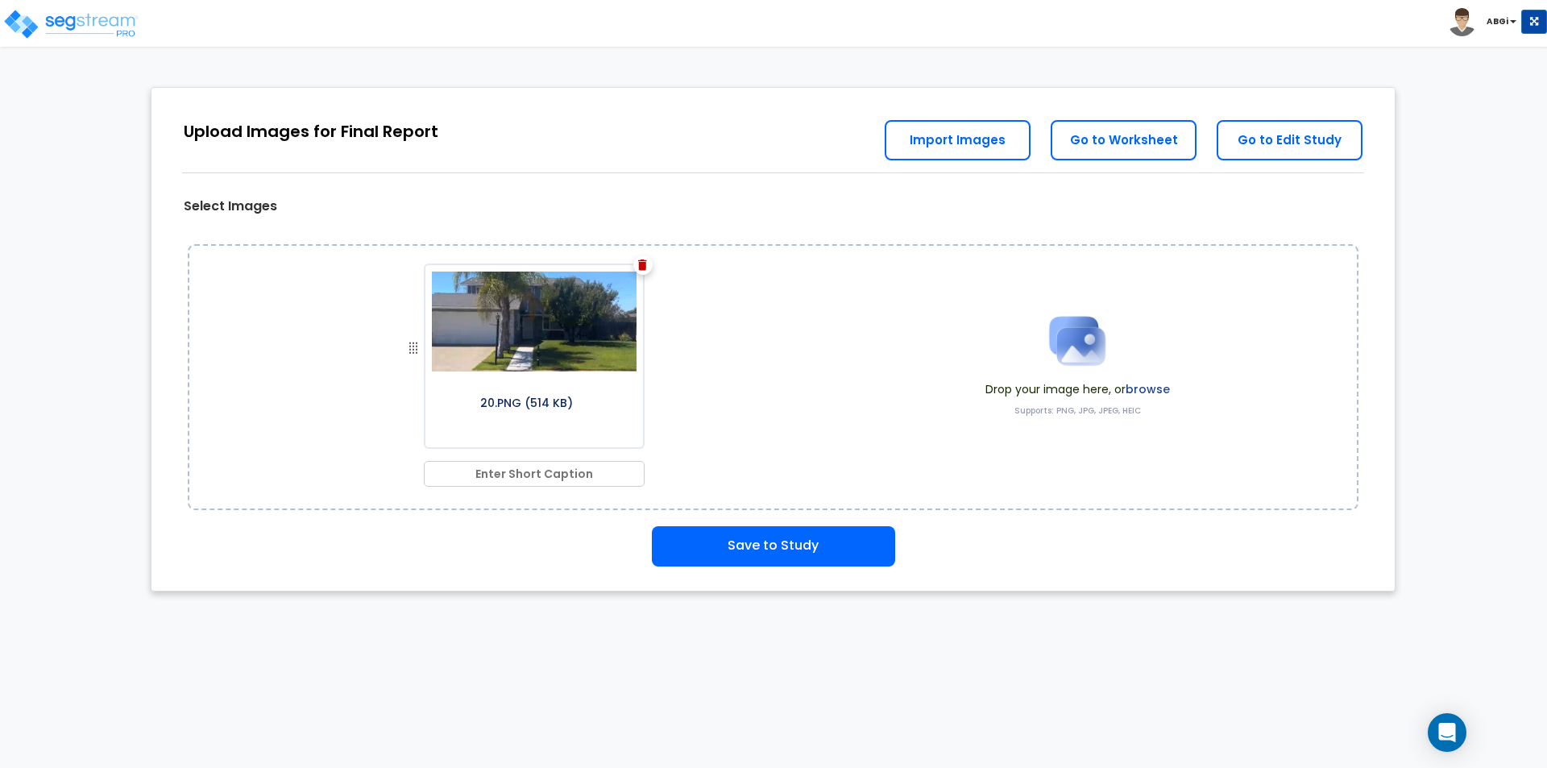
click at [1081, 354] on img at bounding box center [1077, 341] width 81 height 81
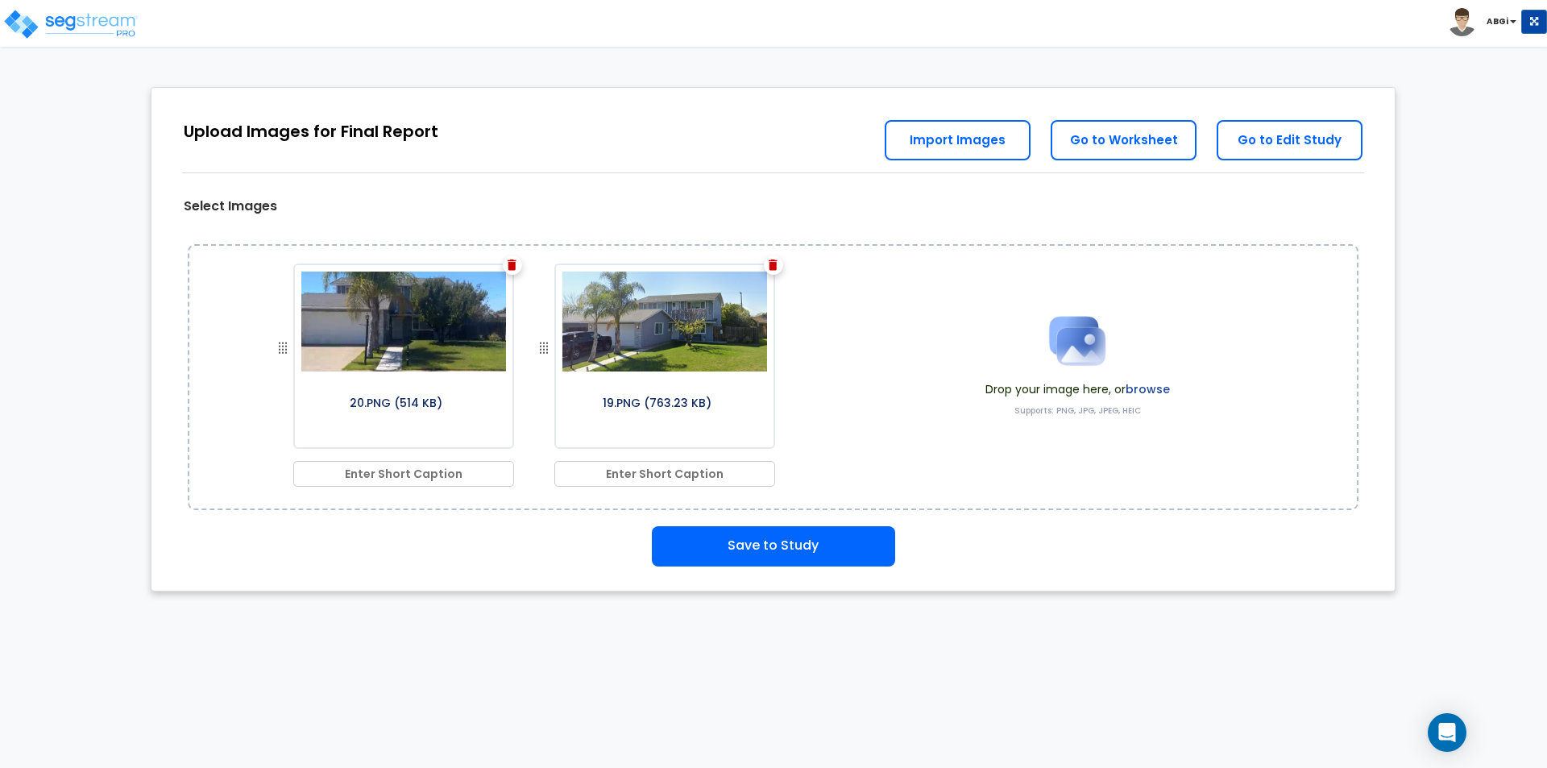
click at [1054, 335] on img at bounding box center [1077, 341] width 81 height 81
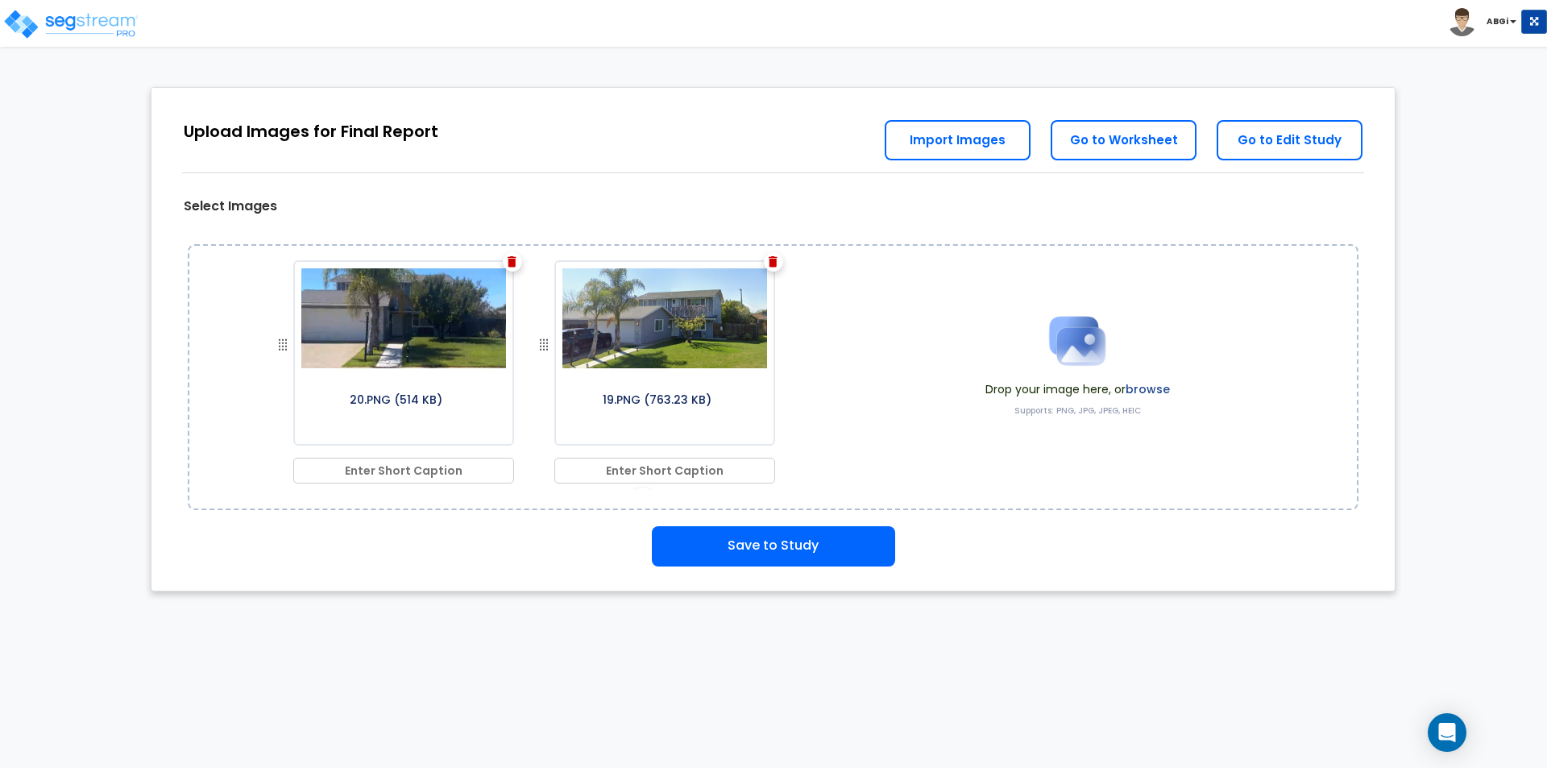
click at [1066, 348] on img at bounding box center [1077, 341] width 81 height 81
click at [1097, 344] on img at bounding box center [1077, 341] width 81 height 81
click at [1060, 346] on img at bounding box center [1077, 341] width 81 height 81
click at [1073, 346] on img at bounding box center [1077, 341] width 81 height 81
click at [1096, 316] on img at bounding box center [1077, 341] width 81 height 81
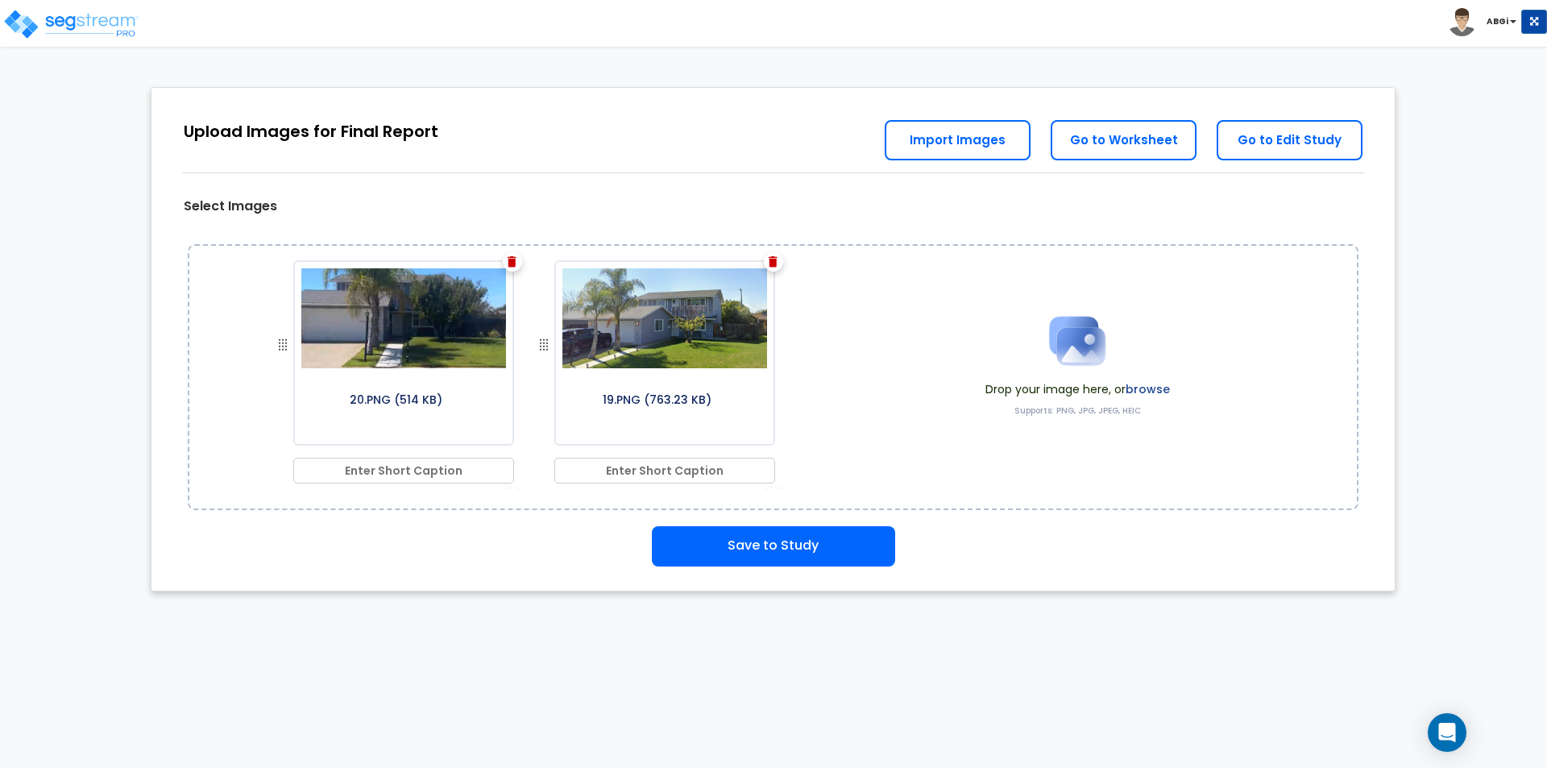
click at [1073, 351] on img at bounding box center [1077, 341] width 81 height 81
click at [1081, 347] on img at bounding box center [1077, 341] width 81 height 81
click at [1092, 346] on img at bounding box center [1077, 341] width 81 height 81
click at [1062, 359] on img at bounding box center [1077, 341] width 81 height 81
click at [1073, 348] on img at bounding box center [1077, 341] width 81 height 81
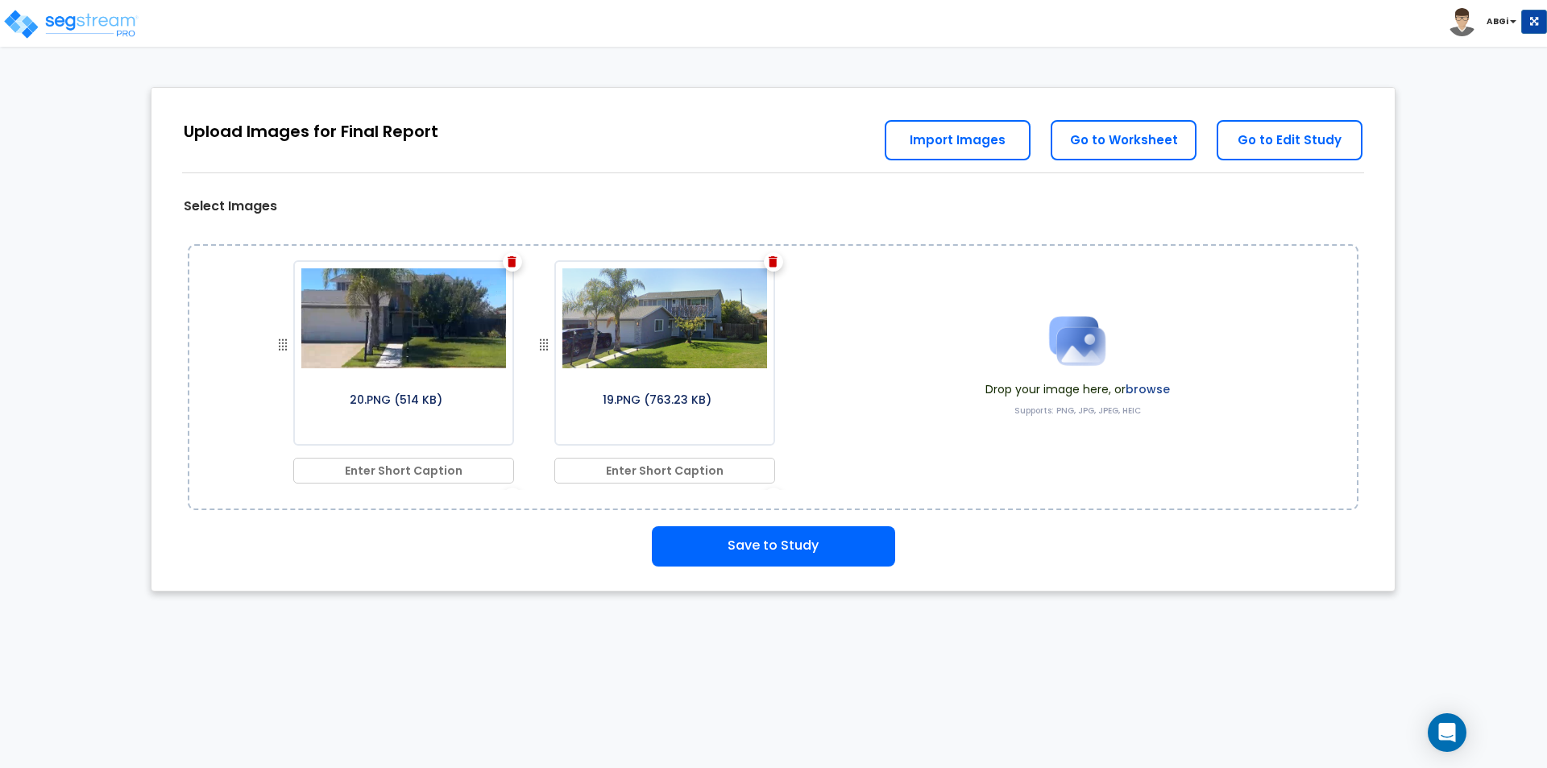
click at [1091, 346] on img at bounding box center [1077, 341] width 81 height 81
click at [1061, 364] on img at bounding box center [1077, 341] width 81 height 81
click at [1065, 351] on img at bounding box center [1077, 341] width 81 height 81
click at [1069, 342] on img at bounding box center [1077, 341] width 81 height 81
click at [1092, 336] on img at bounding box center [1077, 341] width 81 height 81
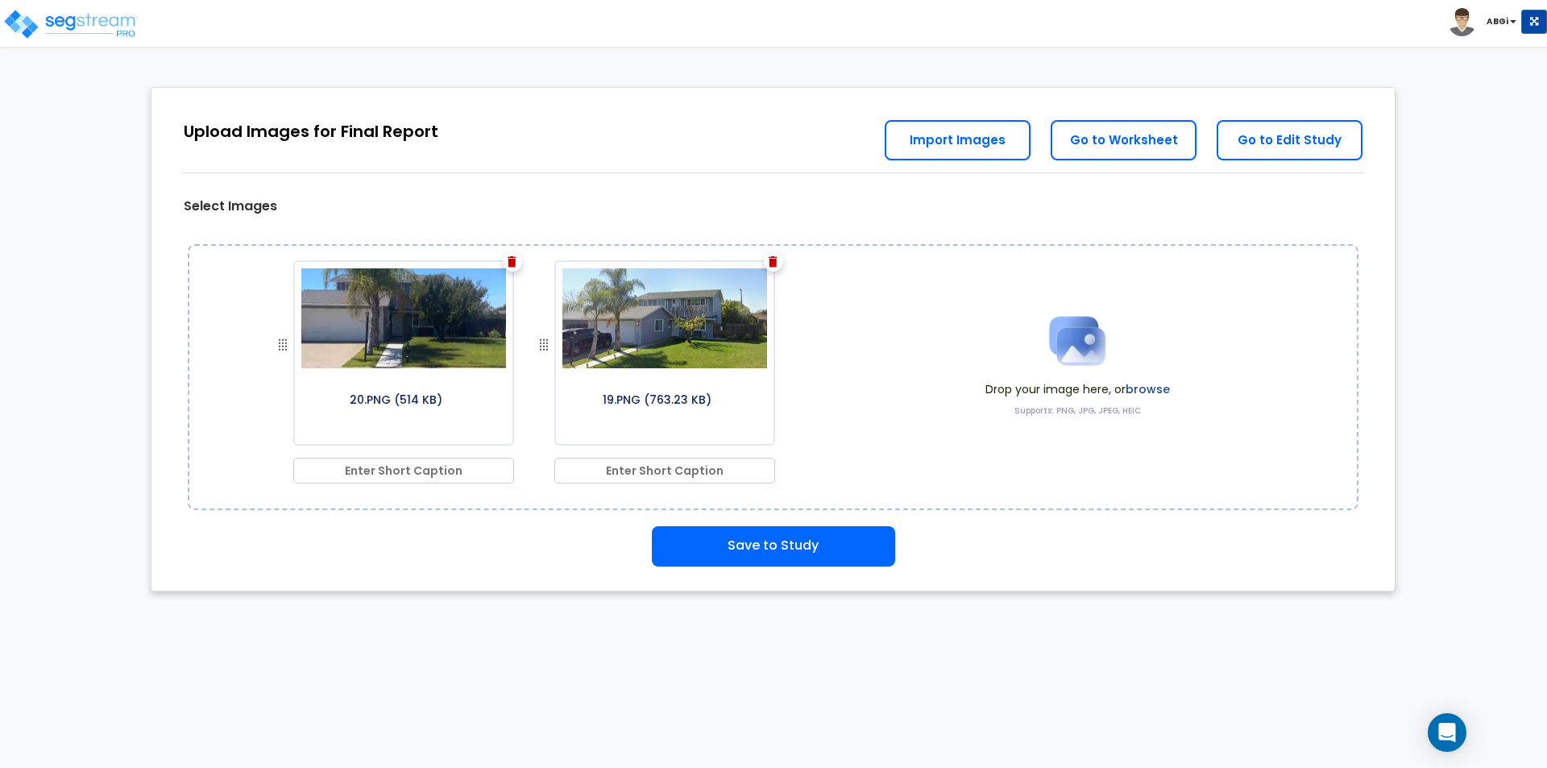
click at [1063, 348] on img at bounding box center [1077, 341] width 81 height 81
click at [1102, 347] on img at bounding box center [1077, 341] width 81 height 81
click at [1069, 351] on img at bounding box center [1077, 341] width 81 height 81
click at [1082, 330] on img at bounding box center [1077, 341] width 81 height 81
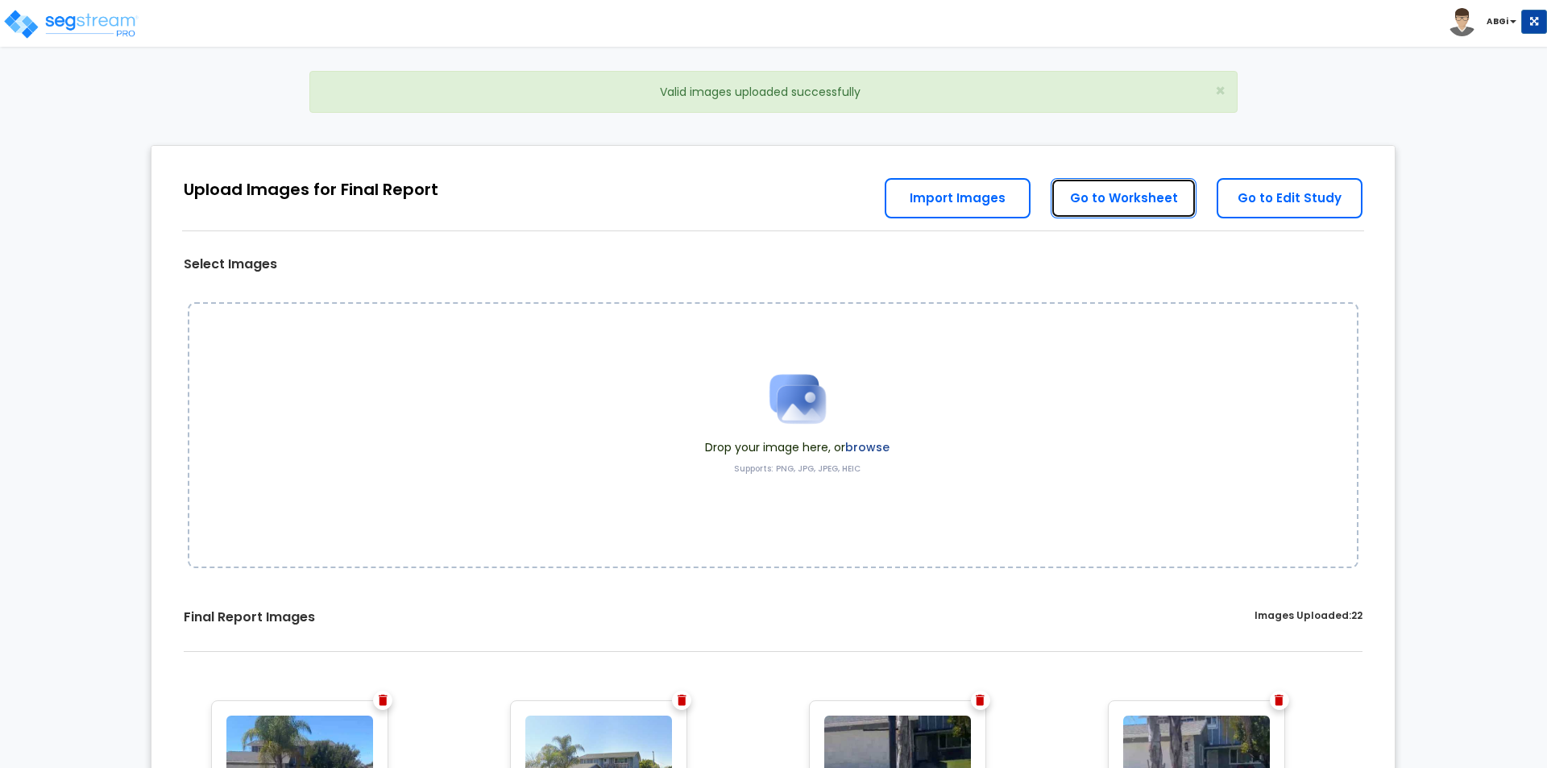
click at [1115, 199] on link "Go to Worksheet" at bounding box center [1124, 198] width 146 height 40
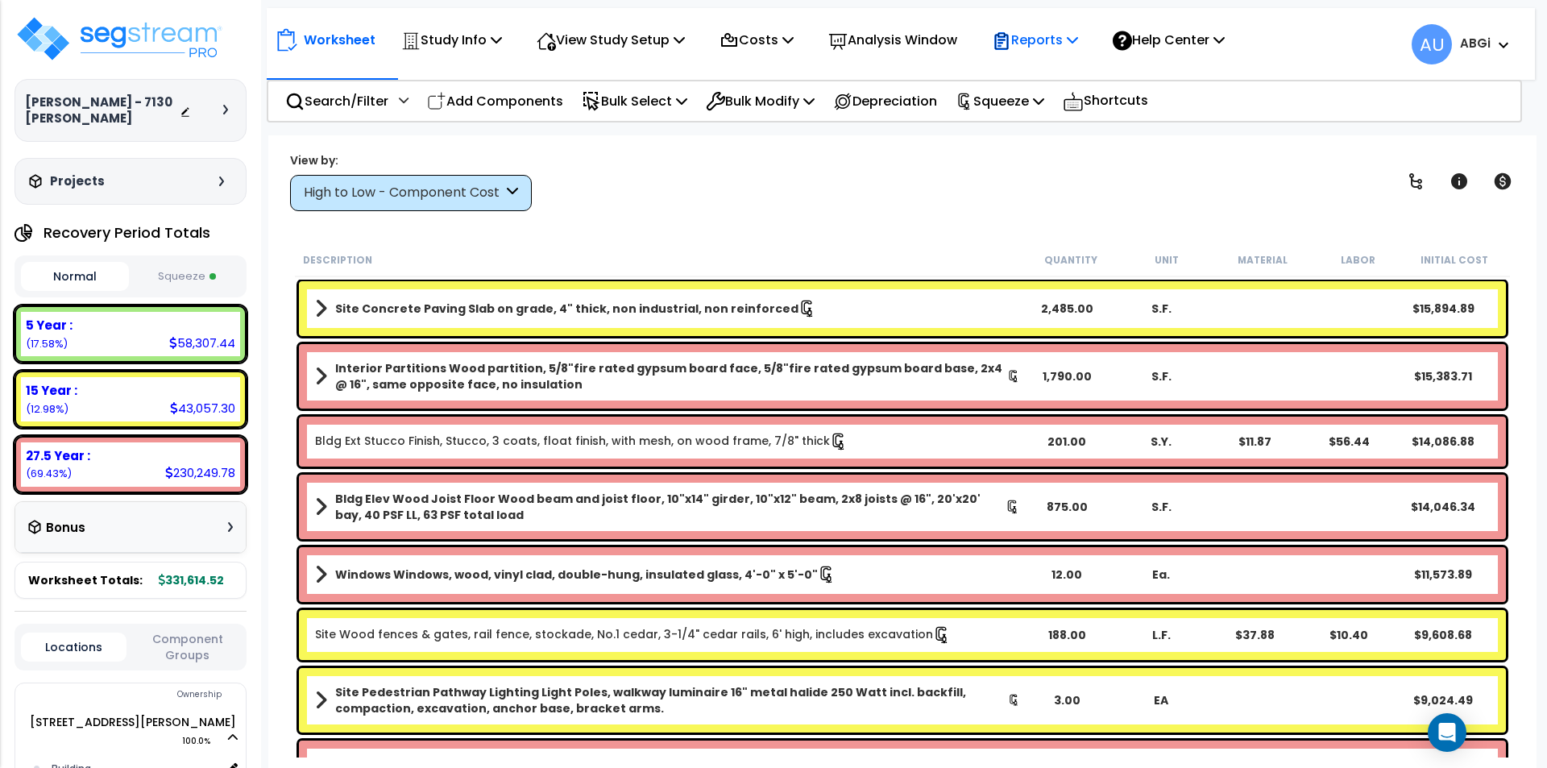
click at [1061, 45] on p "Reports" at bounding box center [1035, 40] width 86 height 22
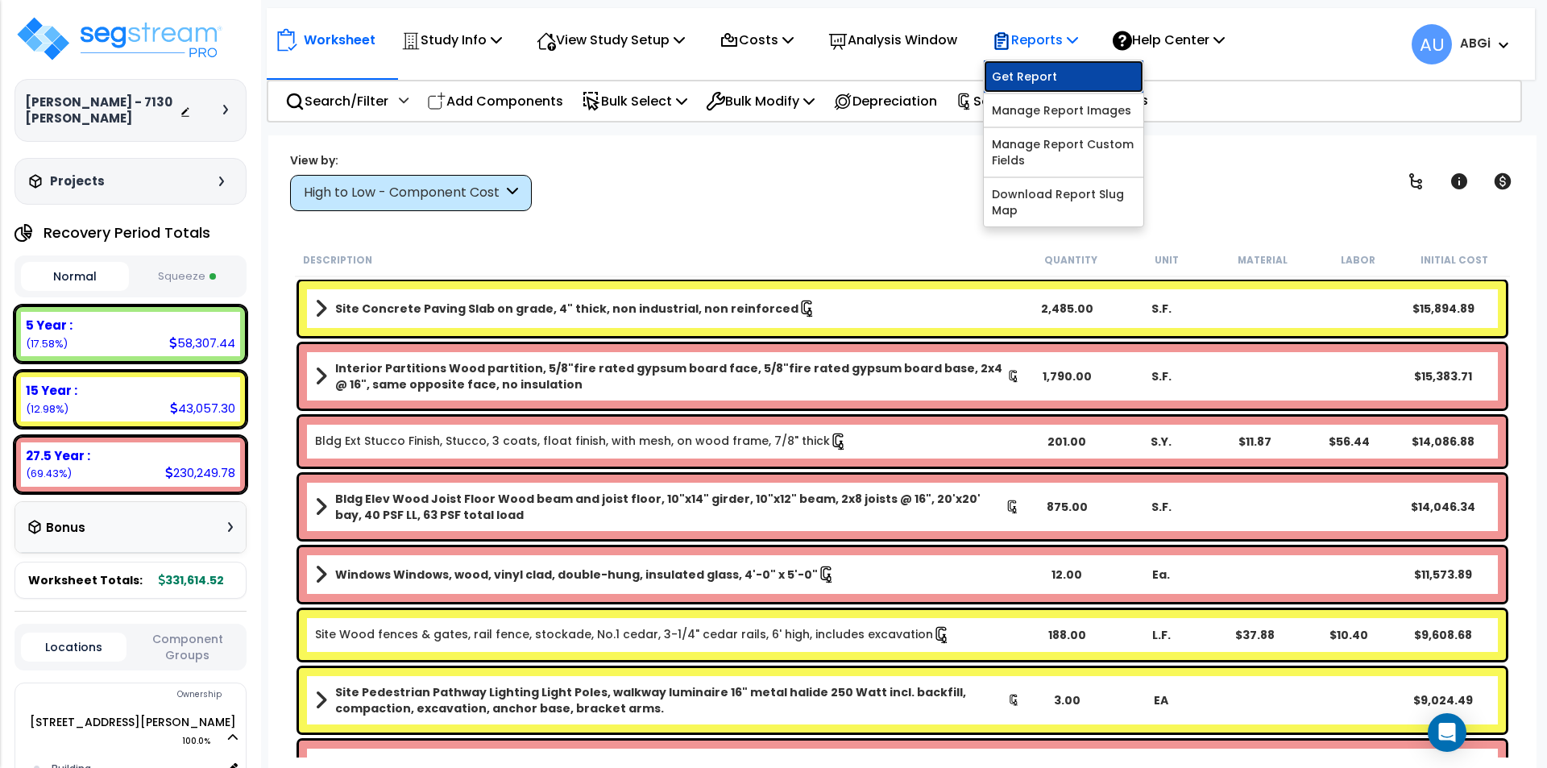
click at [1043, 84] on link "Get Report" at bounding box center [1064, 76] width 160 height 32
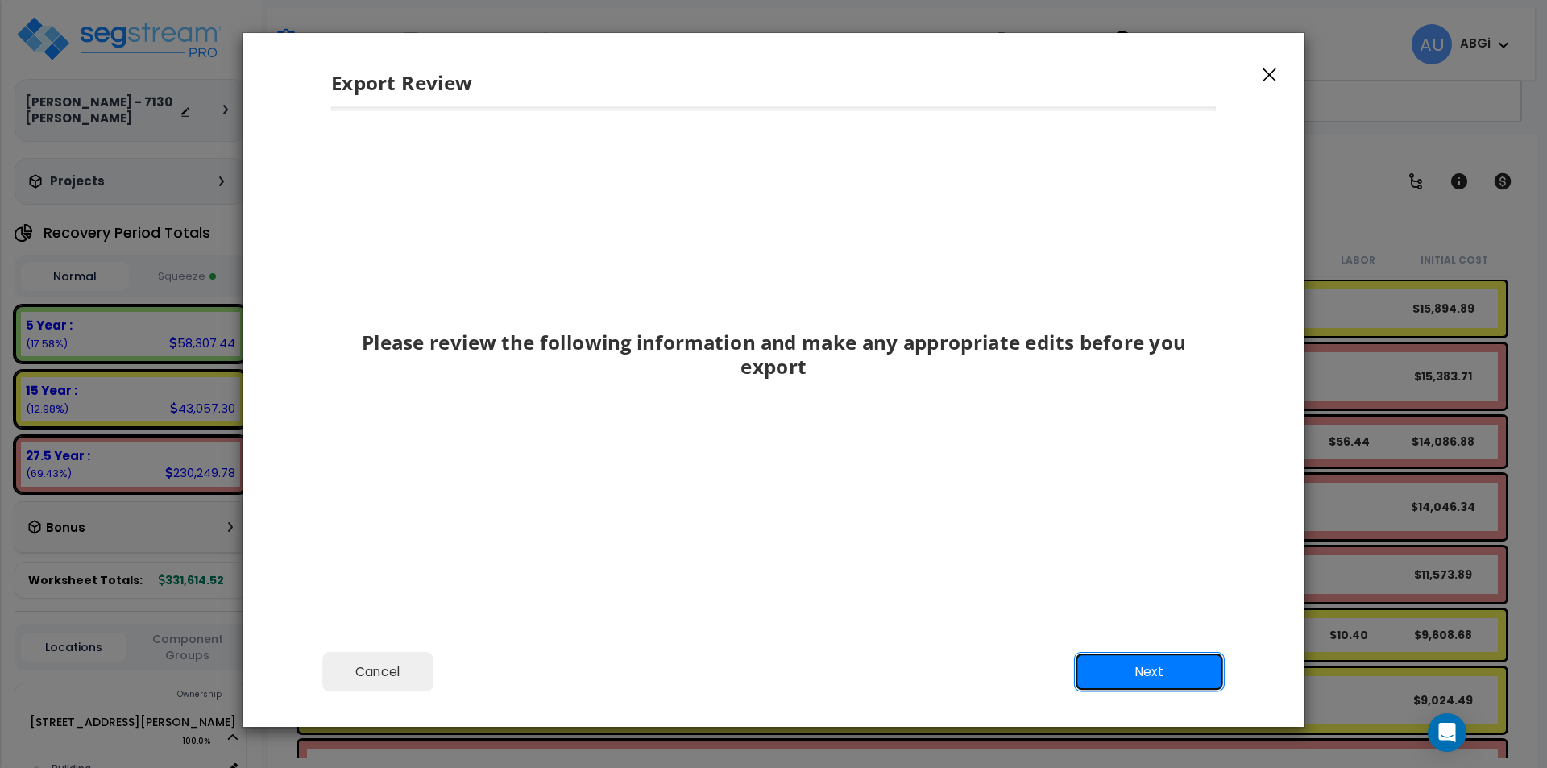
click at [1123, 666] on button "Next" at bounding box center [1149, 672] width 151 height 40
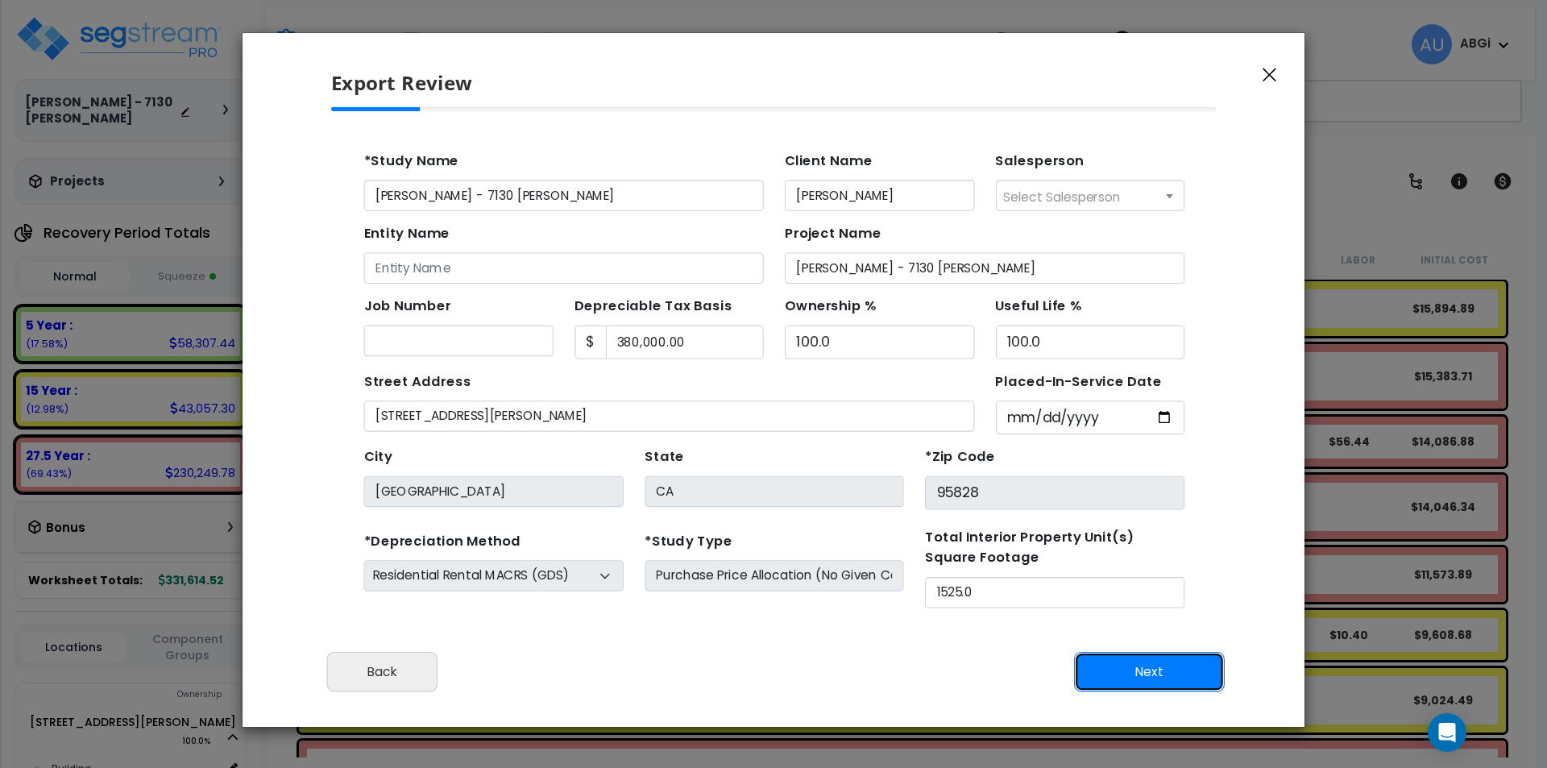
click at [1120, 661] on button "Next" at bounding box center [1149, 672] width 151 height 40
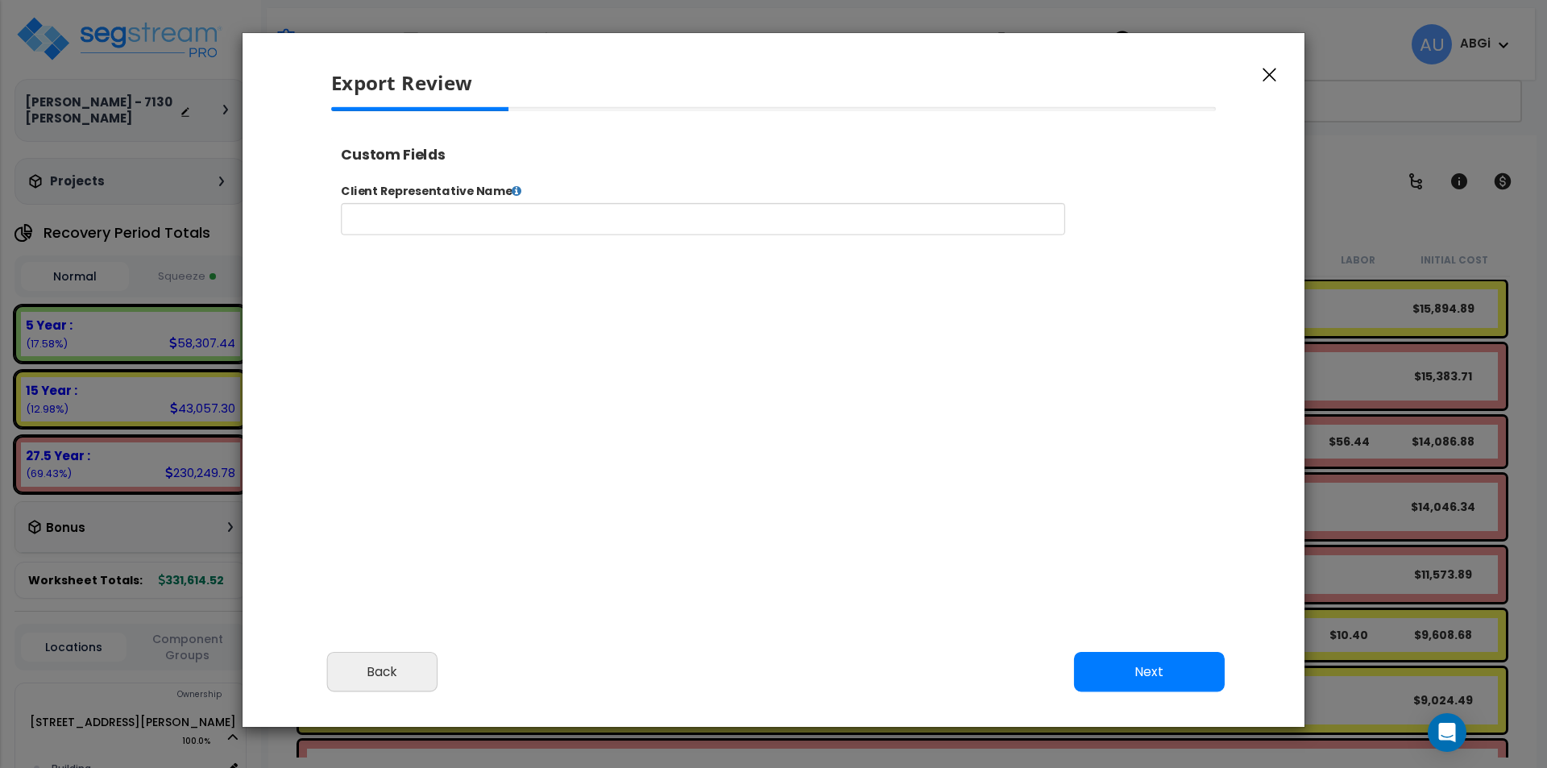
select select "2024"
click at [1133, 673] on button "Next" at bounding box center [1149, 672] width 151 height 40
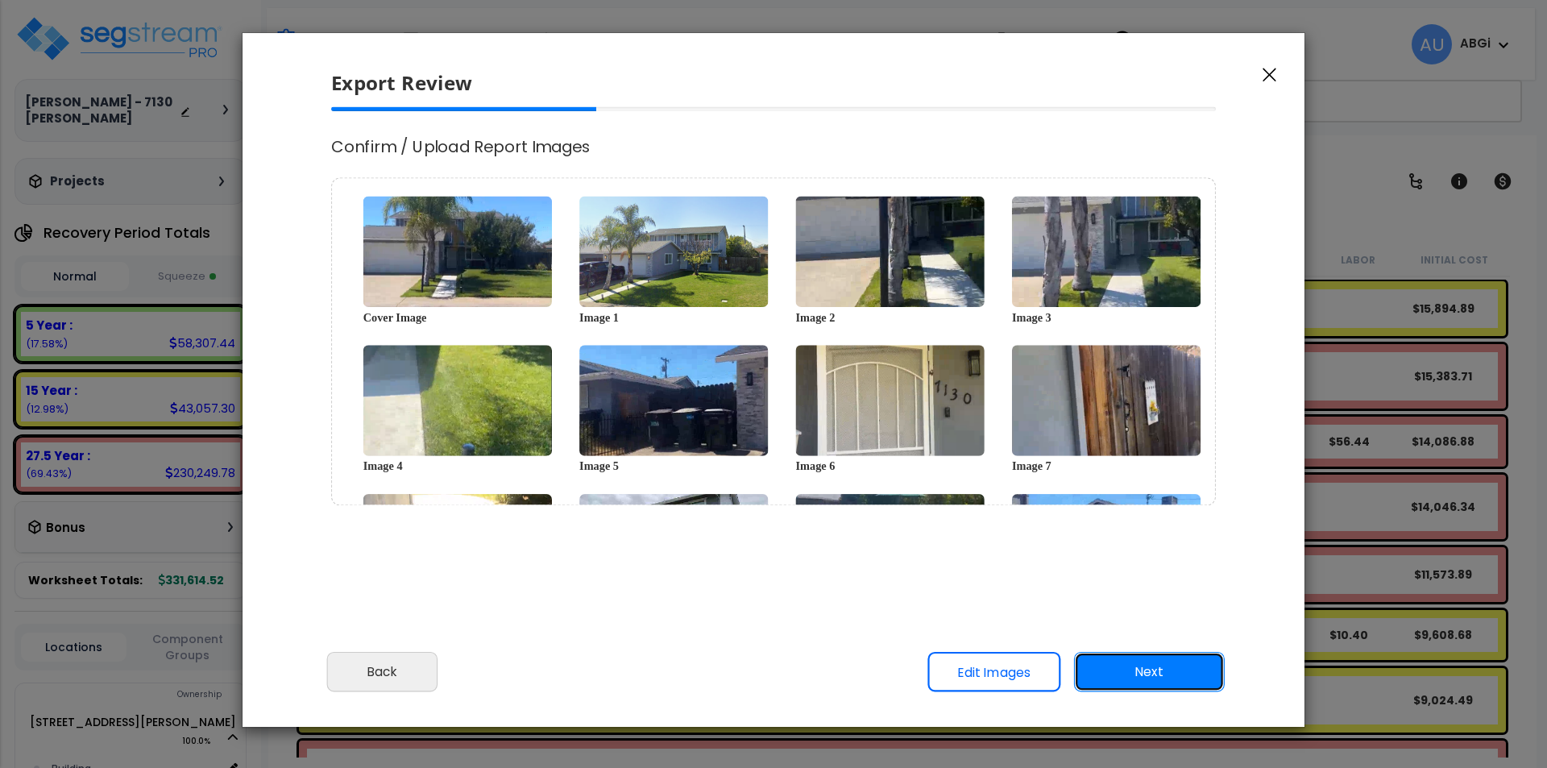
scroll to position [0, 0]
click at [1140, 661] on button "Next" at bounding box center [1149, 672] width 151 height 40
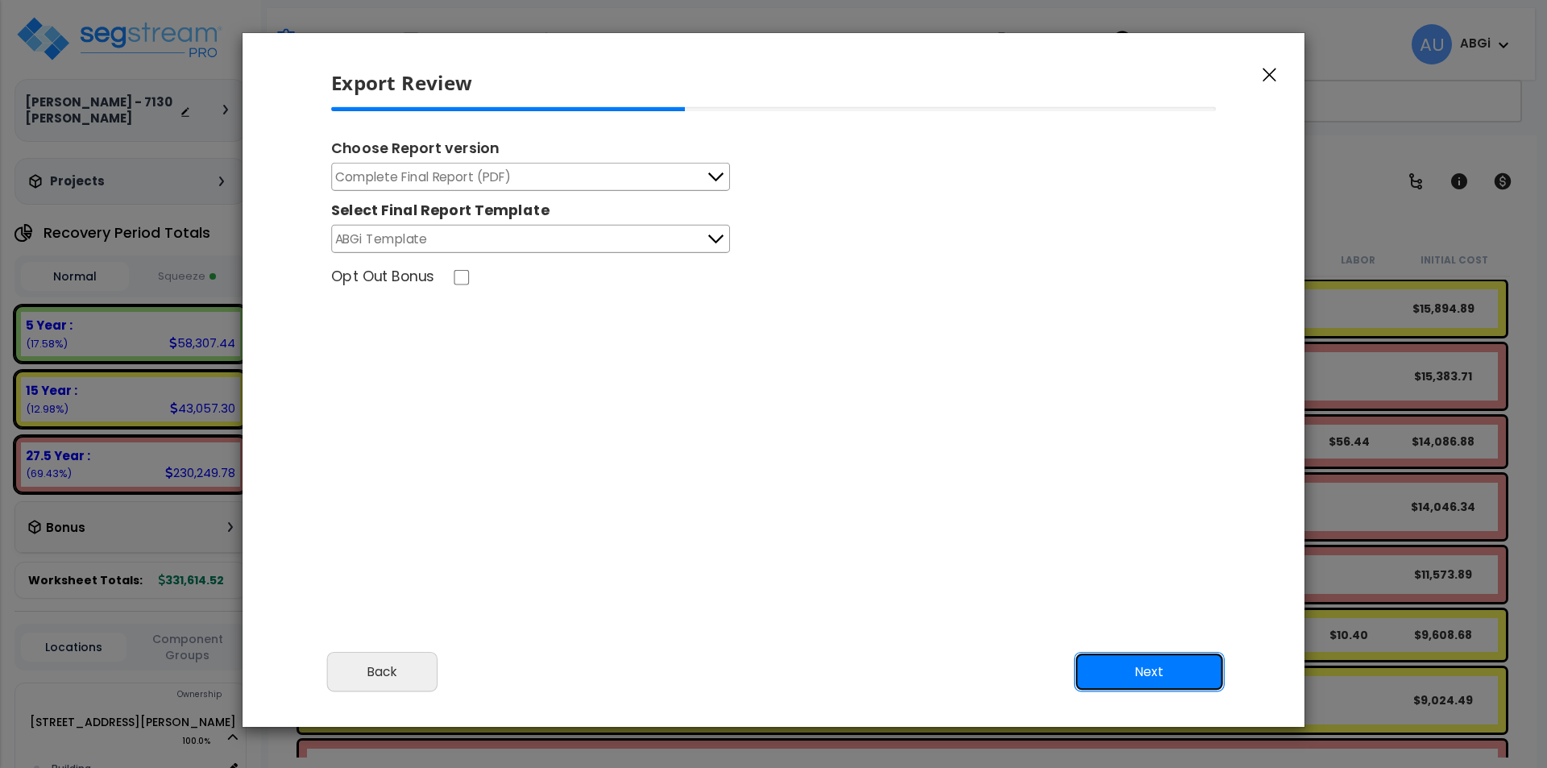
click at [1140, 672] on button "Next" at bounding box center [1149, 672] width 151 height 40
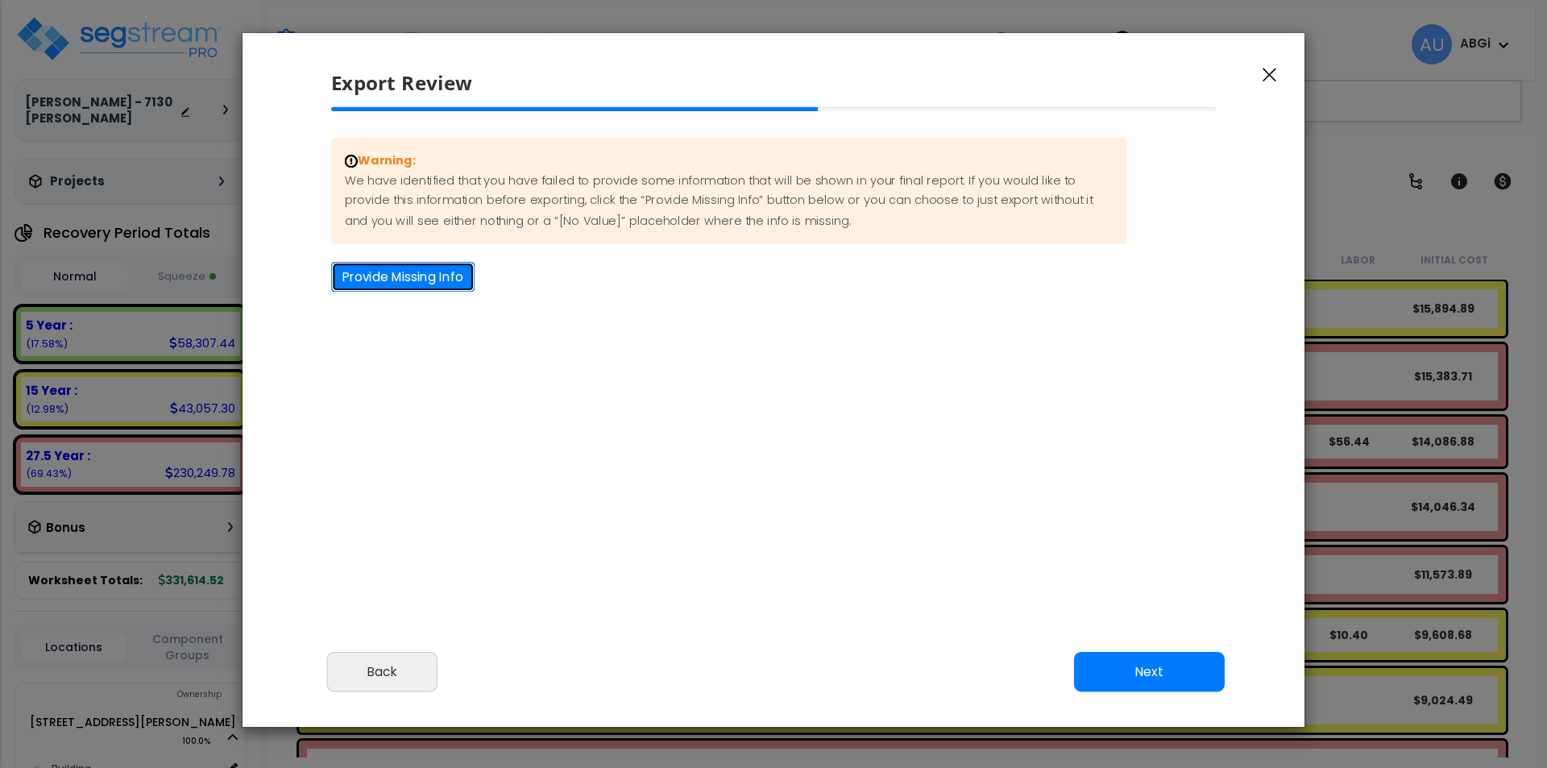
click at [441, 283] on button "Provide Missing Info" at bounding box center [402, 277] width 143 height 30
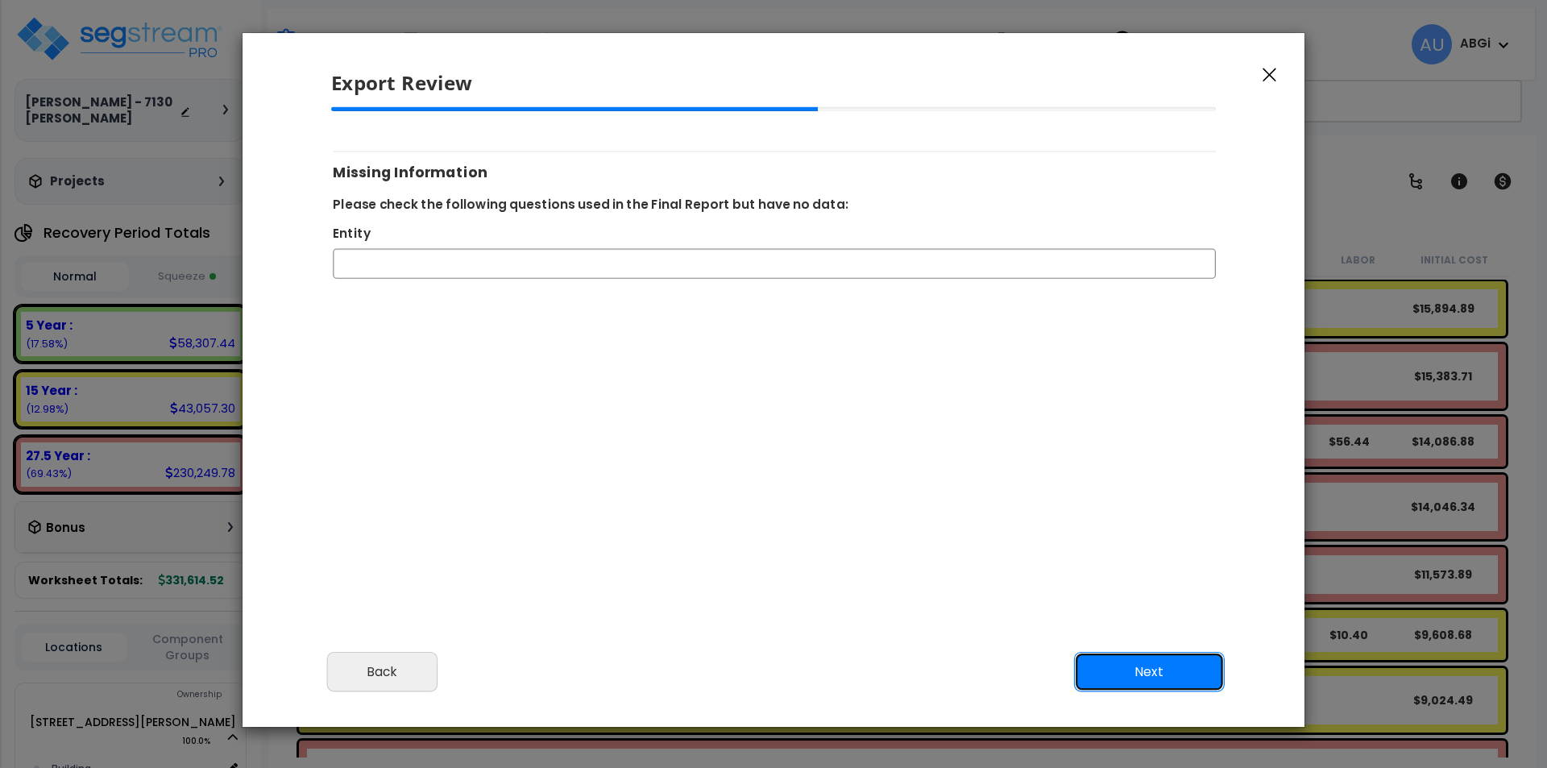
click at [1108, 670] on button "Next" at bounding box center [1149, 672] width 151 height 40
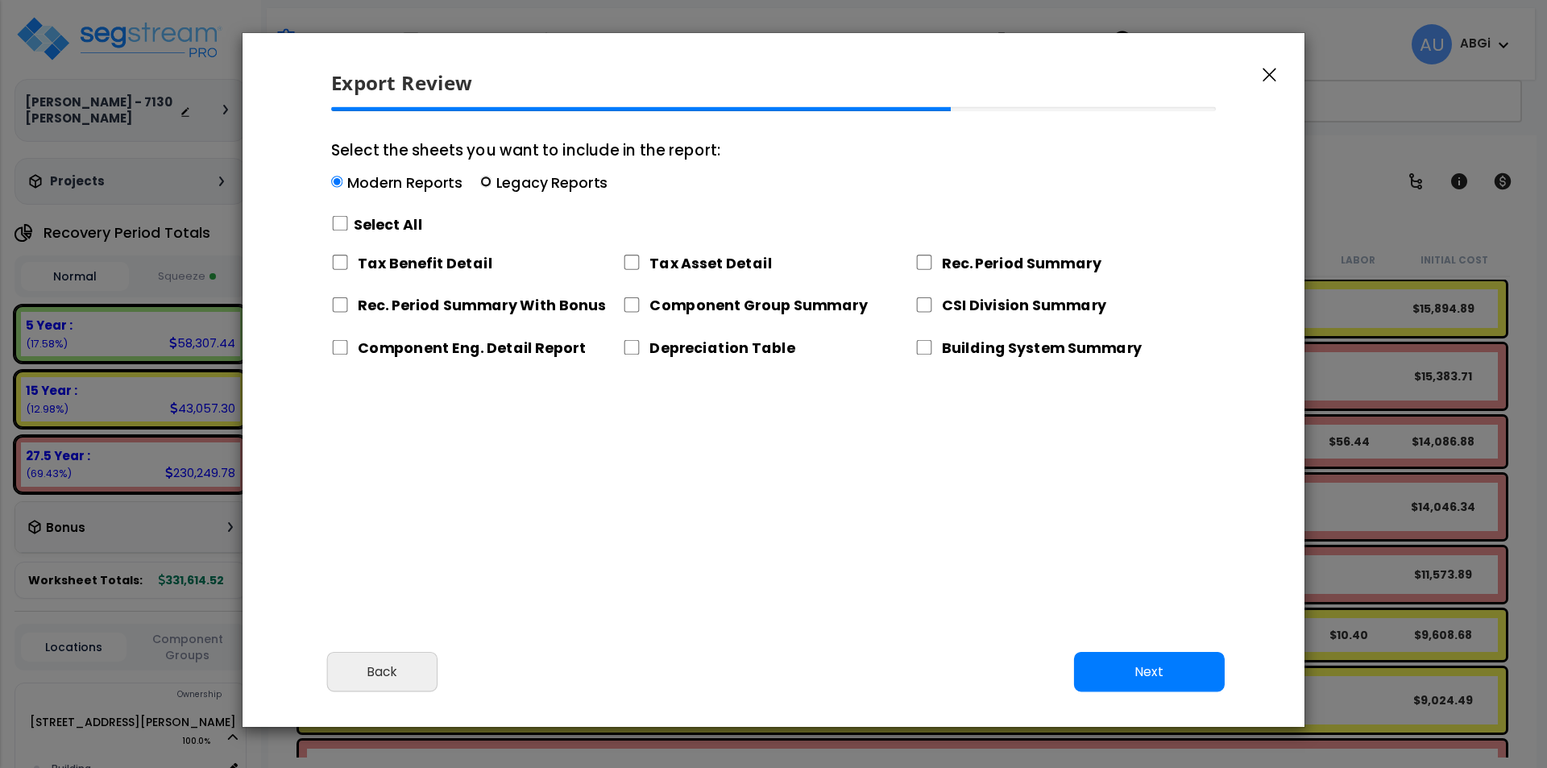
click at [484, 185] on input "Select the sheets you want to include in the report: Modern Reports Legacy Repo…" at bounding box center [485, 181] width 11 height 11
radio input "true"
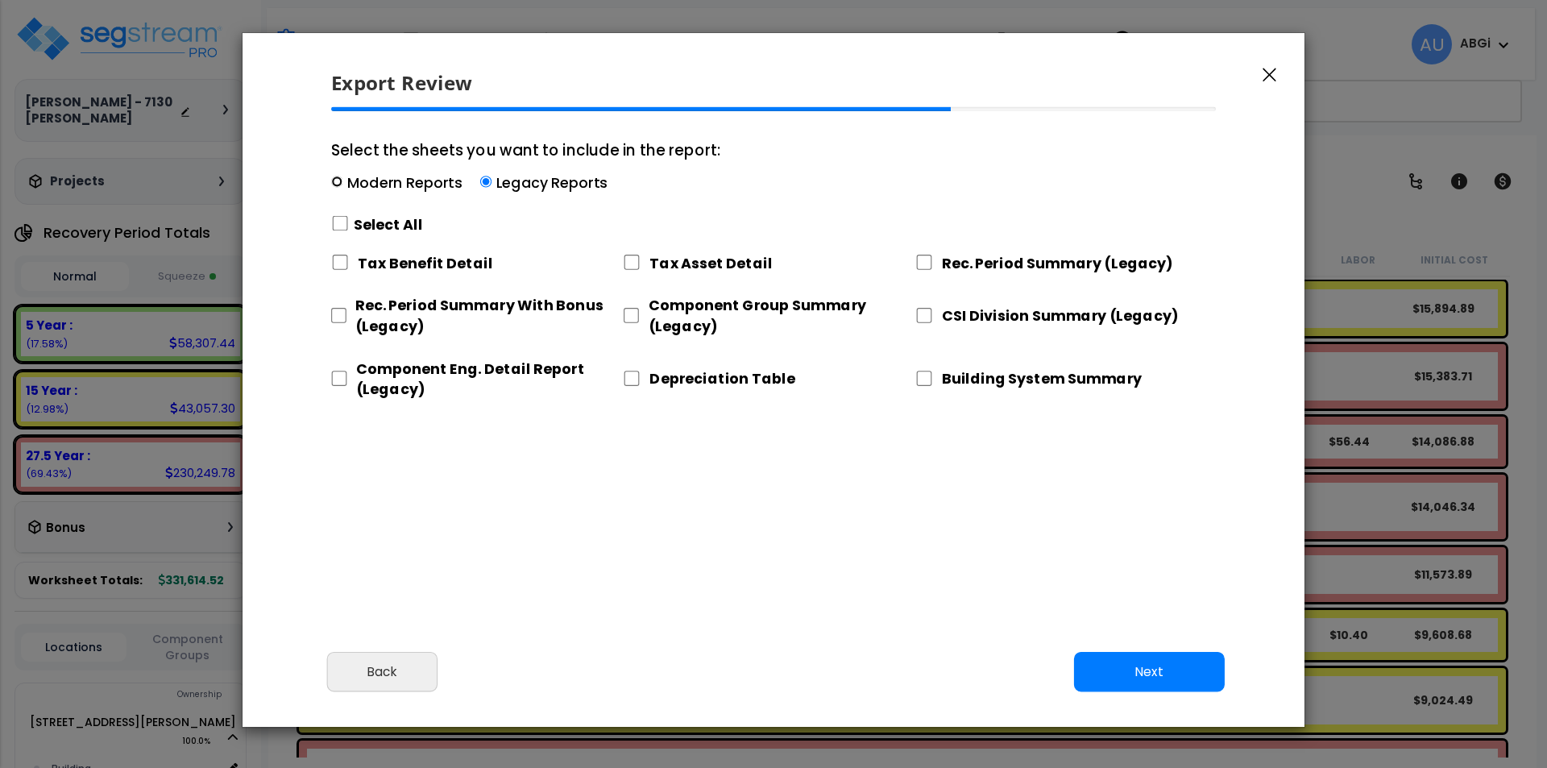
click at [340, 180] on input "Select the sheets you want to include in the report: Modern Reports Legacy Repo…" at bounding box center [336, 181] width 11 height 11
radio input "true"
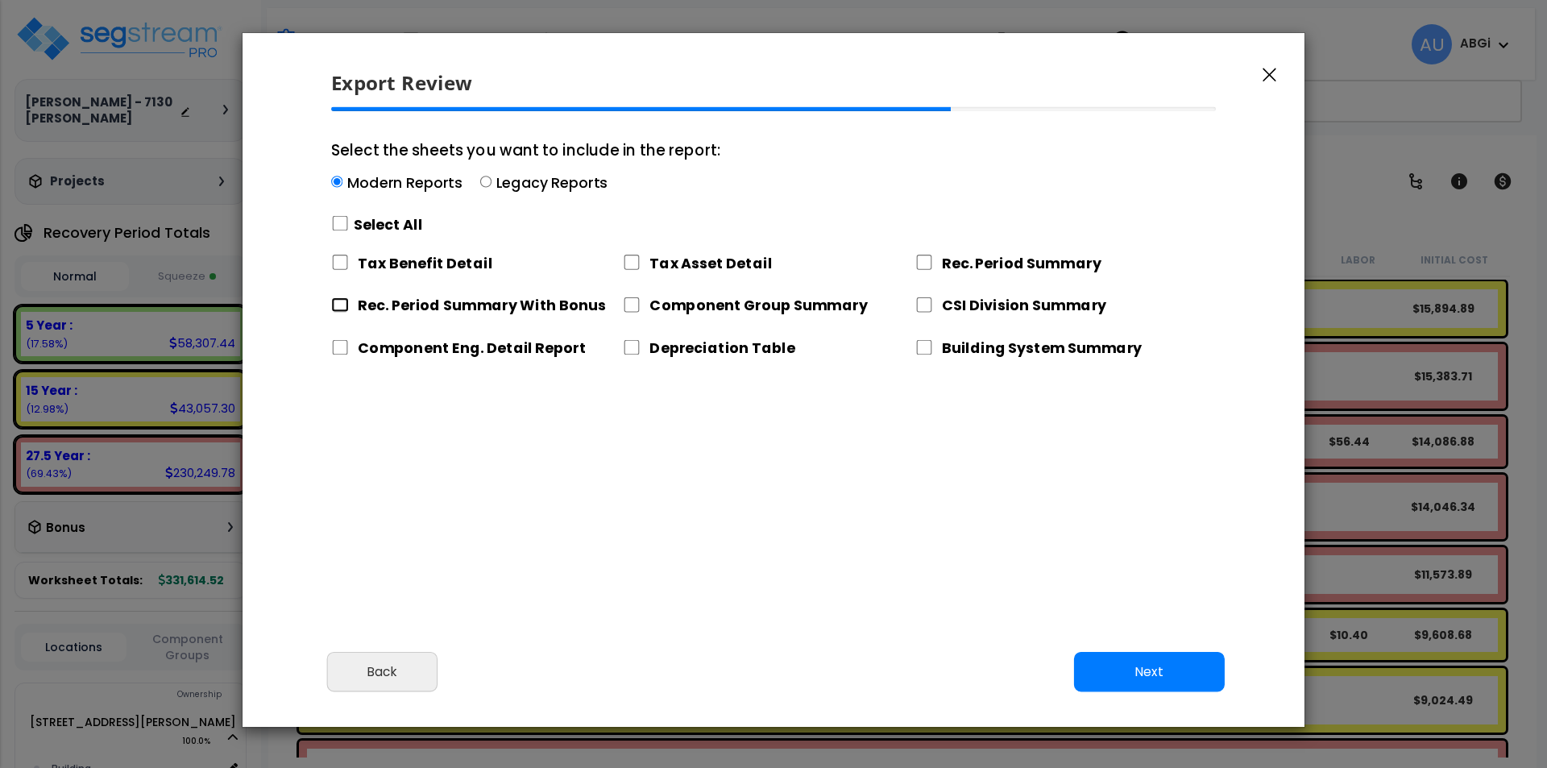
click at [340, 303] on input "Rec. Period Summary With Bonus" at bounding box center [340, 304] width 18 height 15
checkbox input "true"
click at [337, 341] on input "Component Eng. Detail Report" at bounding box center [340, 347] width 18 height 15
checkbox input "true"
click at [630, 264] on input "Tax Asset Detail" at bounding box center [632, 262] width 18 height 15
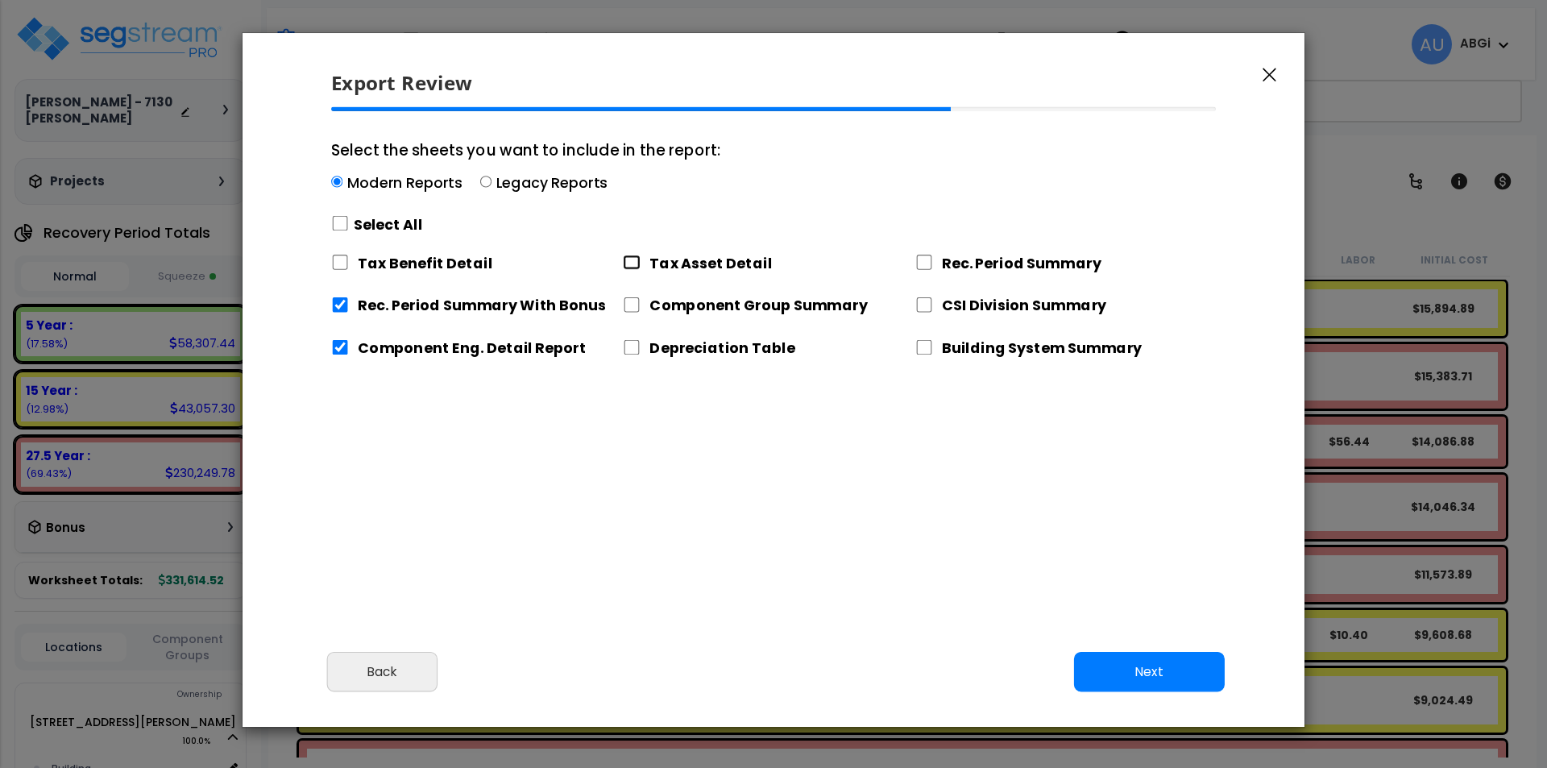
checkbox input "true"
click at [633, 312] on input "Component Group Summary" at bounding box center [632, 304] width 18 height 15
checkbox input "true"
click at [629, 348] on input "Depreciation Table" at bounding box center [632, 347] width 18 height 15
checkbox input "true"
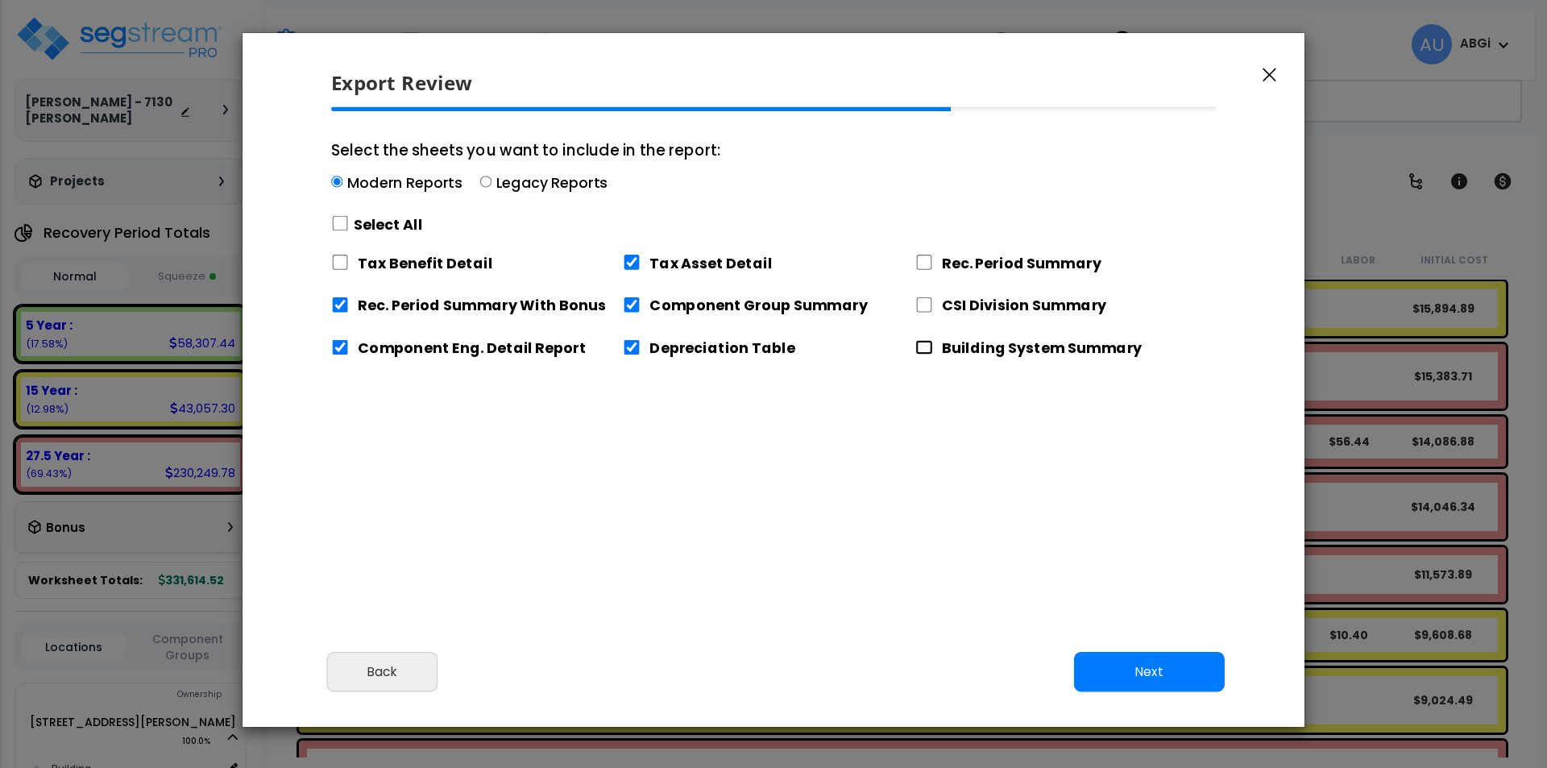
click at [924, 351] on input "Building System Summary" at bounding box center [924, 347] width 18 height 15
checkbox input "true"
click at [928, 298] on input "CSI Division Summary" at bounding box center [924, 304] width 18 height 15
checkbox input "true"
click at [924, 266] on input "Rec. Period Summary" at bounding box center [924, 262] width 18 height 15
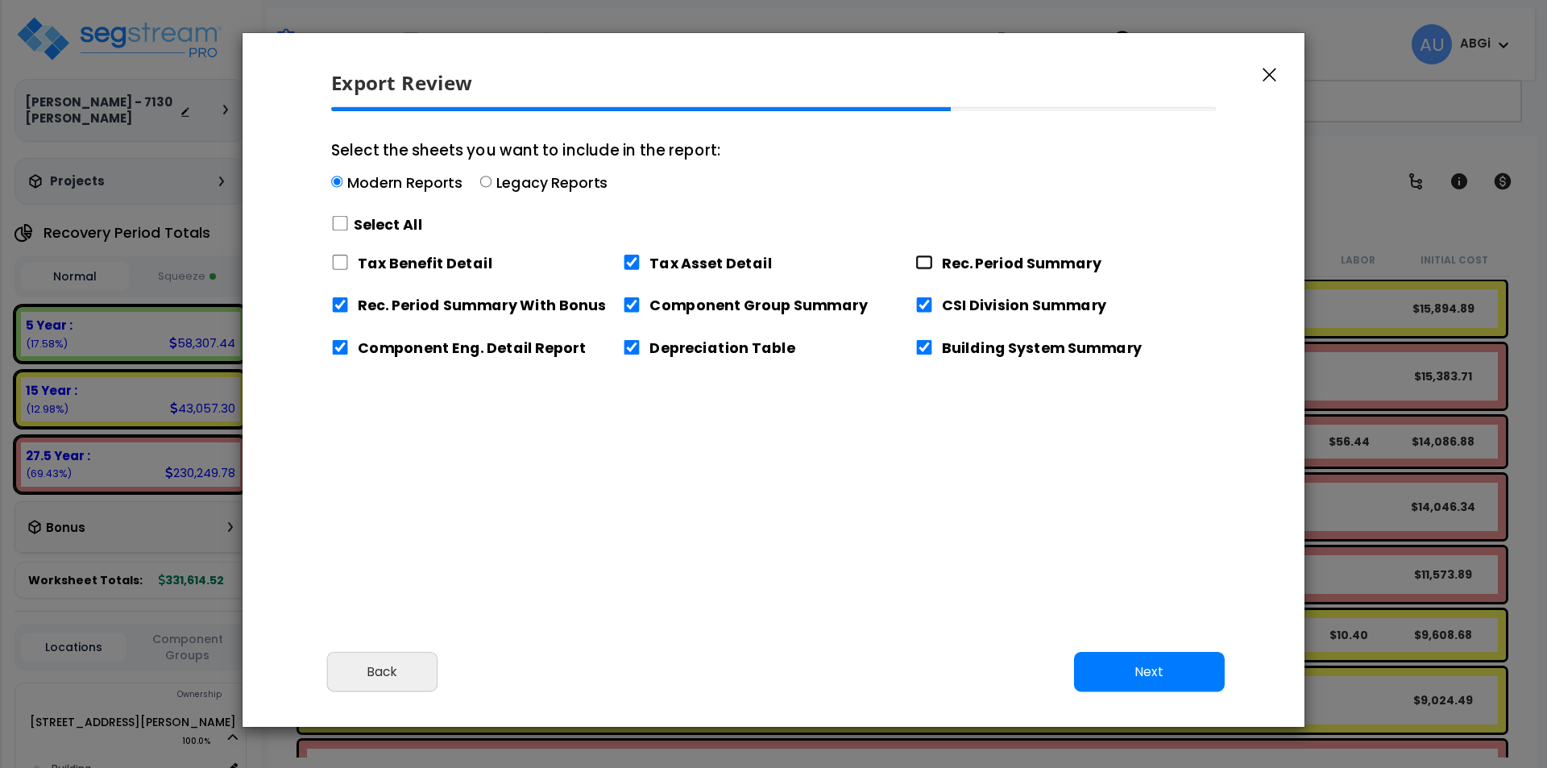
checkbox input "true"
click at [345, 261] on input "Tax Benefit Detail" at bounding box center [340, 262] width 18 height 15
click at [1111, 669] on button "Next" at bounding box center [1149, 672] width 151 height 40
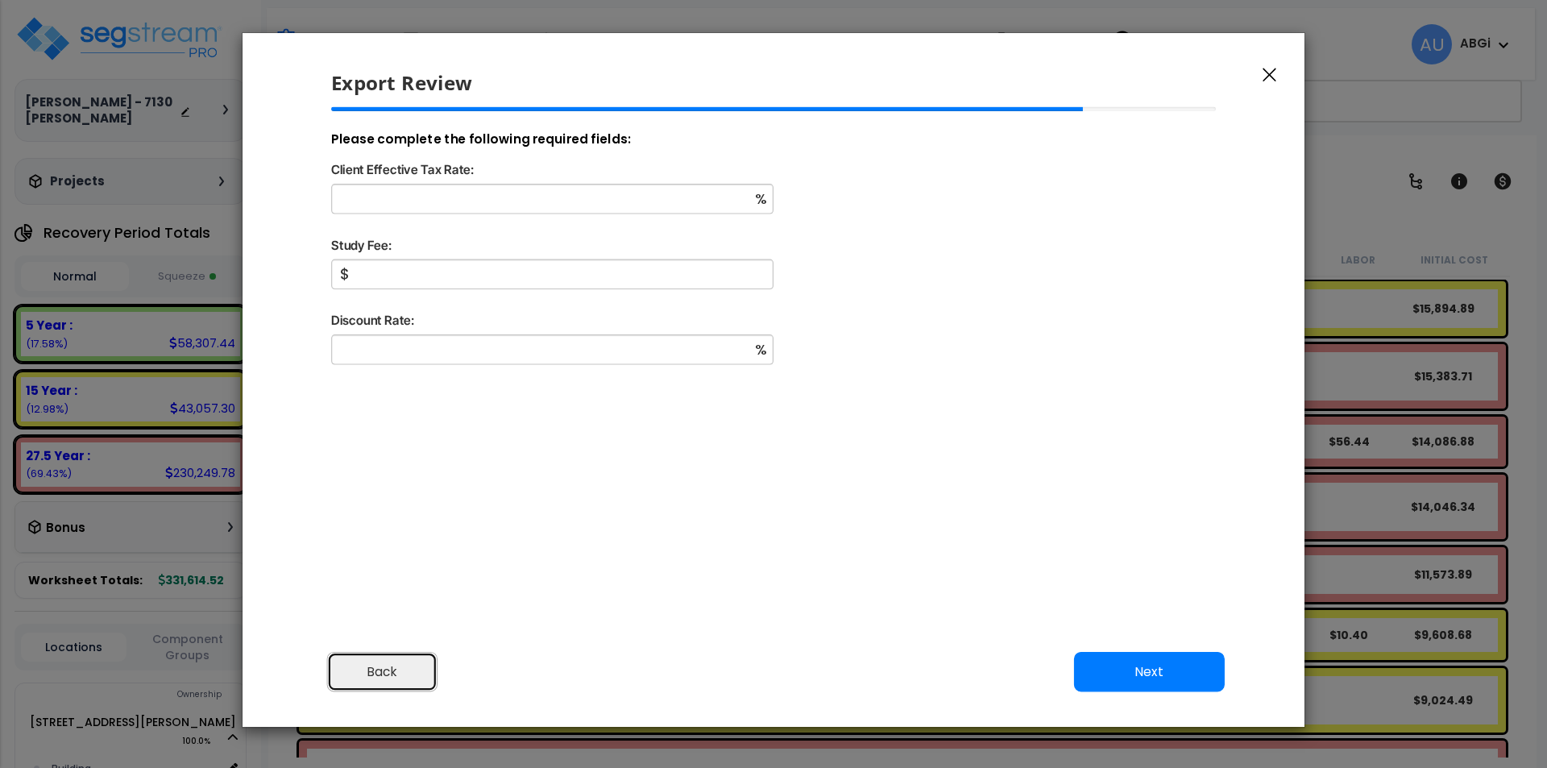
click at [408, 662] on button "Back" at bounding box center [382, 672] width 110 height 40
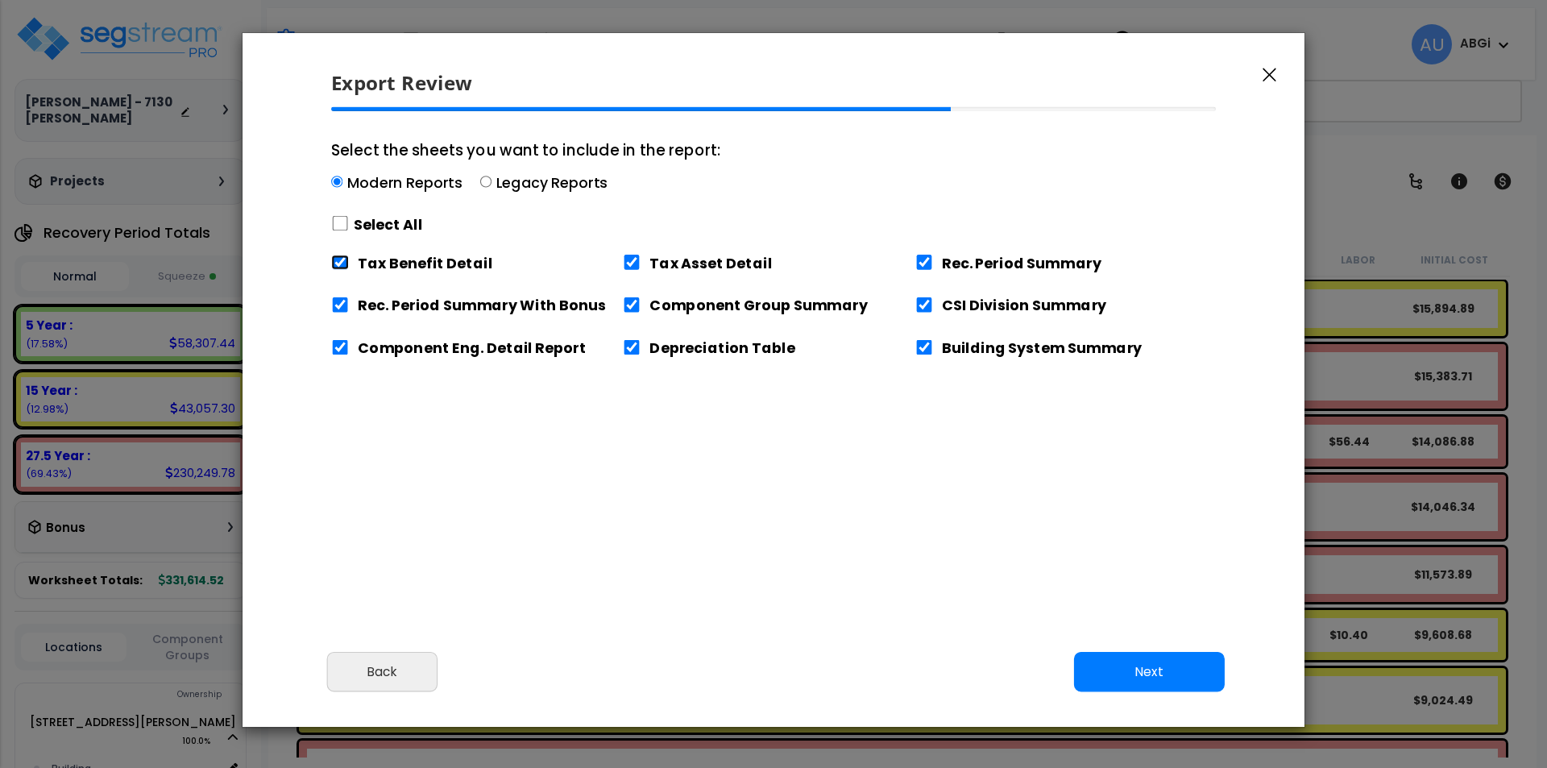
click at [339, 268] on input "Tax Benefit Detail" at bounding box center [340, 262] width 18 height 15
checkbox input "false"
click at [1122, 669] on button "Next" at bounding box center [1149, 672] width 151 height 40
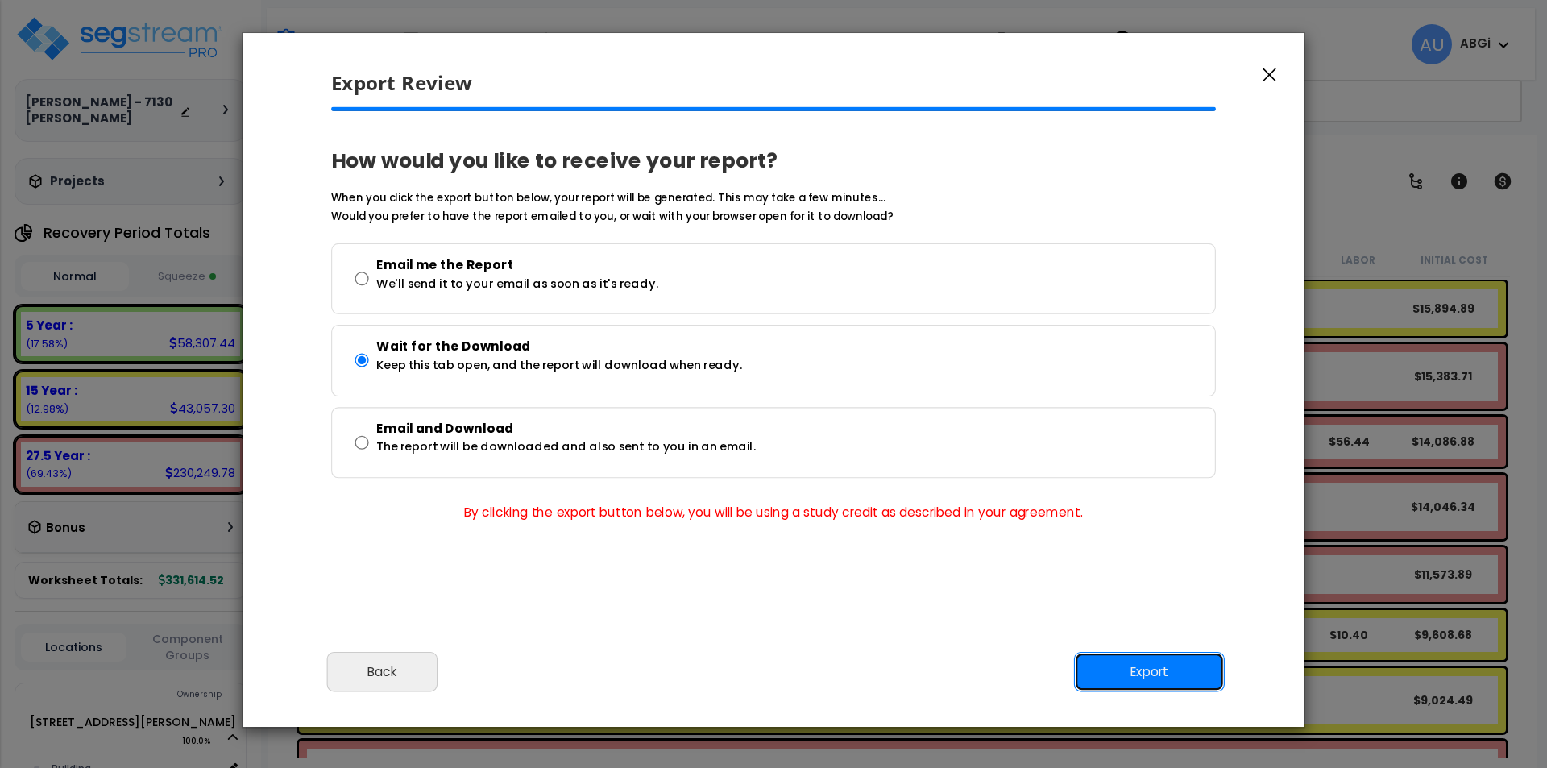
click at [1149, 666] on button "Export" at bounding box center [1149, 672] width 151 height 40
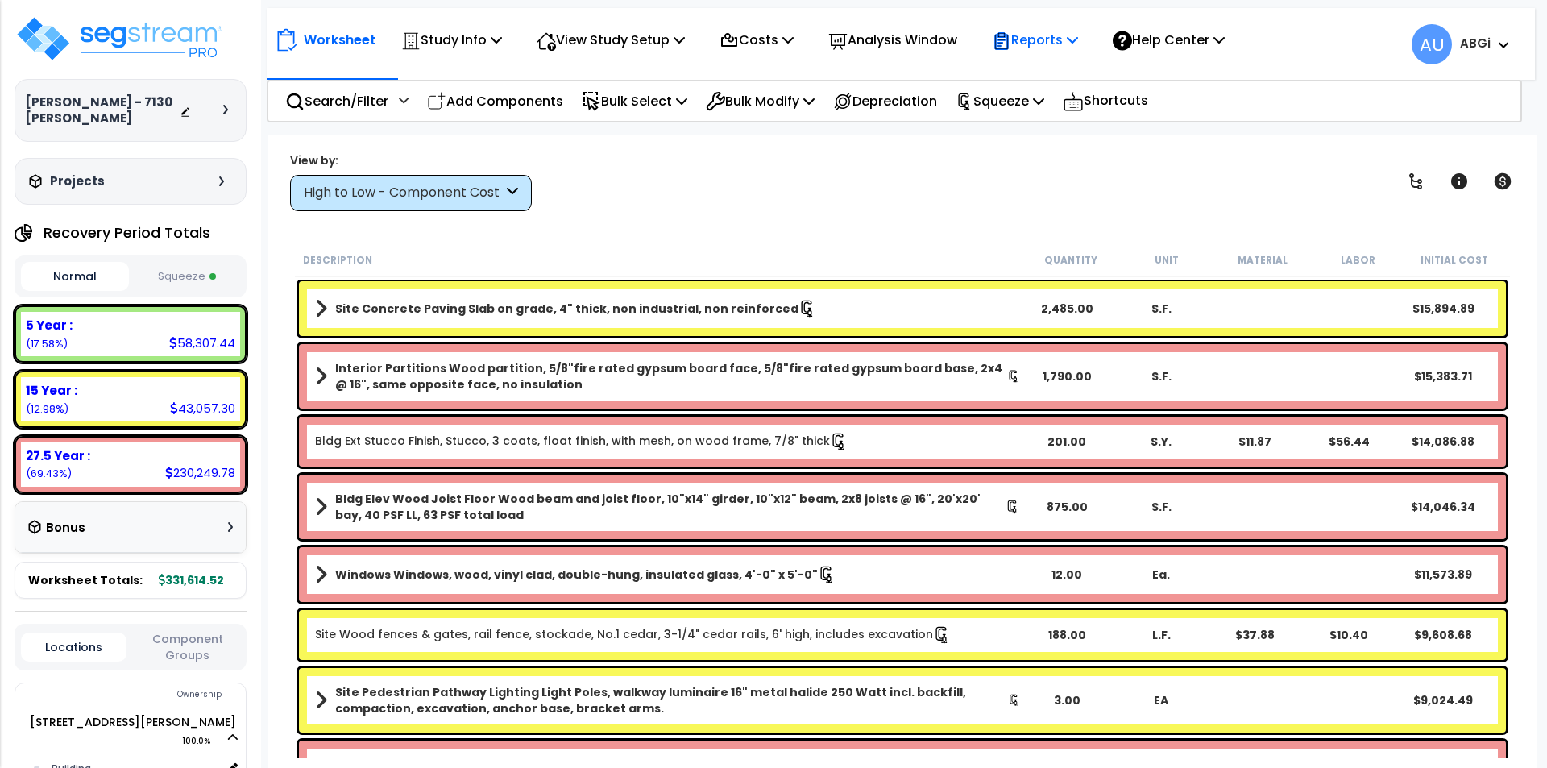
click at [1078, 43] on p "Reports" at bounding box center [1035, 40] width 86 height 22
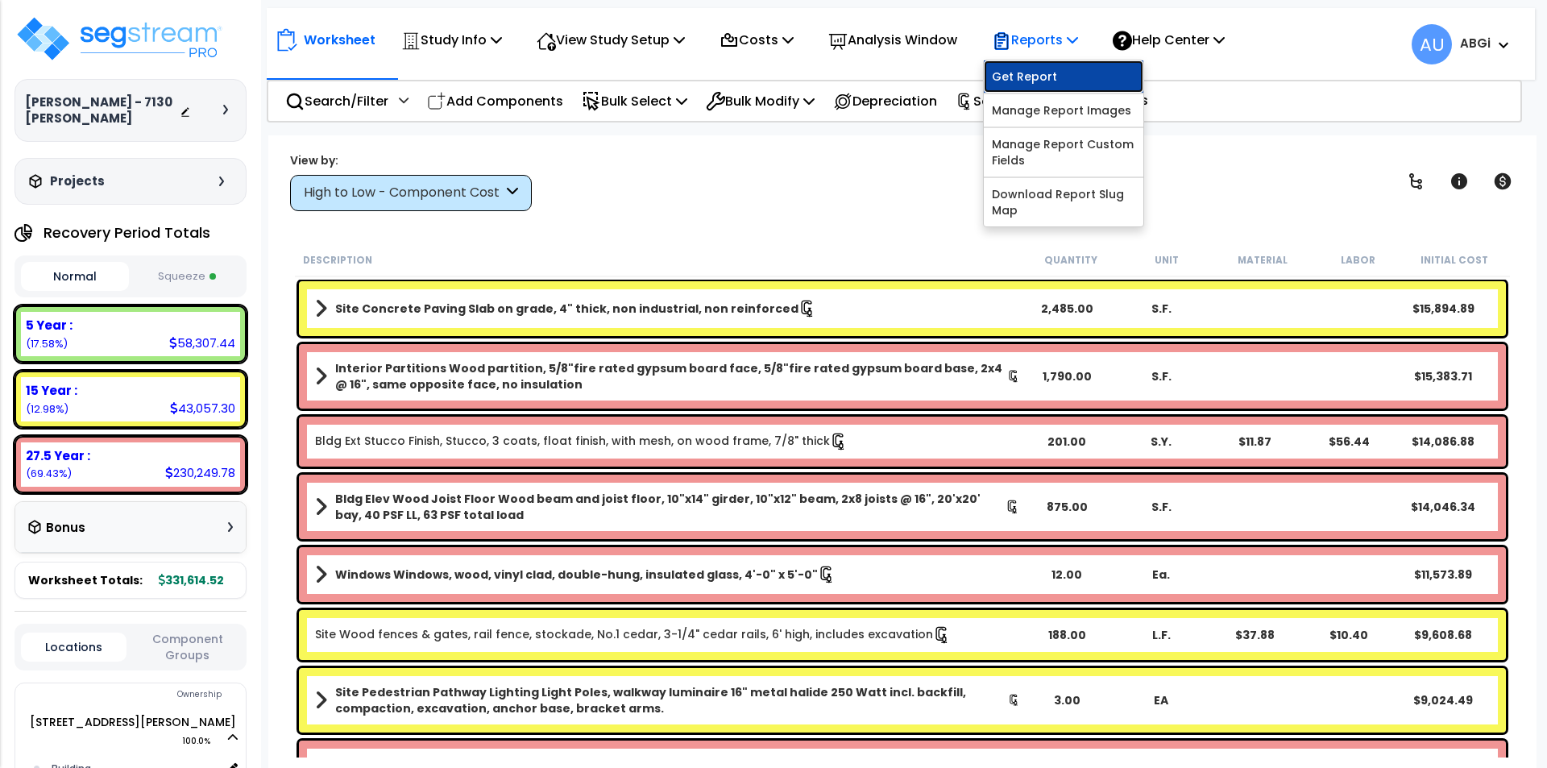
click at [1052, 70] on link "Get Report" at bounding box center [1064, 76] width 160 height 32
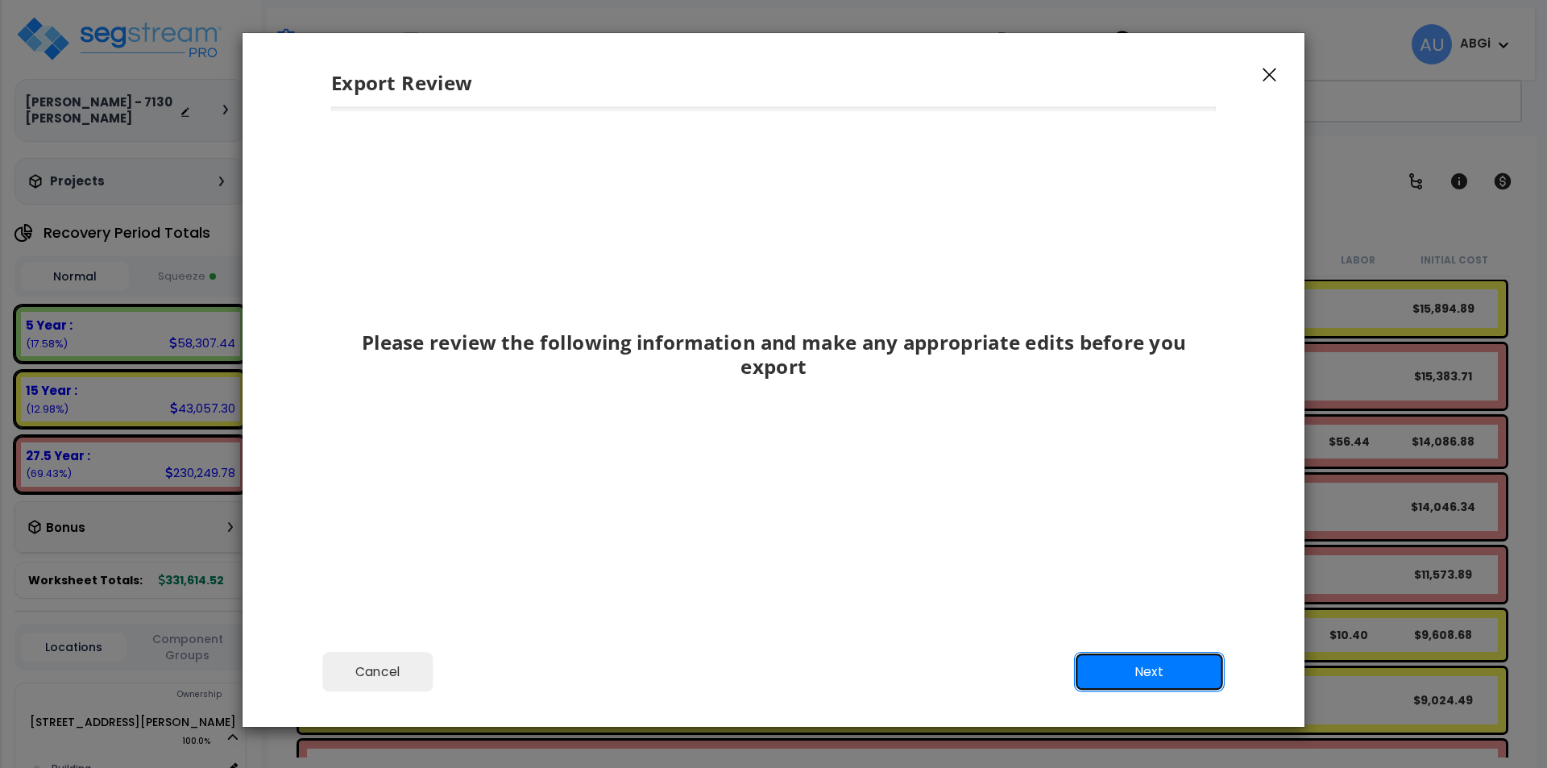
click at [1135, 662] on button "Next" at bounding box center [1149, 672] width 151 height 40
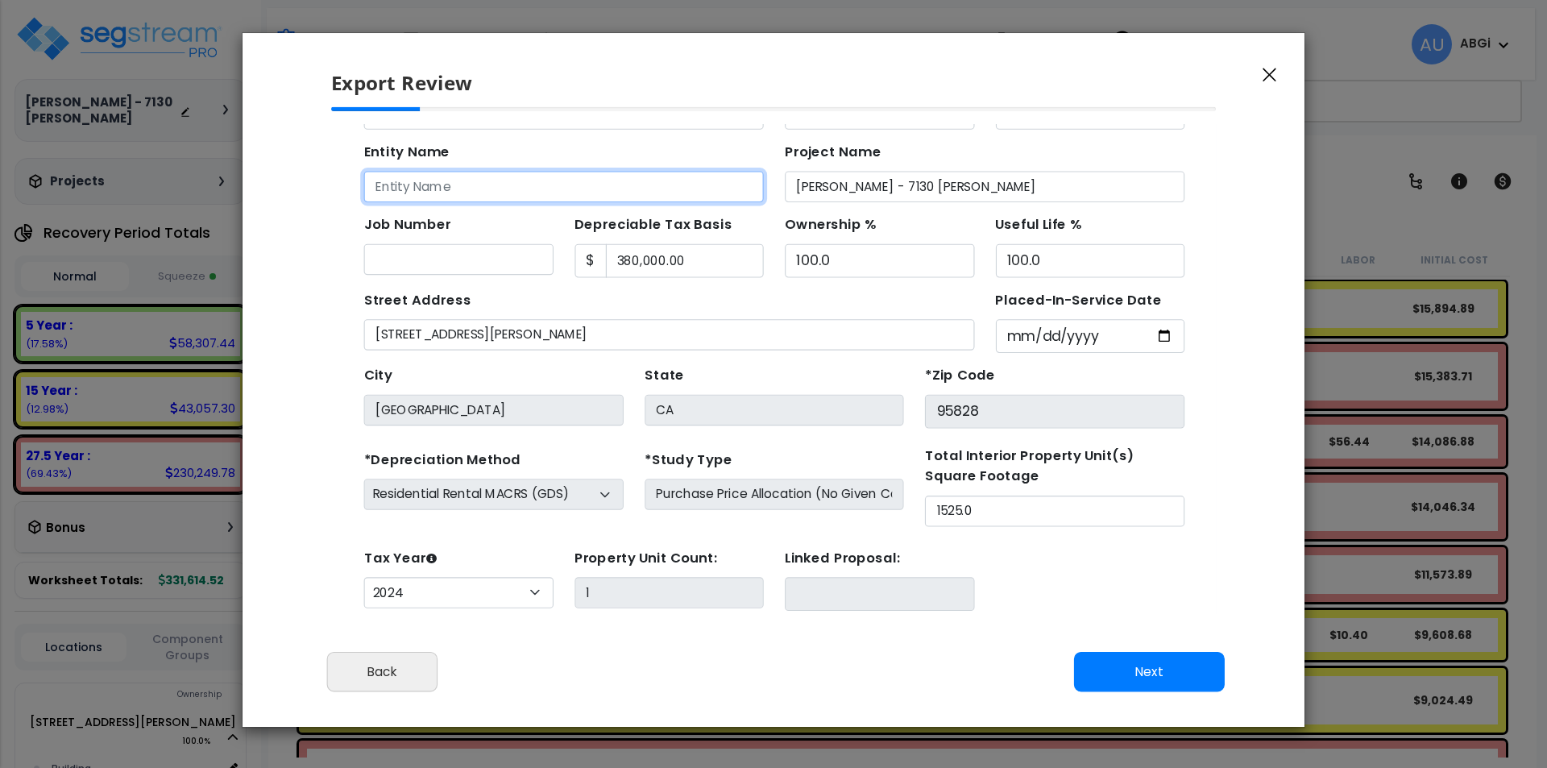
click at [490, 172] on input "Entity Name" at bounding box center [541, 181] width 363 height 28
type input "[PERSON_NAME]"
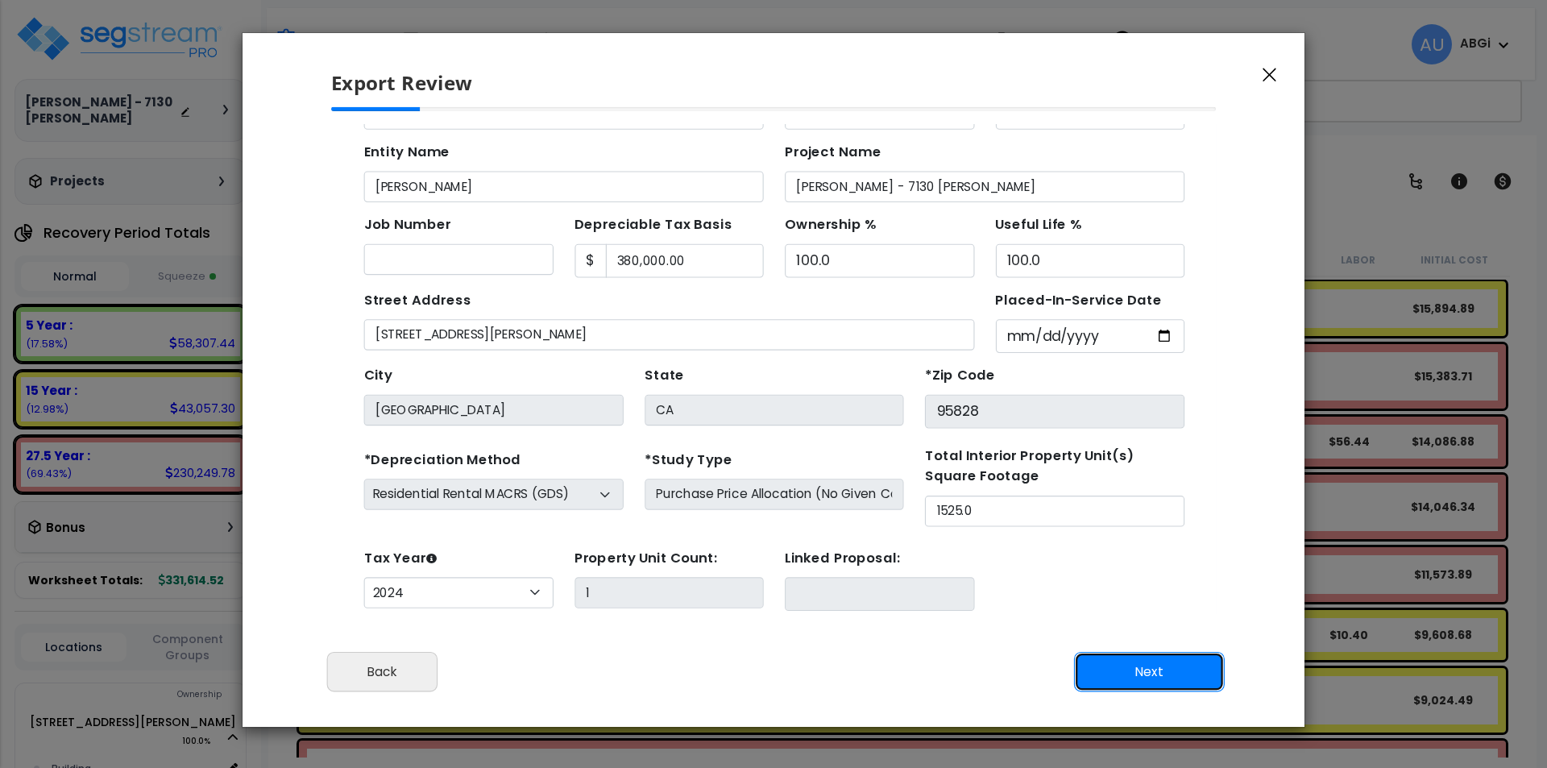
click at [1119, 669] on button "Next" at bounding box center [1149, 672] width 151 height 40
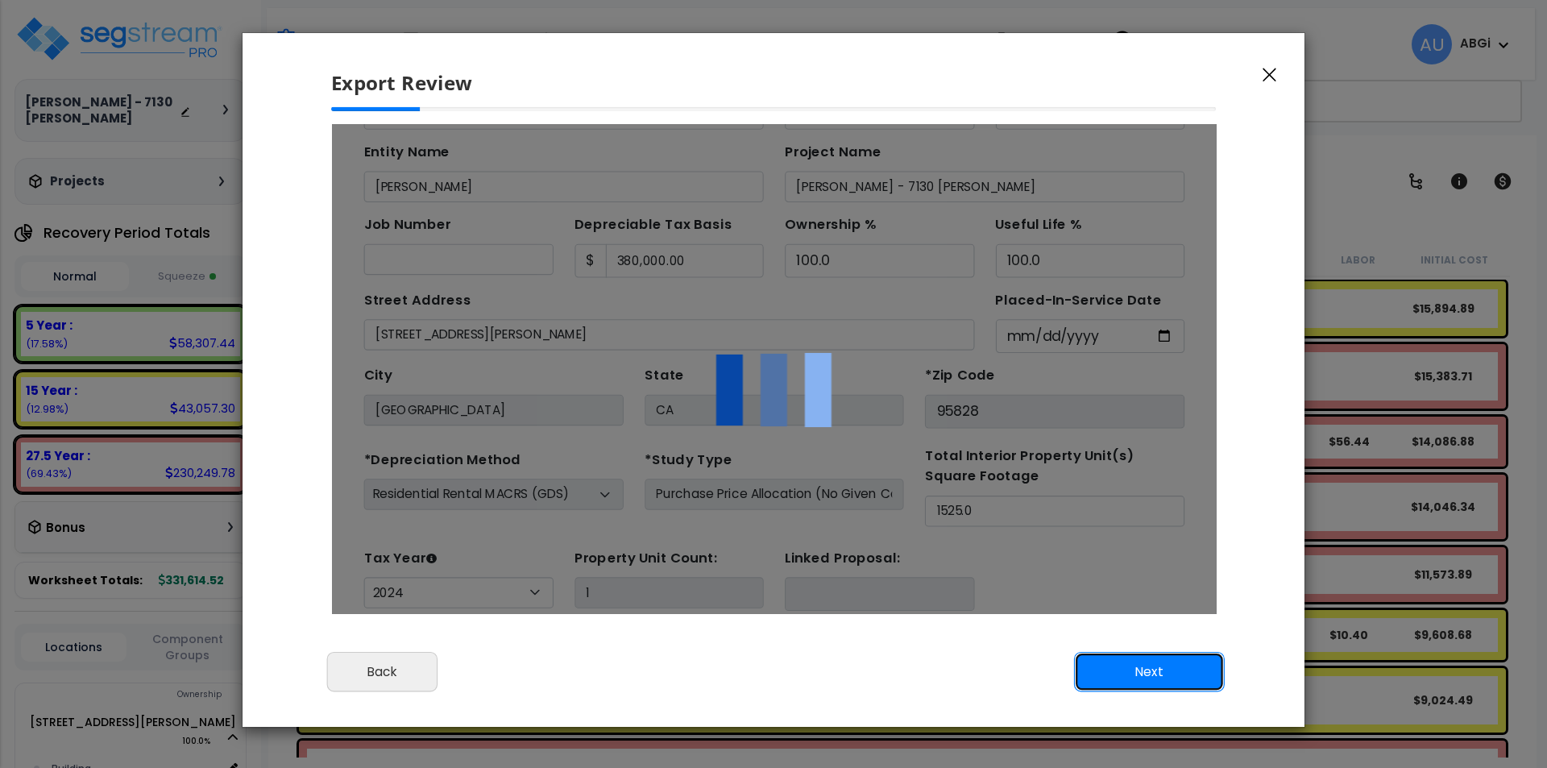
scroll to position [0, 0]
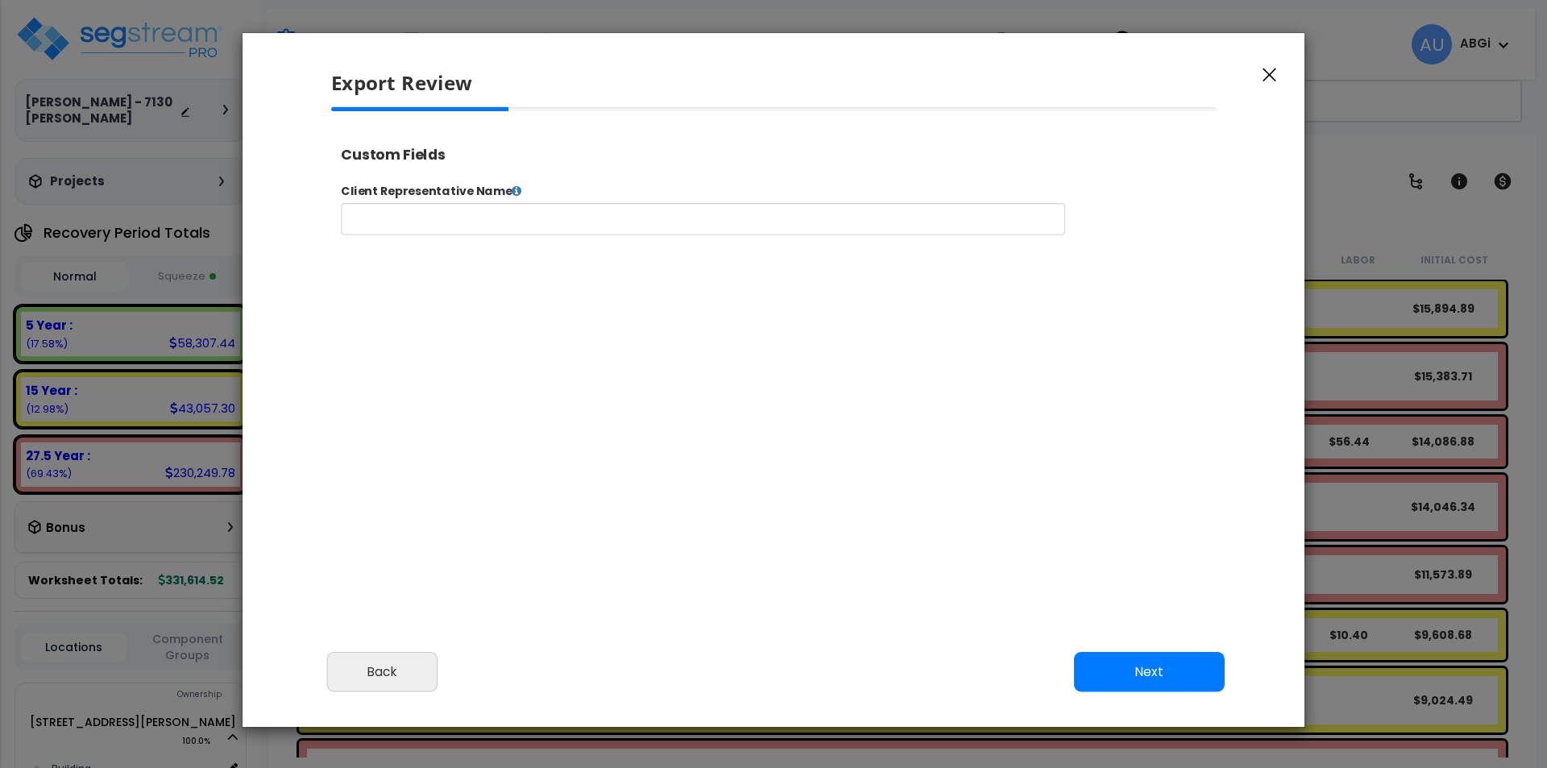
select select "2024"
click at [537, 199] on icon at bounding box center [542, 198] width 11 height 13
click at [537, 202] on icon at bounding box center [542, 198] width 11 height 13
click at [522, 231] on input "text" at bounding box center [754, 230] width 823 height 36
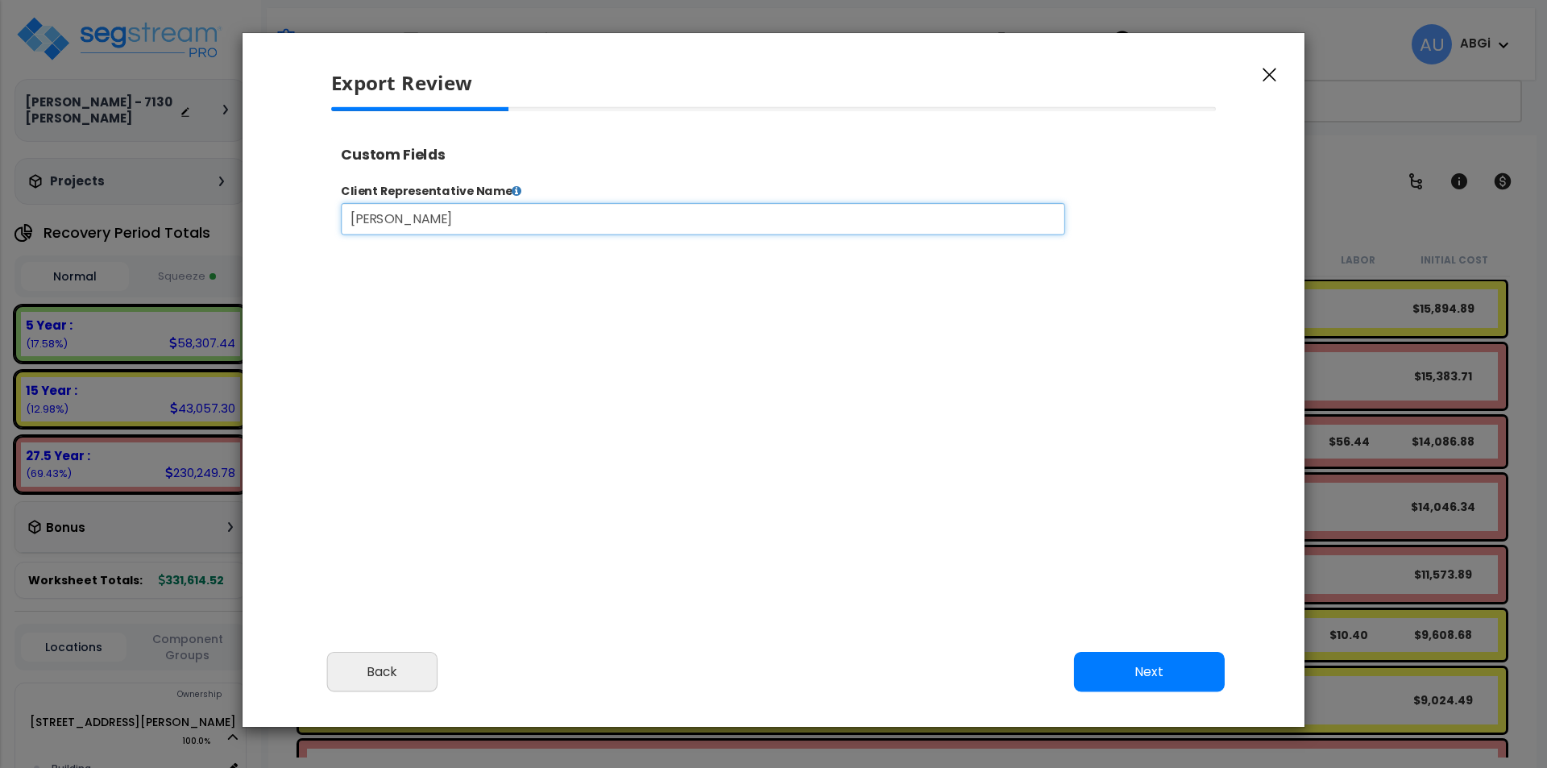
type input "[PERSON_NAME]"
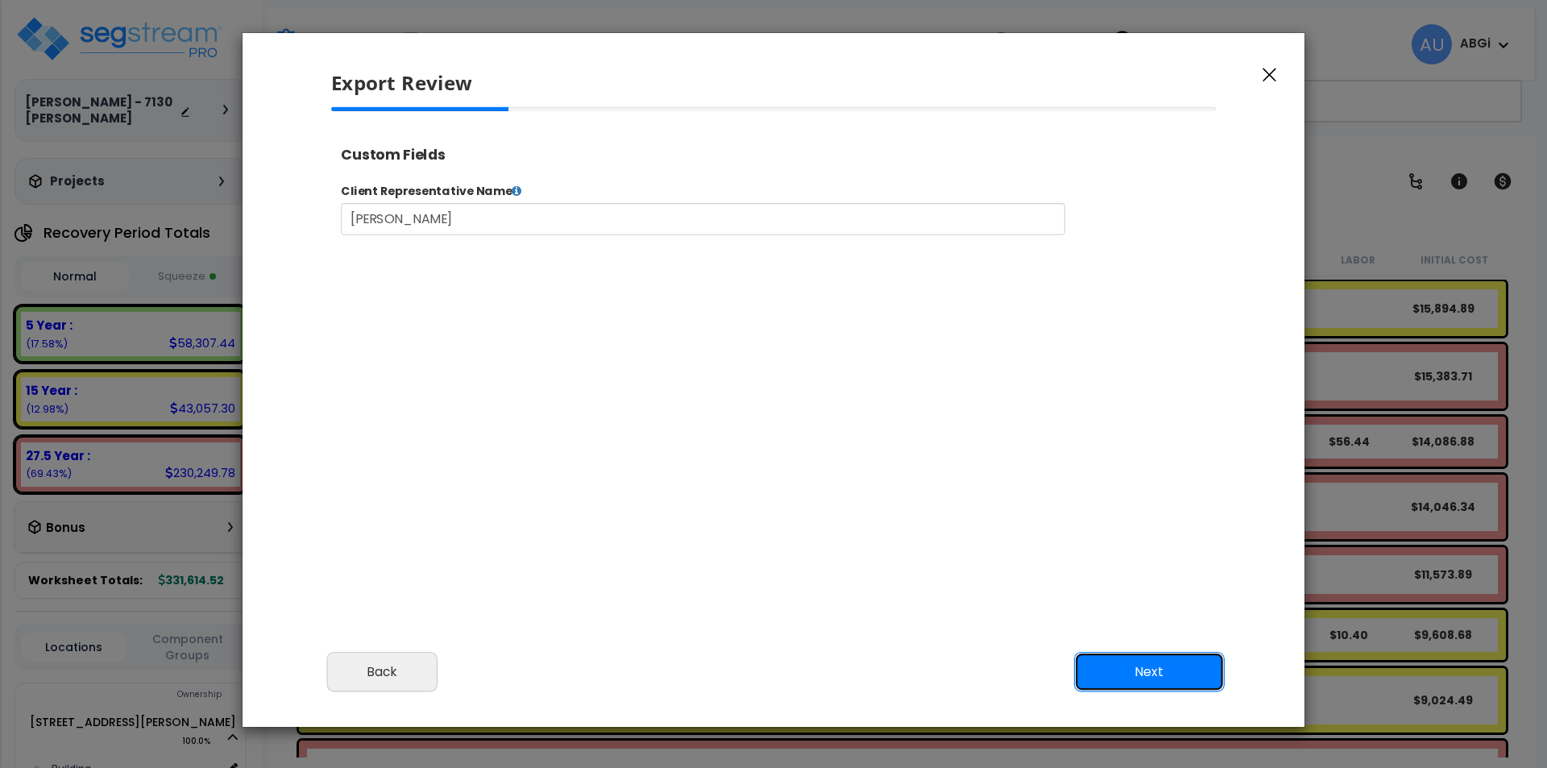
click at [1145, 662] on button "Next" at bounding box center [1149, 672] width 151 height 40
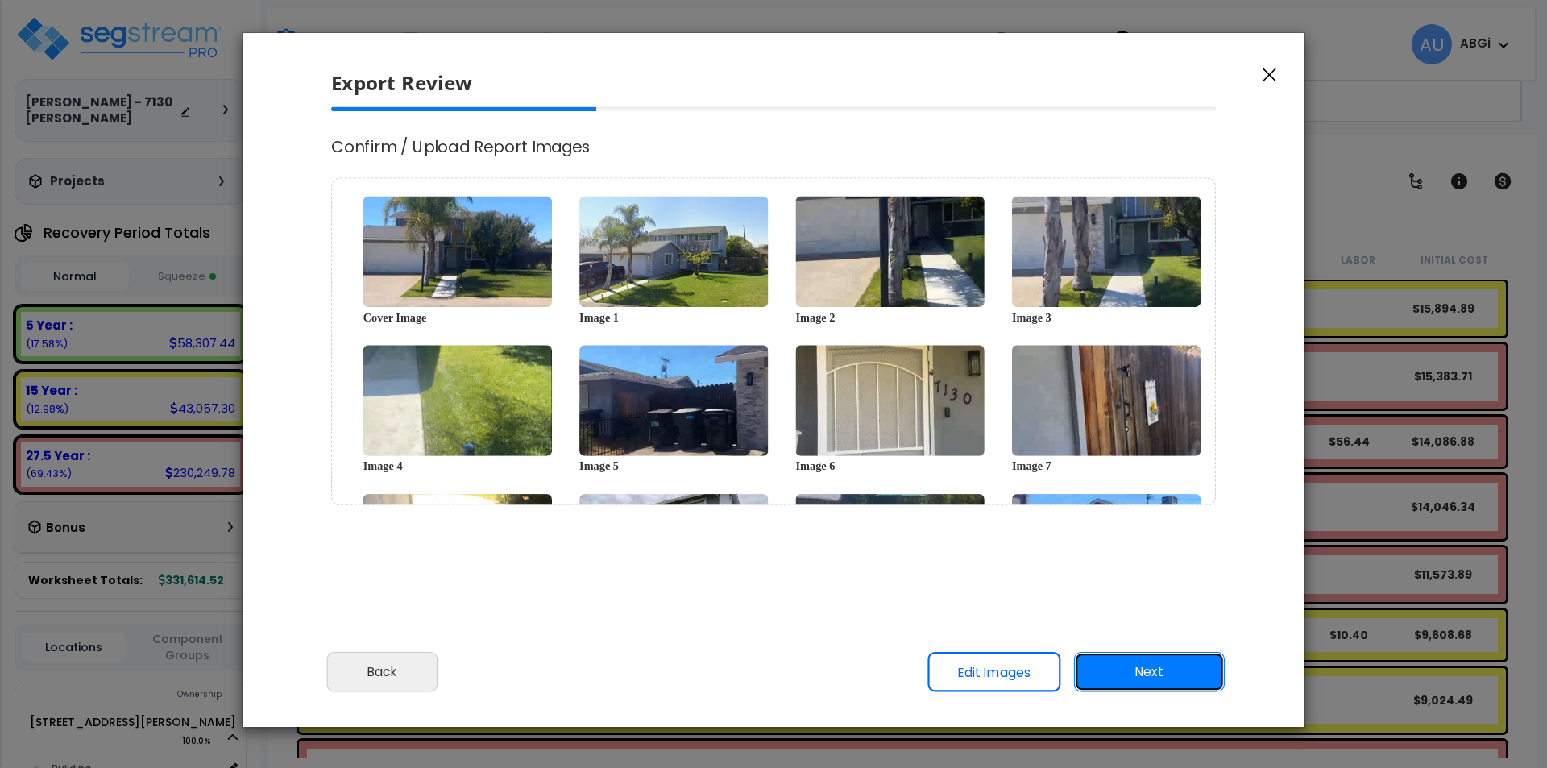
scroll to position [0, 0]
click at [1144, 666] on button "Next" at bounding box center [1149, 672] width 151 height 40
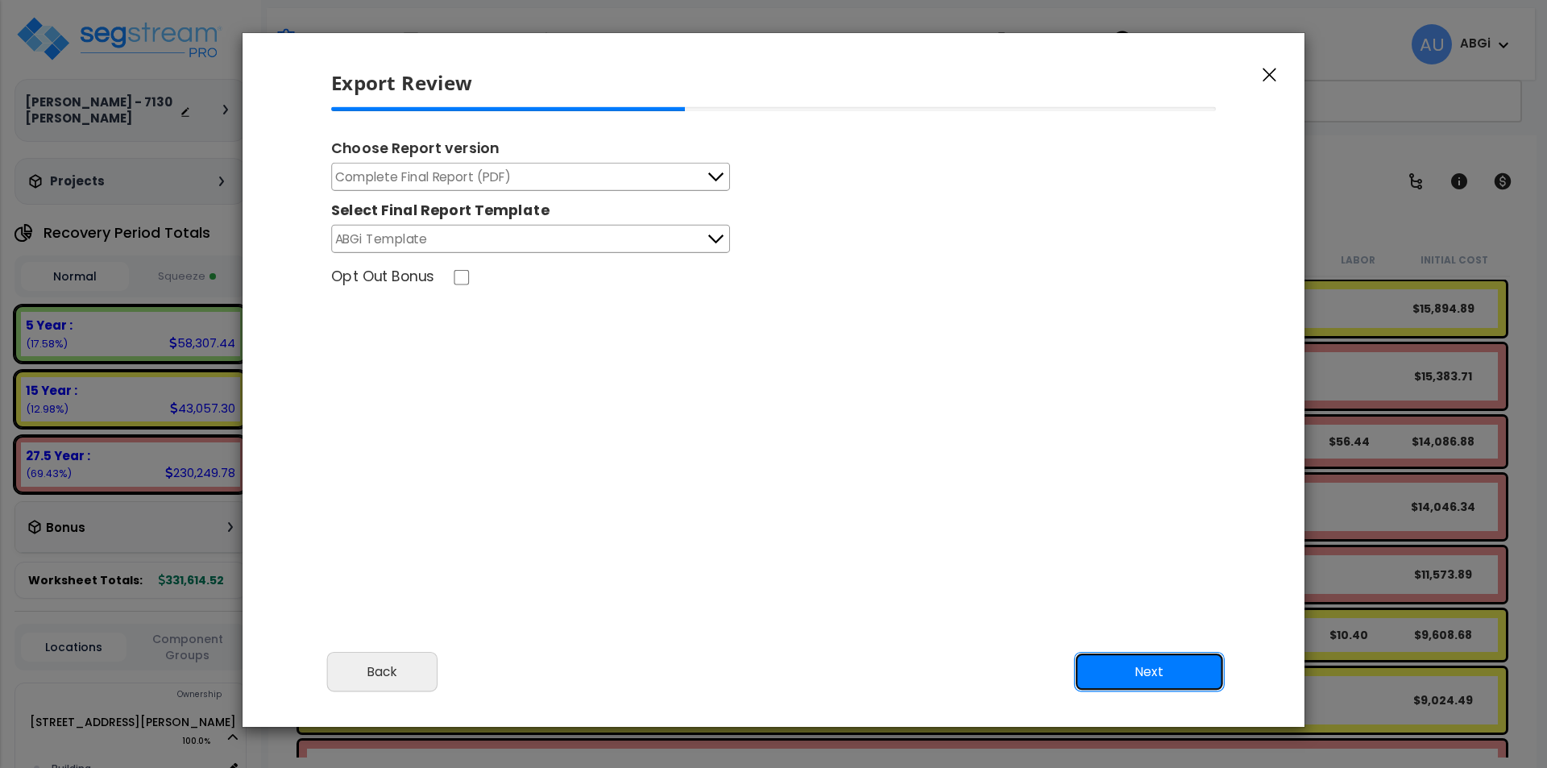
click at [1120, 665] on button "Next" at bounding box center [1149, 672] width 151 height 40
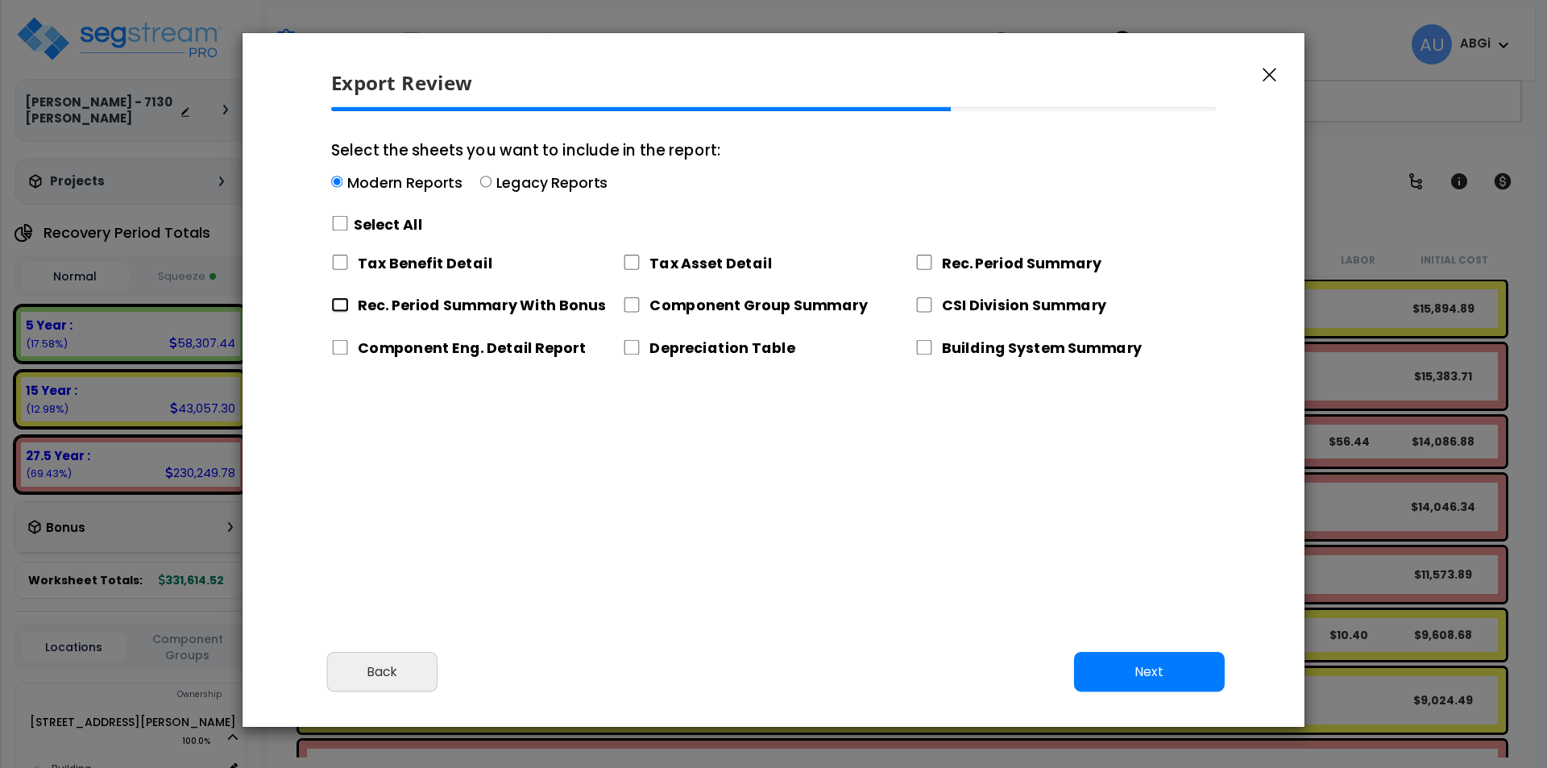
click at [342, 303] on input "Rec. Period Summary With Bonus" at bounding box center [340, 304] width 18 height 15
checkbox input "true"
click at [342, 226] on input "Select the sheets you want to include in the report: Modern Reports Legacy Repo…" at bounding box center [340, 223] width 18 height 15
checkbox input "true"
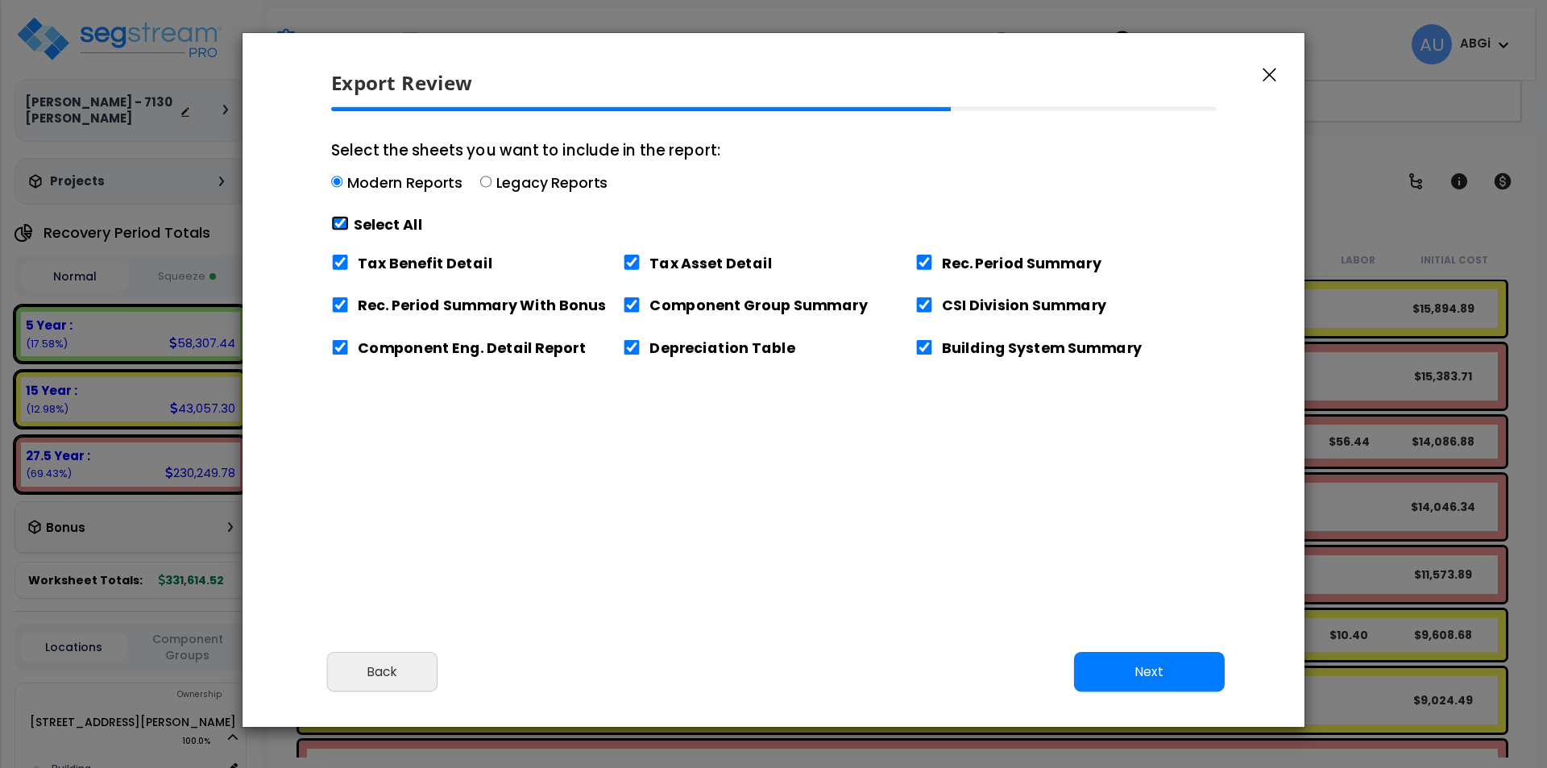
checkbox input "true"
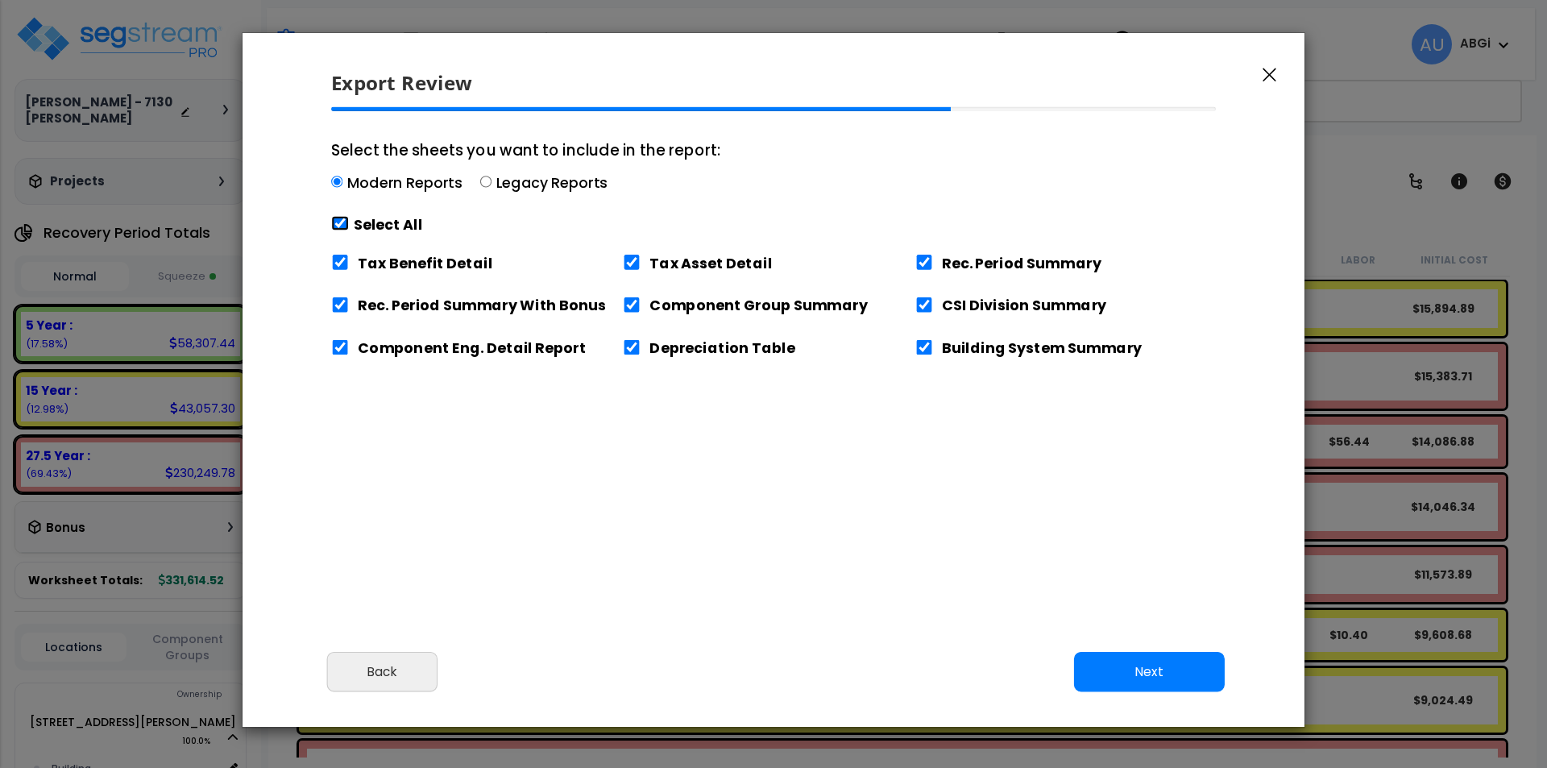
checkbox input "true"
click at [339, 259] on input "Tax Benefit Detail" at bounding box center [340, 262] width 18 height 15
checkbox input "false"
click at [1123, 674] on button "Next" at bounding box center [1149, 672] width 151 height 40
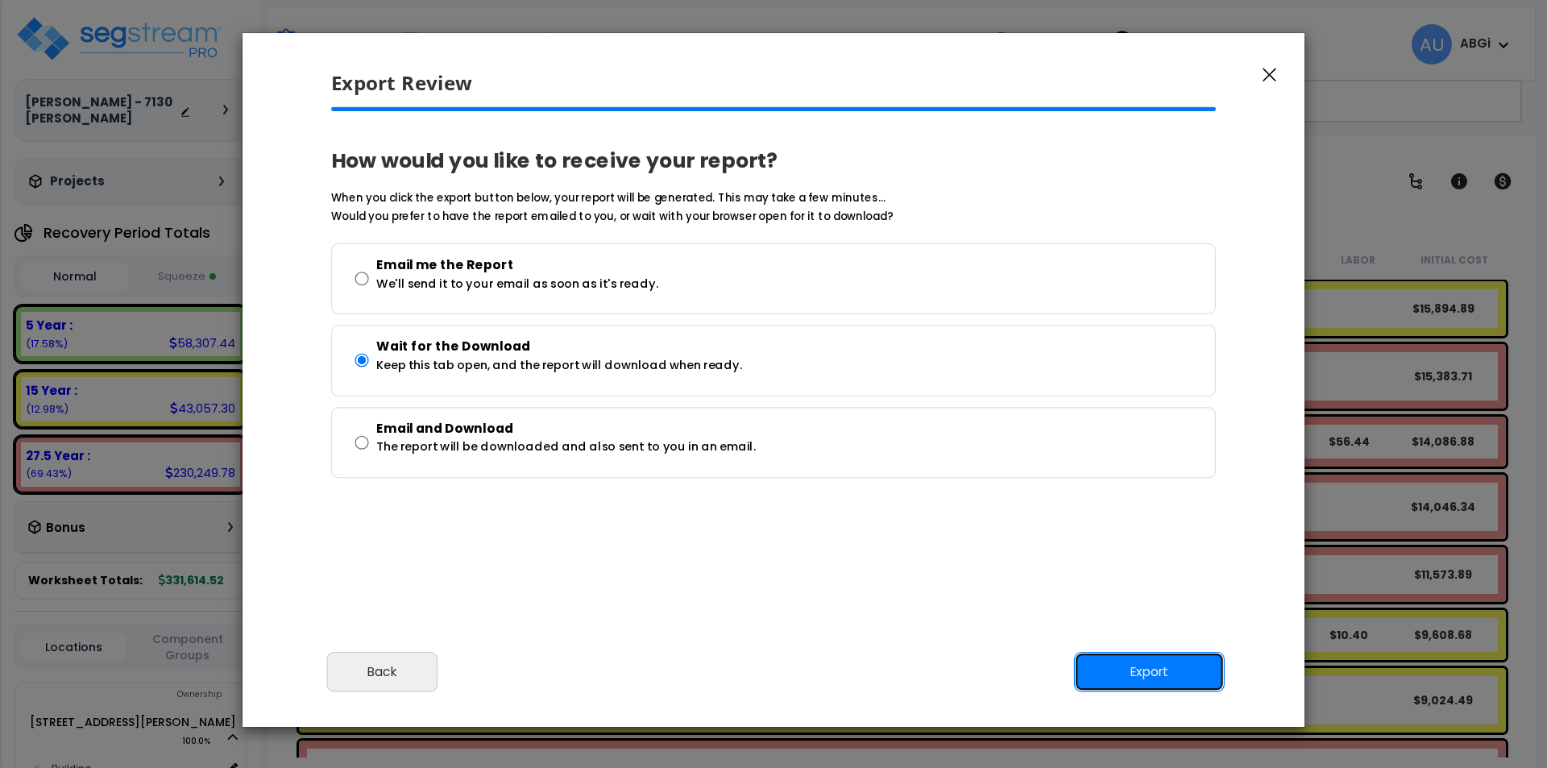
click at [1166, 659] on button "Export" at bounding box center [1149, 672] width 151 height 40
